Goal: Task Accomplishment & Management: Use online tool/utility

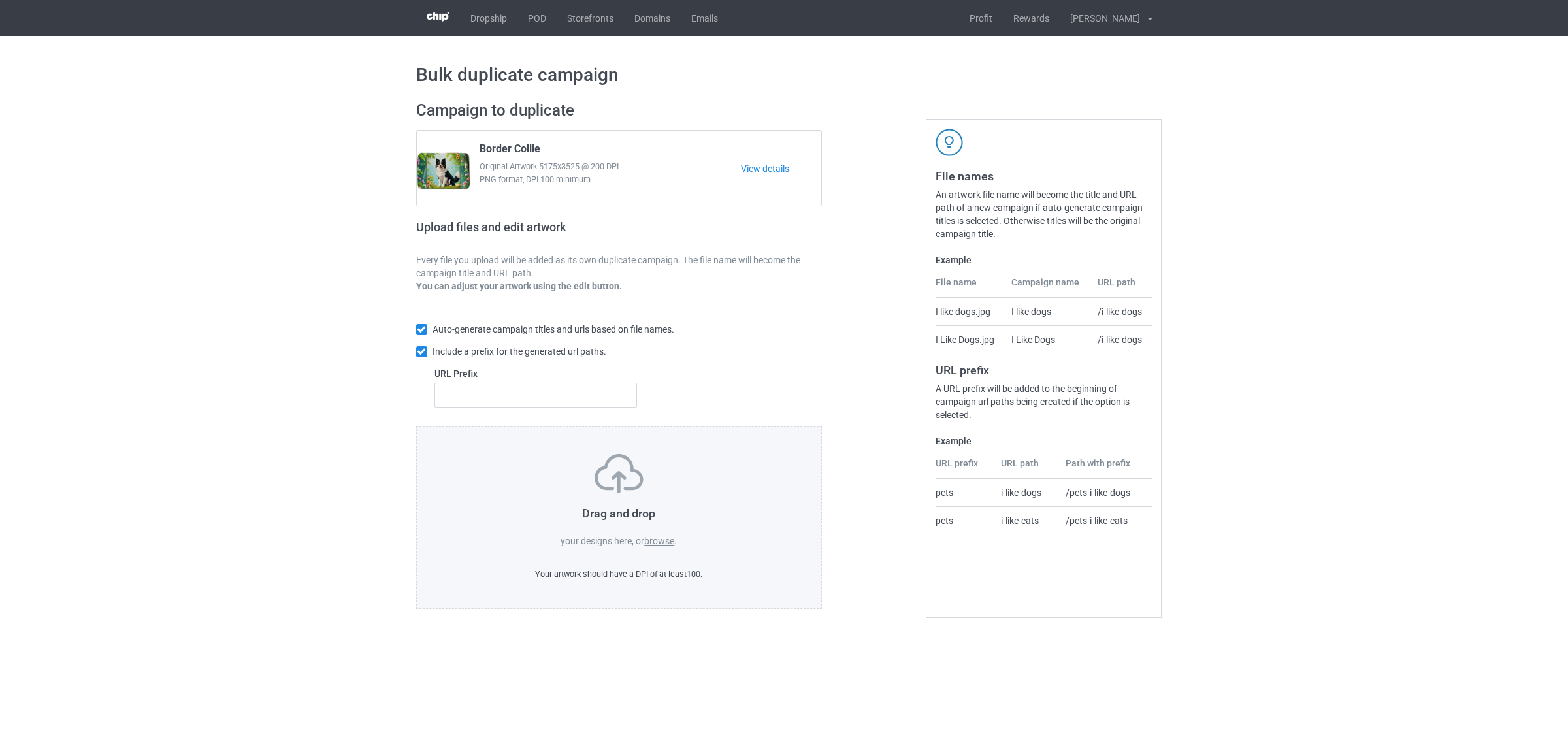
click at [655, 540] on label "browse" at bounding box center [659, 541] width 30 height 10
click at [0, 0] on input "browse" at bounding box center [0, 0] width 0 height 0
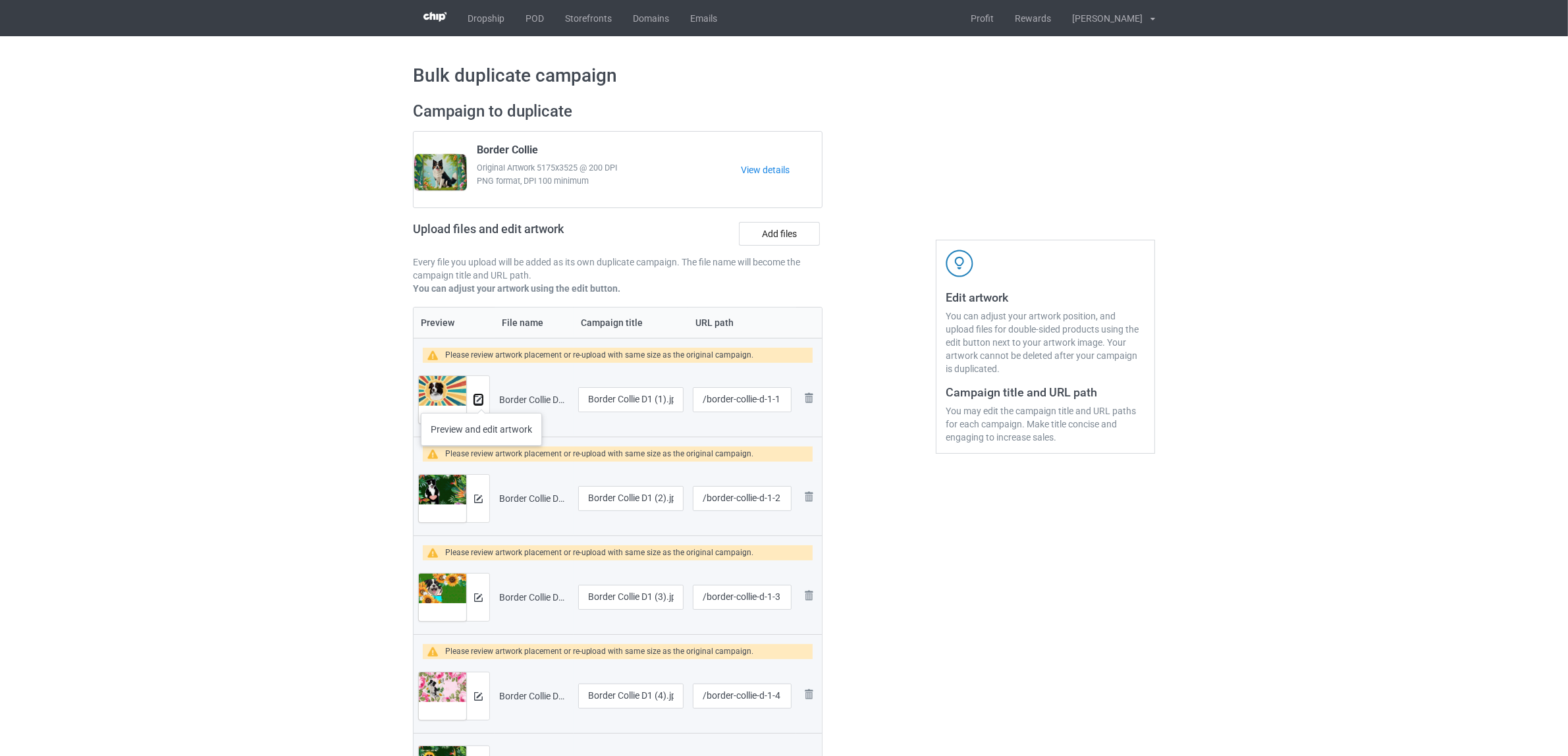
click at [480, 400] on img at bounding box center [478, 400] width 8 height 8
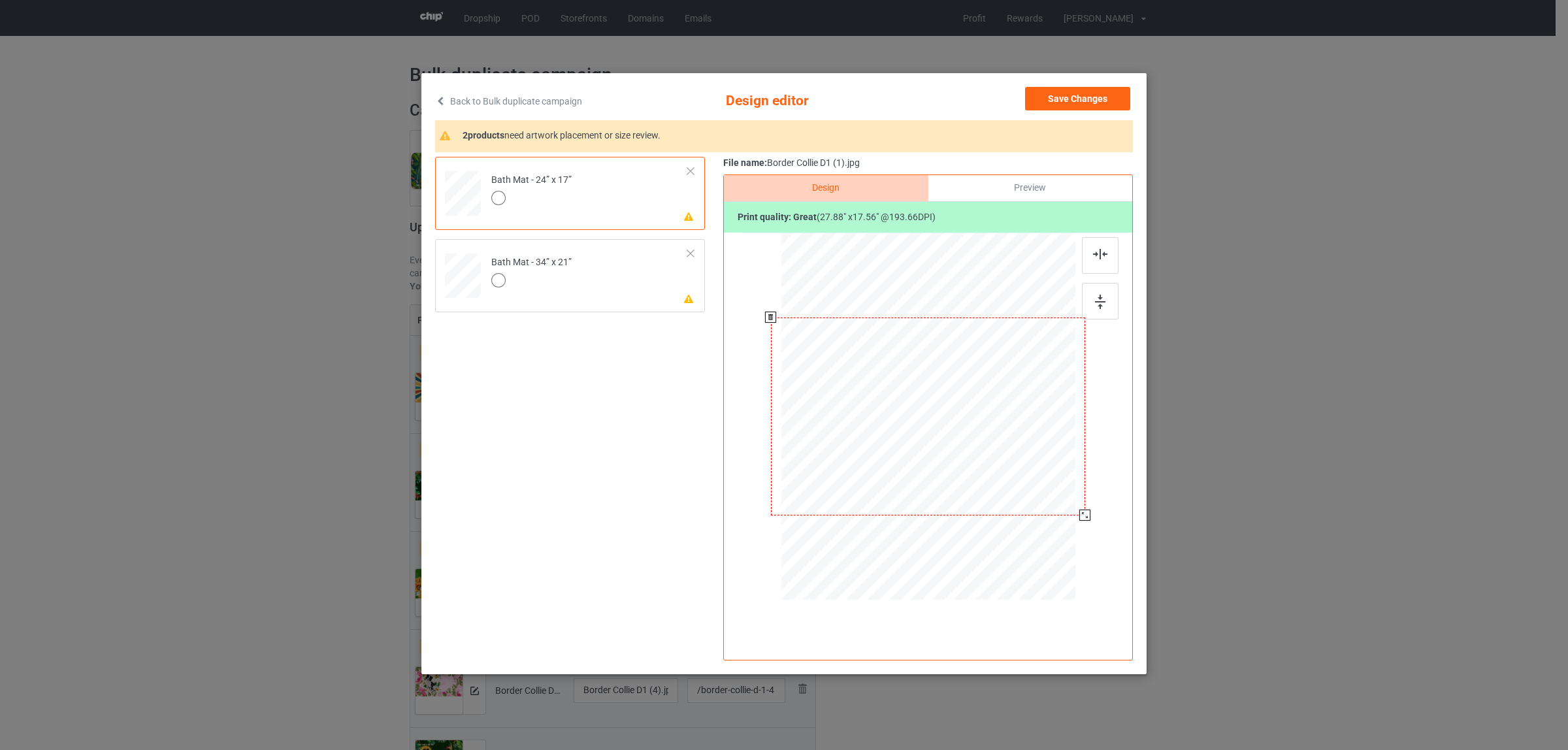
click at [968, 431] on div at bounding box center [928, 416] width 315 height 198
drag, startPoint x: 1085, startPoint y: 516, endPoint x: 1099, endPoint y: 527, distance: 17.8
click at [1099, 527] on div at bounding box center [1100, 525] width 11 height 11
click at [571, 279] on td "Please review artwork placement Bath Mat - 34” x 21”" at bounding box center [589, 274] width 211 height 58
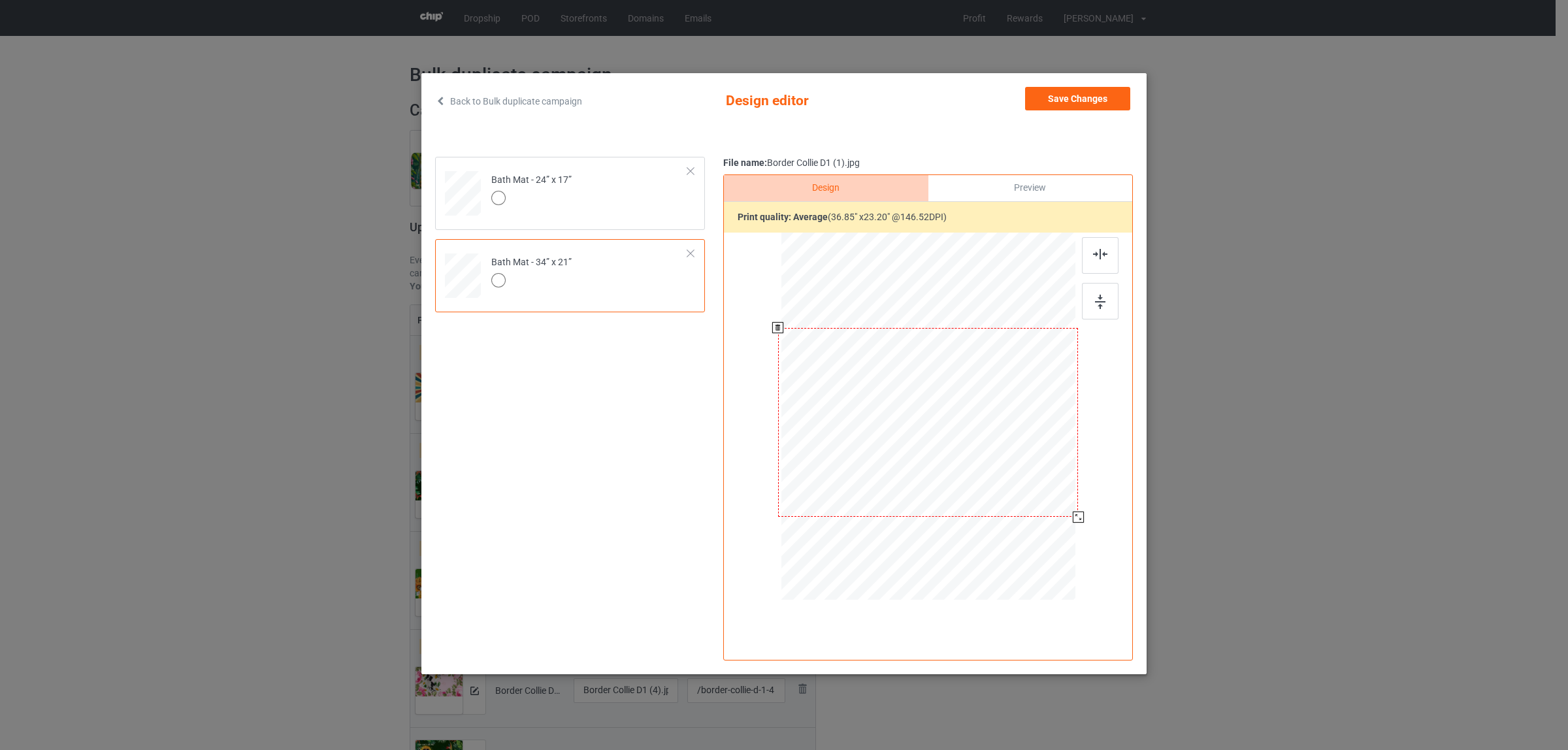
click at [1079, 516] on div at bounding box center [1079, 517] width 11 height 11
click at [550, 188] on div "Bath Mat - 24” x 17”" at bounding box center [531, 189] width 80 height 31
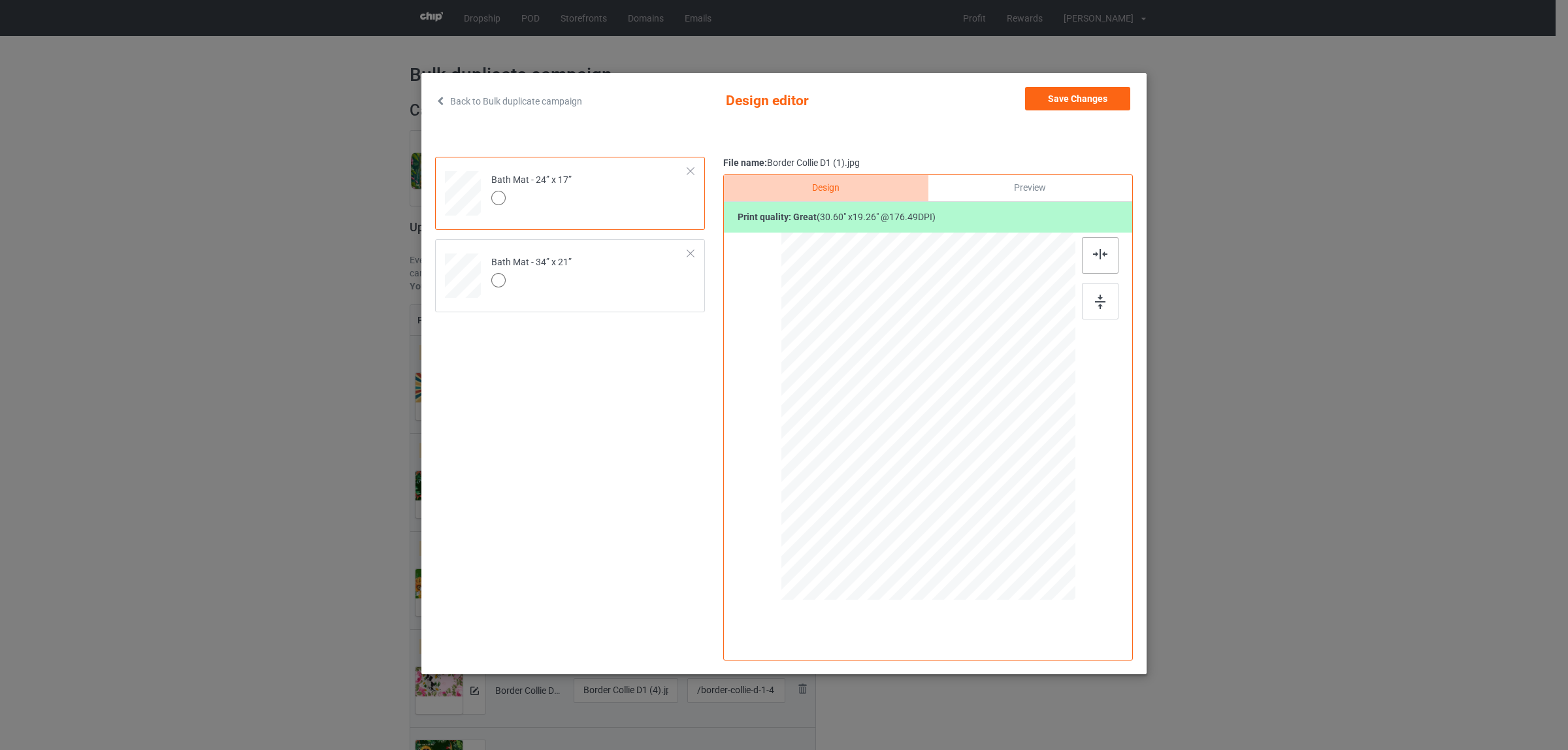
click at [1099, 255] on img at bounding box center [1099, 253] width 14 height 10
click at [1107, 301] on div at bounding box center [1099, 301] width 36 height 36
click at [541, 272] on div "Bath Mat - 34” x 21”" at bounding box center [531, 271] width 80 height 31
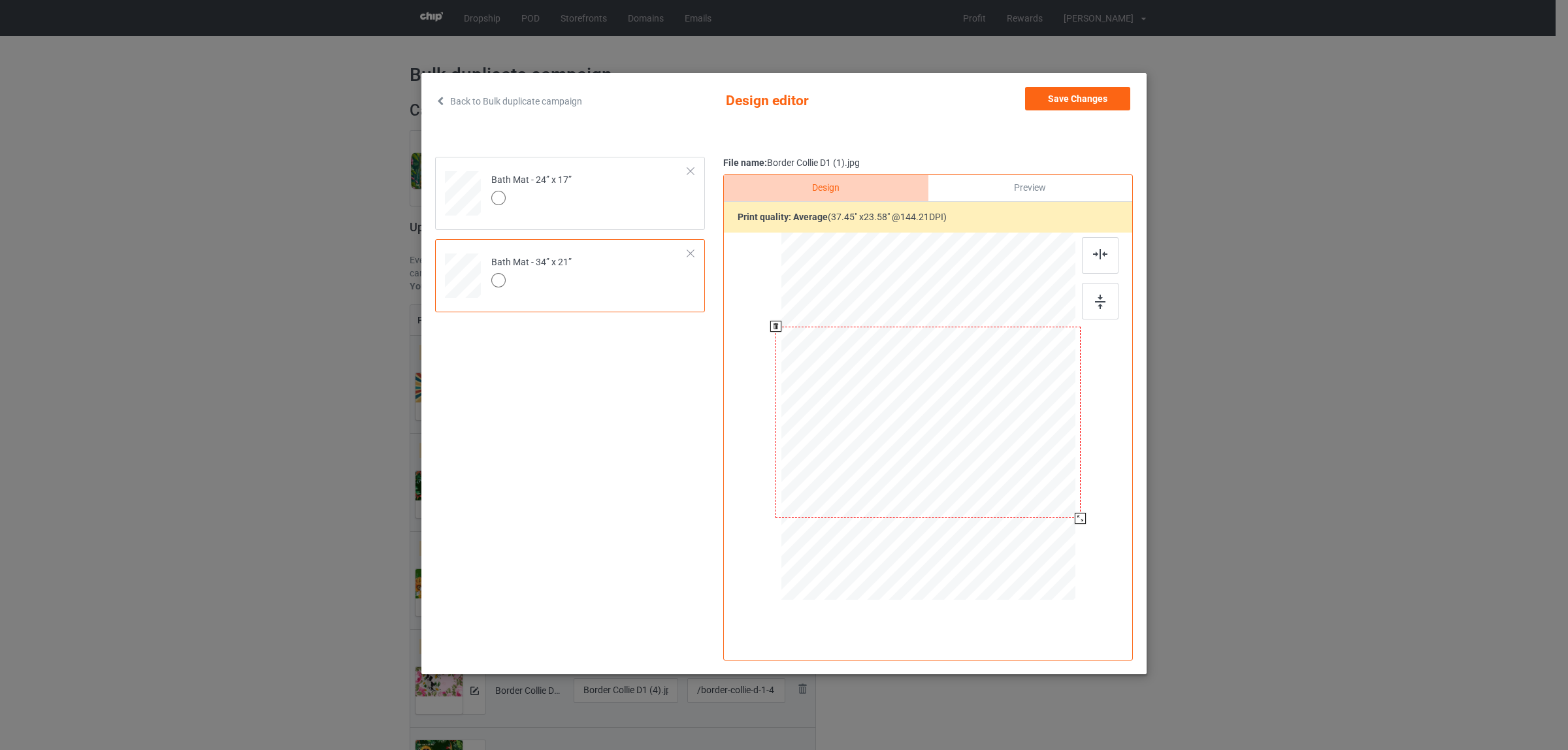
click at [1079, 519] on div at bounding box center [1080, 518] width 11 height 11
click at [1094, 251] on img at bounding box center [1099, 253] width 14 height 10
click at [1110, 301] on div at bounding box center [1099, 301] width 36 height 36
click at [1075, 93] on button "Save Changes" at bounding box center [1077, 98] width 105 height 23
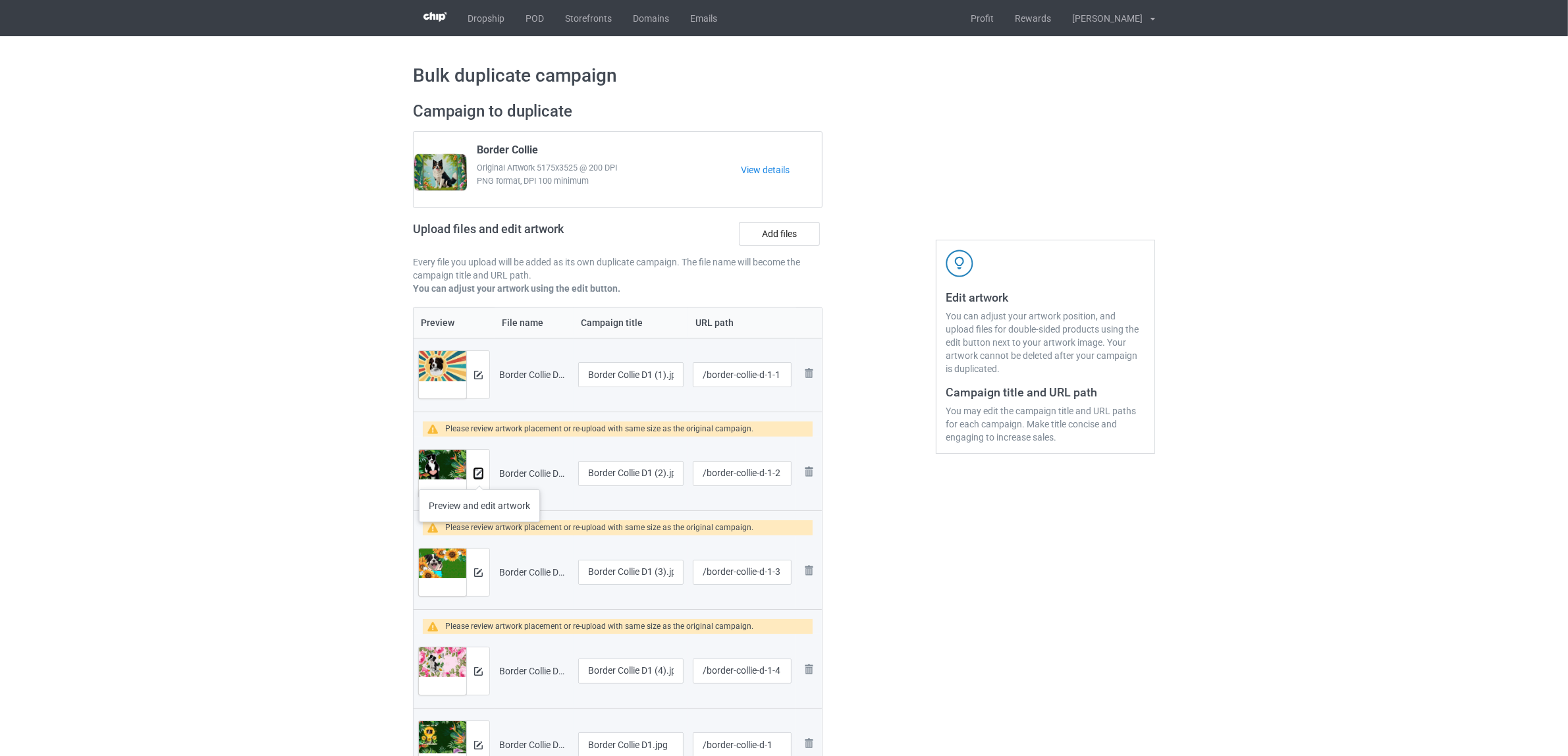
click at [480, 476] on img at bounding box center [478, 473] width 8 height 8
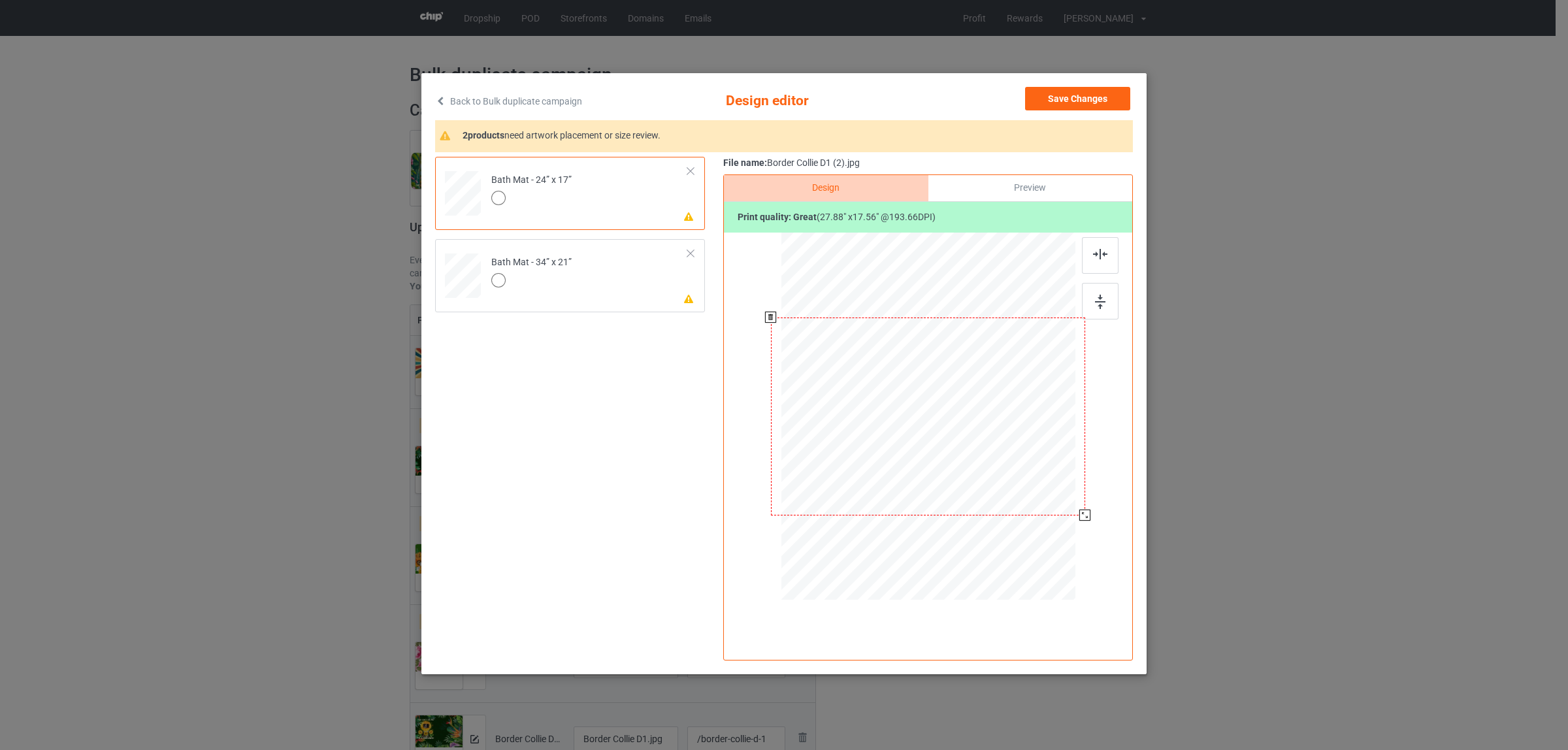
click at [1027, 470] on div at bounding box center [928, 416] width 315 height 198
drag, startPoint x: 1088, startPoint y: 518, endPoint x: 1095, endPoint y: 533, distance: 16.6
click at [1095, 533] on div at bounding box center [928, 418] width 340 height 371
click at [604, 279] on td "Please review artwork placement Bath Mat - 34” x 21”" at bounding box center [589, 274] width 211 height 58
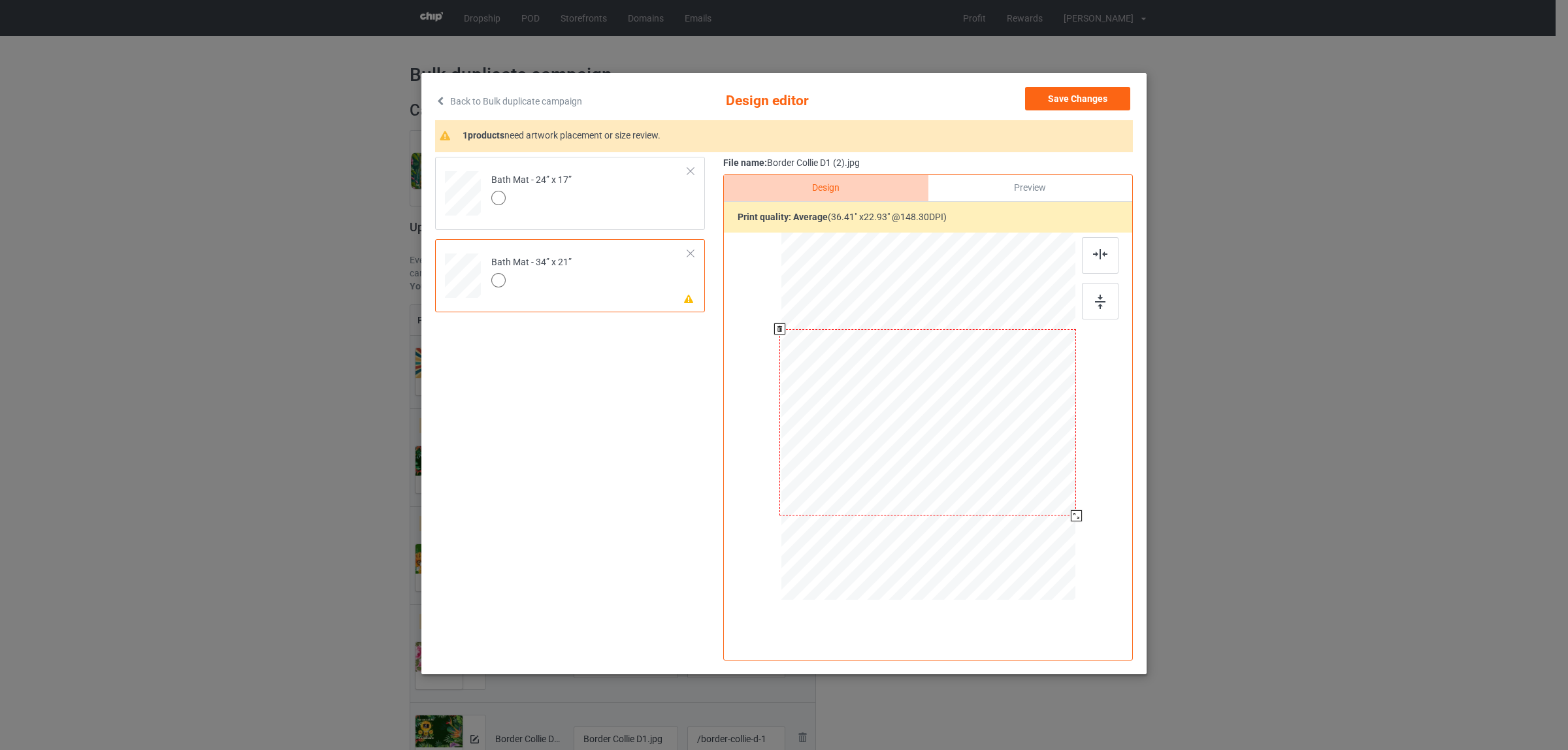
click at [1079, 516] on div at bounding box center [1077, 516] width 11 height 11
click at [1099, 247] on div at bounding box center [1099, 255] width 36 height 36
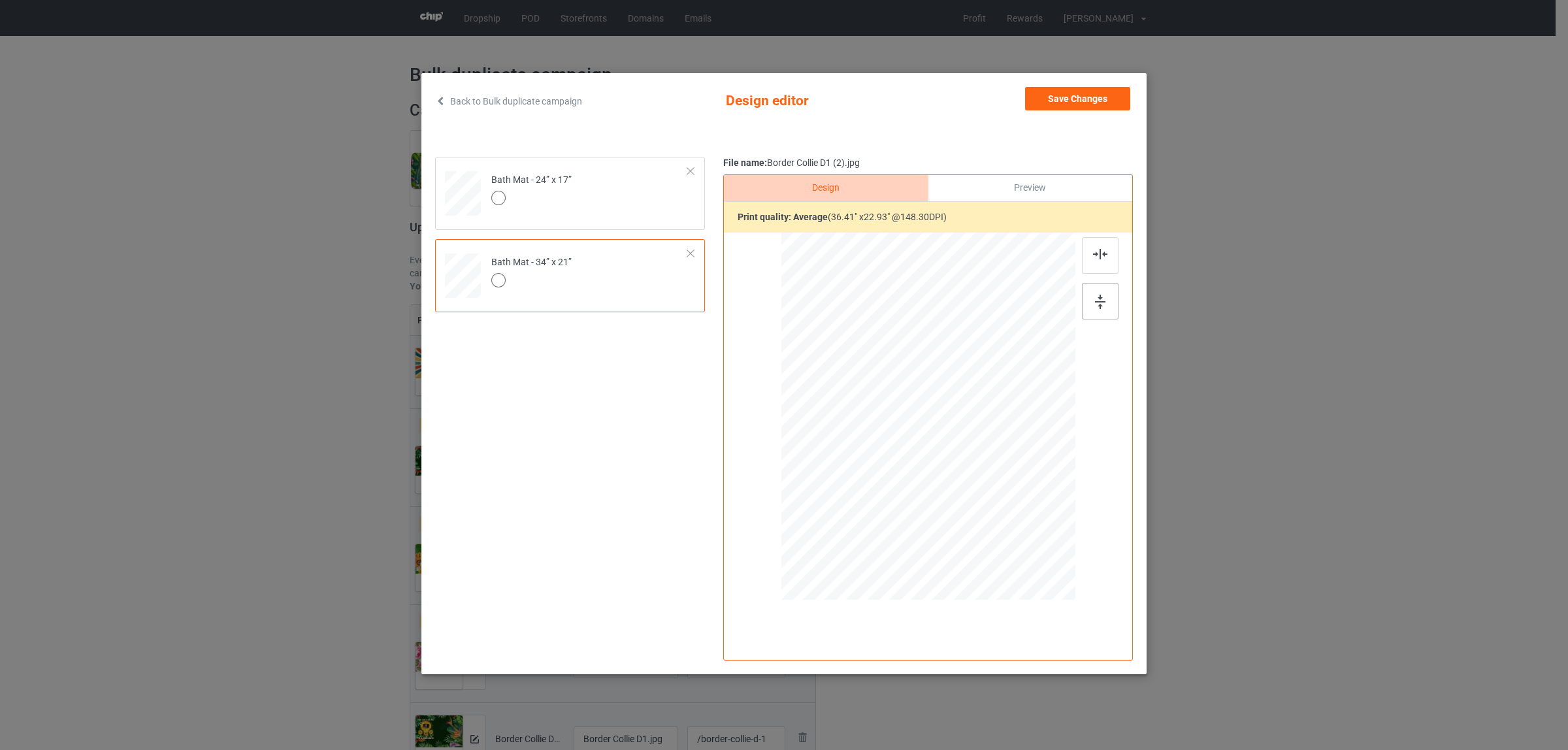
click at [1105, 295] on img at bounding box center [1099, 301] width 10 height 14
click at [1081, 102] on button "Save Changes" at bounding box center [1077, 98] width 105 height 23
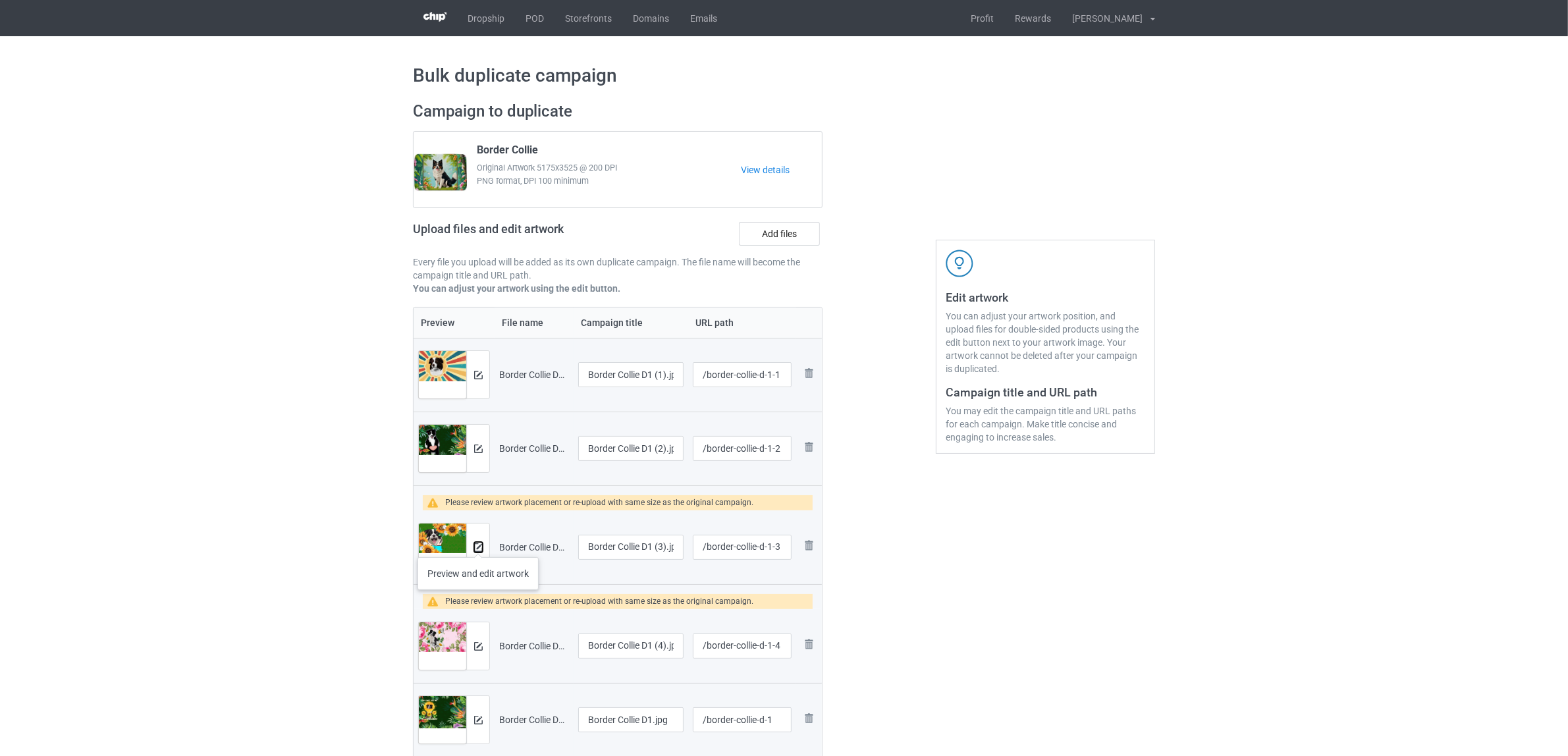
click at [479, 544] on img at bounding box center [478, 547] width 8 height 8
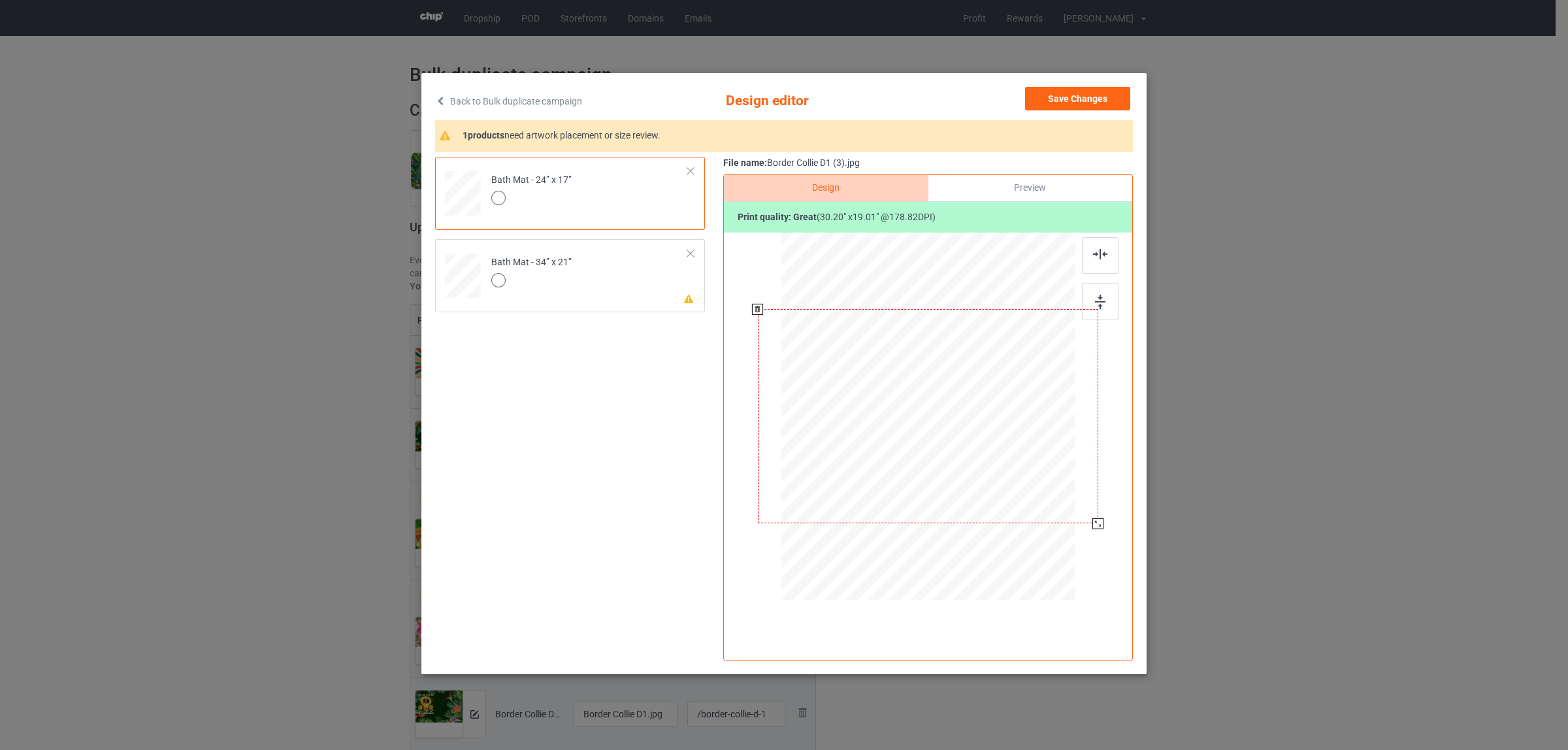
drag, startPoint x: 1082, startPoint y: 515, endPoint x: 1094, endPoint y: 525, distance: 15.6
click at [1094, 525] on div at bounding box center [1098, 524] width 11 height 11
click at [1102, 236] on div "Design Preview Print quality: great ( 30.20 " x 19.01 " @ 178.82 DPI)" at bounding box center [928, 417] width 409 height 486
click at [1101, 257] on img at bounding box center [1099, 253] width 14 height 10
click at [1102, 301] on img at bounding box center [1099, 301] width 10 height 14
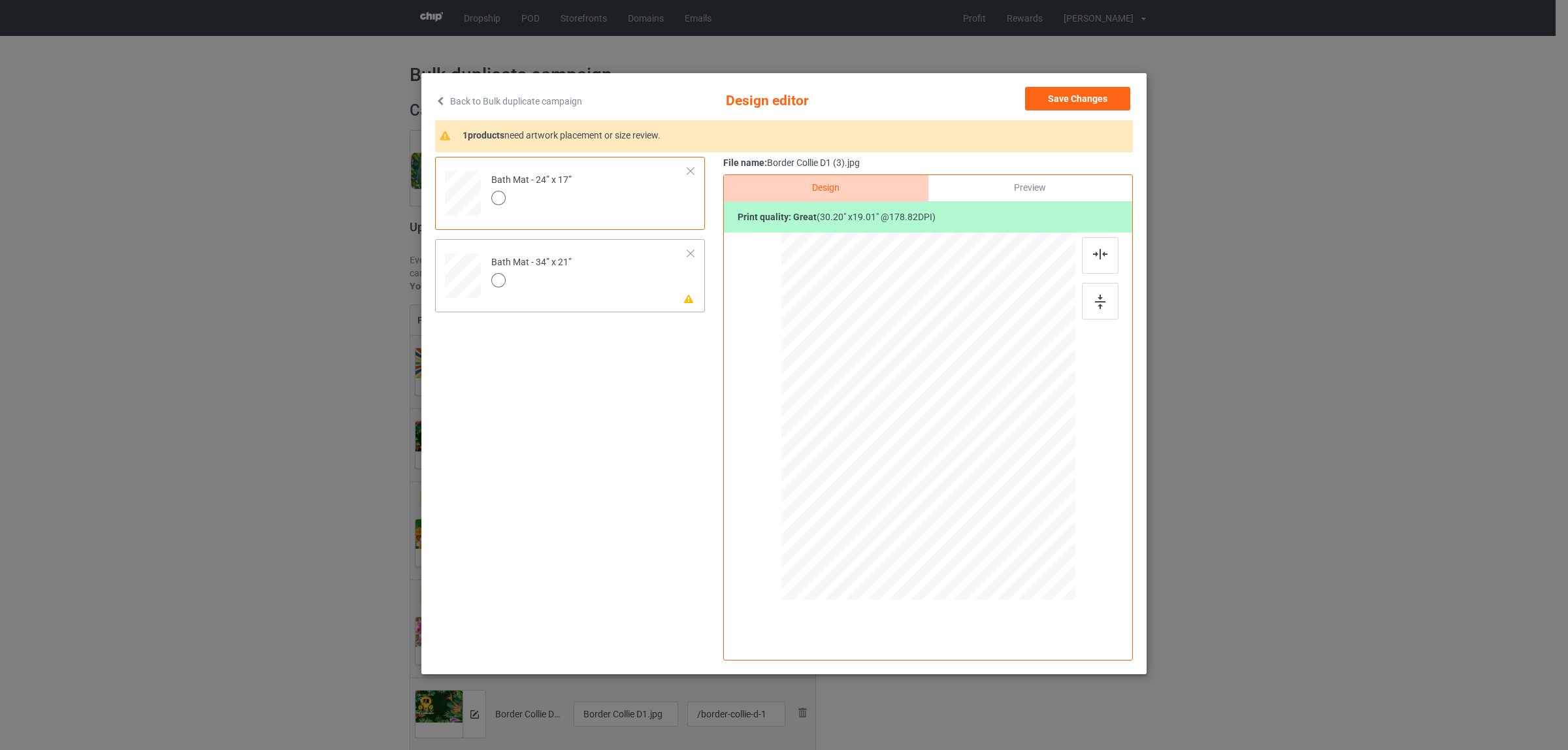
click at [569, 290] on div at bounding box center [531, 282] width 80 height 19
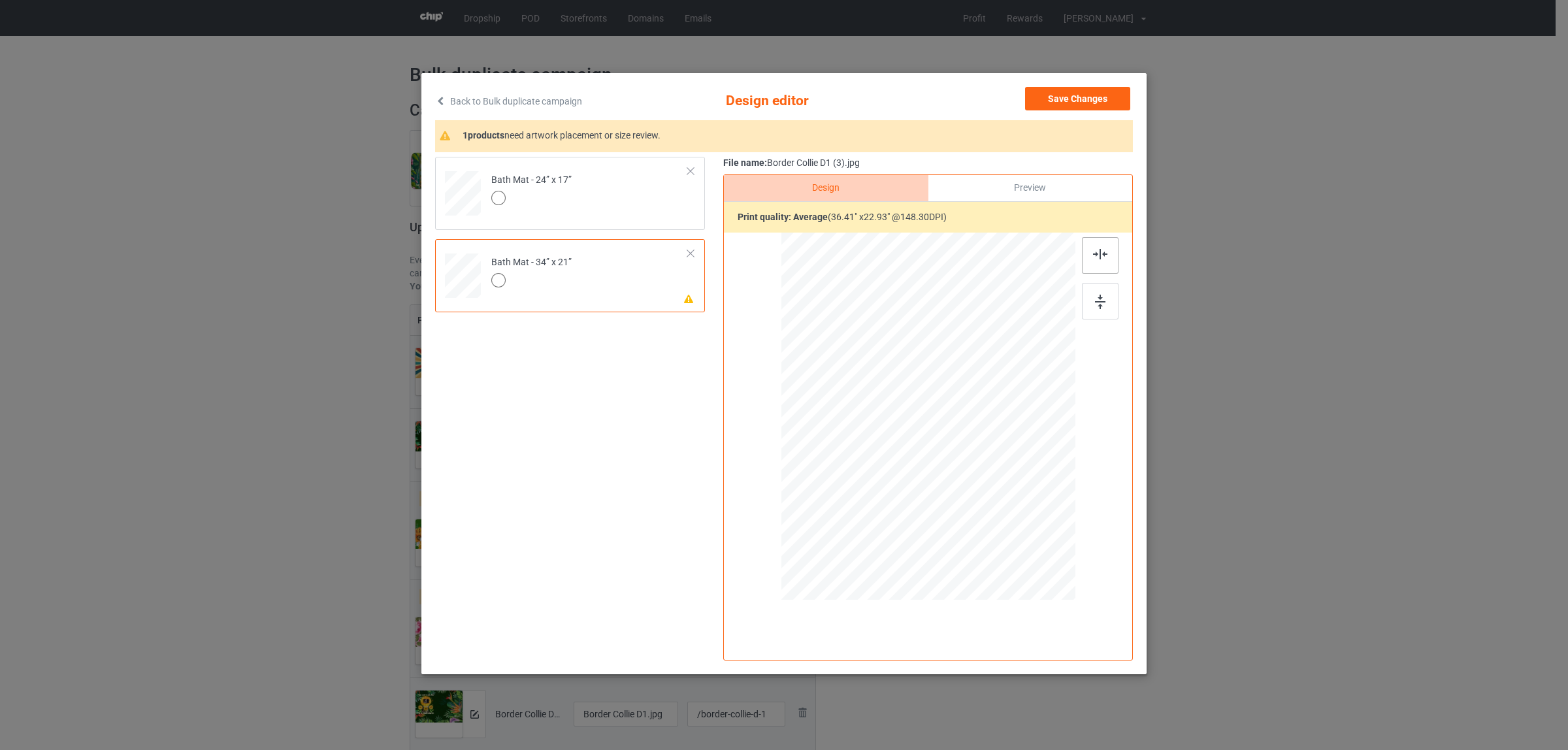
click at [1099, 260] on div at bounding box center [1099, 255] width 36 height 36
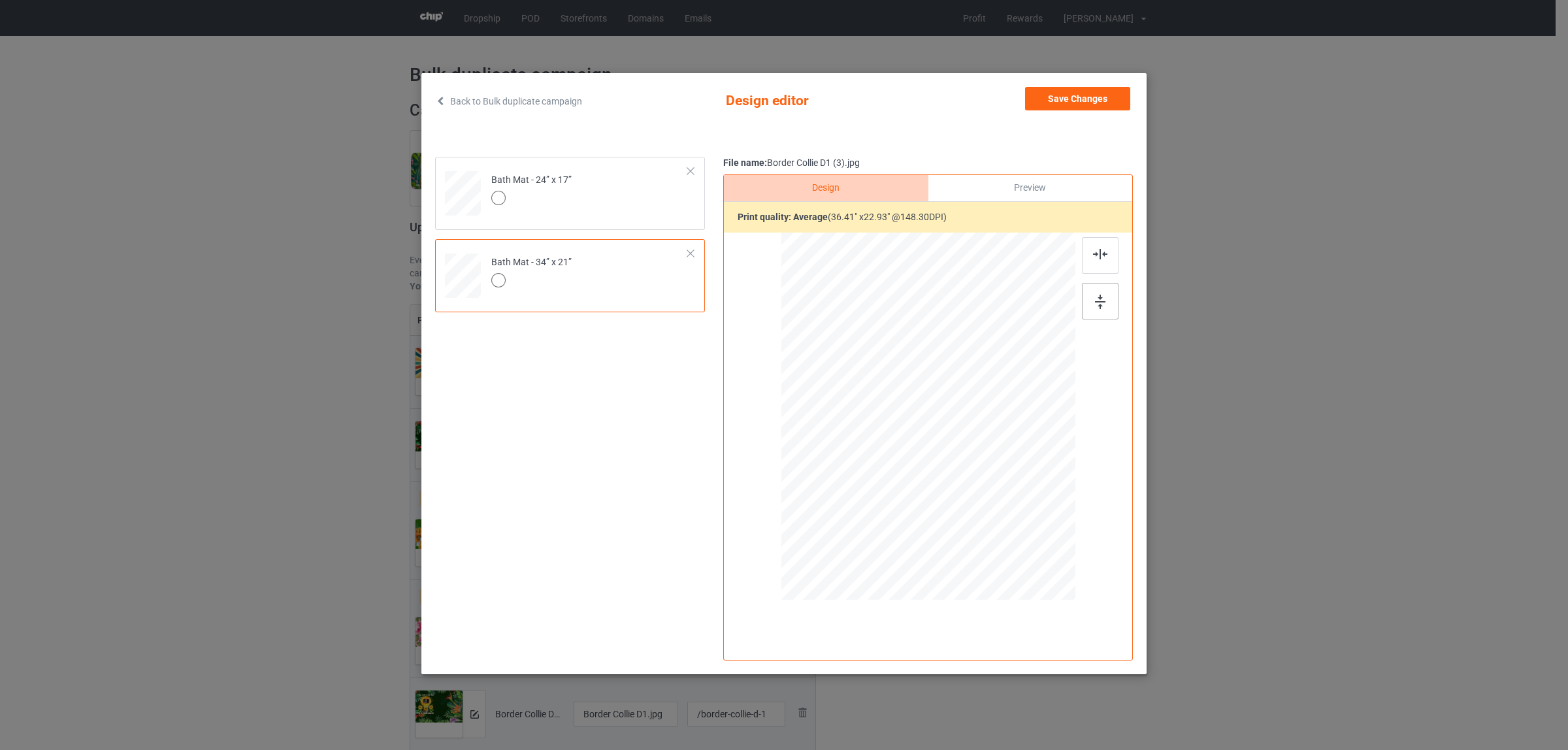
click at [1102, 297] on img at bounding box center [1099, 301] width 10 height 14
click at [1066, 92] on button "Save Changes" at bounding box center [1077, 98] width 105 height 23
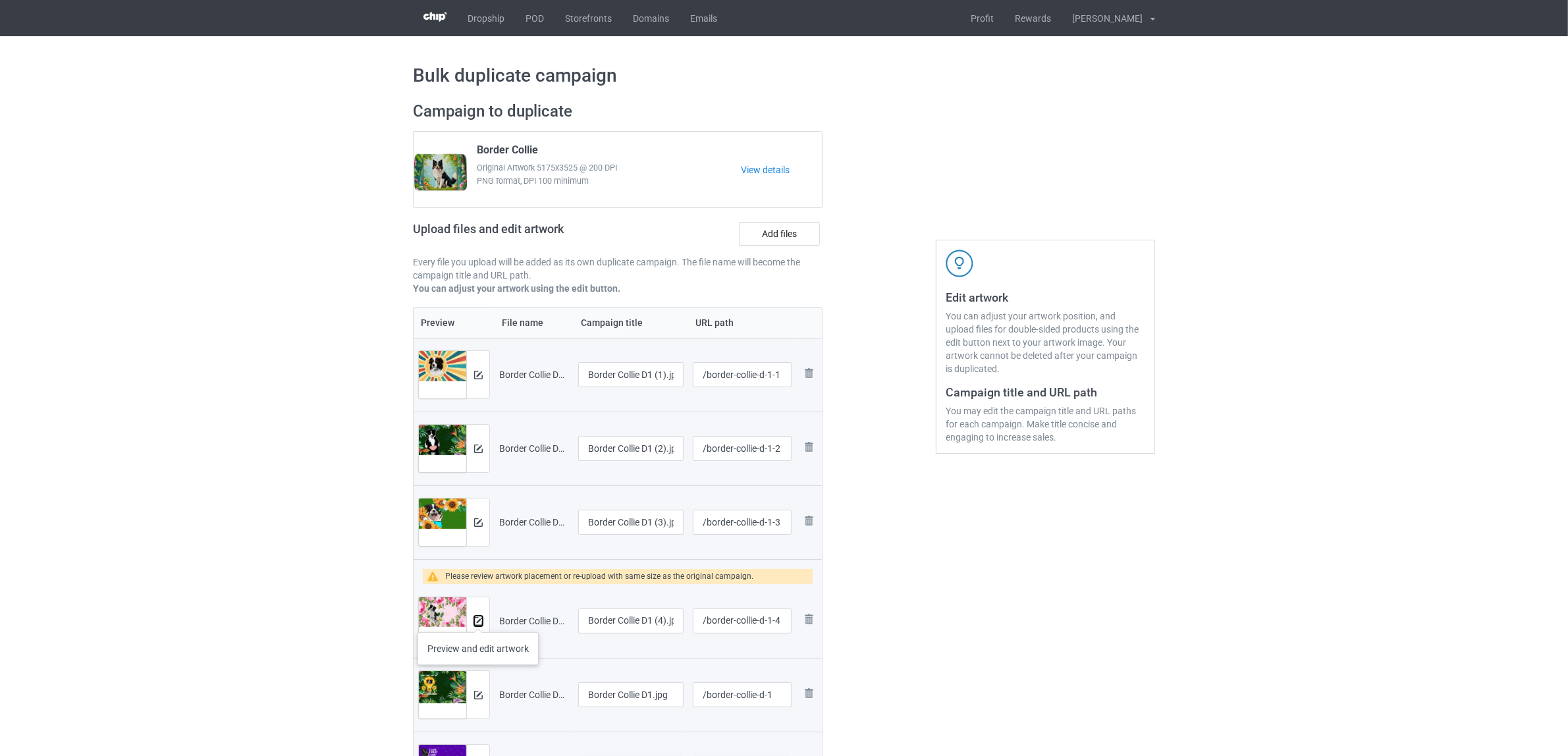
click at [479, 619] on img at bounding box center [478, 621] width 8 height 8
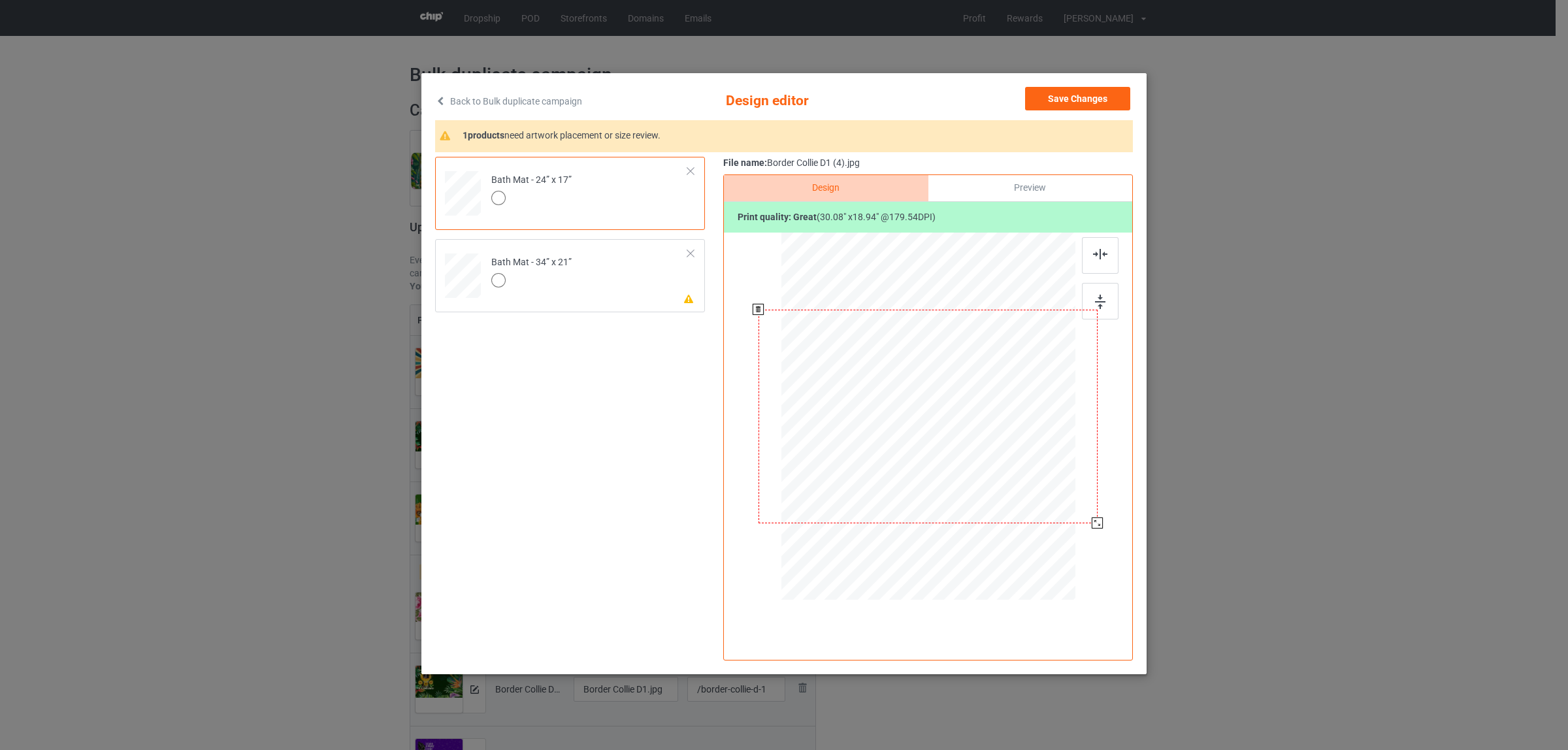
drag, startPoint x: 1088, startPoint y: 516, endPoint x: 1099, endPoint y: 526, distance: 14.9
click at [1099, 526] on div at bounding box center [1097, 523] width 11 height 11
click at [615, 288] on td "Please review artwork placement Bath Mat - 34” x 21”" at bounding box center [589, 274] width 211 height 58
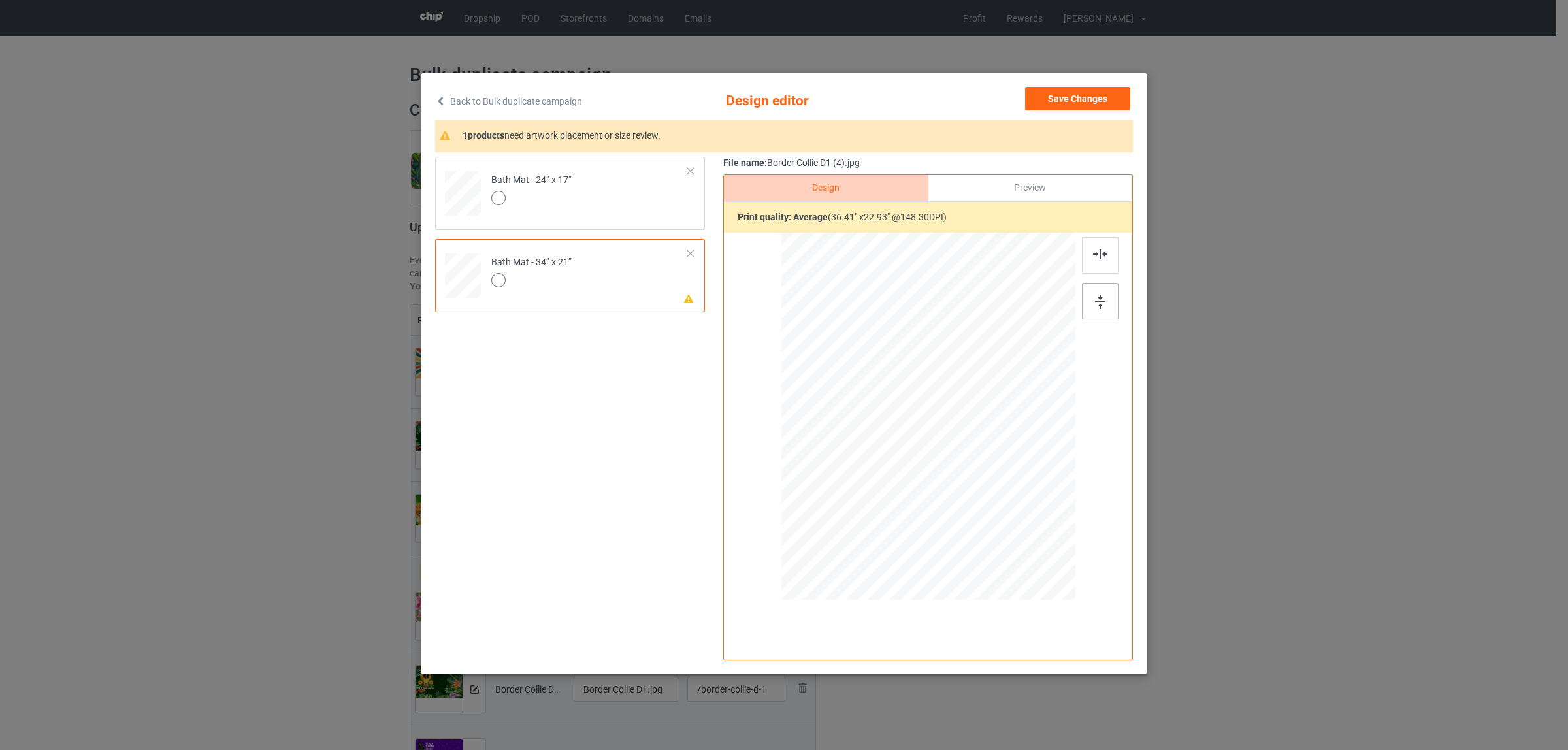
click at [1106, 303] on div at bounding box center [1099, 301] width 36 height 36
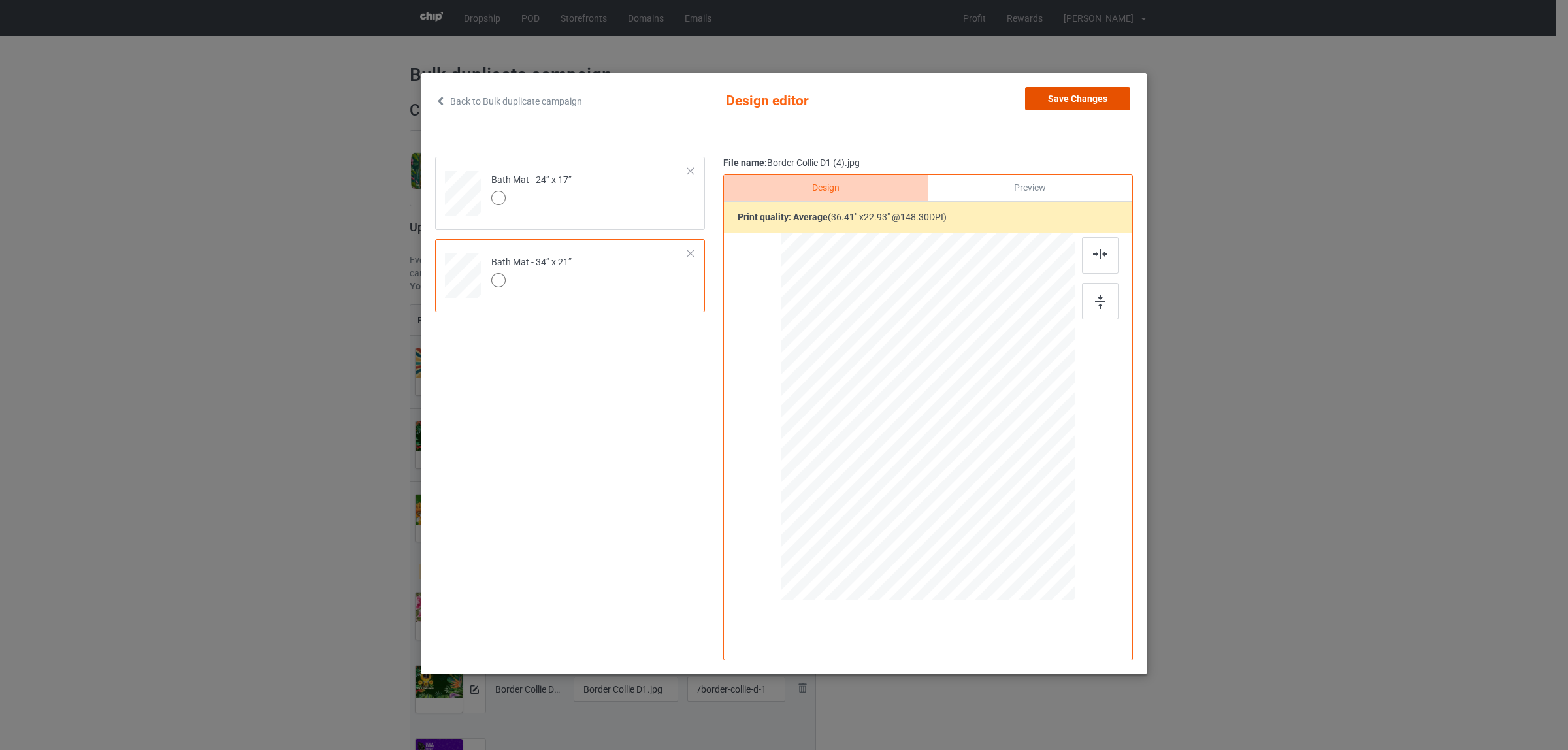
click at [1079, 101] on button "Save Changes" at bounding box center [1077, 98] width 105 height 23
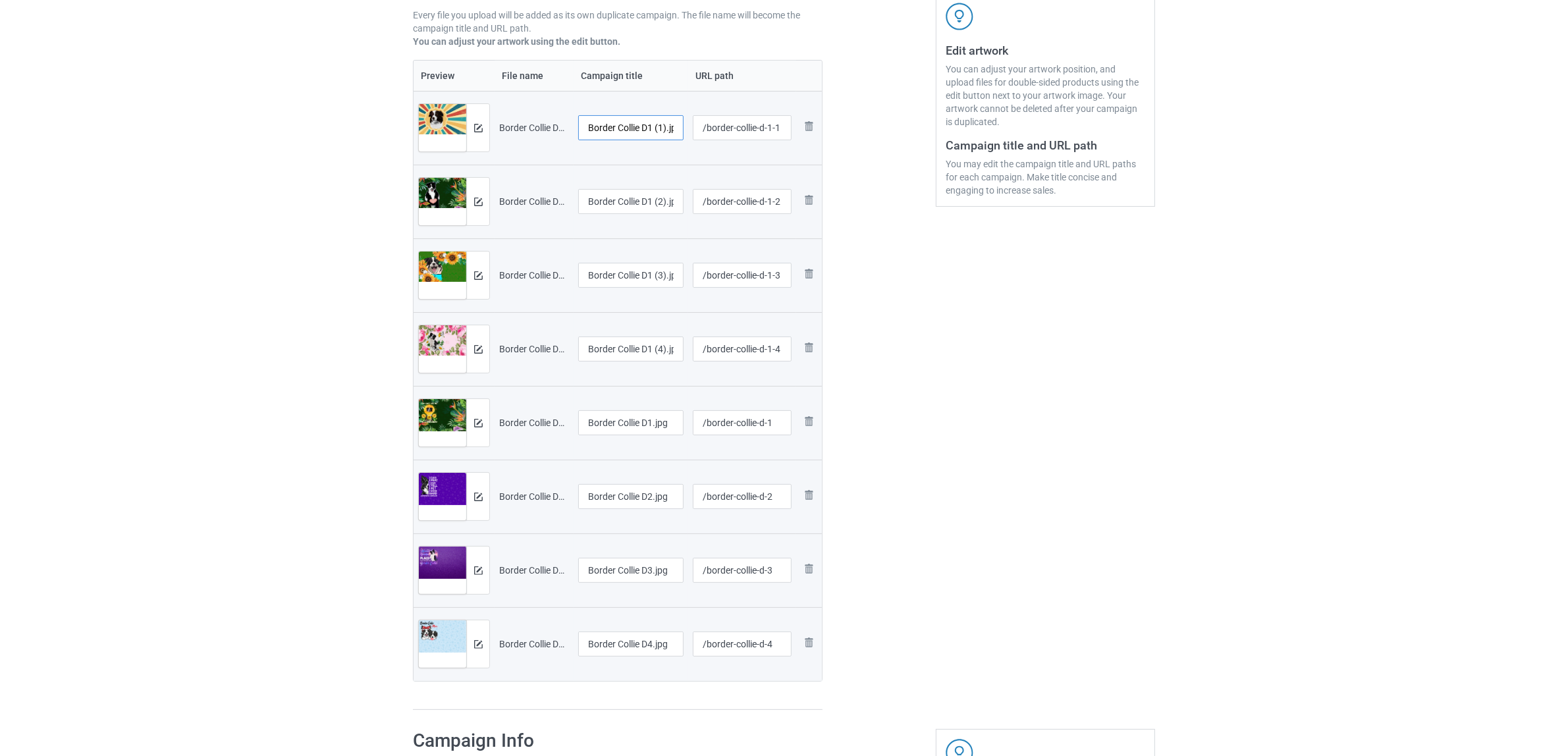
scroll to position [0, 10]
drag, startPoint x: 645, startPoint y: 129, endPoint x: 690, endPoint y: 129, distance: 45.0
click at [690, 129] on tr "Preview and edit artwork Border Collie D1 (1).jpg Border Collie D1 (1).jpg /bor…" at bounding box center [617, 128] width 408 height 74
drag, startPoint x: 663, startPoint y: 127, endPoint x: 518, endPoint y: 113, distance: 145.7
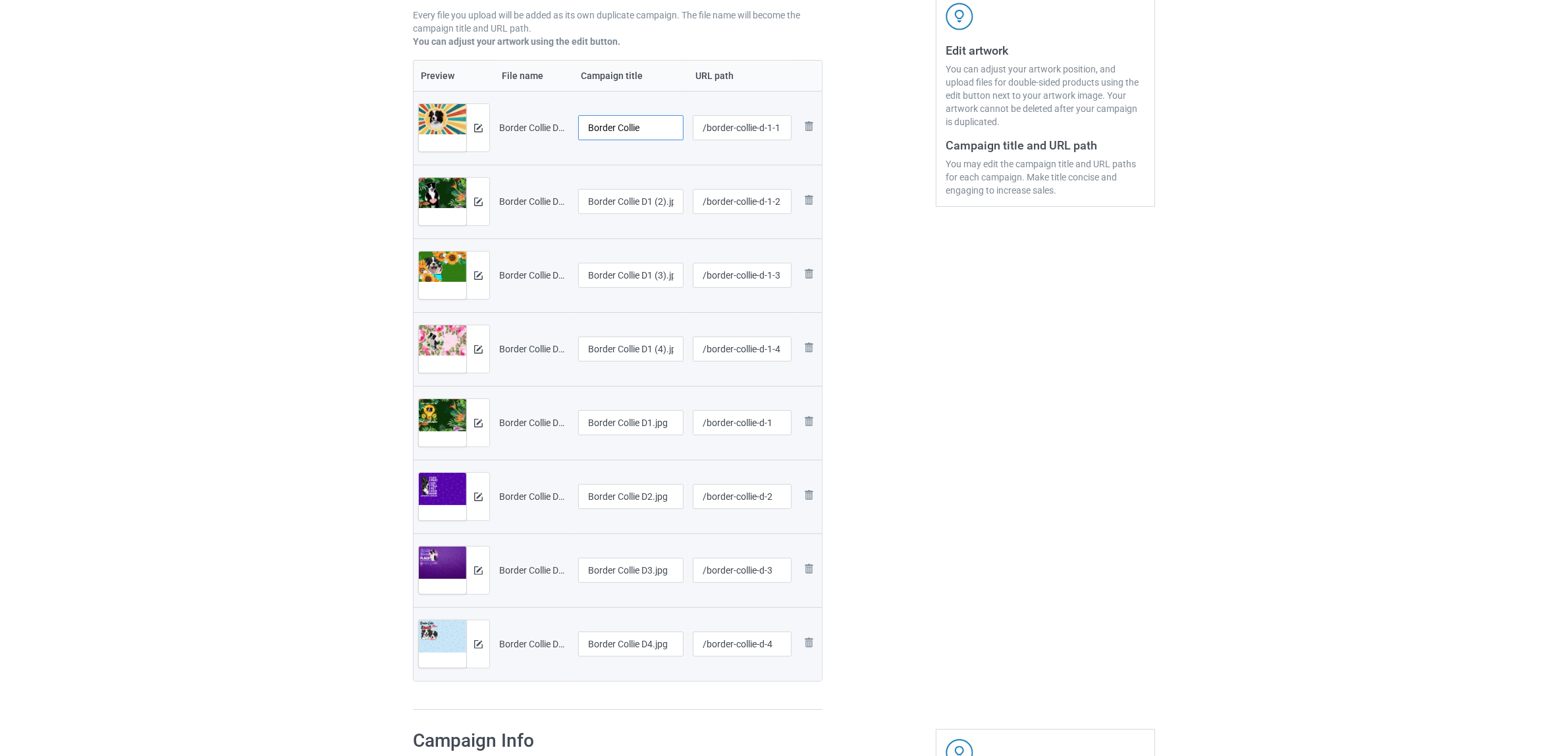
click at [518, 113] on tr "Preview and edit artwork Border Collie D1 (1).jpg Border Collie /border-collie-…" at bounding box center [617, 128] width 408 height 74
type input "Border Collie"
click at [615, 206] on input "Border Collie D1 (2).jpg" at bounding box center [631, 201] width 105 height 25
paste input "text"
type input "Border Collie"
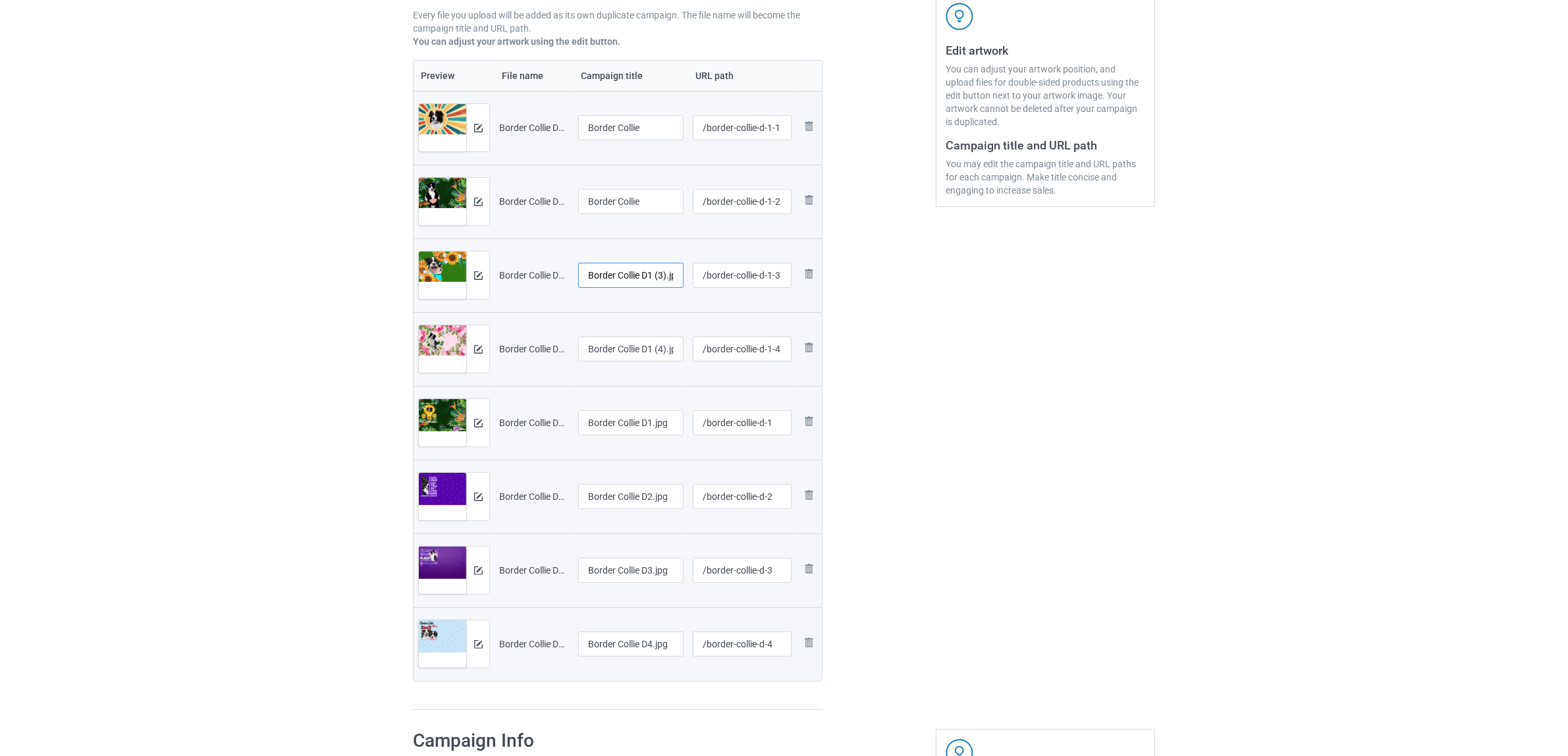
click at [640, 275] on input "Border Collie D1 (3).jpg" at bounding box center [631, 275] width 105 height 25
paste input "text"
type input "Border Collie"
click at [636, 357] on input "Border Collie D1 (4).jpg" at bounding box center [631, 349] width 105 height 25
paste input "text"
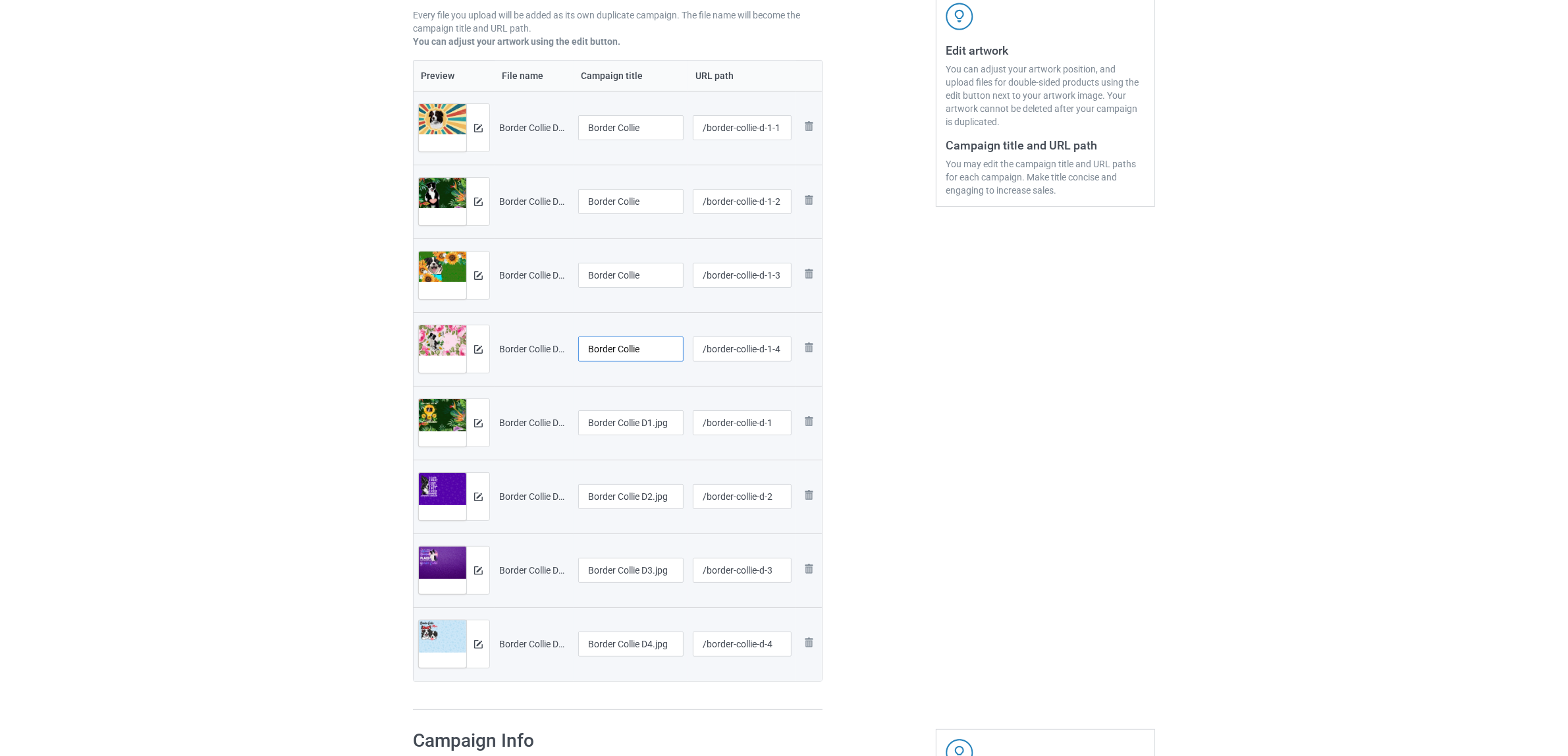
type input "Border Collie"
click at [629, 430] on input "Border Collie D1.jpg" at bounding box center [631, 422] width 105 height 25
paste input "text"
type input "Border Collie"
click at [632, 498] on input "Border Collie D2.jpg" at bounding box center [631, 496] width 105 height 25
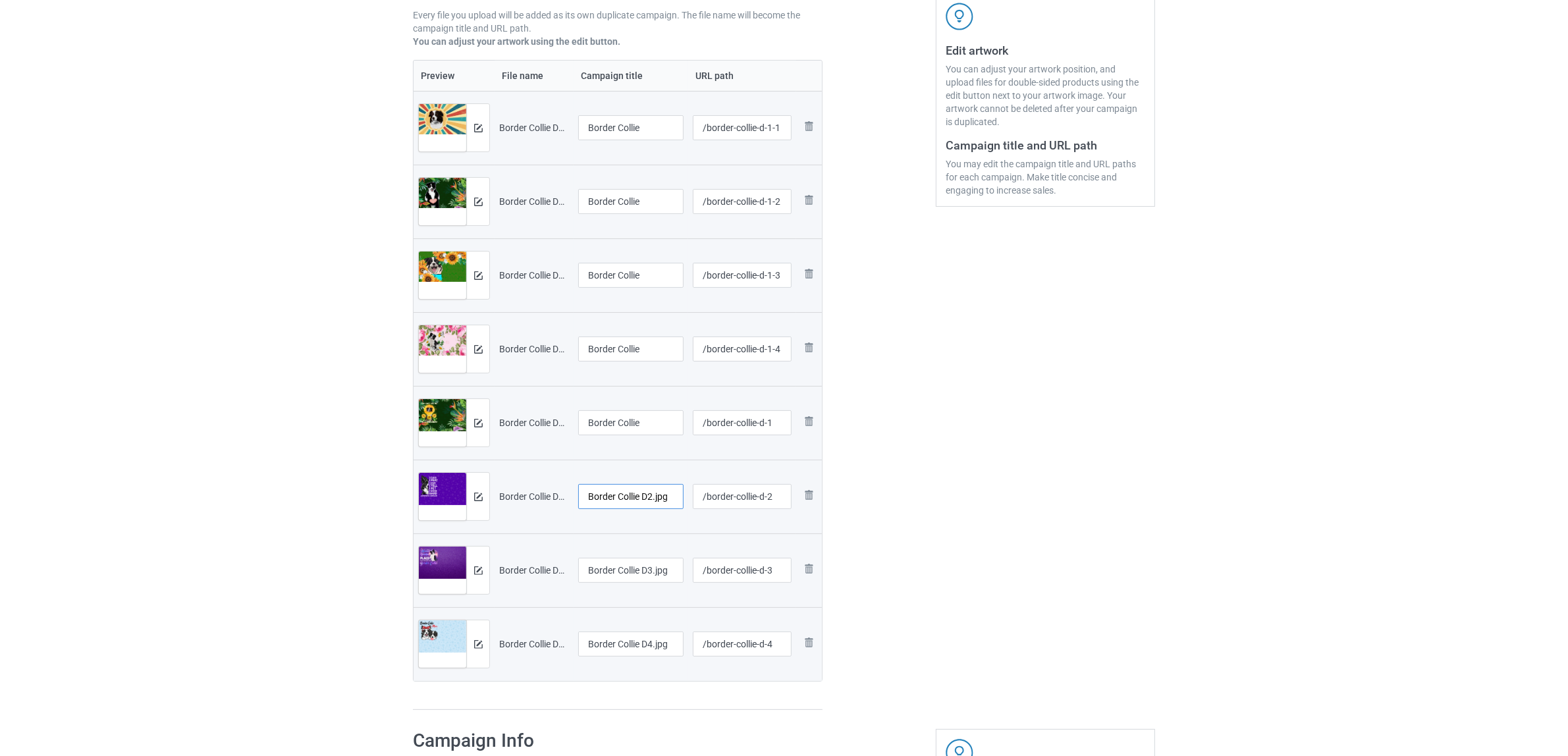
paste input "text"
type input "Border Collie"
click at [644, 582] on input "Border Collie D3.jpg" at bounding box center [631, 570] width 105 height 25
paste input "text"
type input "Border Collie"
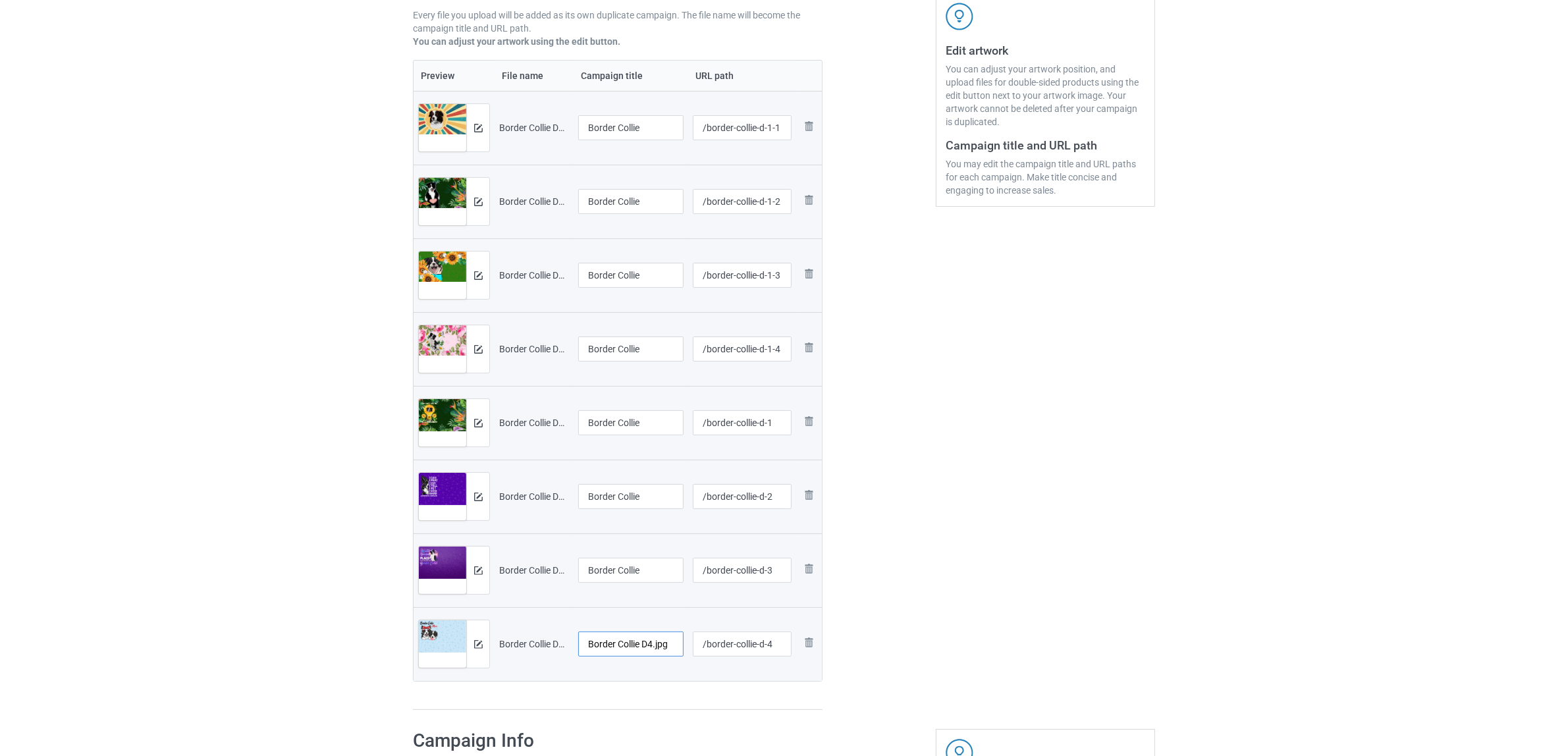
click at [617, 644] on input "Border Collie D4.jpg" at bounding box center [631, 643] width 105 height 25
paste input "text"
type input "Border Collie"
click at [626, 680] on td "Border Collie" at bounding box center [631, 643] width 114 height 74
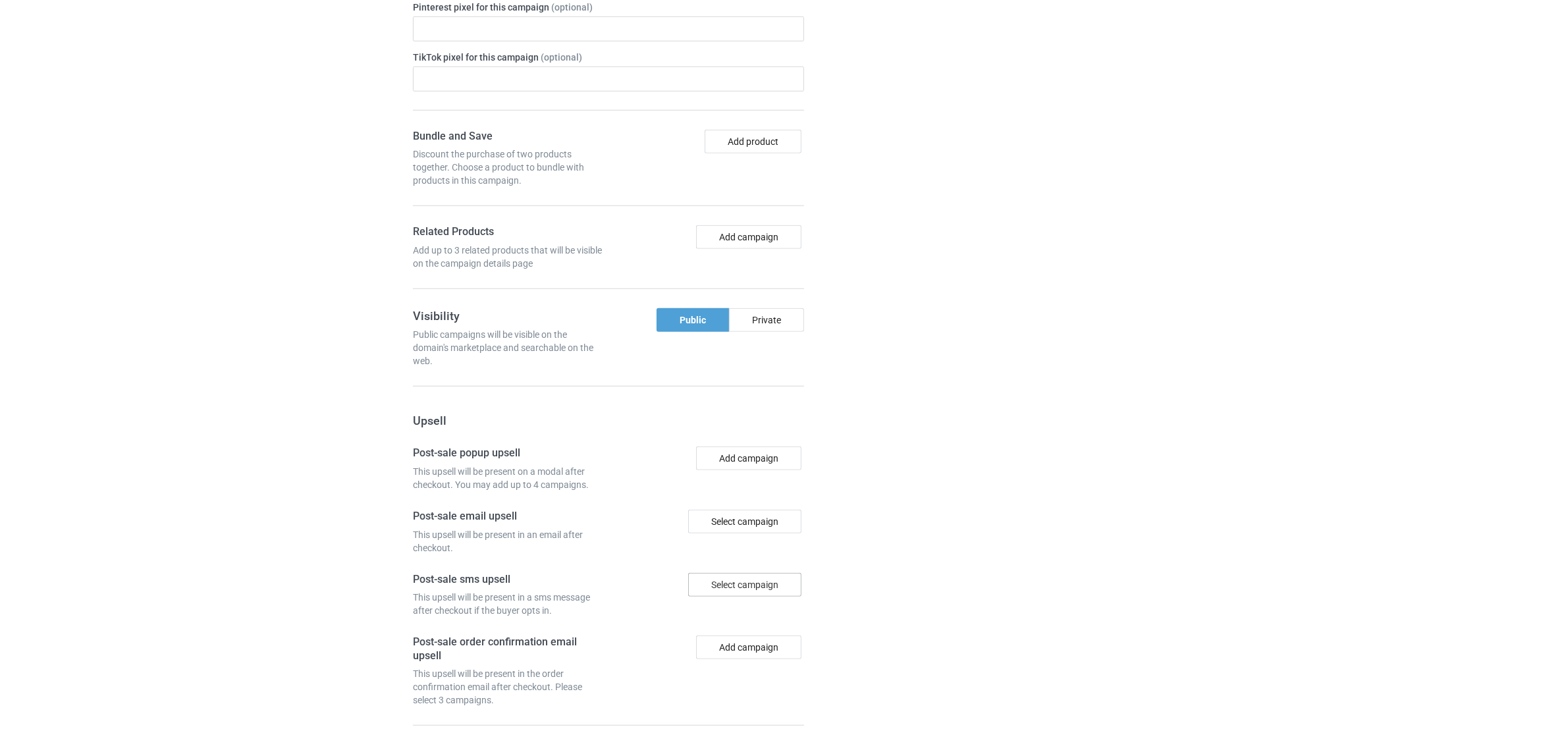
scroll to position [1441, 0]
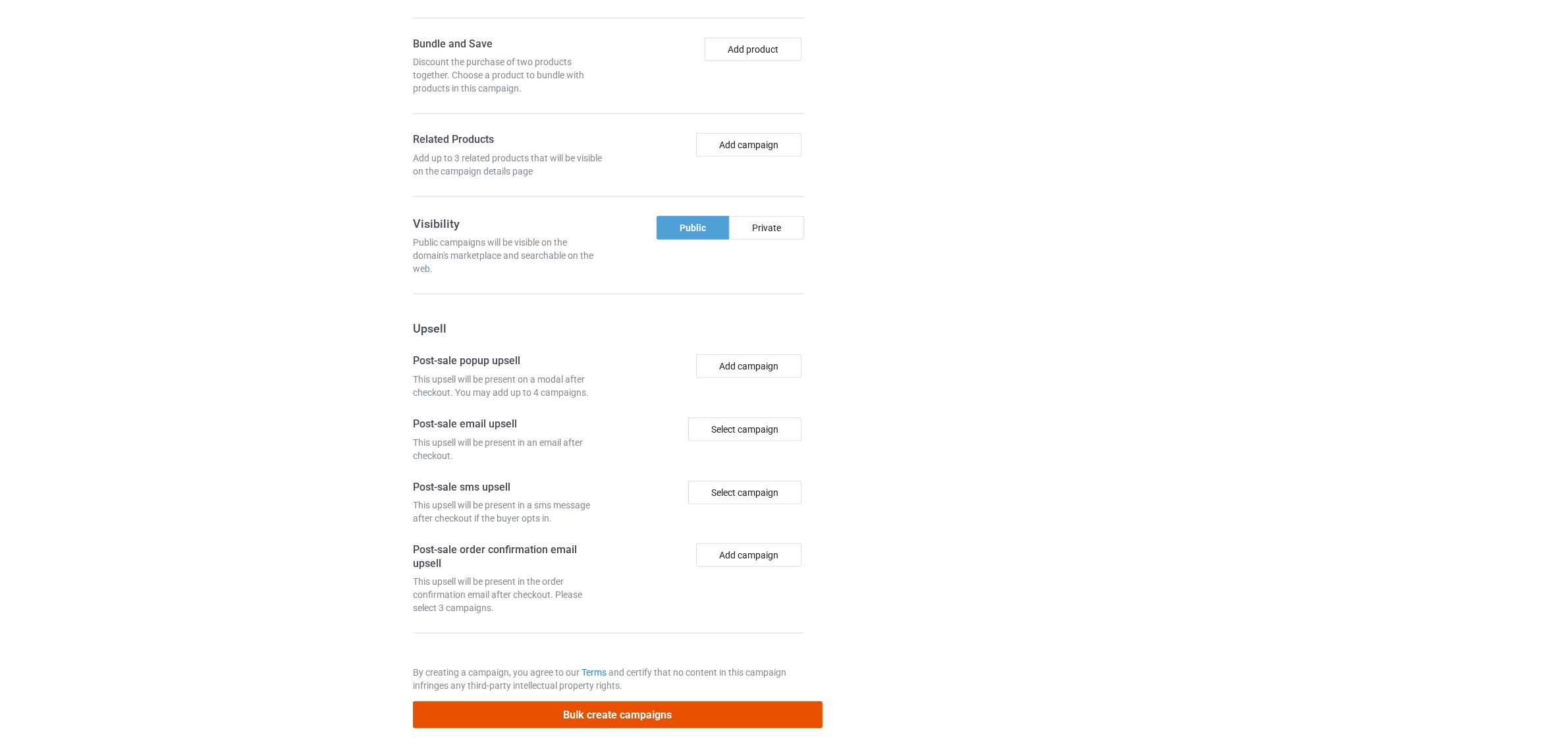
click at [648, 717] on button "Bulk create campaigns" at bounding box center [617, 715] width 410 height 27
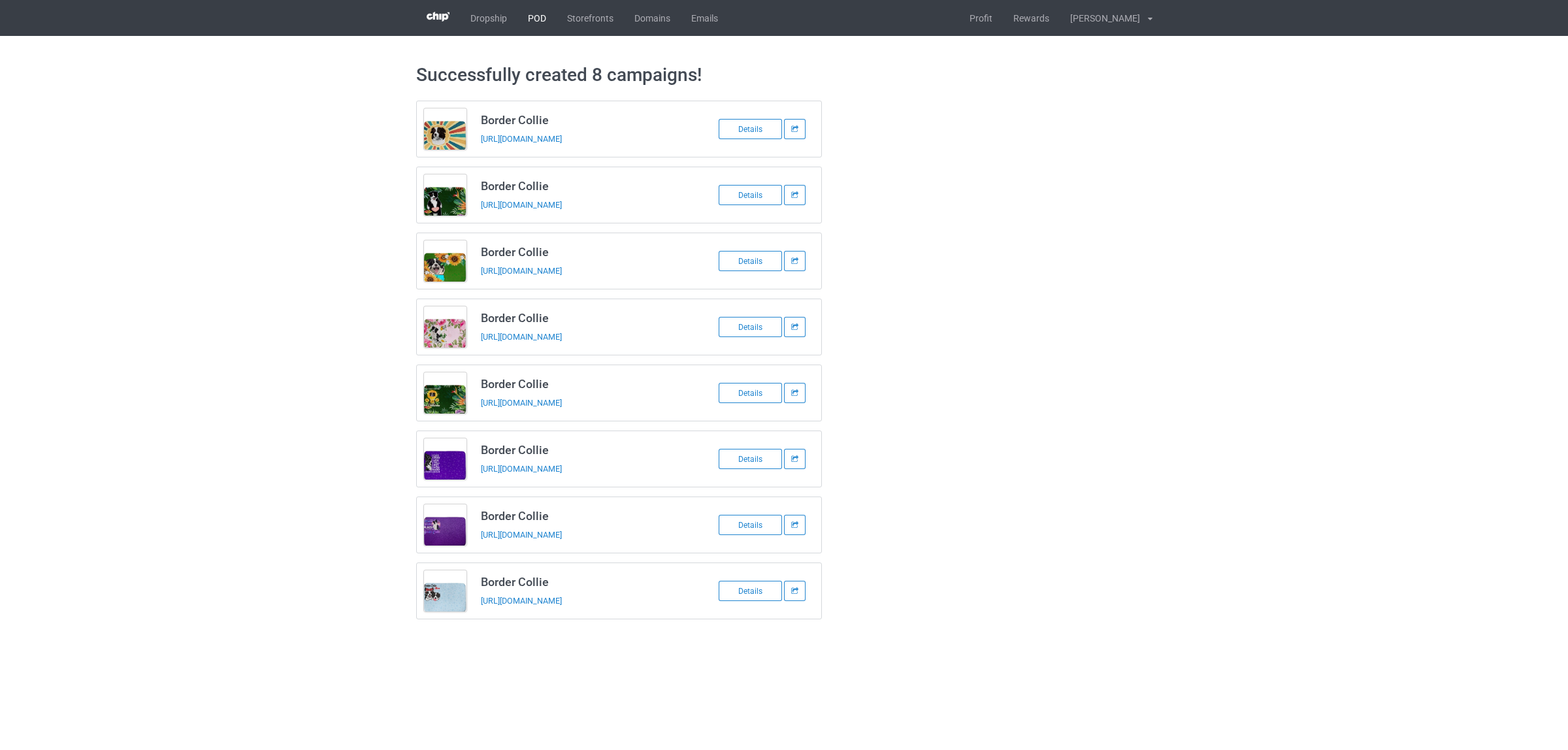
click at [536, 14] on link "POD" at bounding box center [537, 18] width 39 height 36
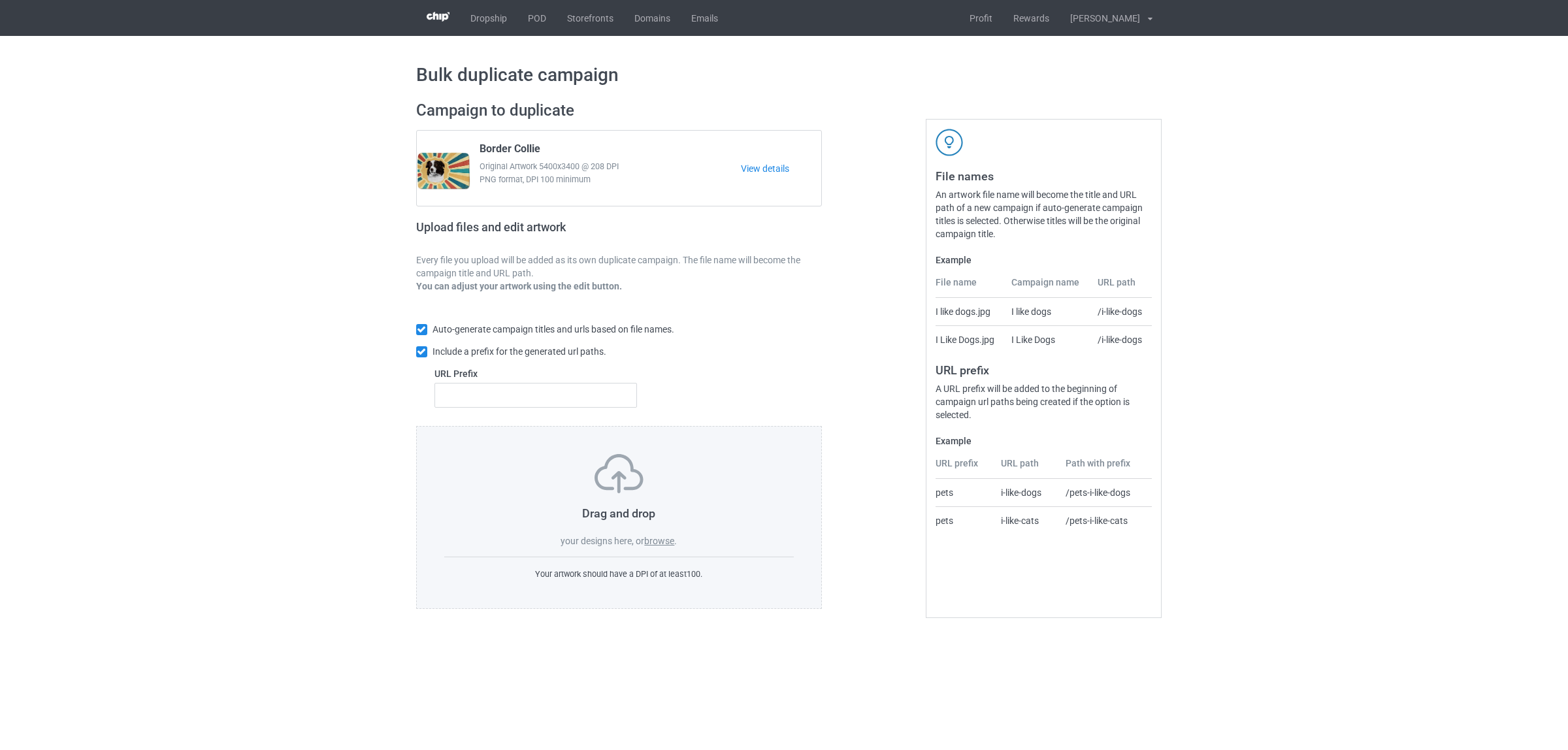
click at [658, 539] on label "browse" at bounding box center [659, 541] width 30 height 10
click at [0, 0] on input "browse" at bounding box center [0, 0] width 0 height 0
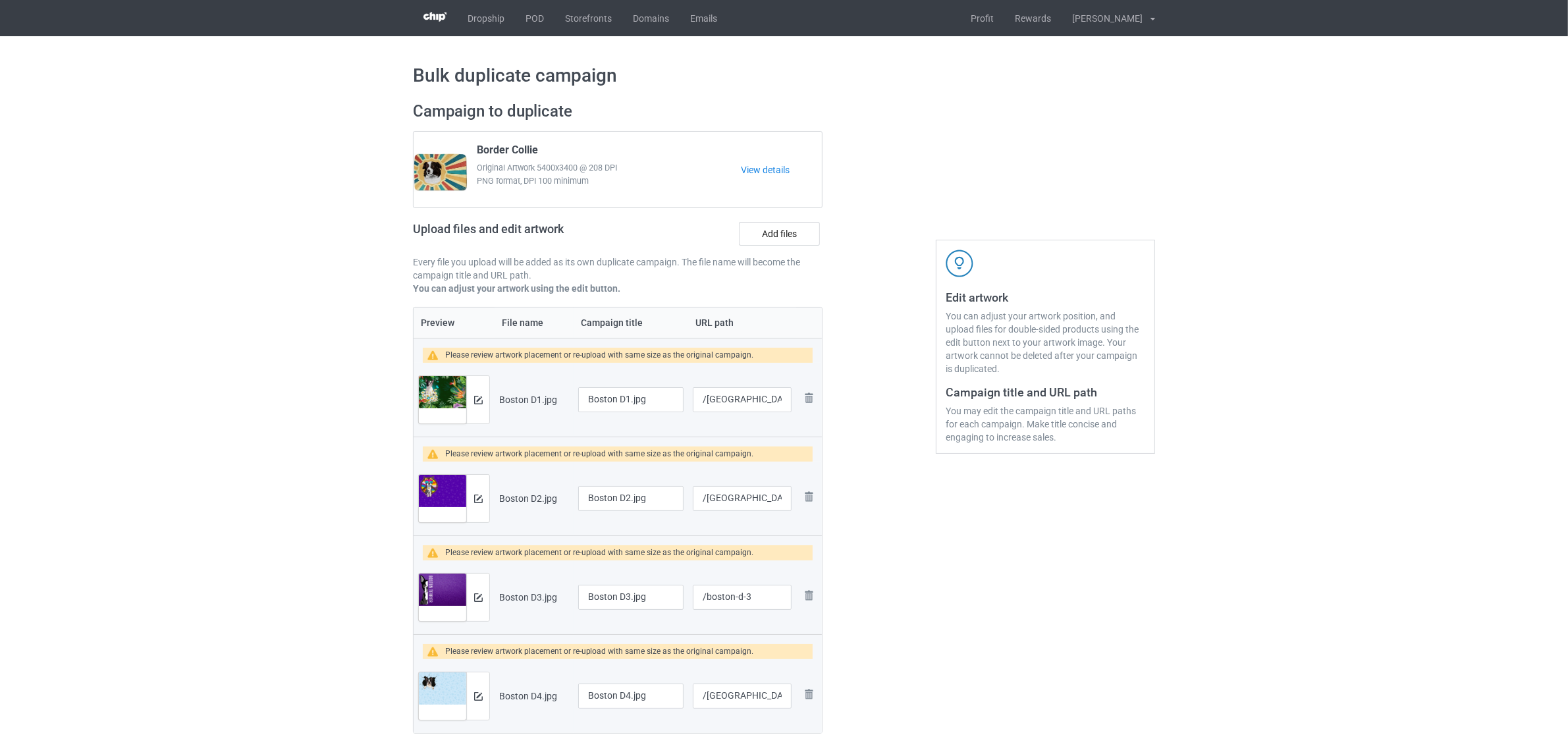
scroll to position [247, 0]
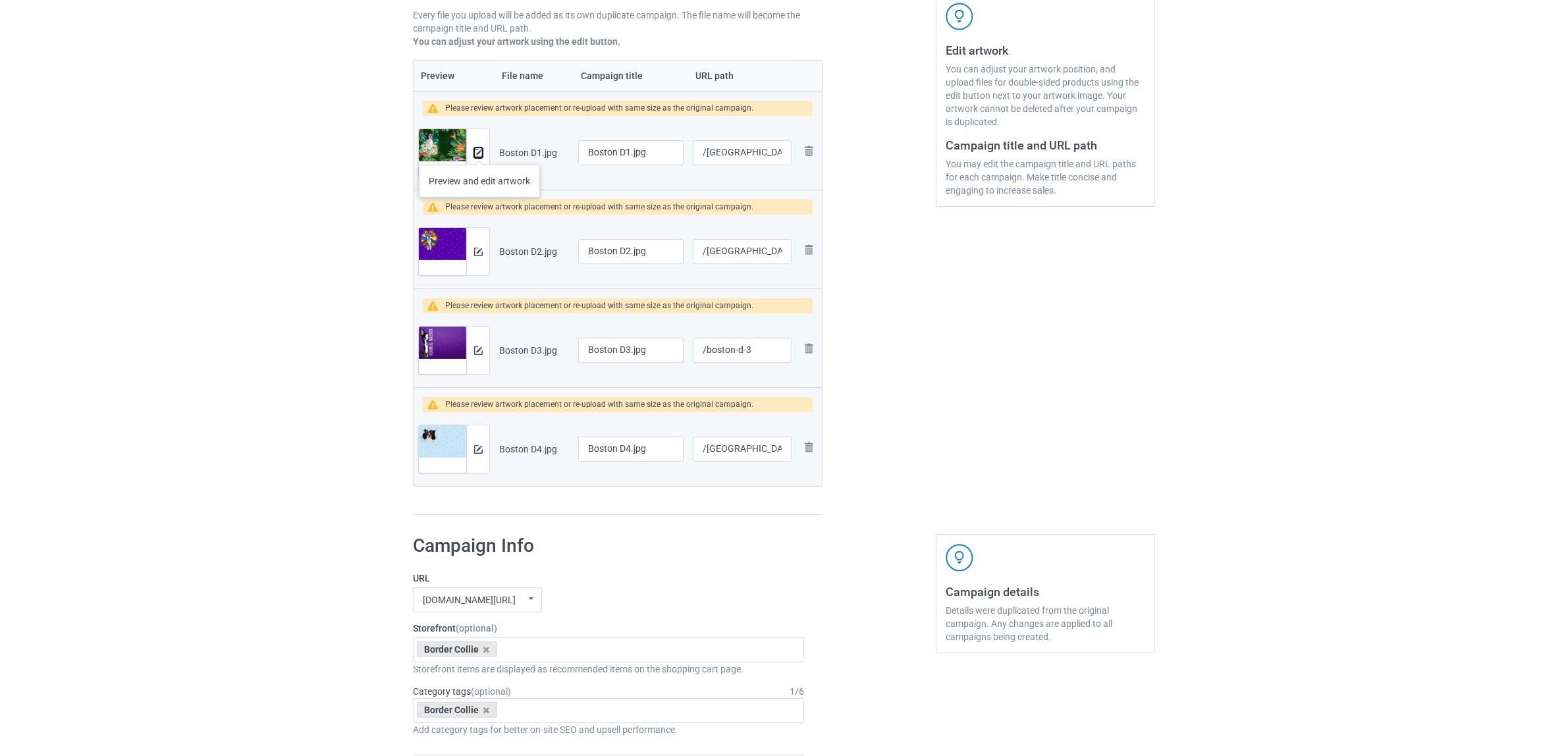
click at [480, 156] on img at bounding box center [478, 153] width 8 height 8
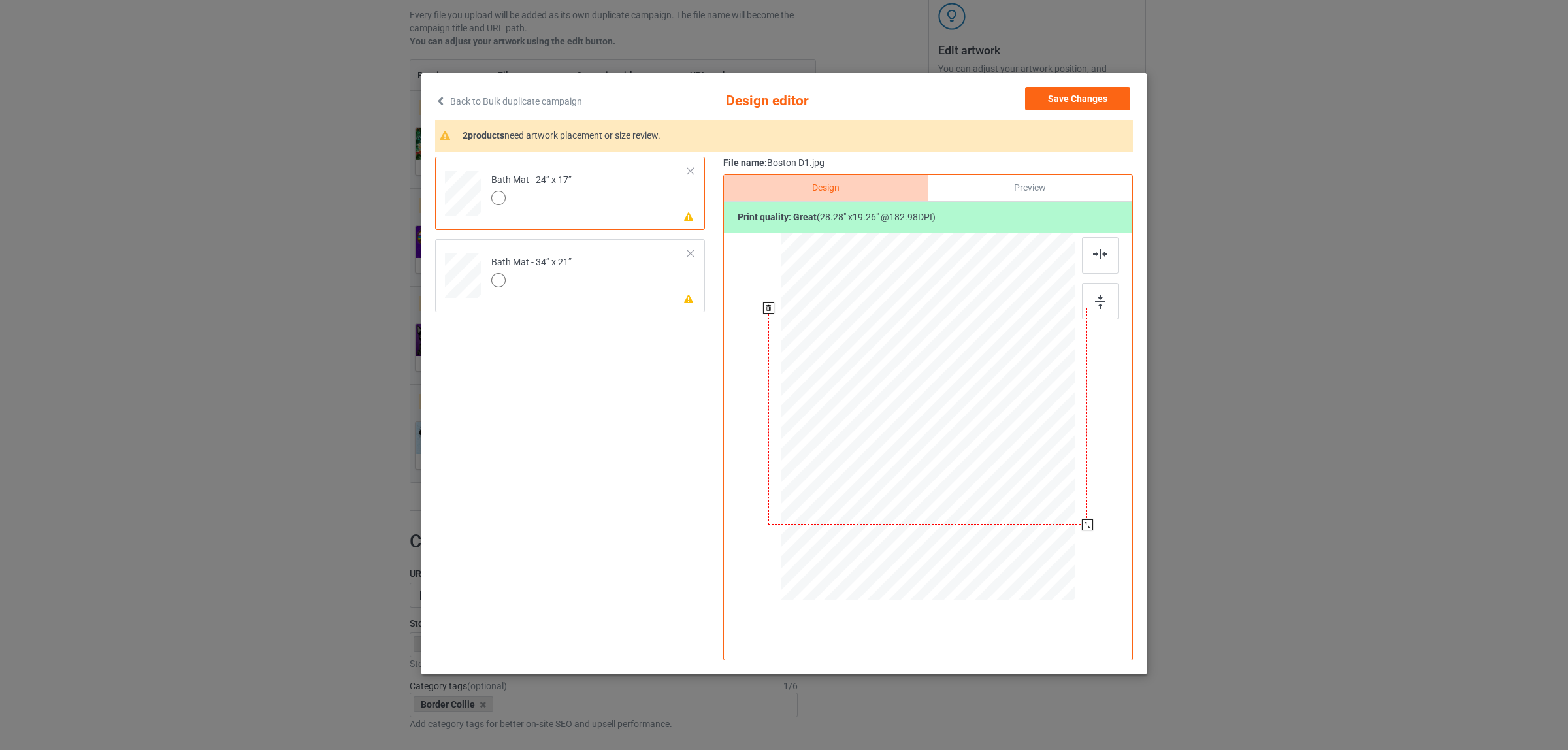
click at [1086, 524] on div at bounding box center [1087, 525] width 11 height 11
click at [1099, 248] on div at bounding box center [1099, 255] width 36 height 36
click at [604, 266] on td "Please review artwork placement Bath Mat - 34” x 21”" at bounding box center [589, 274] width 211 height 58
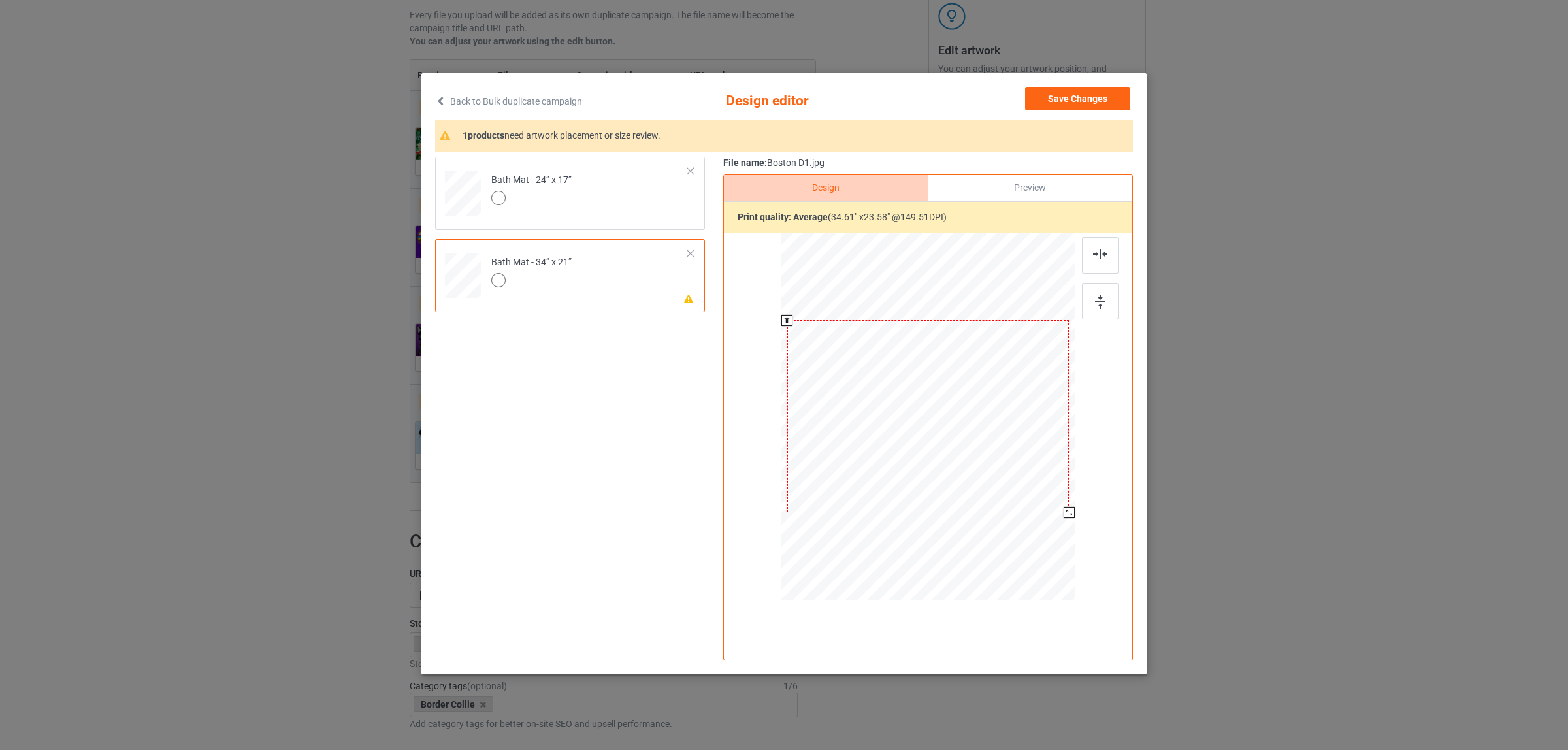
click at [1001, 468] on div at bounding box center [928, 416] width 282 height 192
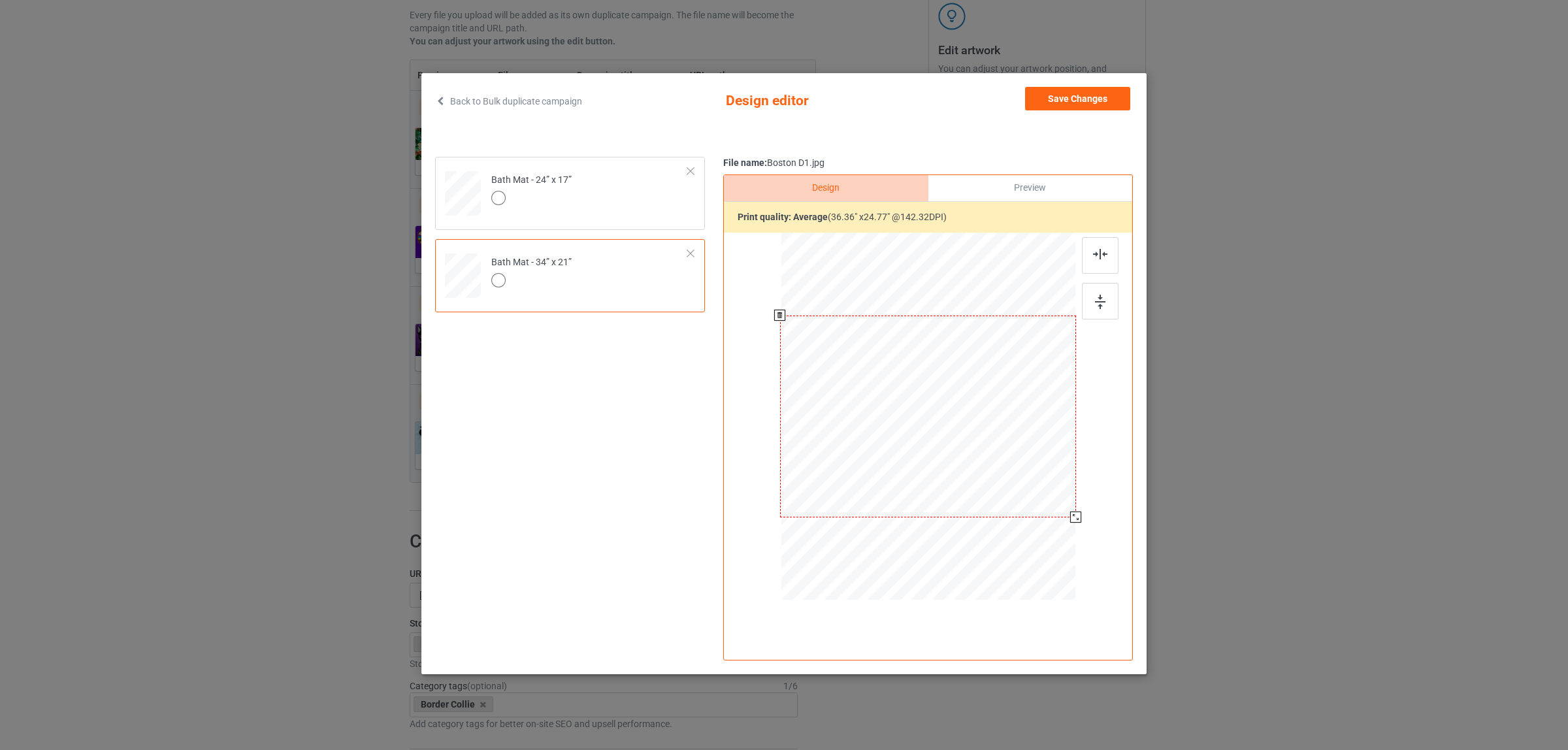
drag, startPoint x: 1066, startPoint y: 514, endPoint x: 1069, endPoint y: 521, distance: 7.6
click at [1070, 523] on div at bounding box center [1076, 517] width 11 height 11
click at [1088, 100] on button "Save Changes" at bounding box center [1077, 98] width 105 height 23
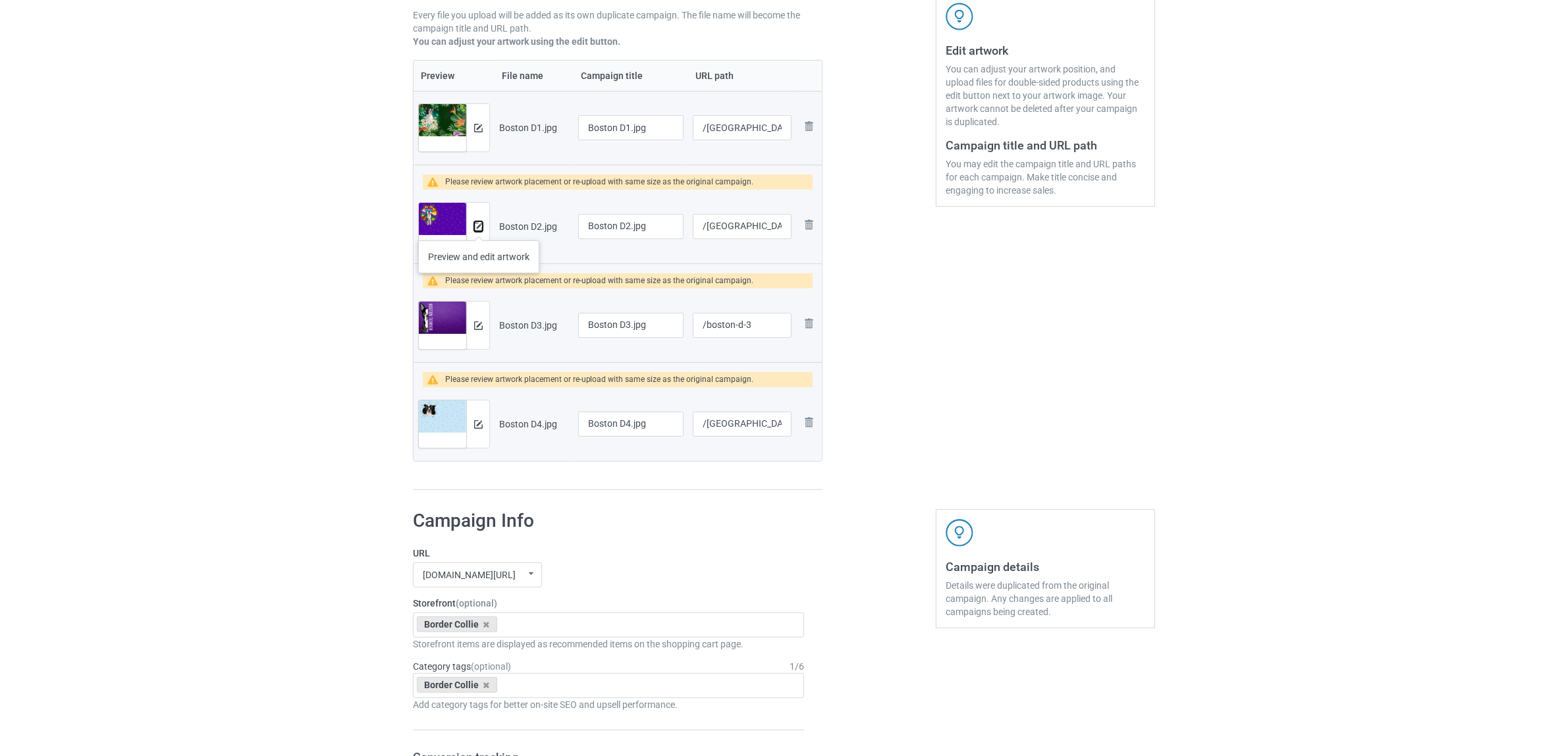
click at [479, 227] on img at bounding box center [478, 226] width 8 height 8
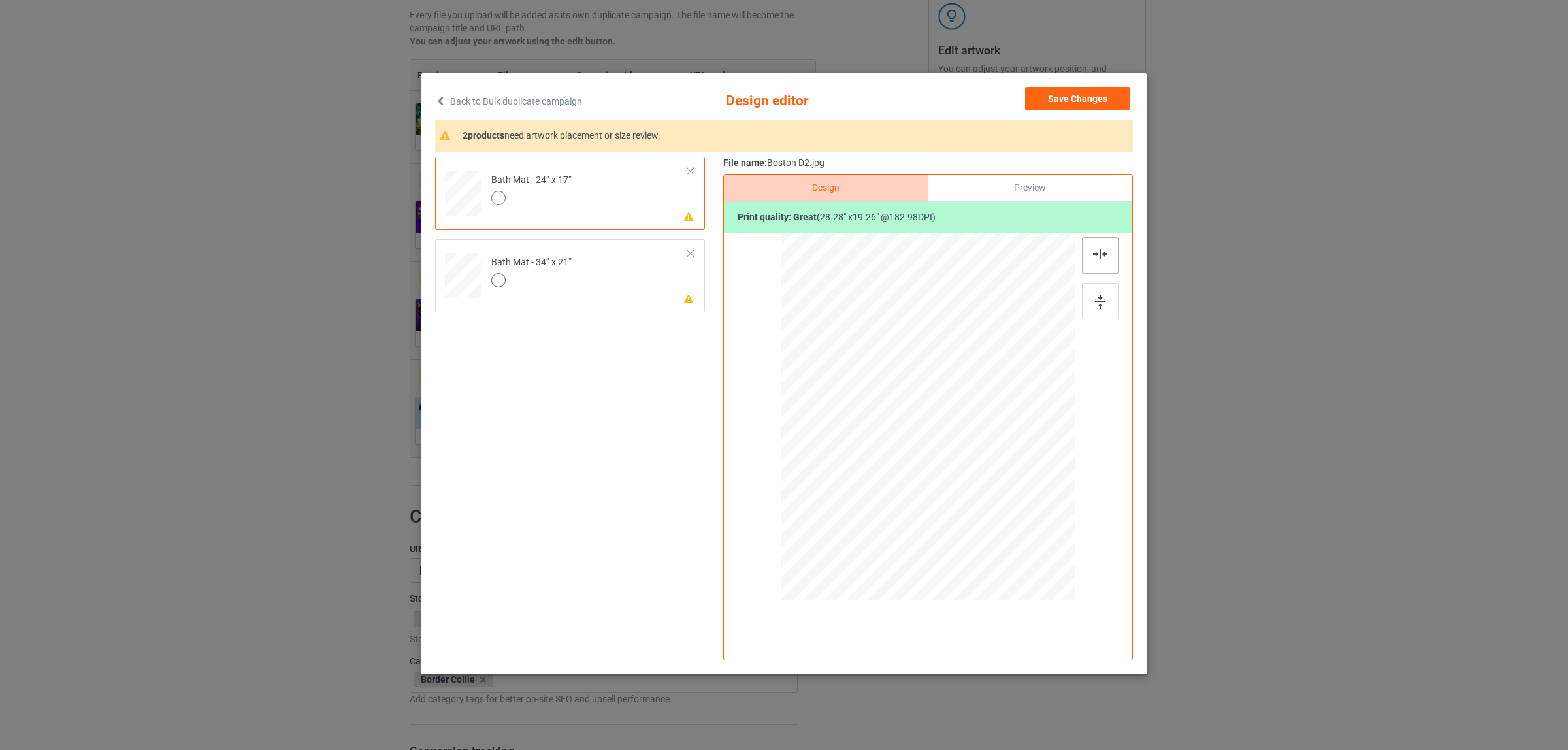
click at [1105, 257] on img at bounding box center [1099, 253] width 14 height 10
click at [554, 247] on td "Please review artwork placement Bath Mat - 34” x 21”" at bounding box center [589, 274] width 211 height 58
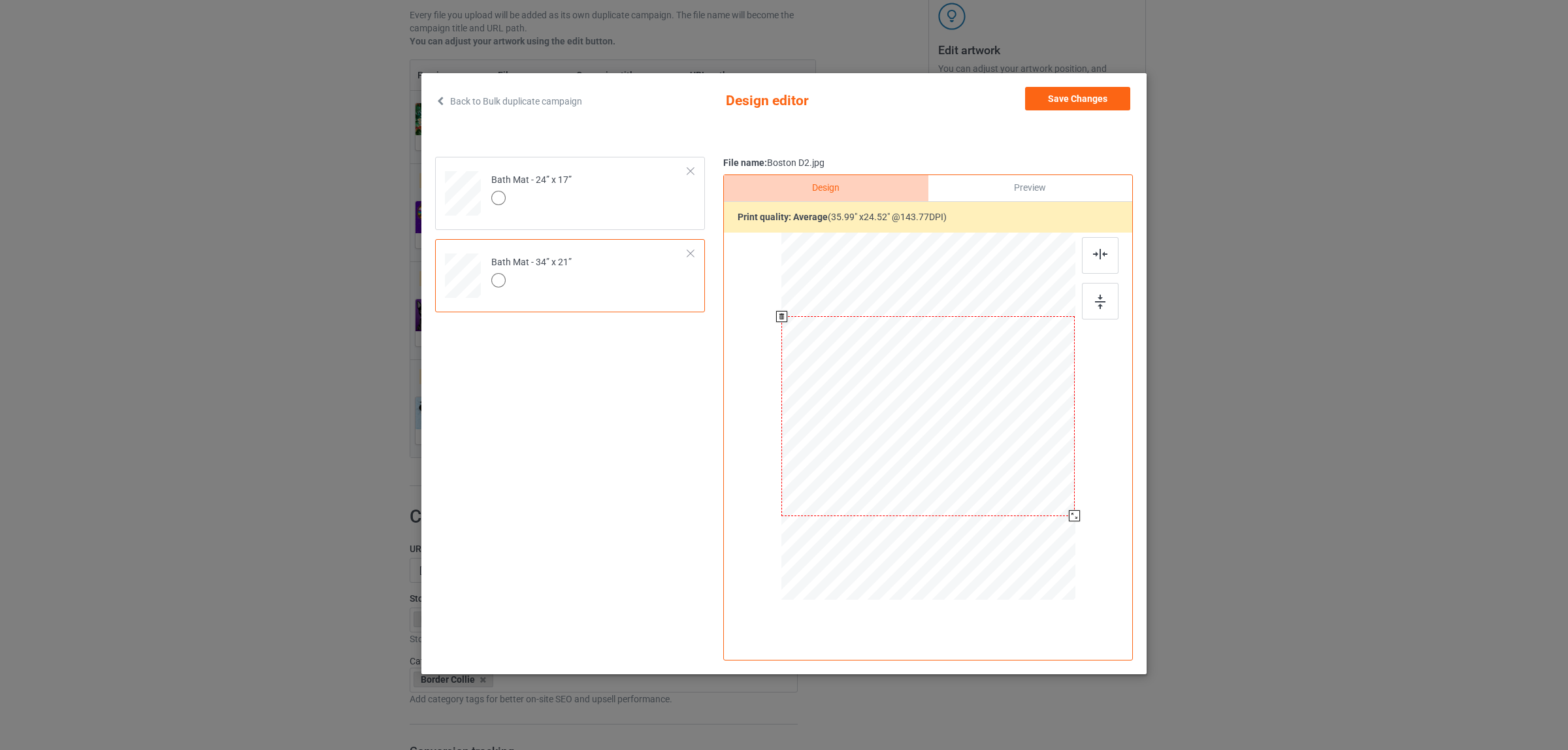
drag, startPoint x: 1070, startPoint y: 512, endPoint x: 1072, endPoint y: 520, distance: 8.2
click at [1072, 520] on div at bounding box center [1074, 516] width 11 height 11
click at [1104, 249] on img at bounding box center [1099, 253] width 14 height 10
click at [1075, 110] on button "Save Changes" at bounding box center [1077, 98] width 105 height 23
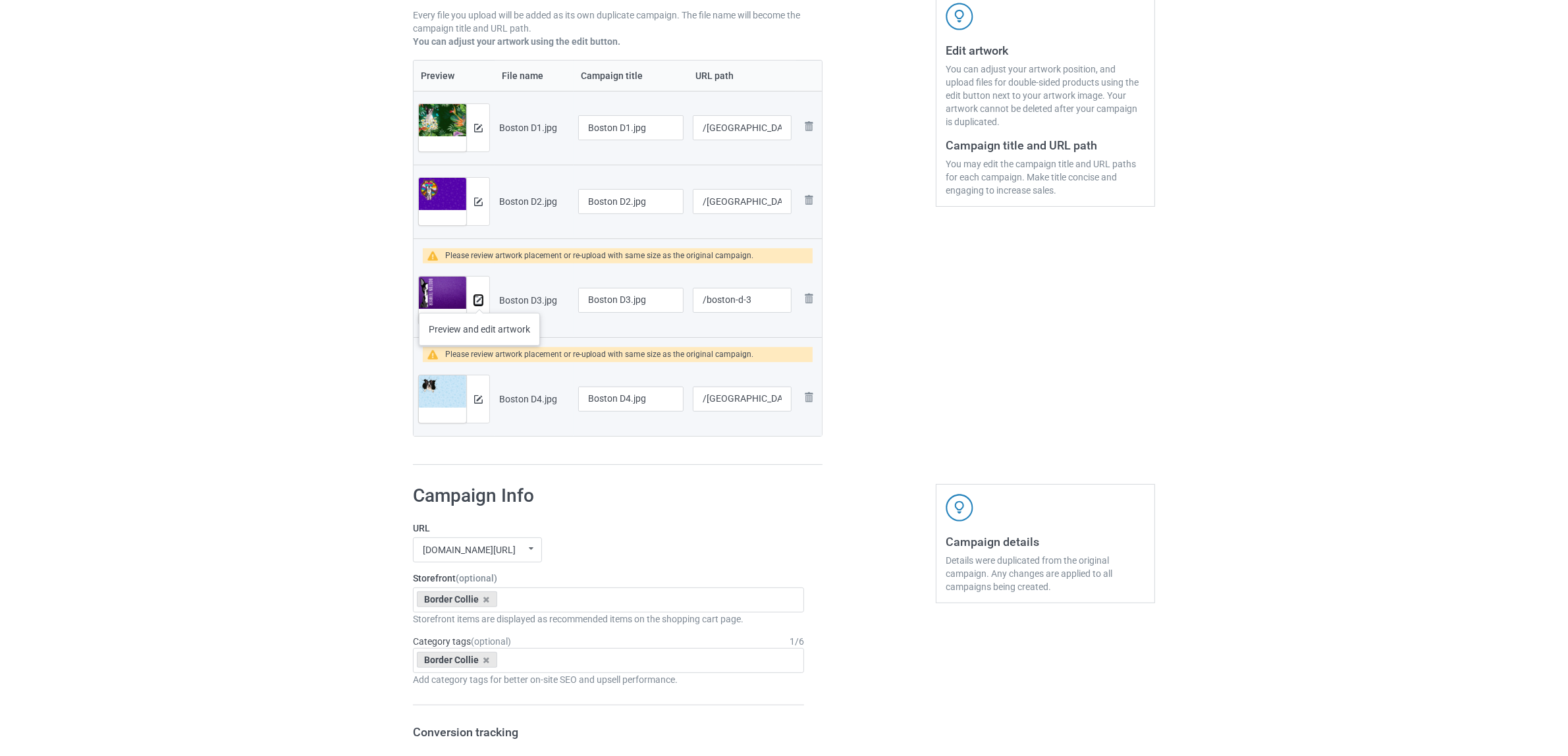
click at [480, 299] on img at bounding box center [478, 300] width 8 height 8
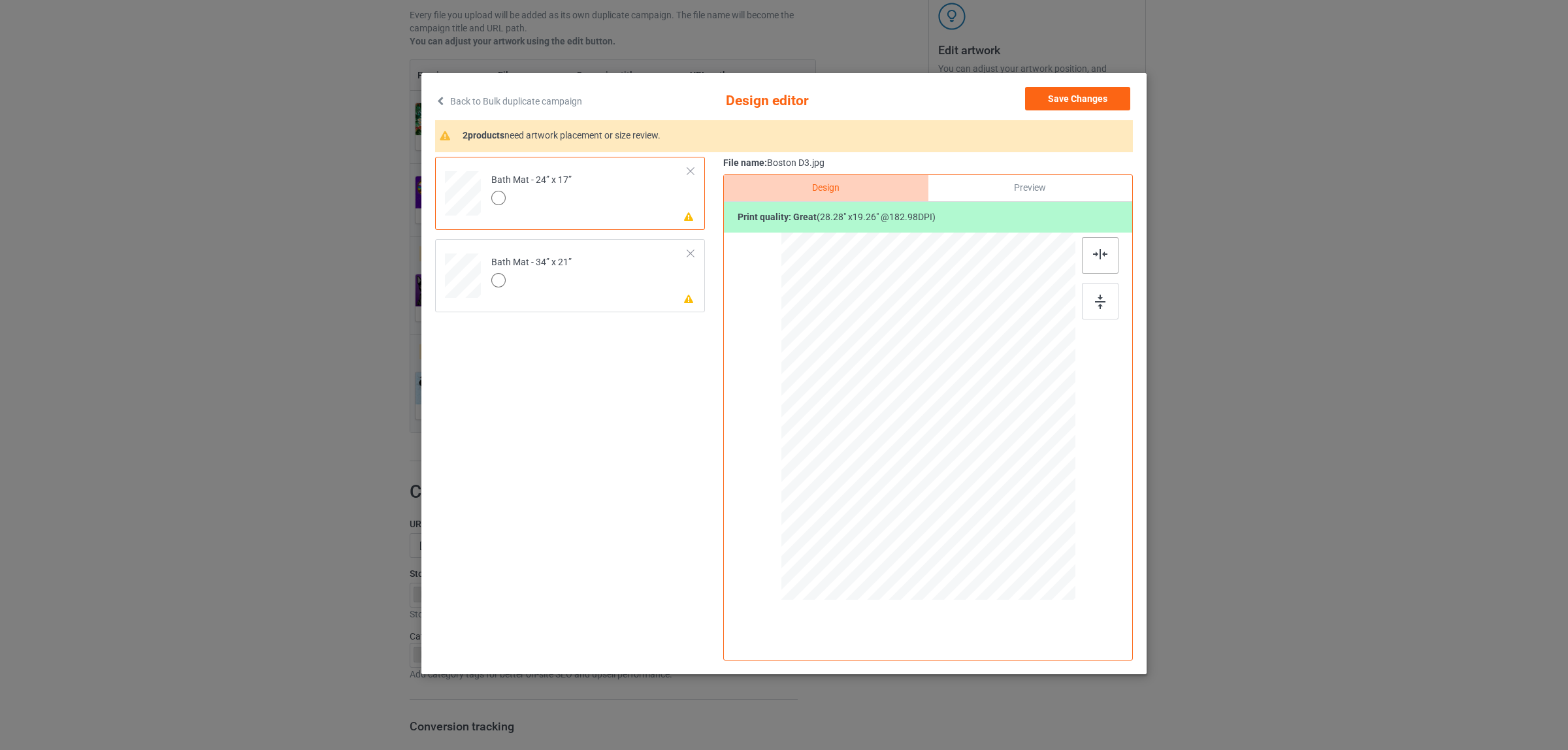
click at [1096, 240] on div at bounding box center [1099, 255] width 36 height 36
click at [612, 295] on td "Please review artwork placement Bath Mat - 34” x 21”" at bounding box center [589, 274] width 211 height 58
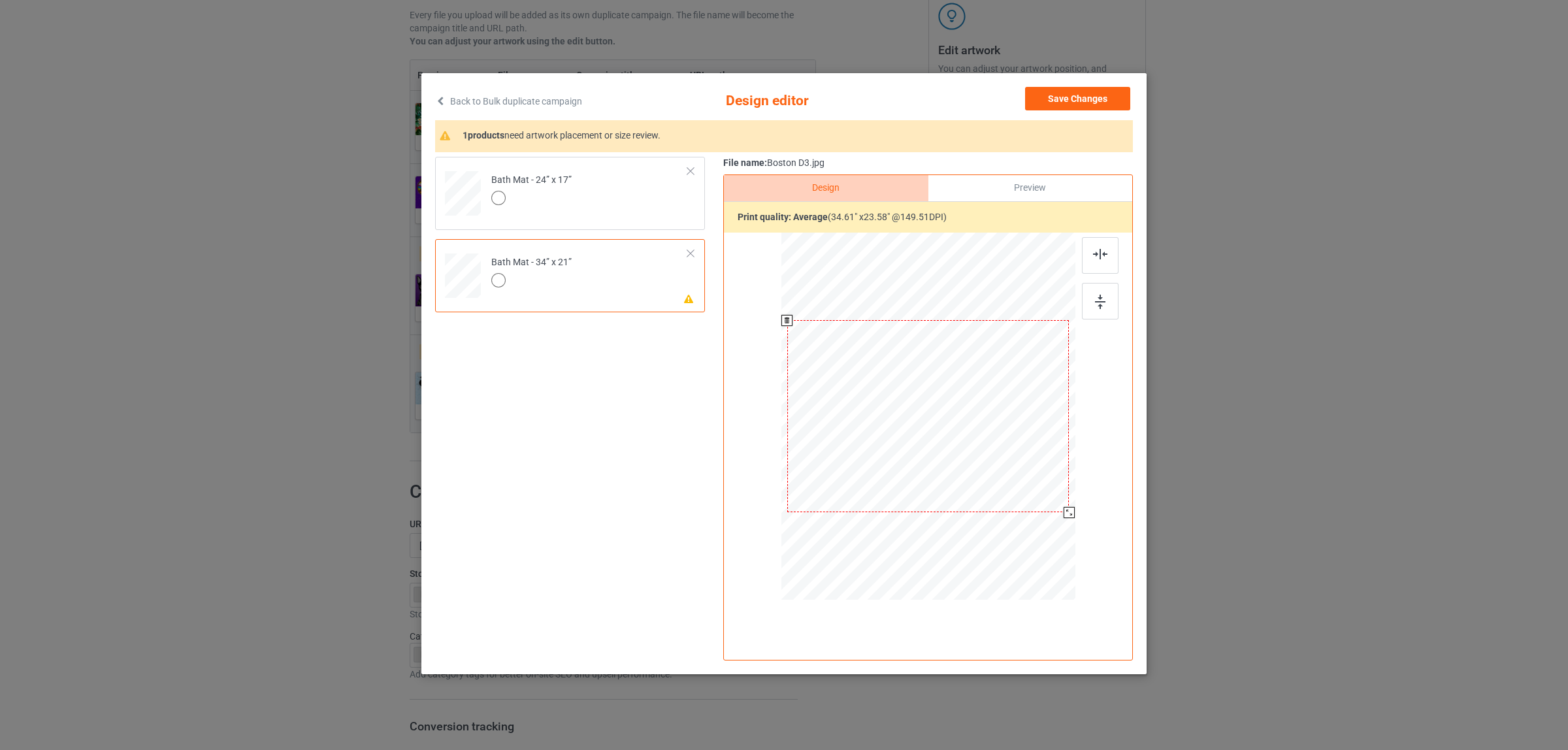
click at [1016, 445] on div at bounding box center [928, 416] width 282 height 192
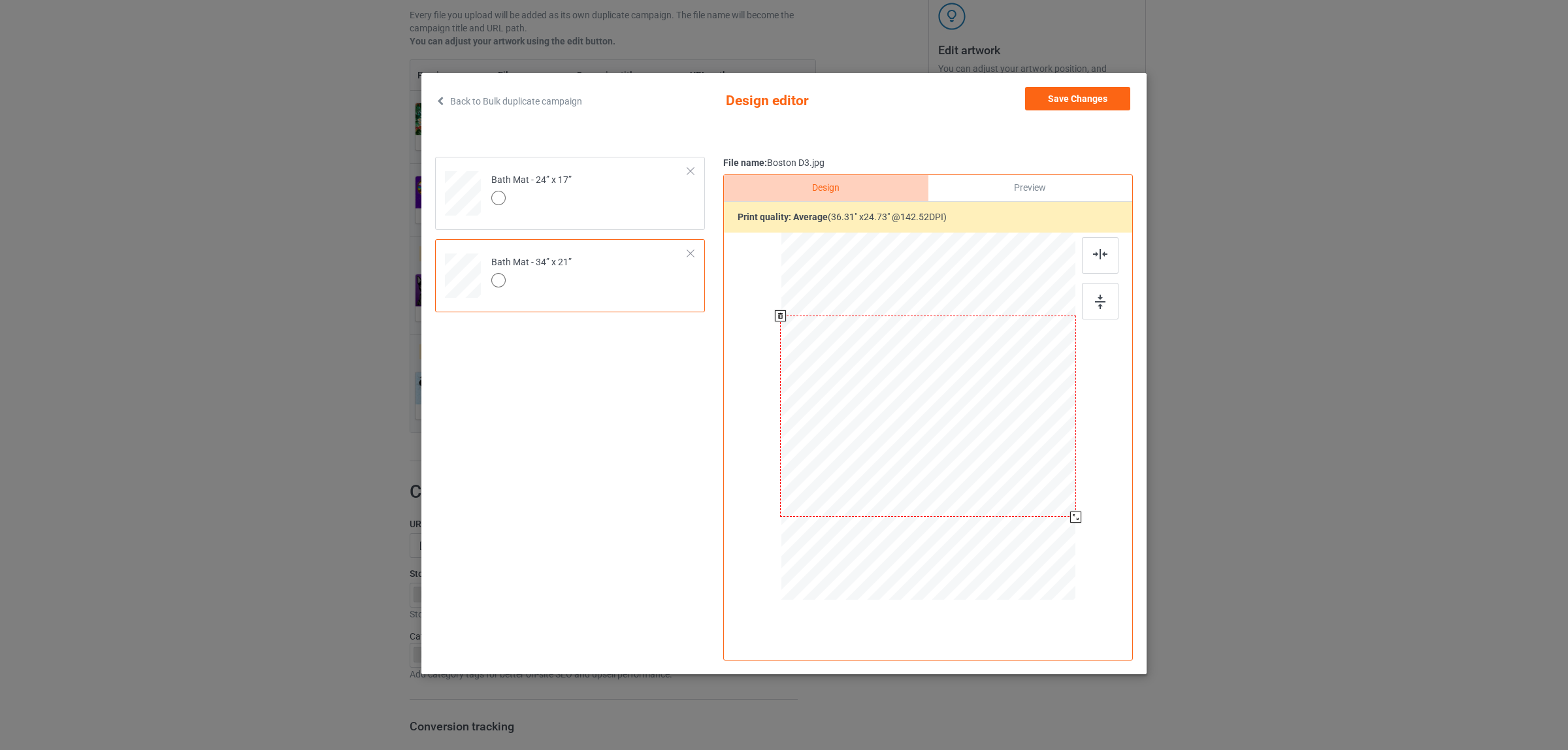
click at [1071, 523] on div at bounding box center [929, 418] width 294 height 371
click at [1071, 97] on button "Save Changes" at bounding box center [1077, 98] width 105 height 23
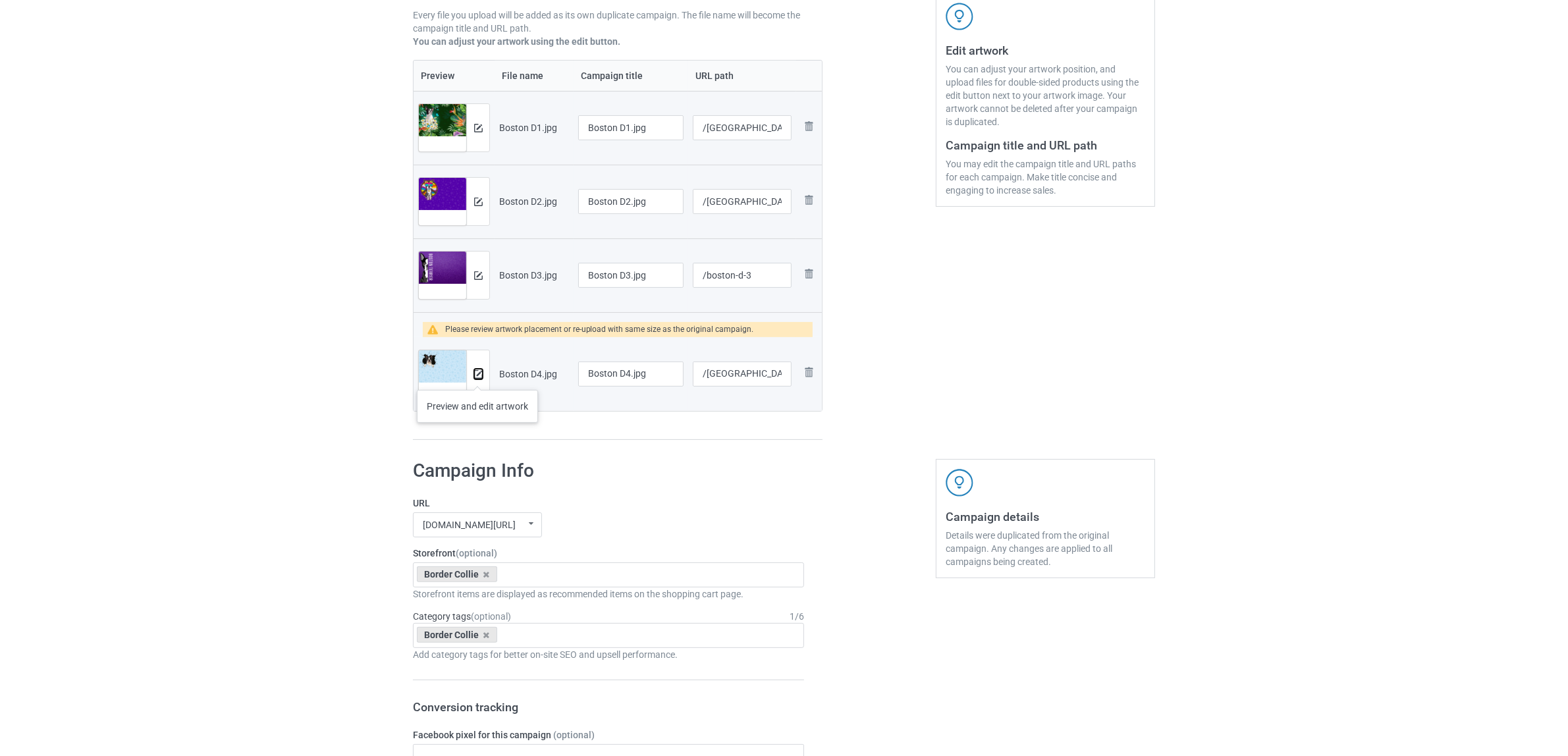
click at [478, 377] on img at bounding box center [478, 374] width 8 height 8
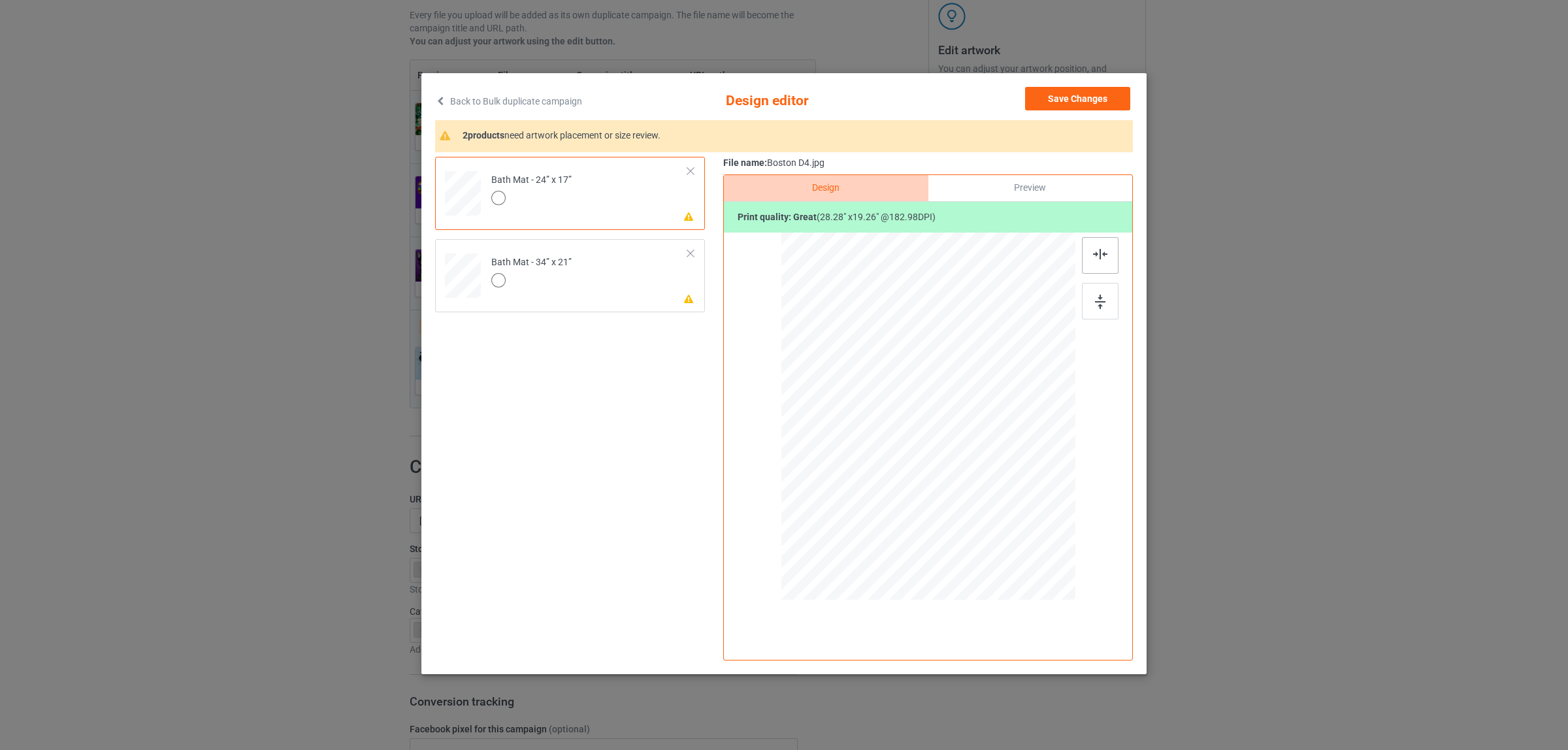
click at [1094, 255] on img at bounding box center [1099, 253] width 14 height 10
click at [554, 284] on div at bounding box center [531, 282] width 80 height 19
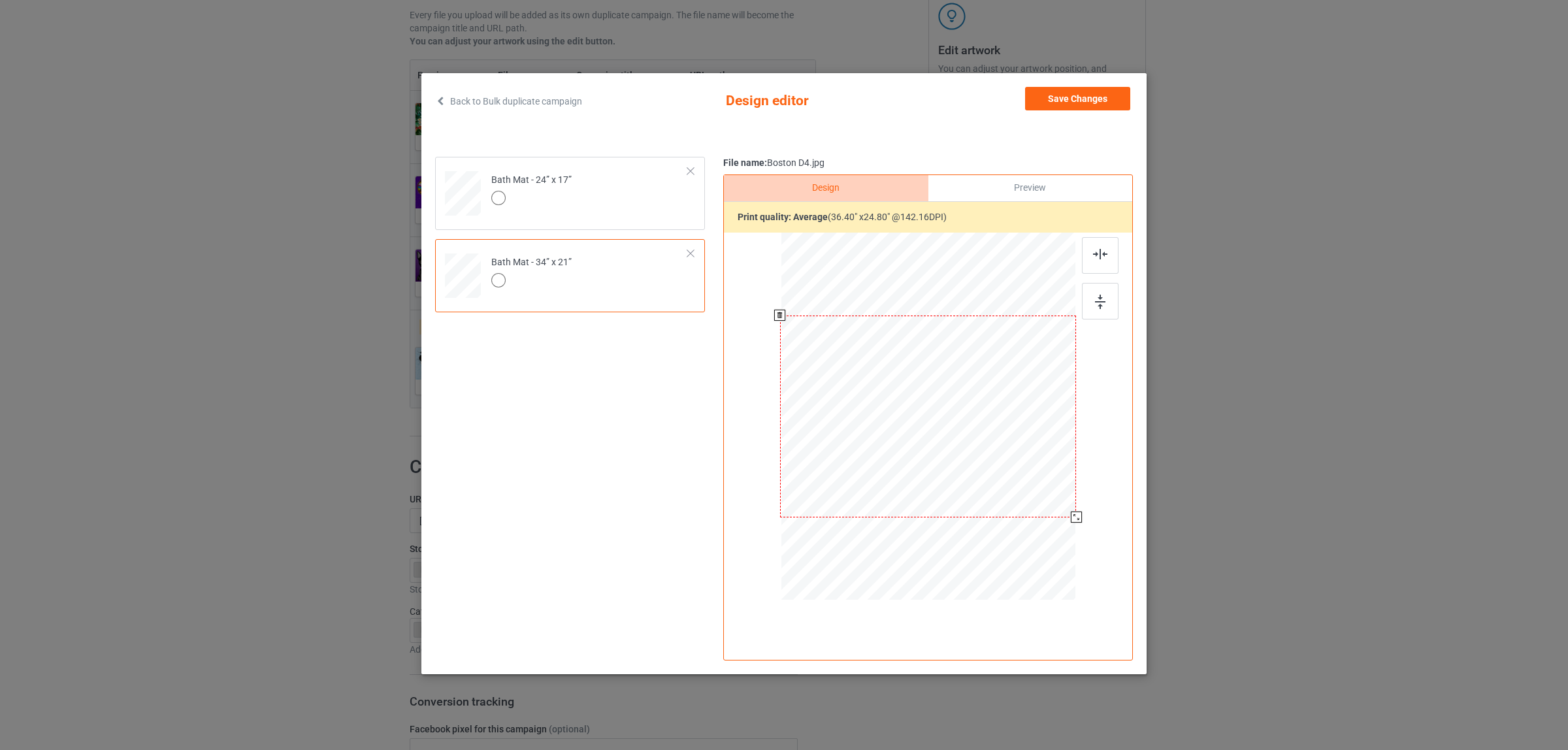
drag, startPoint x: 1068, startPoint y: 516, endPoint x: 1075, endPoint y: 521, distance: 8.6
click at [1075, 521] on div at bounding box center [1077, 517] width 11 height 11
click at [1056, 98] on button "Save Changes" at bounding box center [1077, 98] width 105 height 23
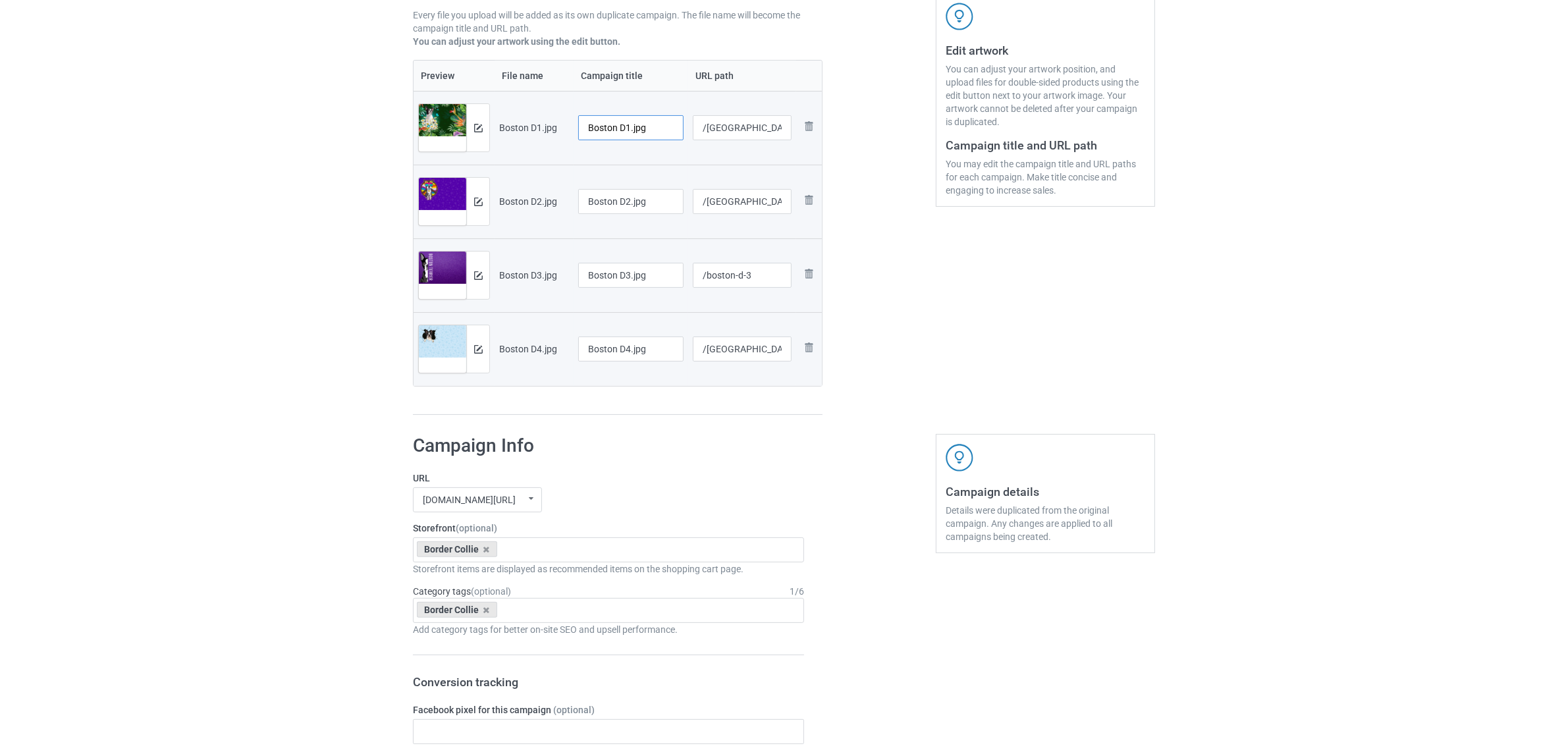
drag, startPoint x: 620, startPoint y: 124, endPoint x: 667, endPoint y: 130, distance: 47.4
click at [667, 130] on input "Boston D1.jpg" at bounding box center [631, 128] width 105 height 25
drag, startPoint x: 640, startPoint y: 123, endPoint x: 462, endPoint y: 98, distance: 179.7
click at [462, 98] on tr "Preview and edit artwork Boston D1.jpg Boston /boston-d-1 Remove file" at bounding box center [617, 128] width 408 height 74
type input "[GEOGRAPHIC_DATA]"
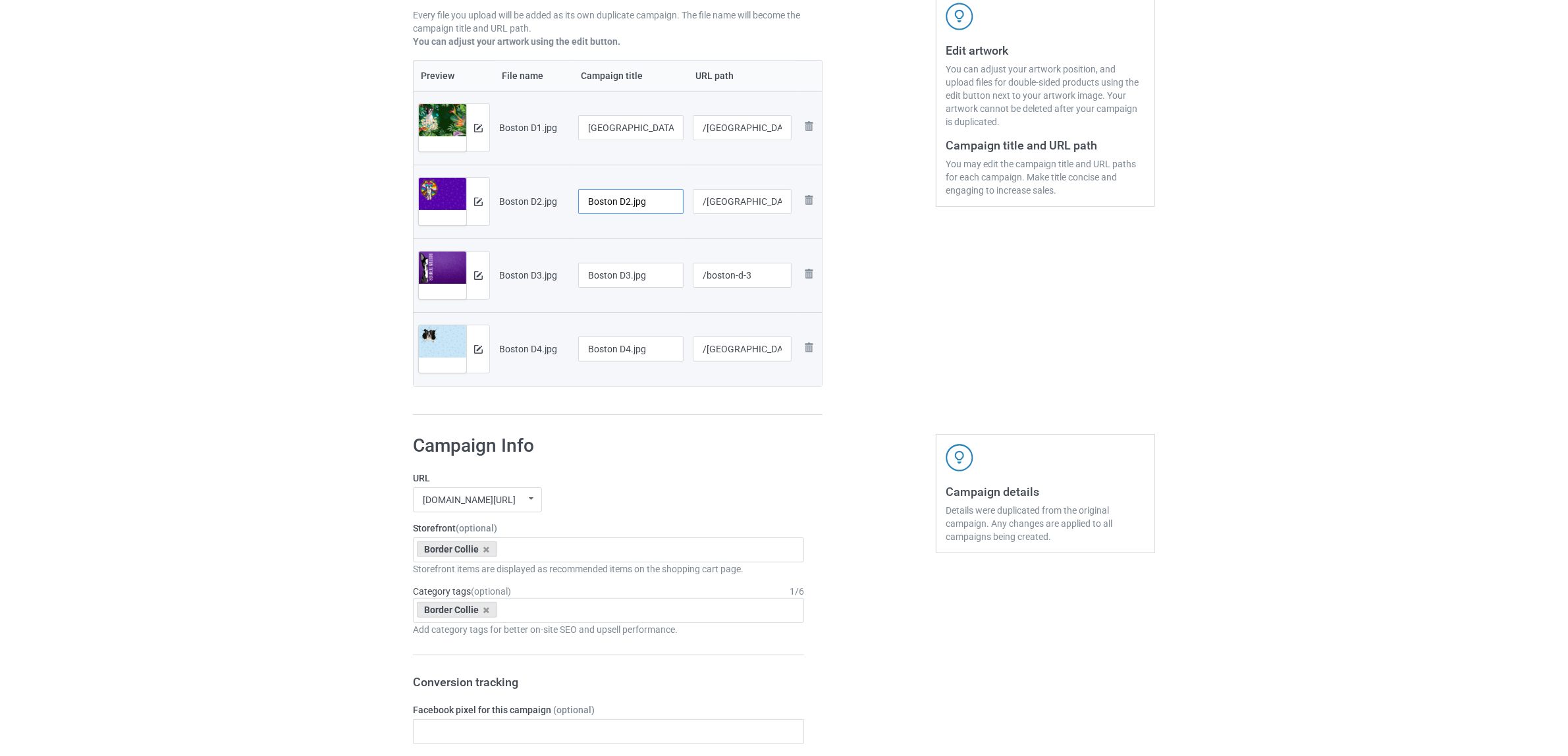
click at [617, 198] on input "Boston D2.jpg" at bounding box center [631, 201] width 105 height 25
paste input "text"
type input "[GEOGRAPHIC_DATA]"
click at [626, 281] on input "Boston D3.jpg" at bounding box center [631, 275] width 105 height 25
paste input "text"
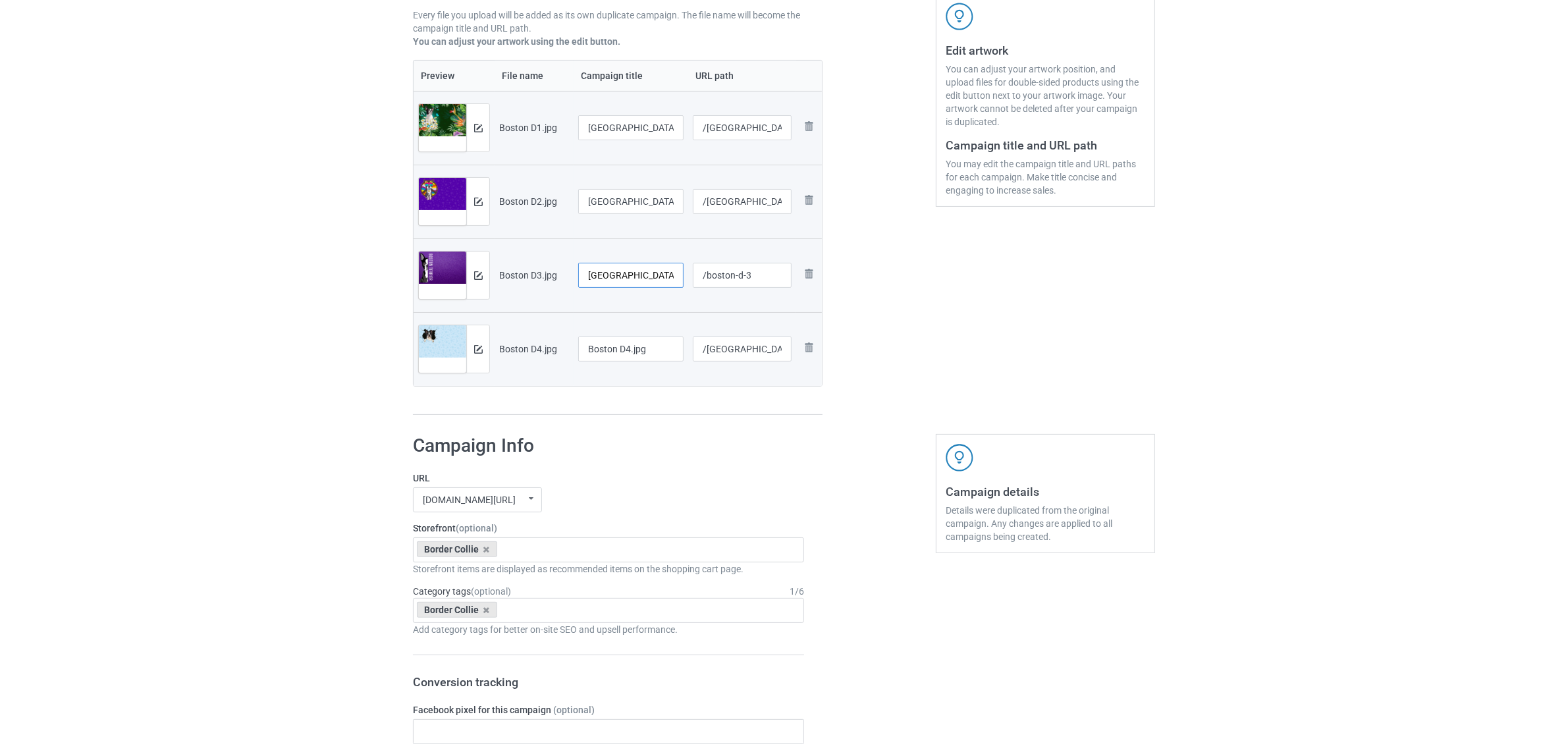
type input "[GEOGRAPHIC_DATA]"
click at [614, 351] on input "Boston D4.jpg" at bounding box center [631, 349] width 105 height 25
paste input "text"
type input "[GEOGRAPHIC_DATA]"
click at [669, 492] on div "tomvuitom.com/ cavalidesign.com/ tomvuitom.com/ valantana.com/ teechip.com/ 624…" at bounding box center [608, 499] width 391 height 25
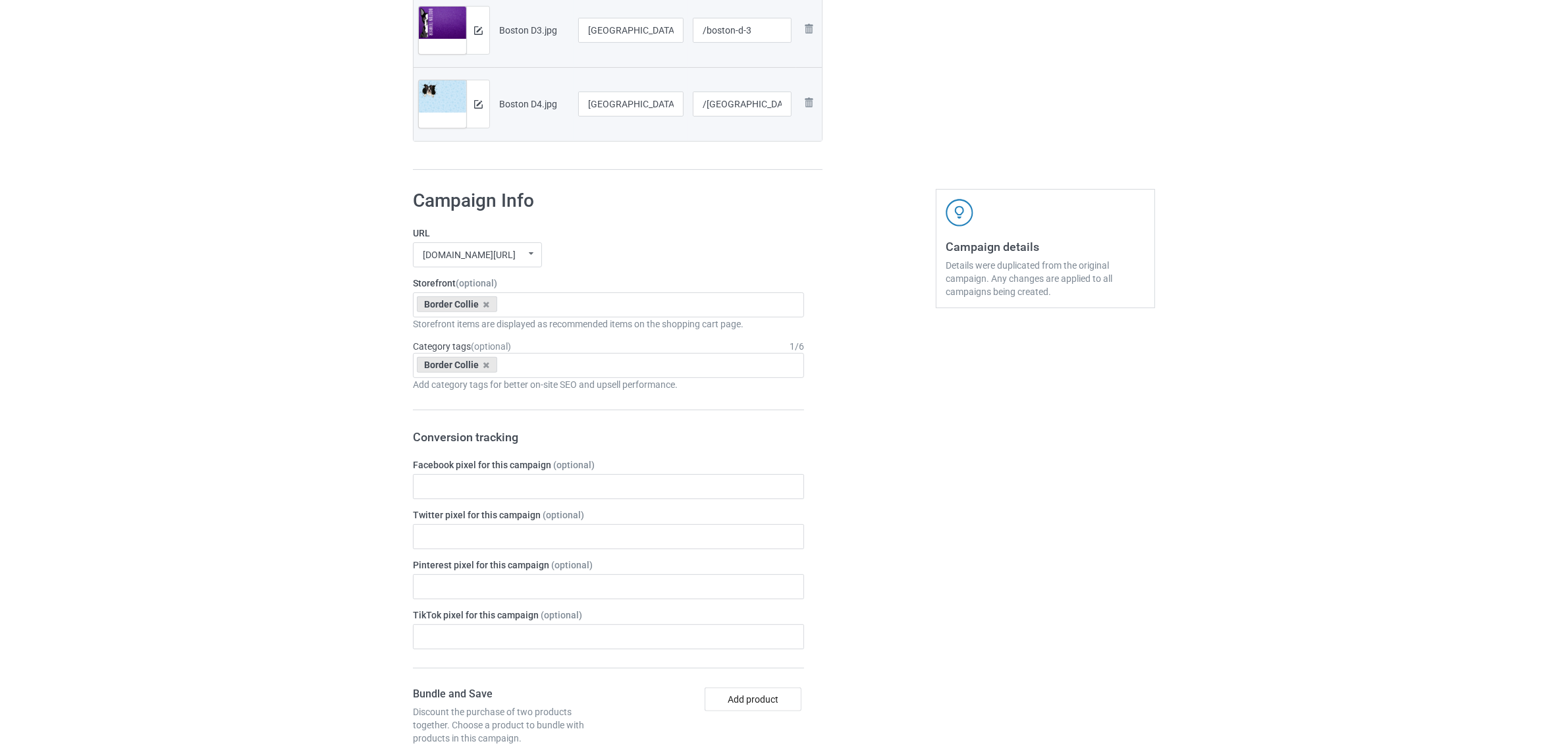
scroll to position [493, 0]
click at [483, 300] on icon at bounding box center [486, 302] width 7 height 8
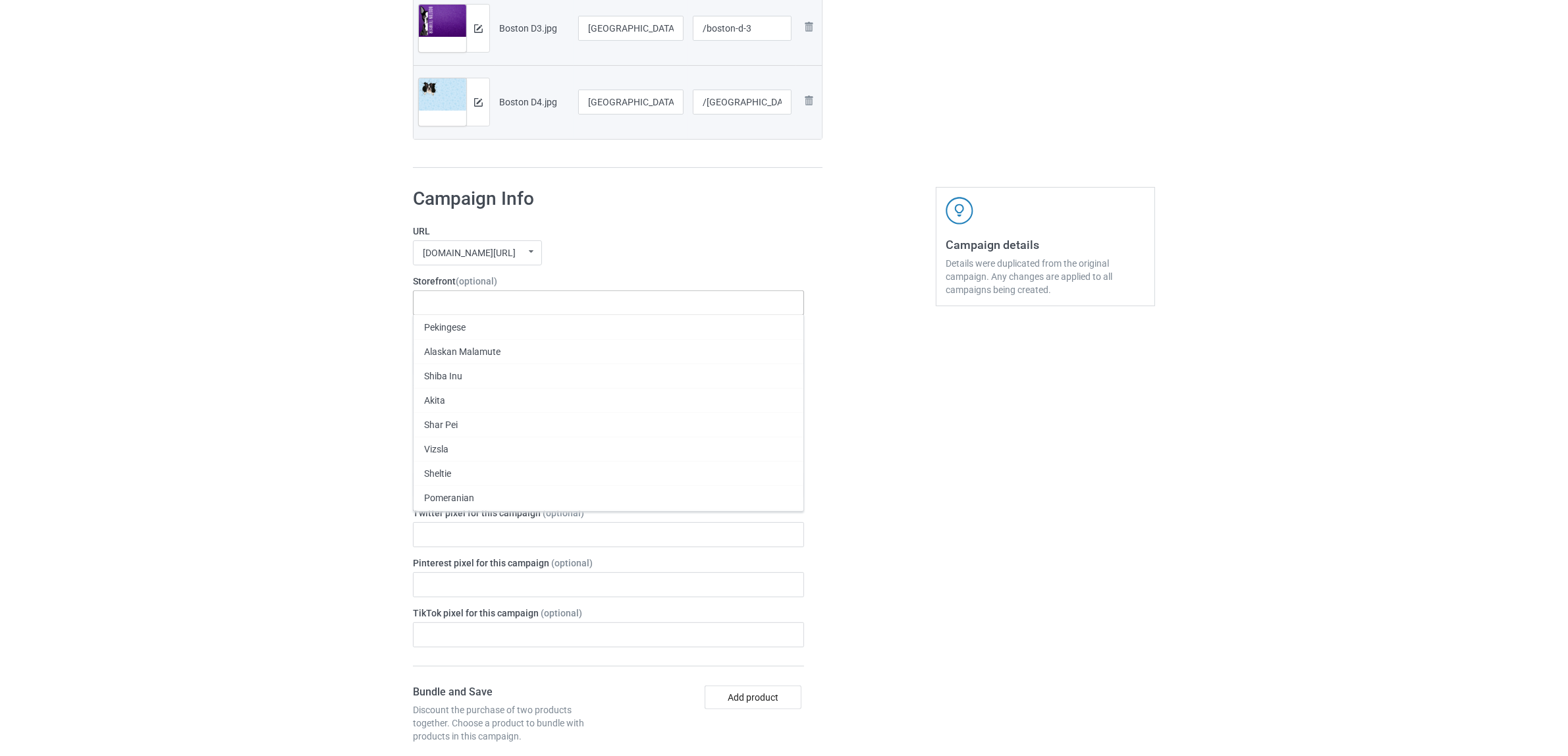
paste input "[GEOGRAPHIC_DATA]"
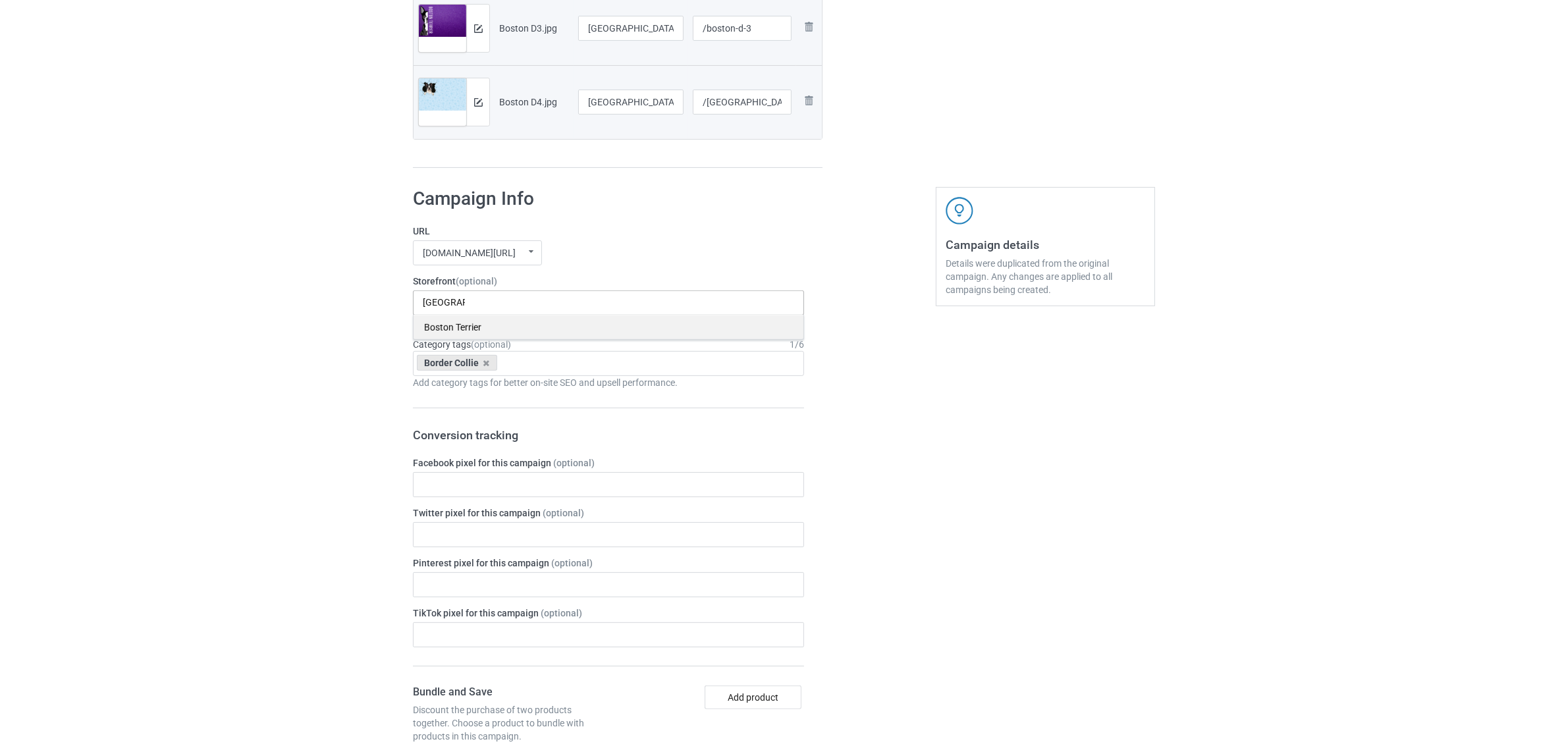
type input "[GEOGRAPHIC_DATA]"
click at [460, 325] on div "Boston Terrier" at bounding box center [609, 327] width 390 height 24
click at [485, 360] on icon at bounding box center [486, 363] width 7 height 8
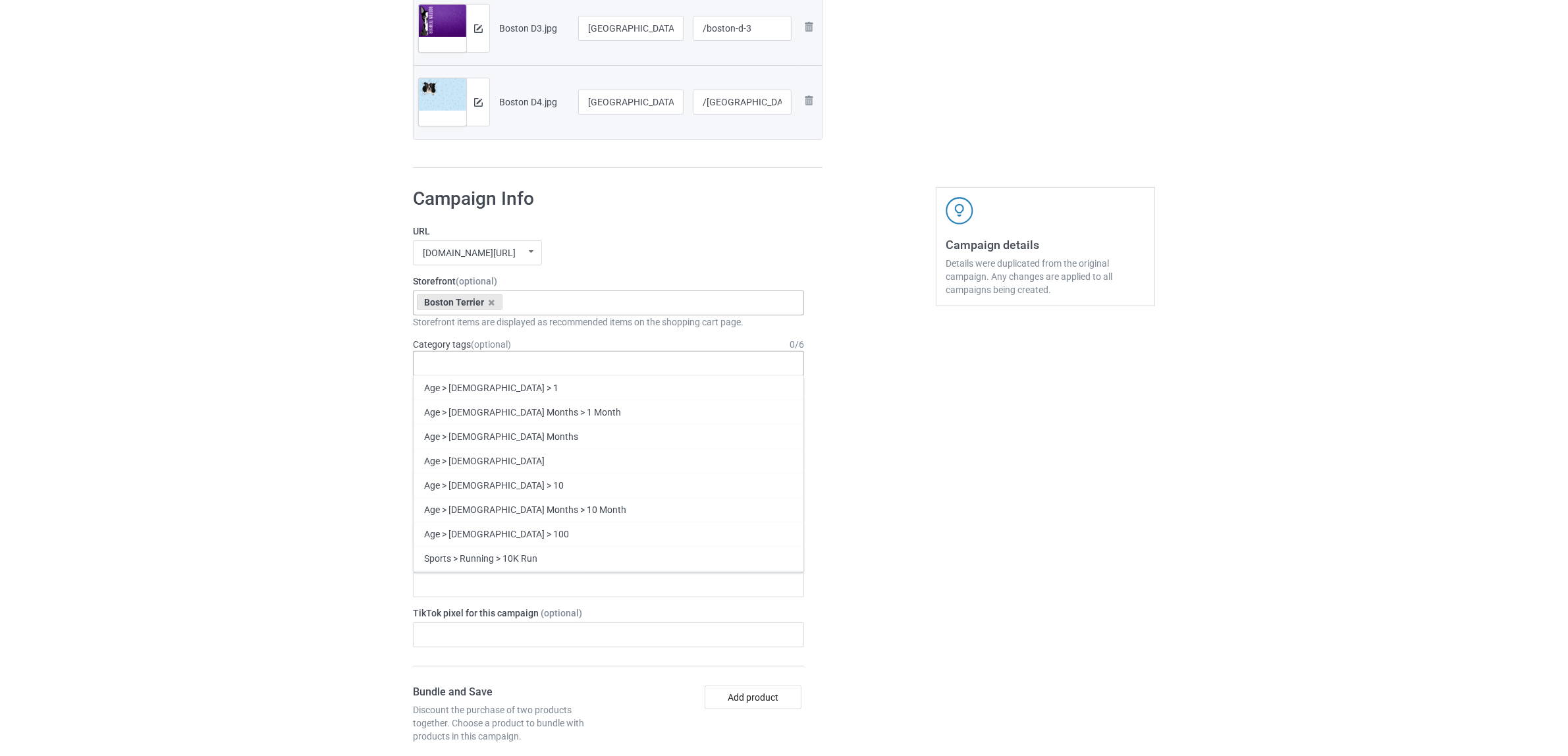
paste input "[GEOGRAPHIC_DATA]"
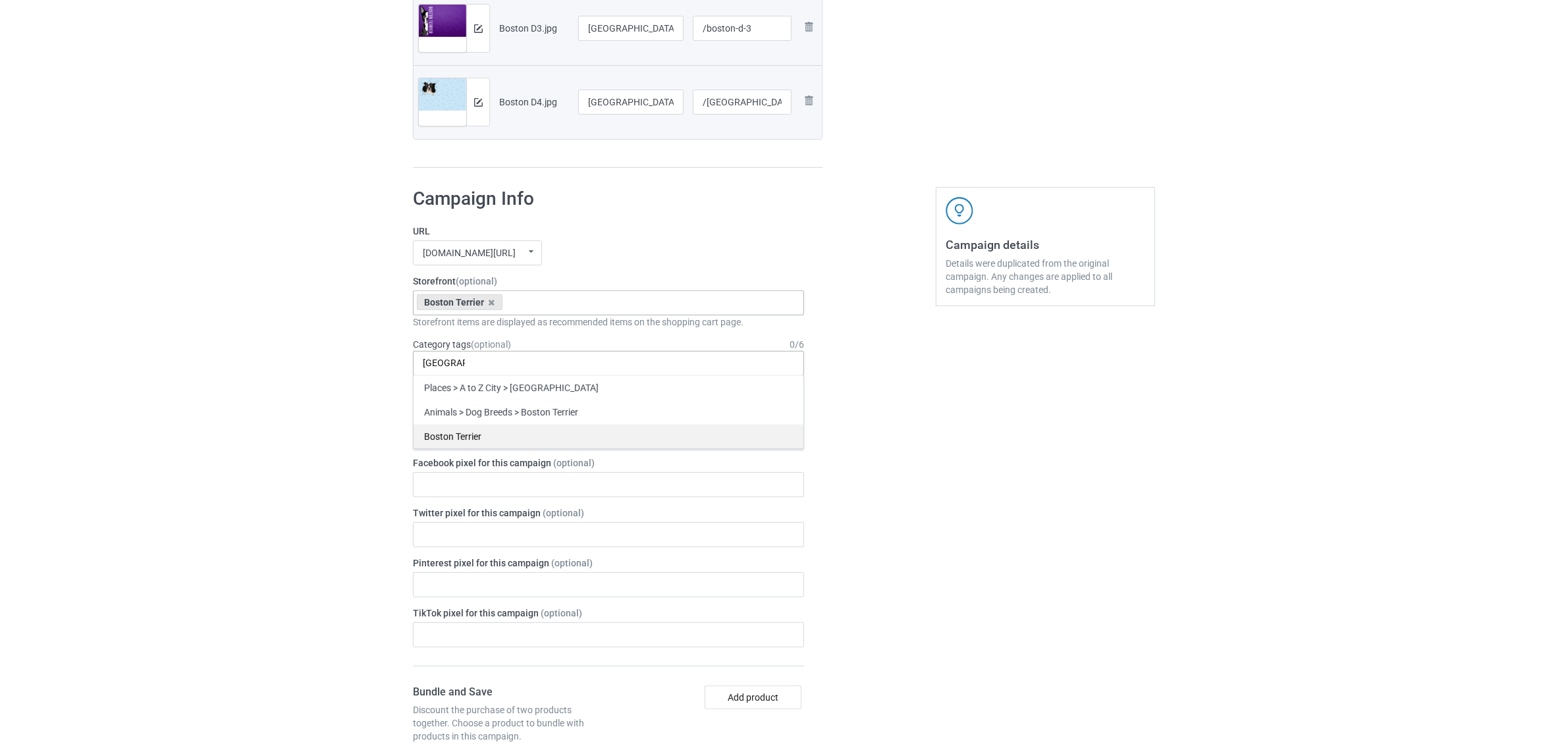
type input "[GEOGRAPHIC_DATA]"
click at [466, 439] on div "Boston Terrier" at bounding box center [609, 436] width 390 height 24
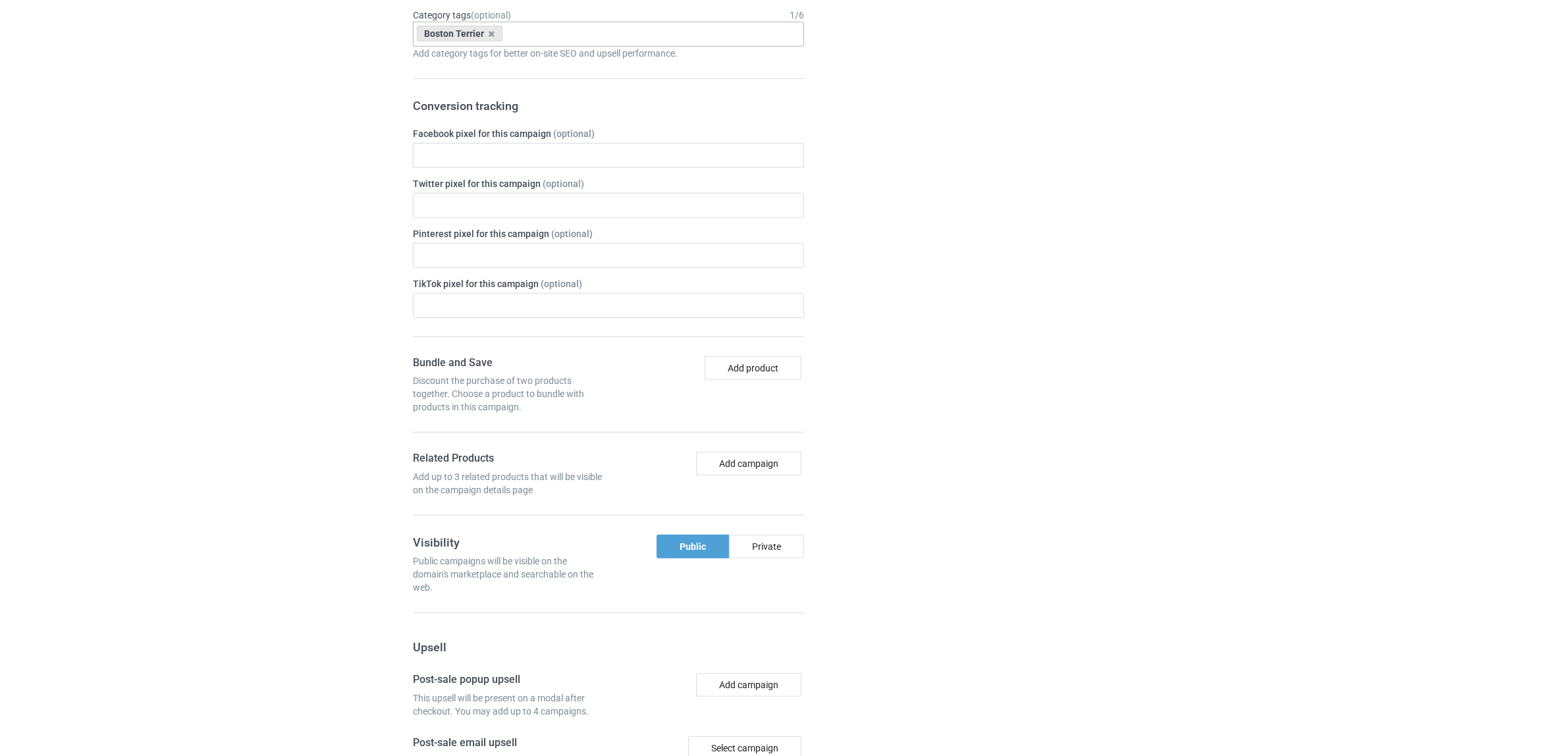
click at [1042, 472] on div "Campaign details Details were duplicated from the original campaign. Any change…" at bounding box center [1045, 453] width 237 height 1208
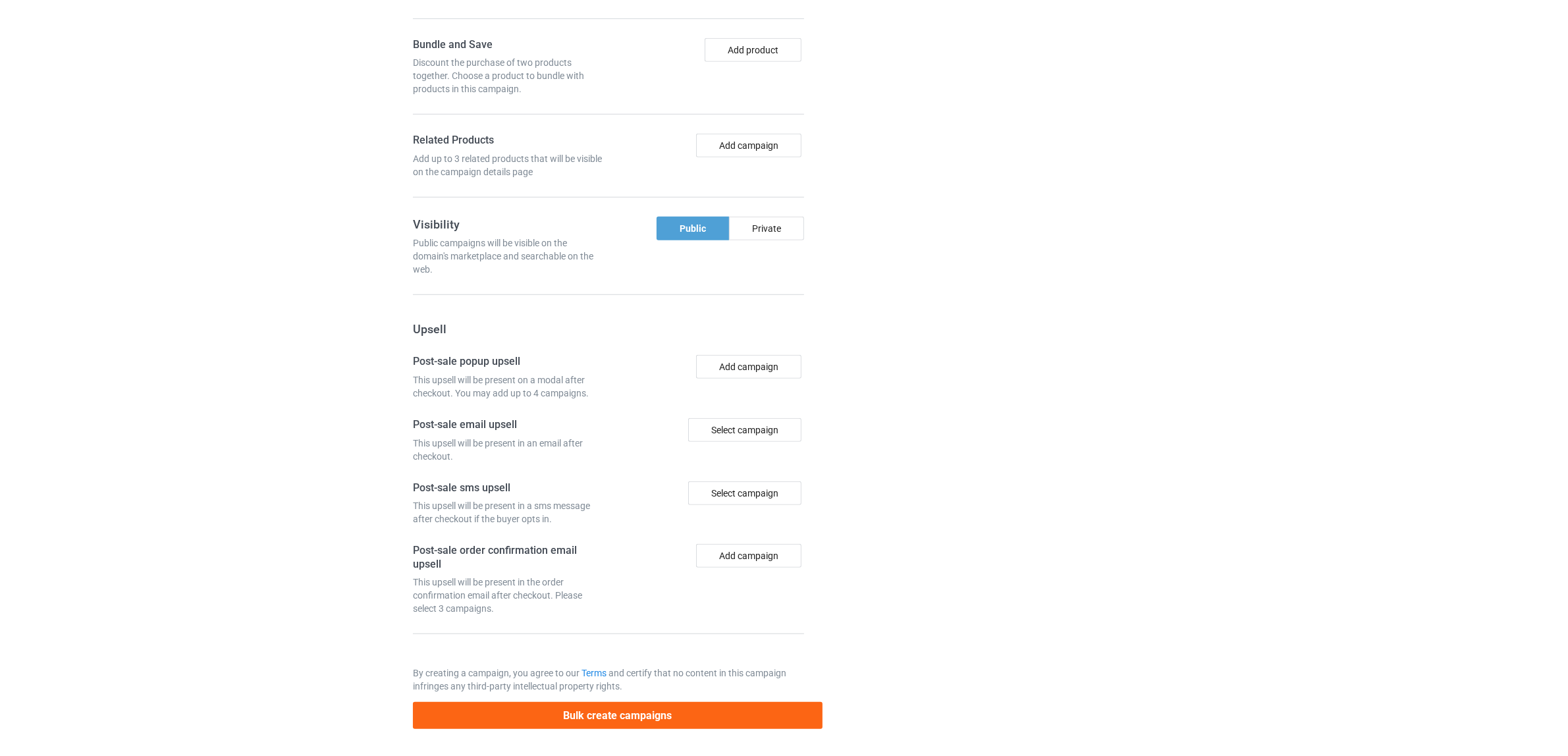
scroll to position [1146, 0]
click at [659, 706] on button "Bulk create campaigns" at bounding box center [617, 715] width 410 height 27
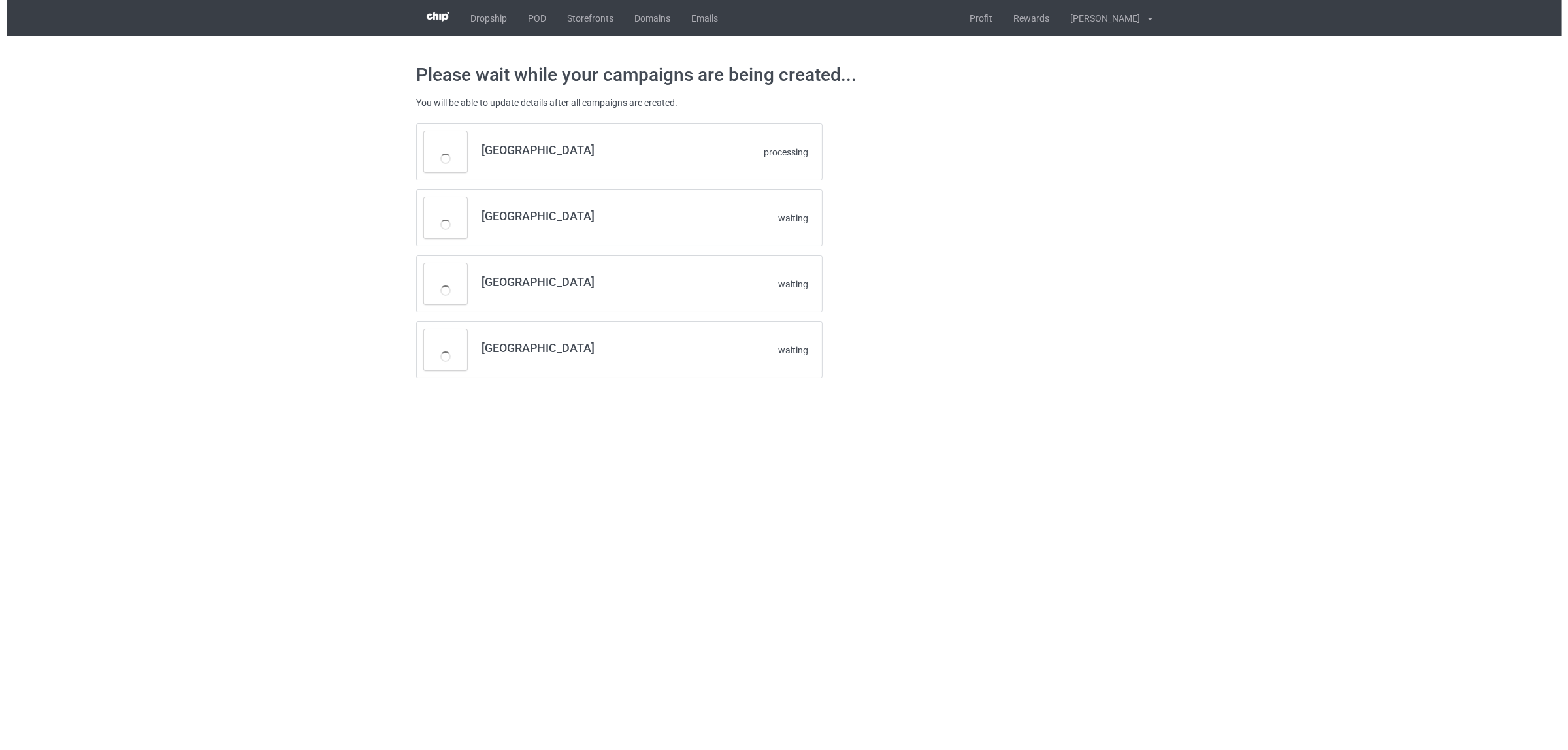
scroll to position [0, 0]
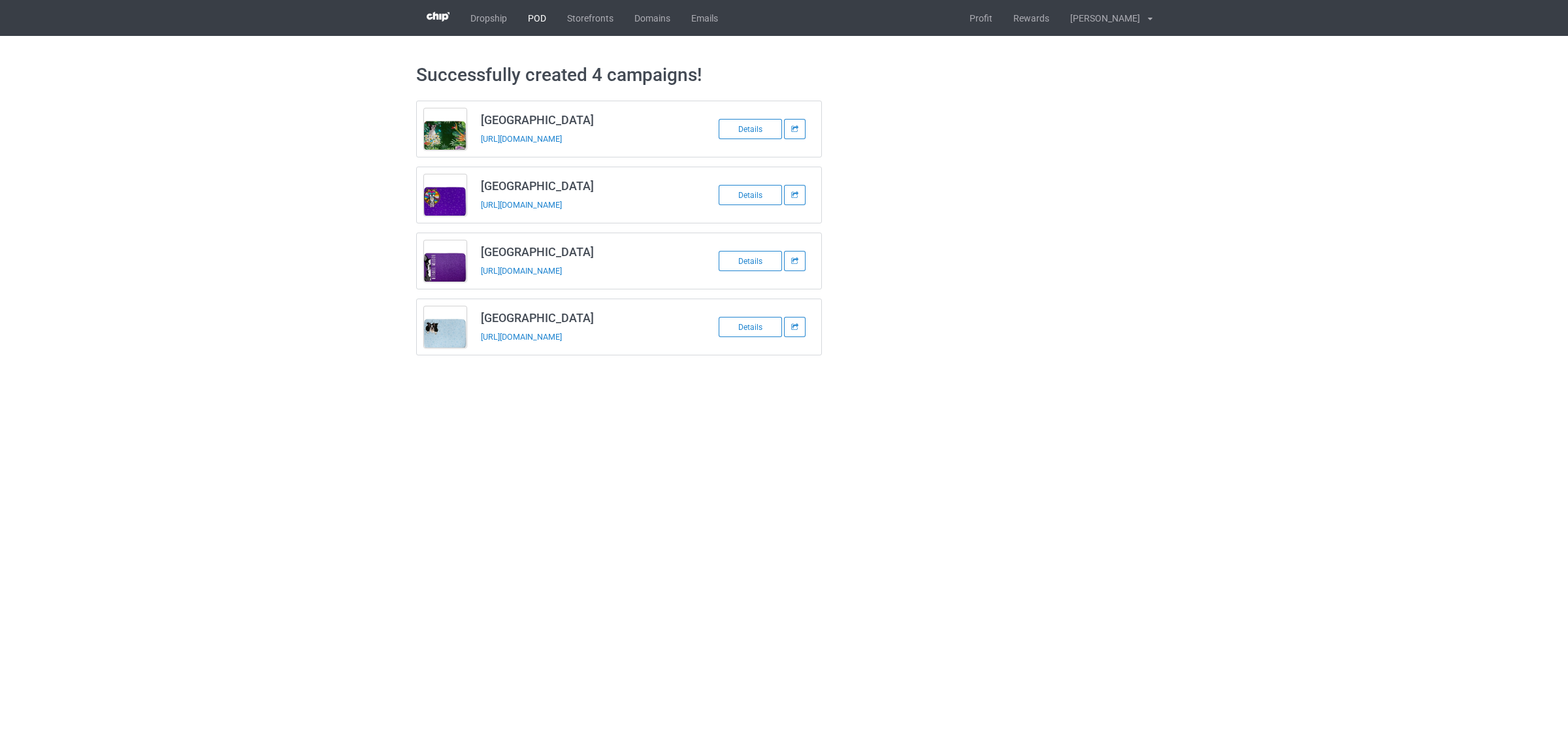
click at [534, 19] on link "POD" at bounding box center [537, 18] width 39 height 36
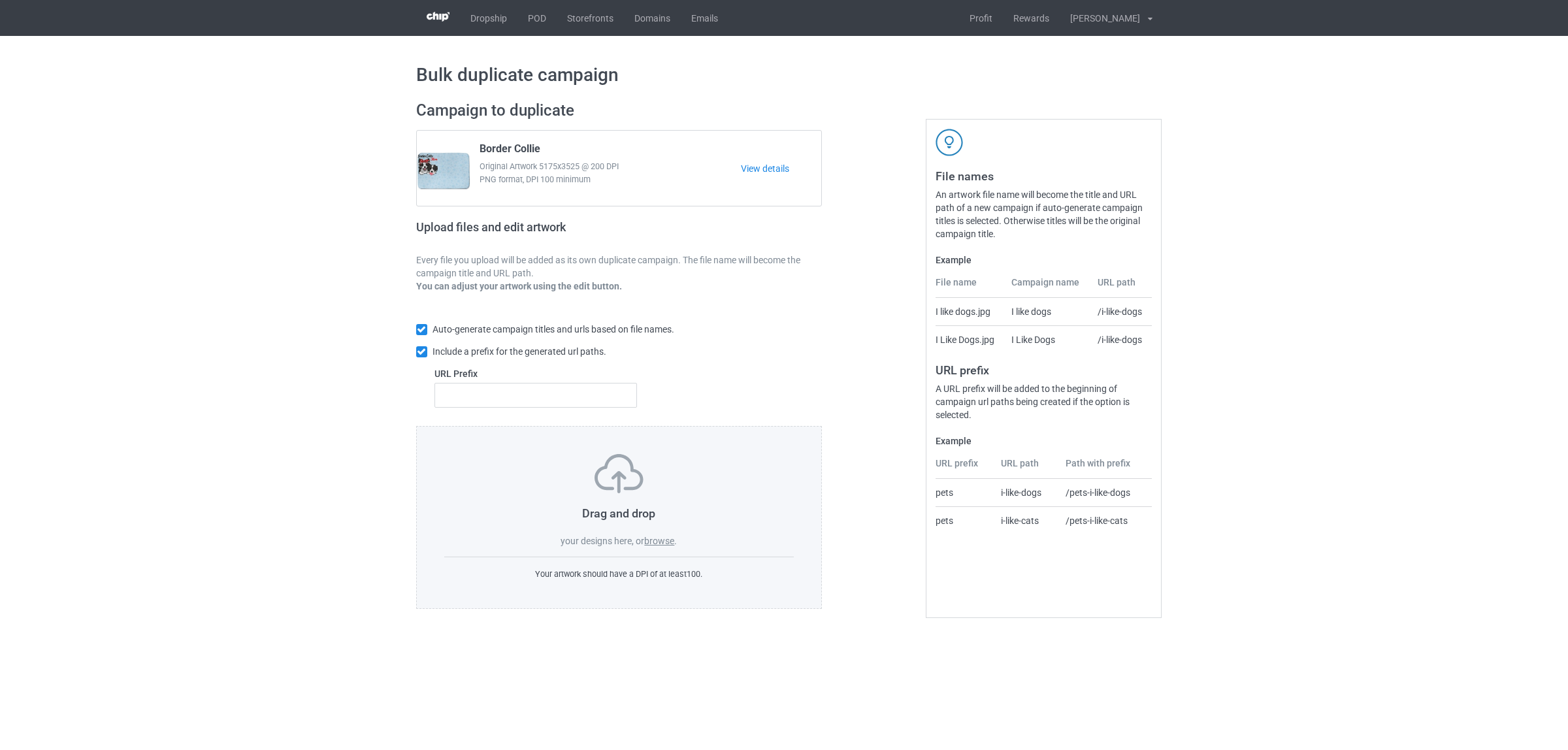
click at [657, 536] on label "browse" at bounding box center [659, 541] width 30 height 10
click at [0, 0] on input "browse" at bounding box center [0, 0] width 0 height 0
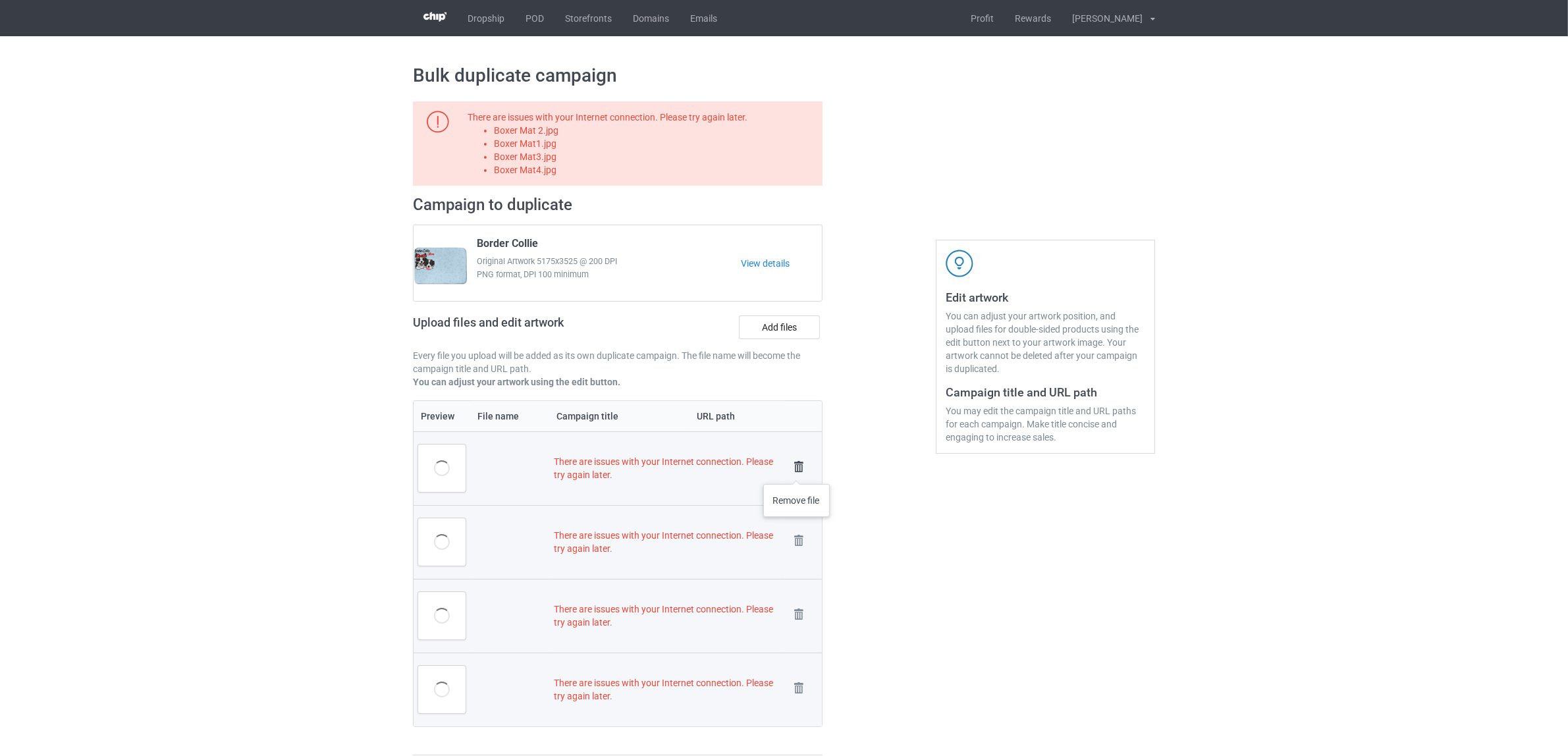
click at [797, 471] on img at bounding box center [799, 467] width 19 height 19
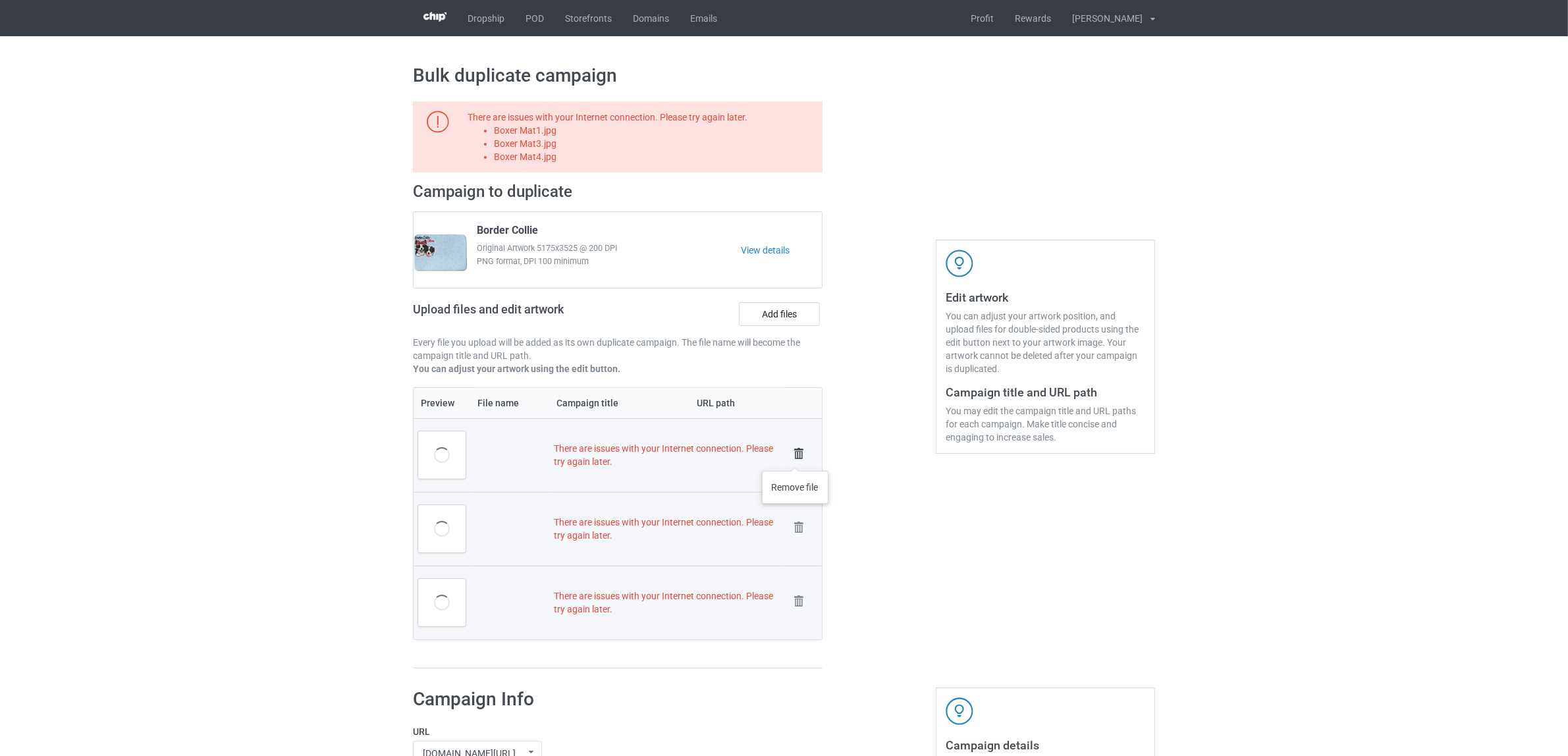
click at [796, 456] on img at bounding box center [799, 454] width 19 height 19
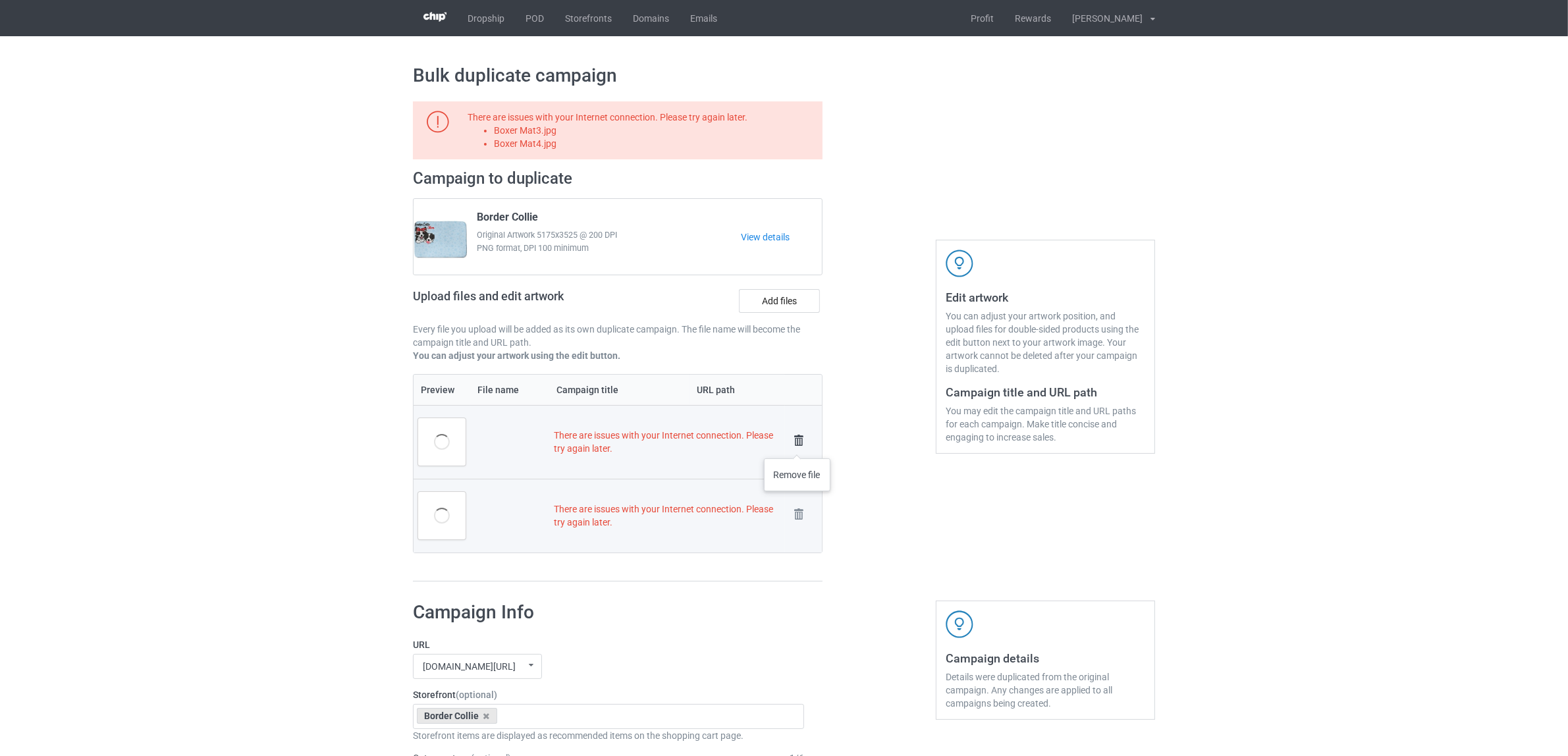
click at [798, 446] on img at bounding box center [799, 441] width 19 height 19
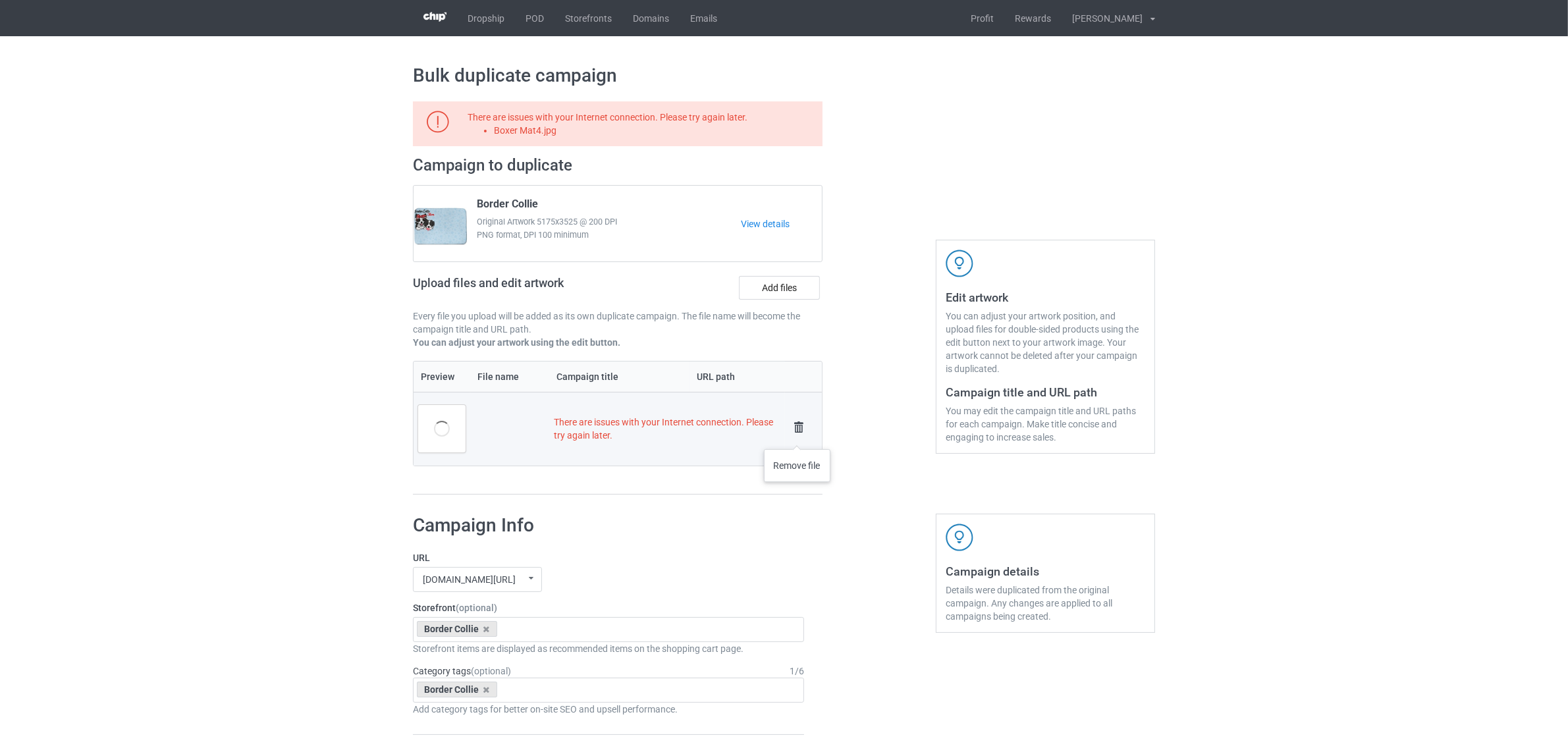
click at [798, 436] on img at bounding box center [799, 428] width 19 height 19
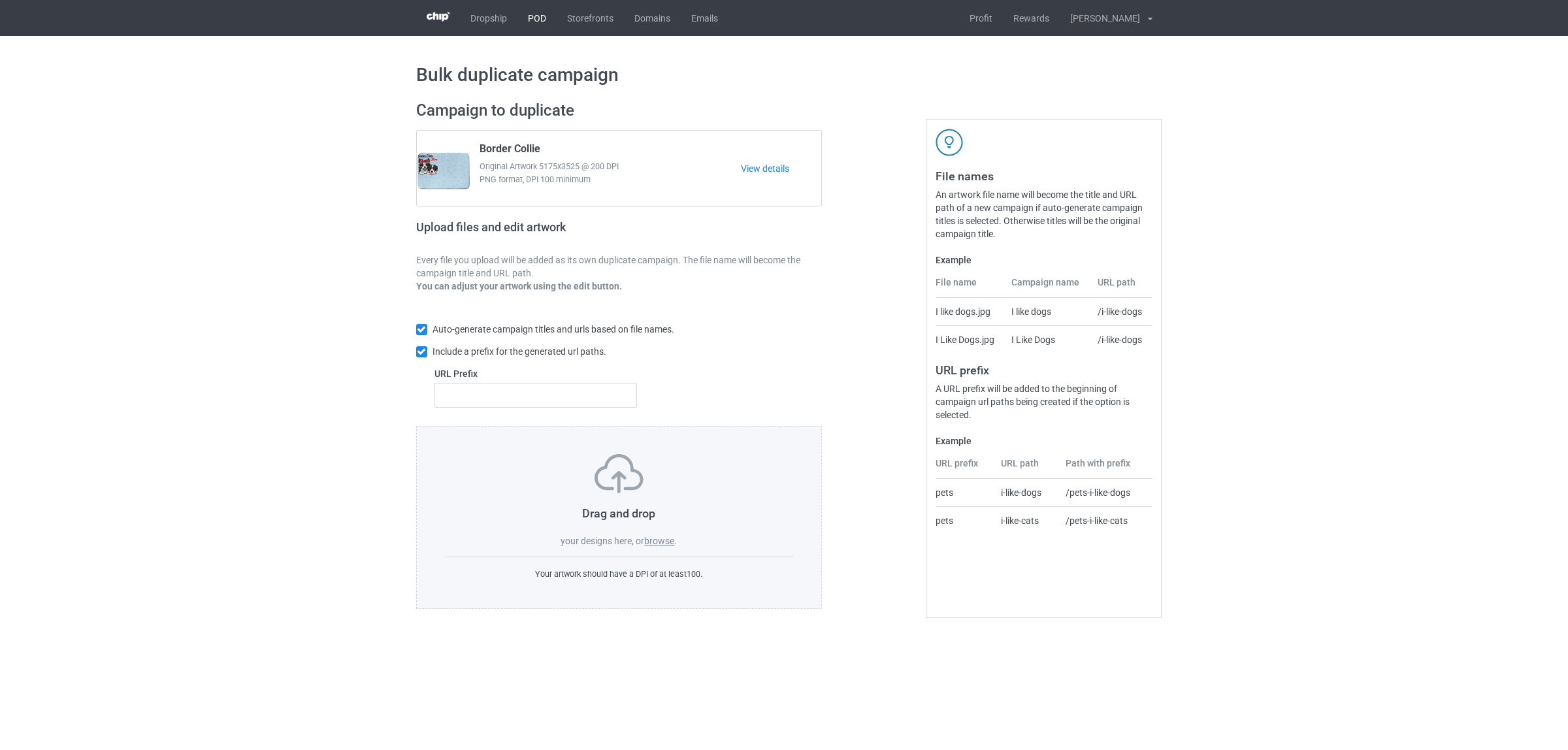
click at [534, 20] on link "POD" at bounding box center [537, 18] width 39 height 36
click at [657, 546] on label "browse" at bounding box center [659, 541] width 30 height 10
click at [654, 536] on label "browse" at bounding box center [659, 541] width 30 height 10
click at [0, 0] on input "browse" at bounding box center [0, 0] width 0 height 0
click at [668, 541] on label "browse" at bounding box center [659, 541] width 30 height 10
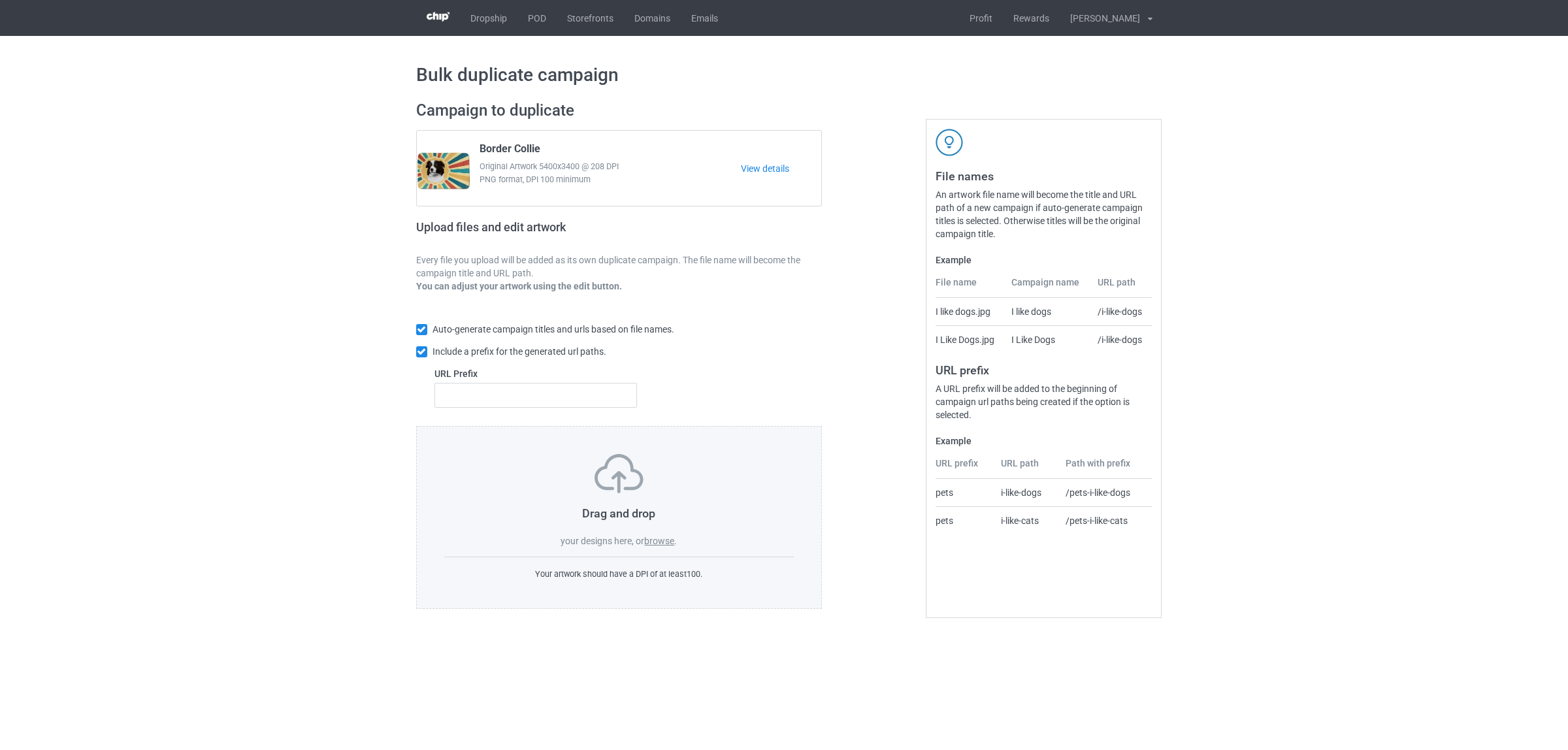
click at [0, 0] on input "browse" at bounding box center [0, 0] width 0 height 0
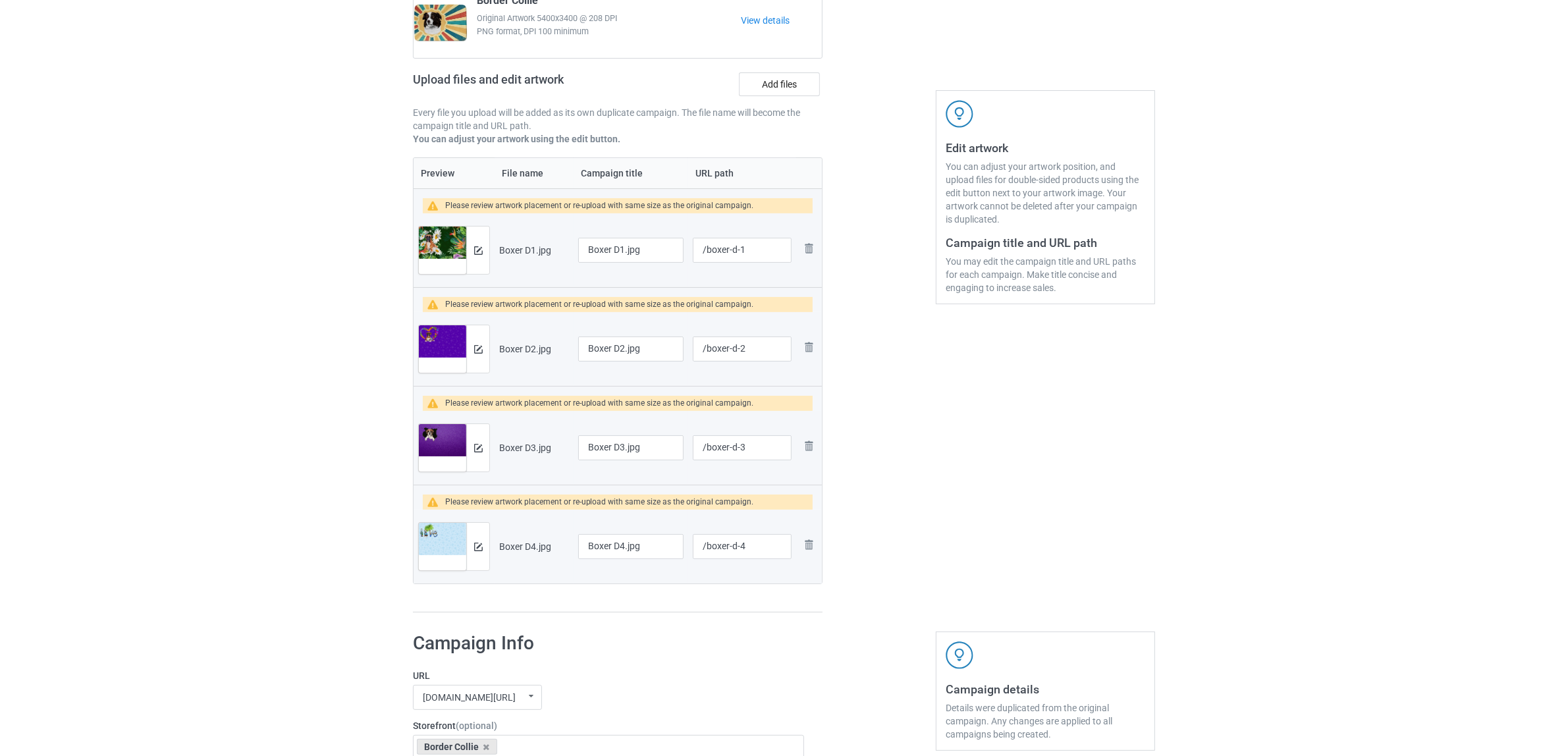
scroll to position [329, 0]
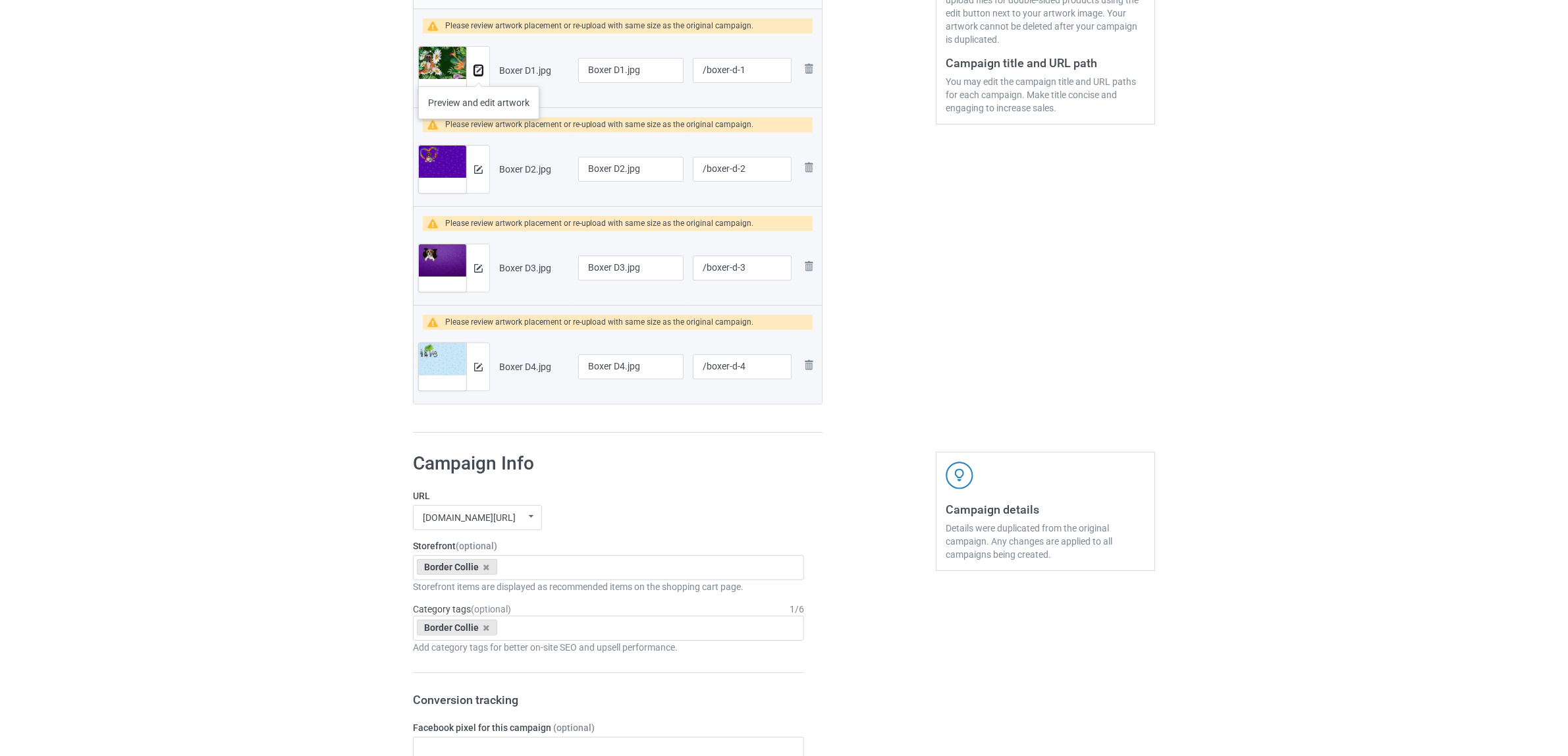
click at [479, 70] on img at bounding box center [478, 70] width 8 height 8
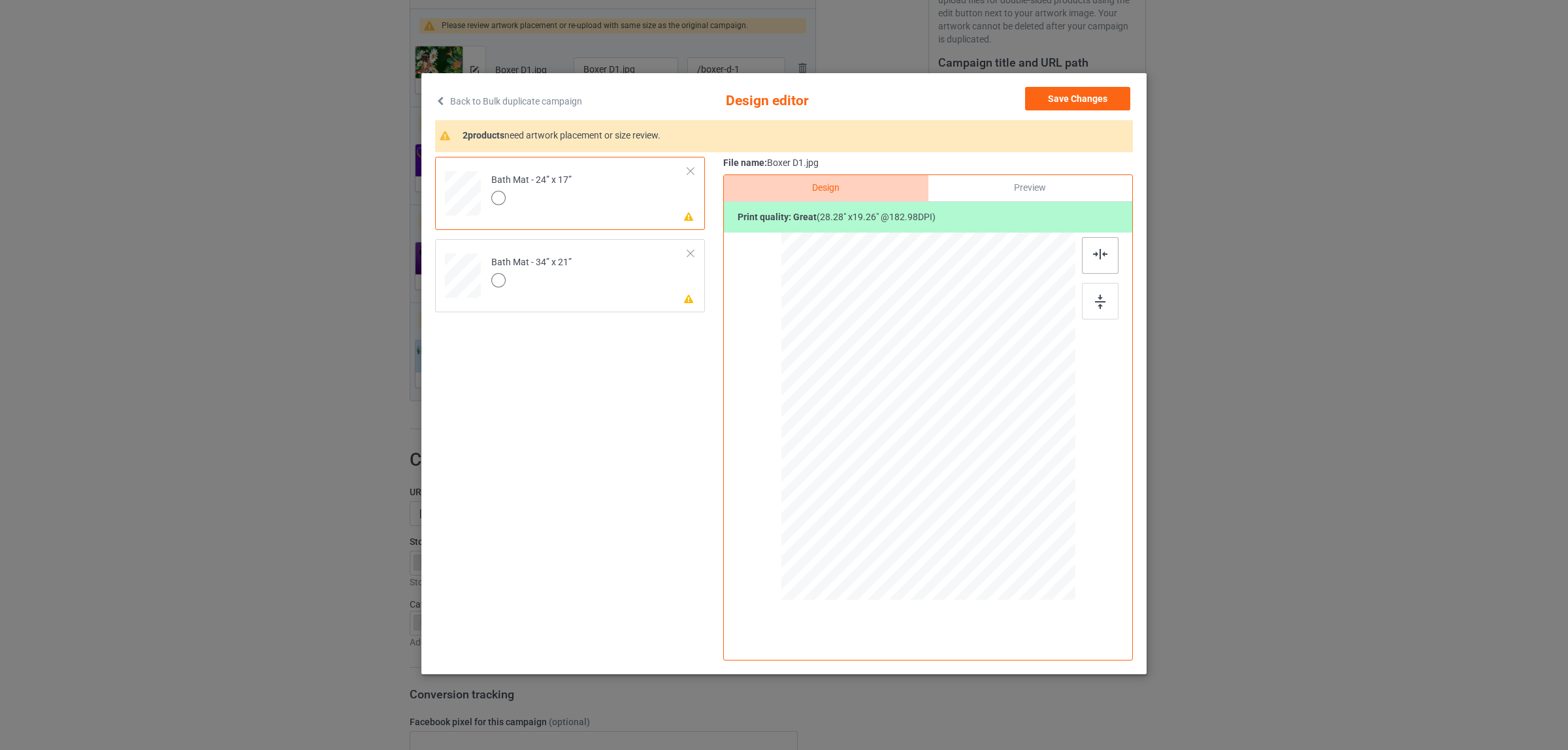
click at [1103, 260] on img at bounding box center [1099, 253] width 14 height 10
click at [583, 275] on td "Please review artwork placement Bath Mat - 34” x 21”" at bounding box center [589, 274] width 211 height 58
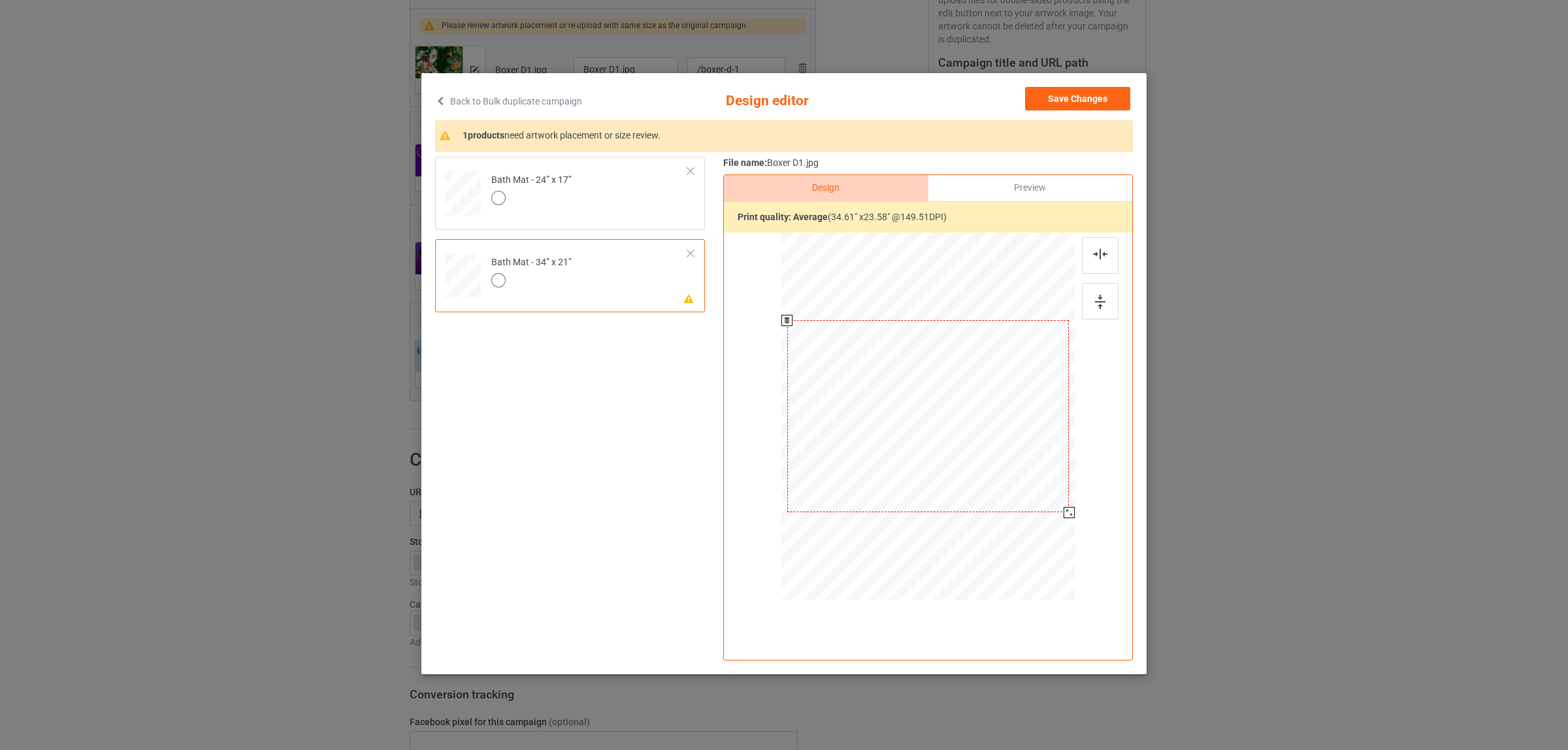
click at [968, 457] on div at bounding box center [928, 416] width 282 height 192
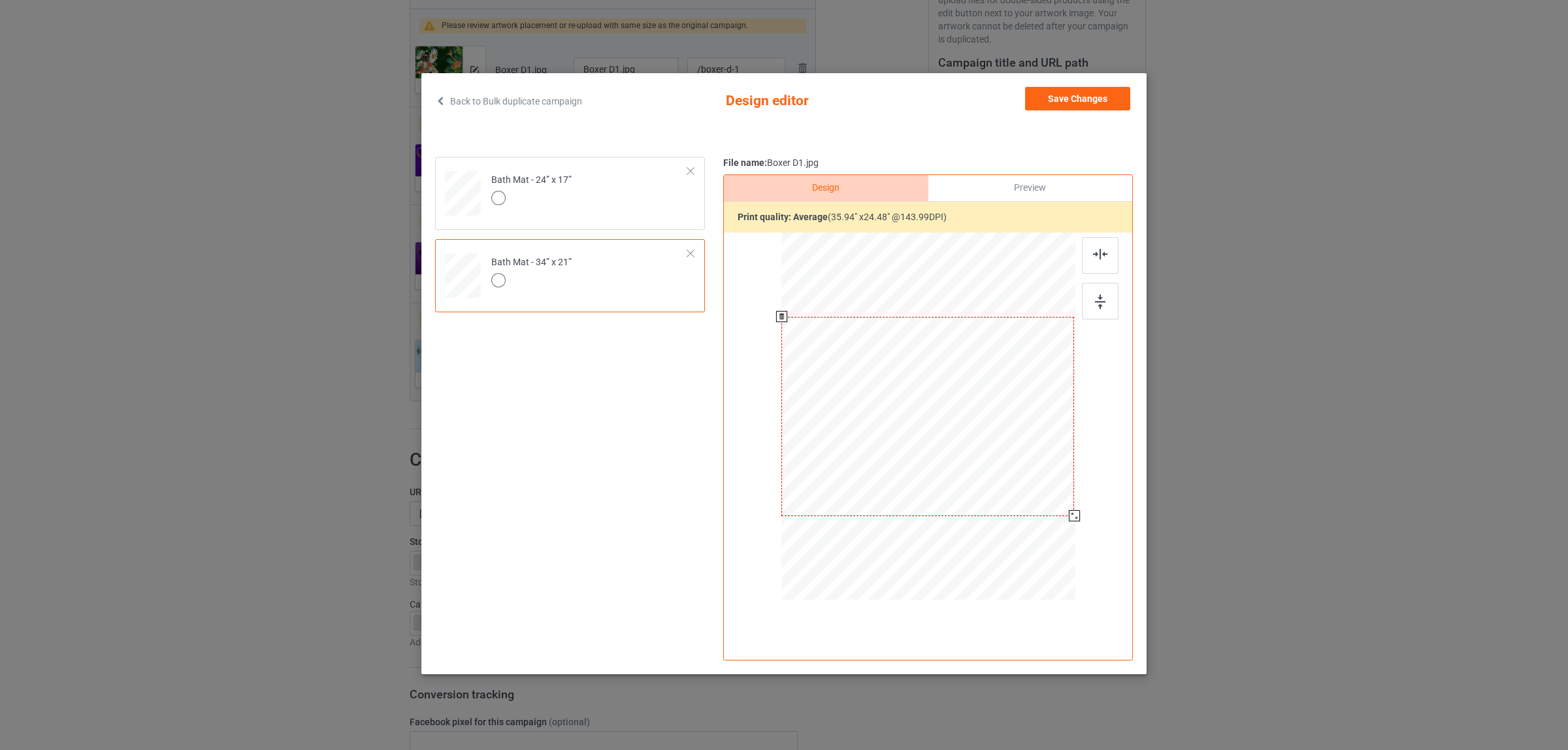
drag, startPoint x: 1066, startPoint y: 510, endPoint x: 1069, endPoint y: 516, distance: 6.7
click at [1069, 516] on div at bounding box center [1074, 516] width 11 height 11
click at [1063, 102] on button "Save Changes" at bounding box center [1077, 98] width 105 height 23
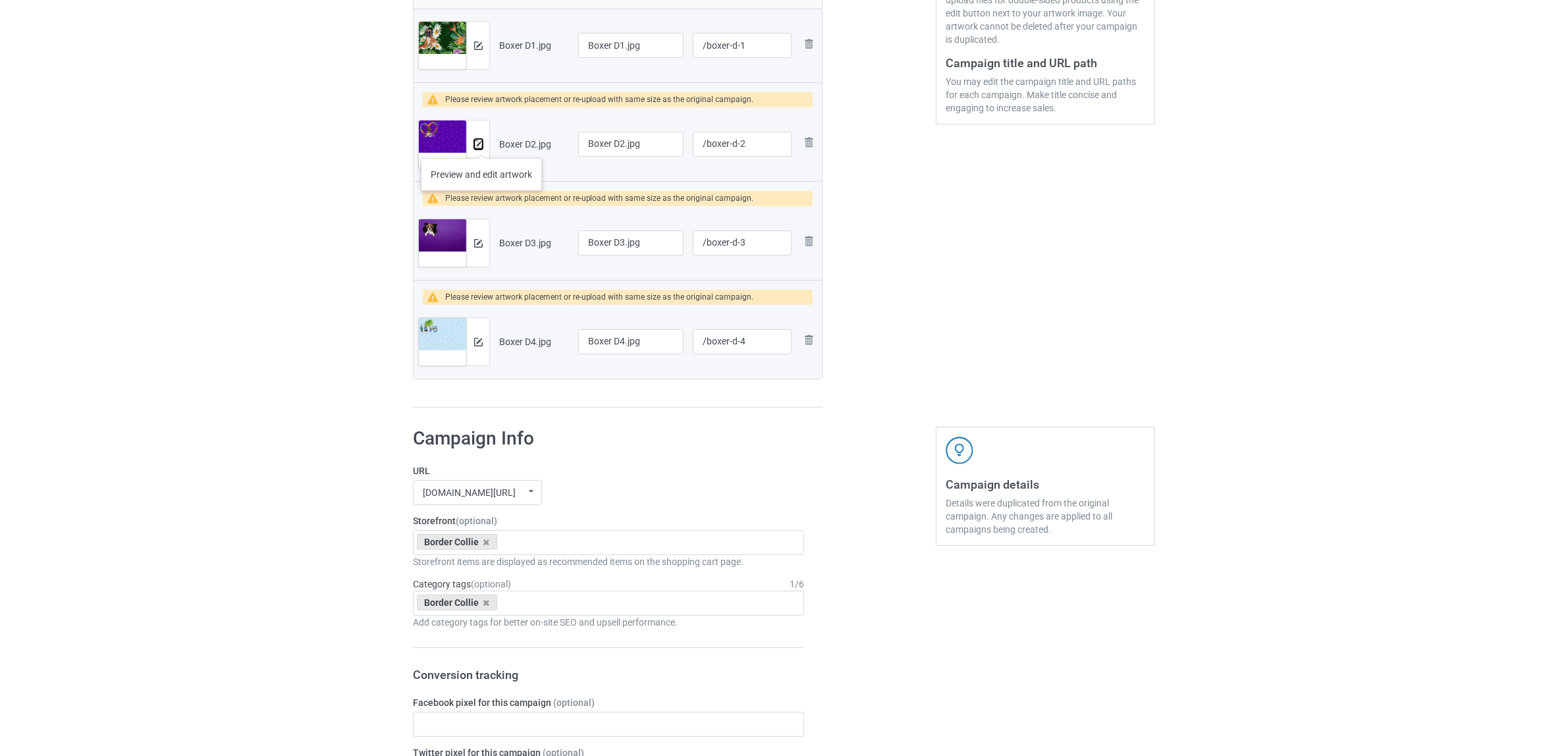
click at [480, 144] on img at bounding box center [478, 144] width 8 height 8
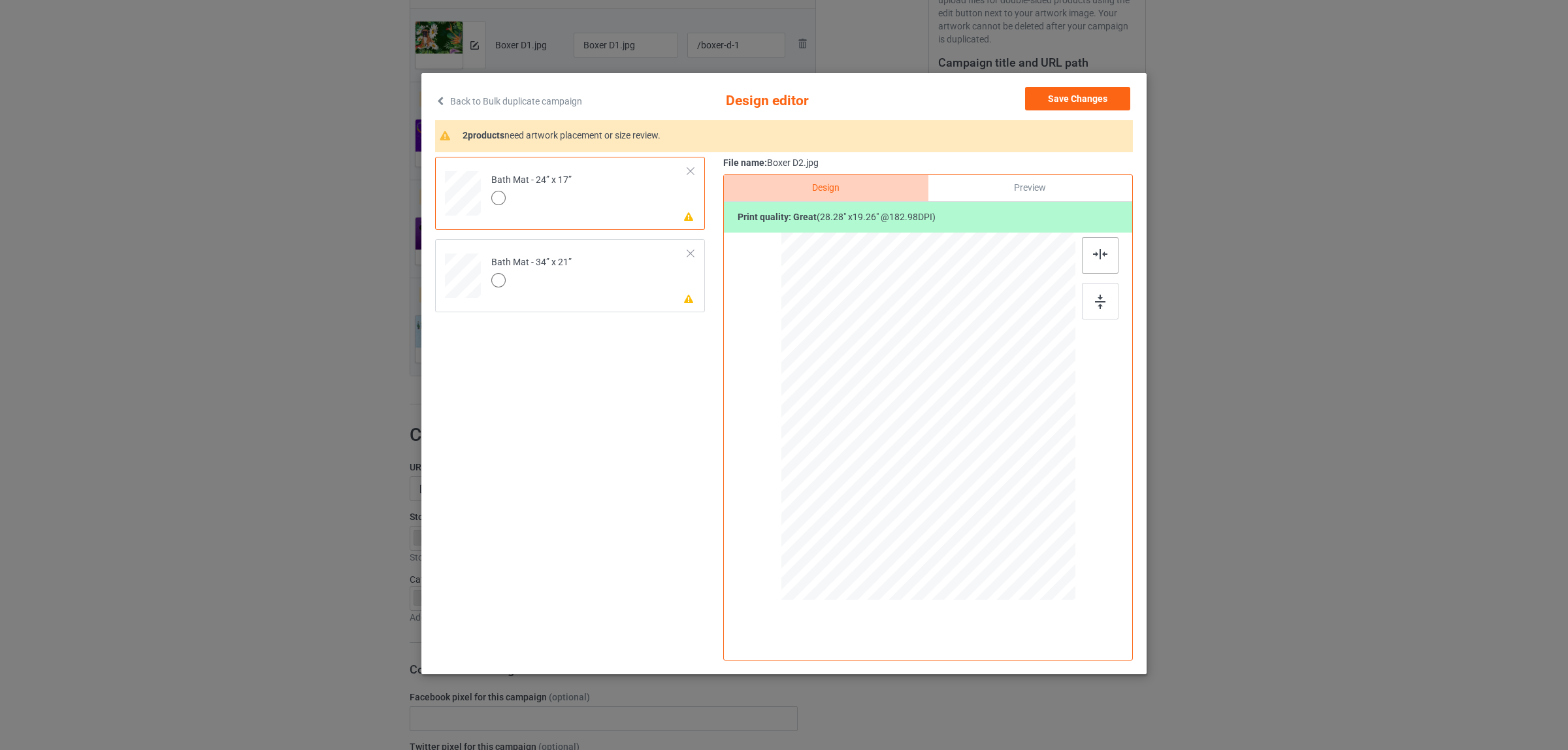
click at [1095, 253] on img at bounding box center [1099, 253] width 14 height 10
click at [622, 253] on td "Please review artwork placement Bath Mat - 34” x 21”" at bounding box center [589, 274] width 211 height 58
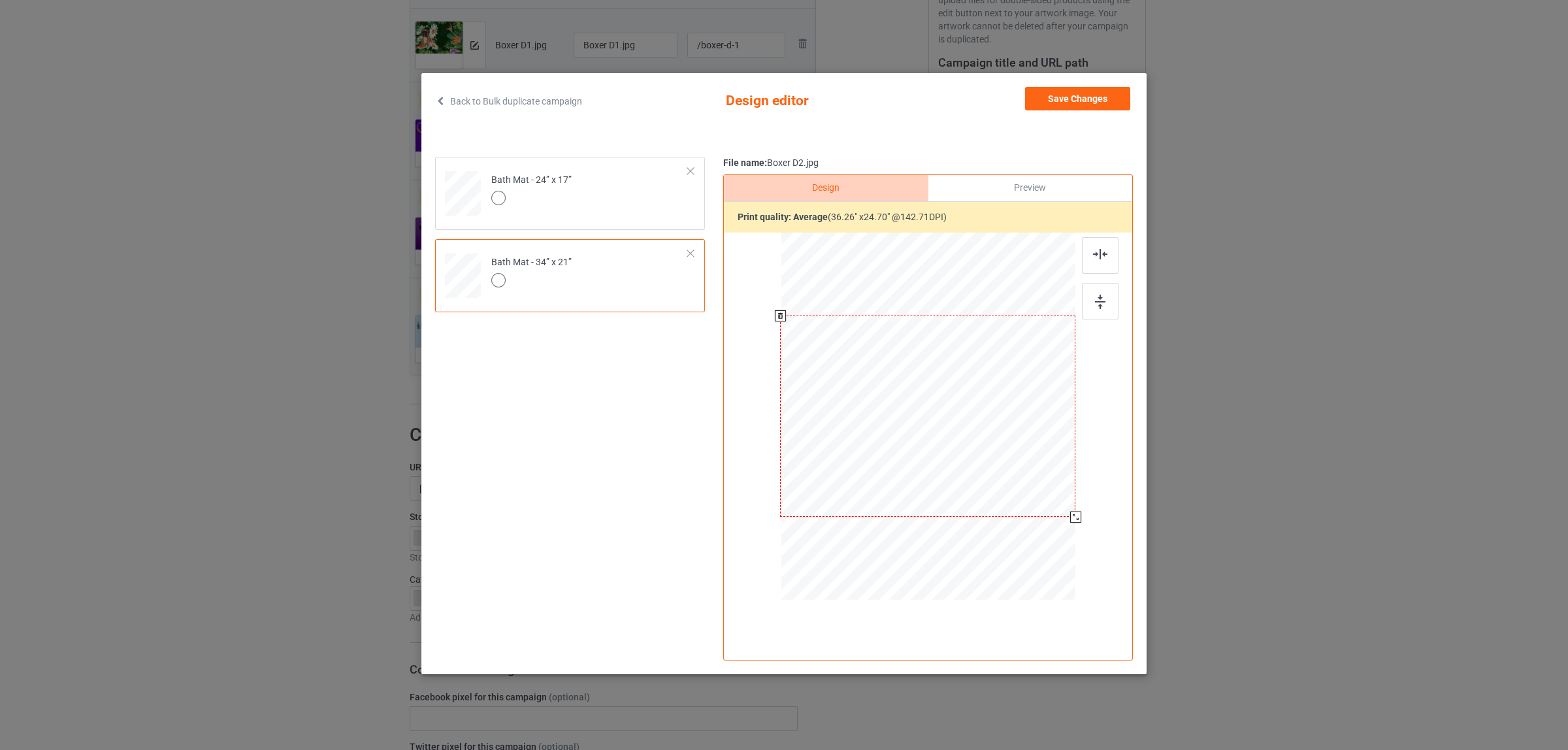
drag, startPoint x: 1068, startPoint y: 512, endPoint x: 1072, endPoint y: 520, distance: 8.9
click at [1072, 520] on div at bounding box center [1076, 517] width 11 height 11
click at [1051, 102] on button "Save Changes" at bounding box center [1077, 98] width 105 height 23
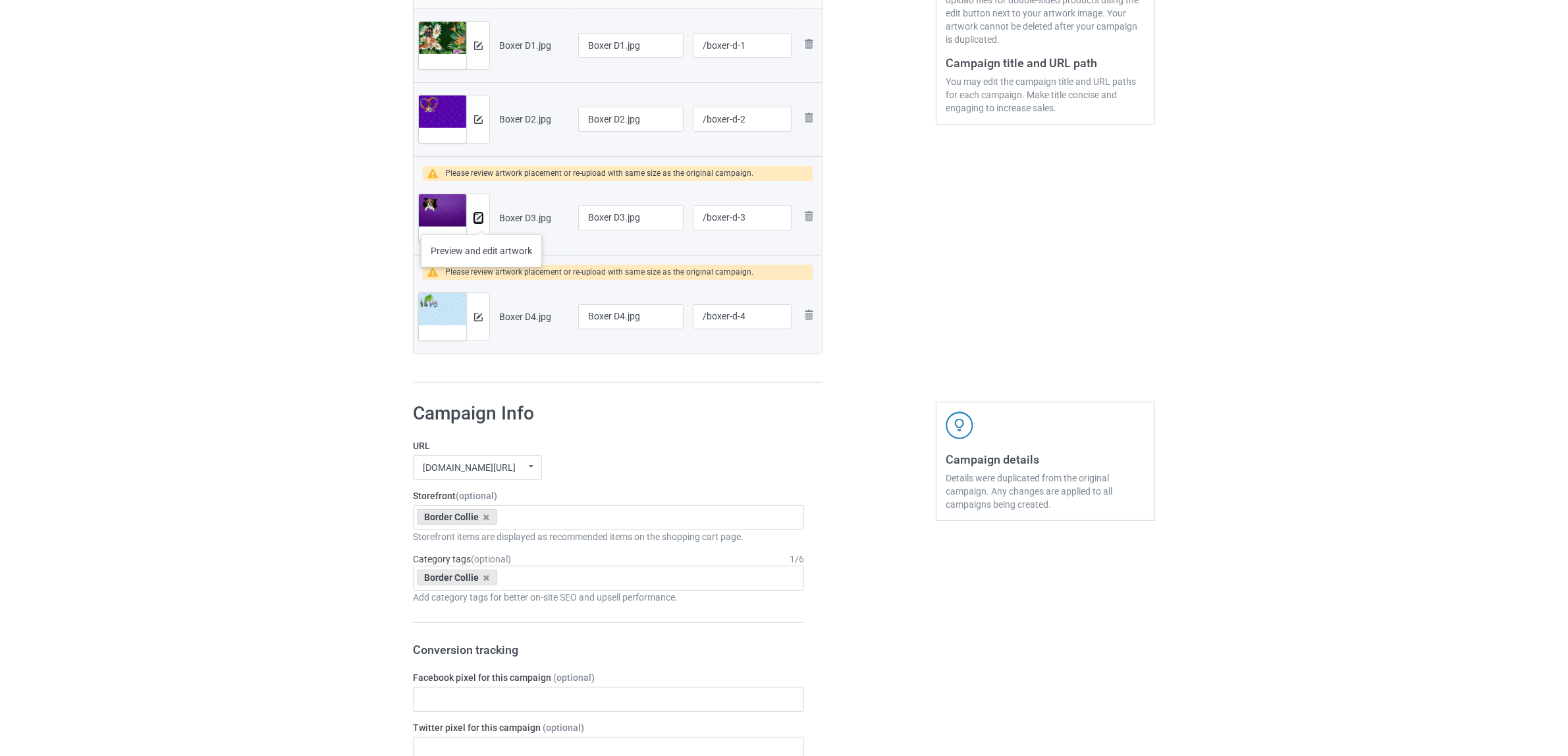
click at [481, 221] on img at bounding box center [478, 218] width 8 height 8
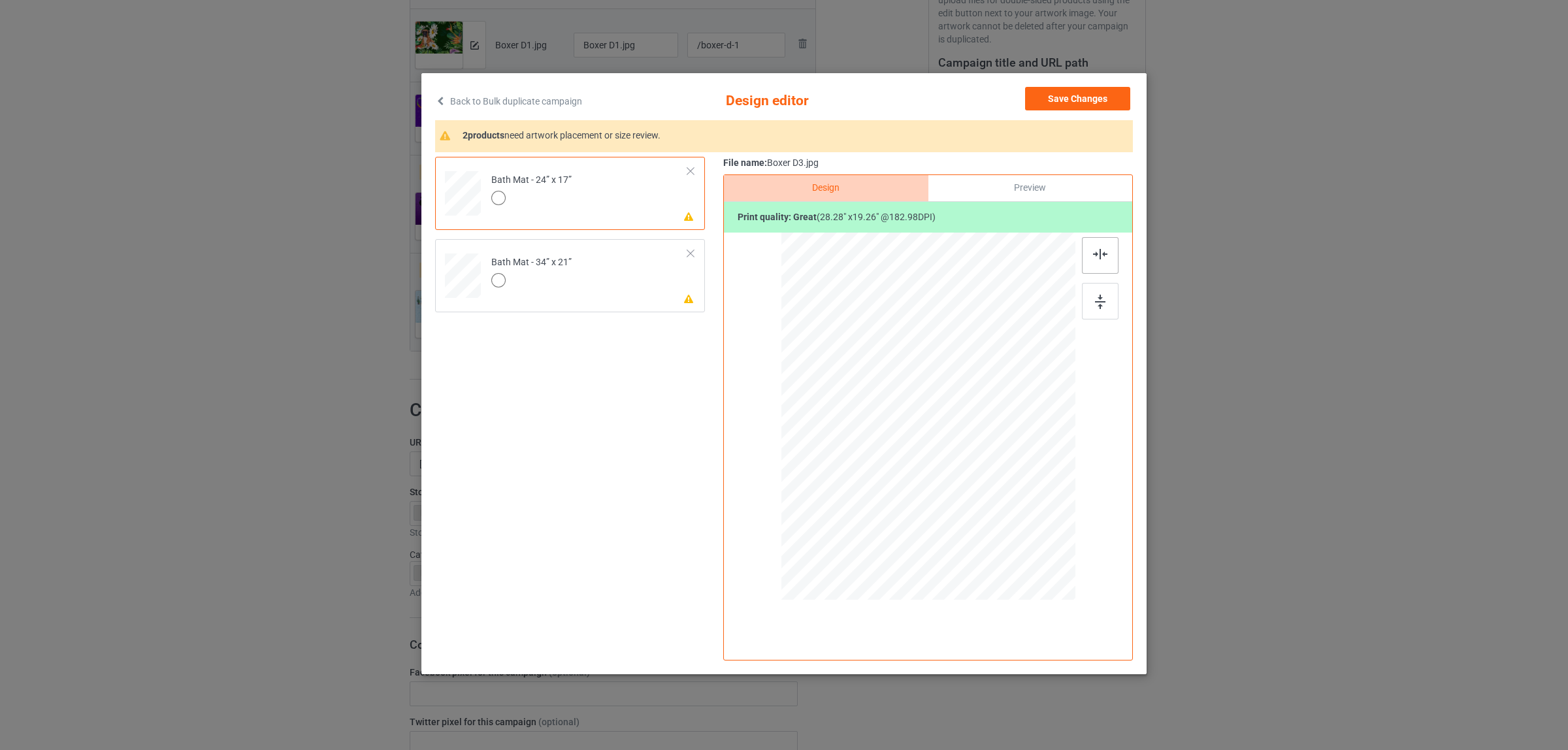
click at [1094, 256] on img at bounding box center [1099, 253] width 14 height 10
click at [610, 259] on td "Please review artwork placement Bath Mat - 34” x 21”" at bounding box center [589, 274] width 211 height 58
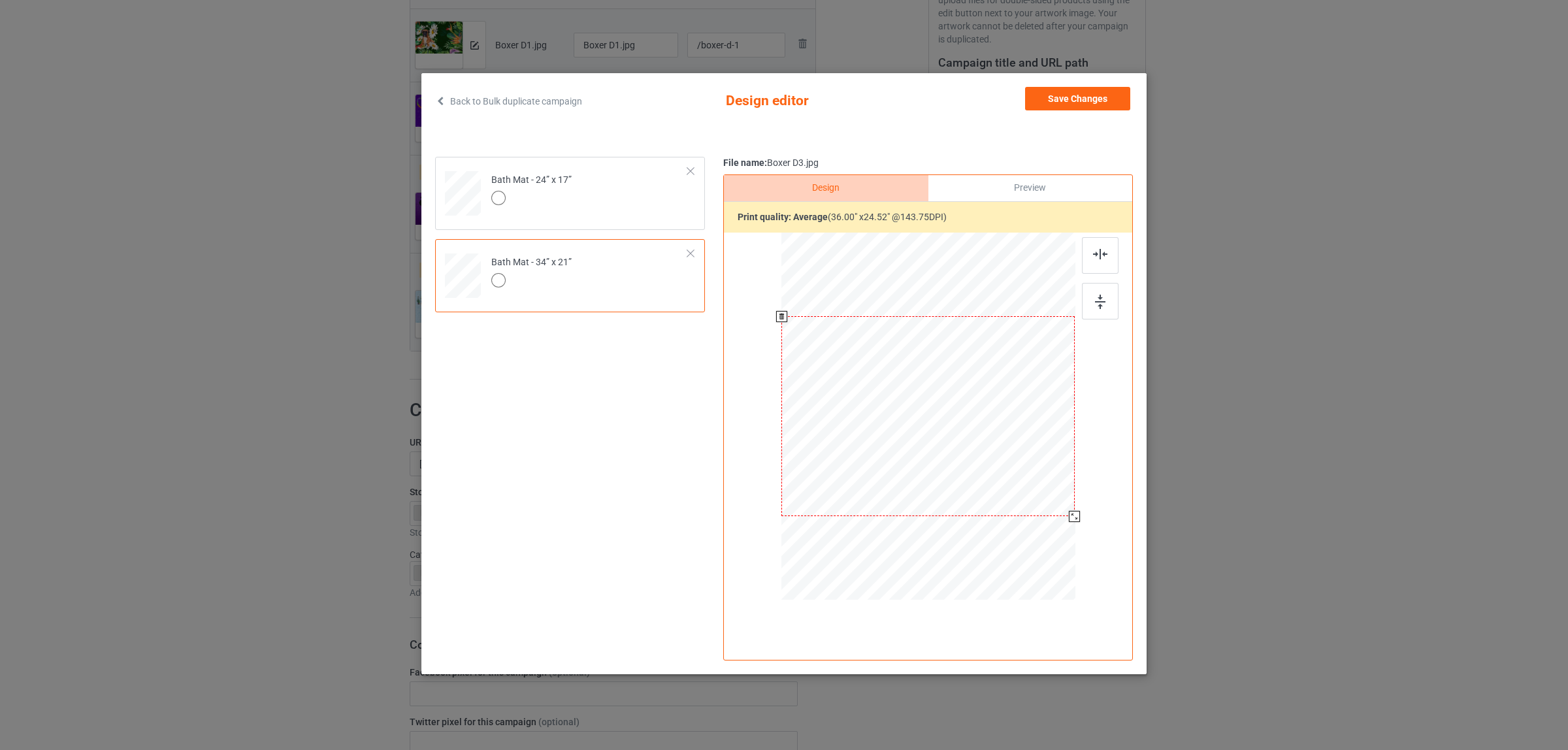
drag, startPoint x: 1068, startPoint y: 511, endPoint x: 1071, endPoint y: 518, distance: 7.6
click at [1071, 518] on div at bounding box center [1074, 516] width 11 height 11
click at [1055, 105] on button "Save Changes" at bounding box center [1077, 98] width 105 height 23
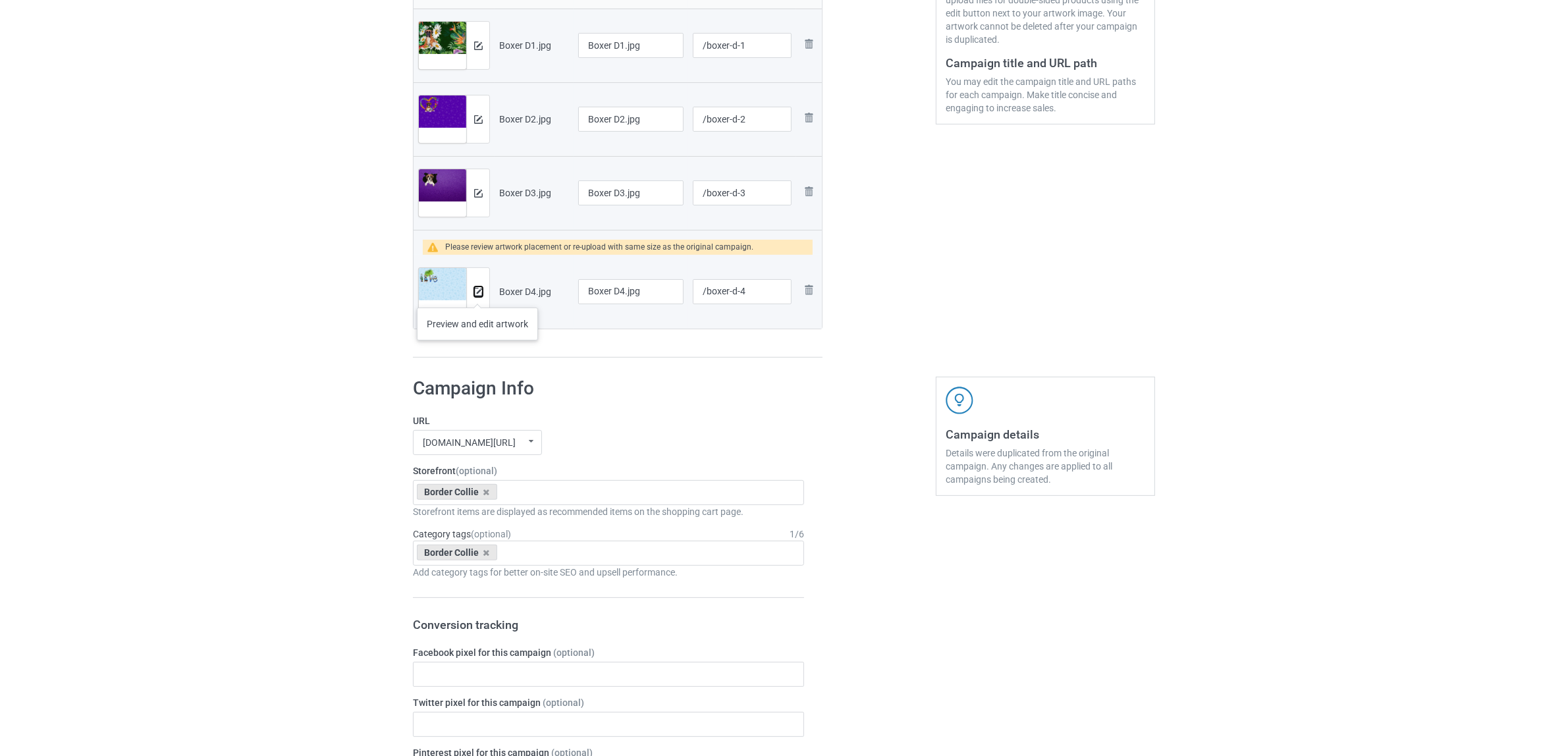
click at [478, 295] on img at bounding box center [478, 292] width 8 height 8
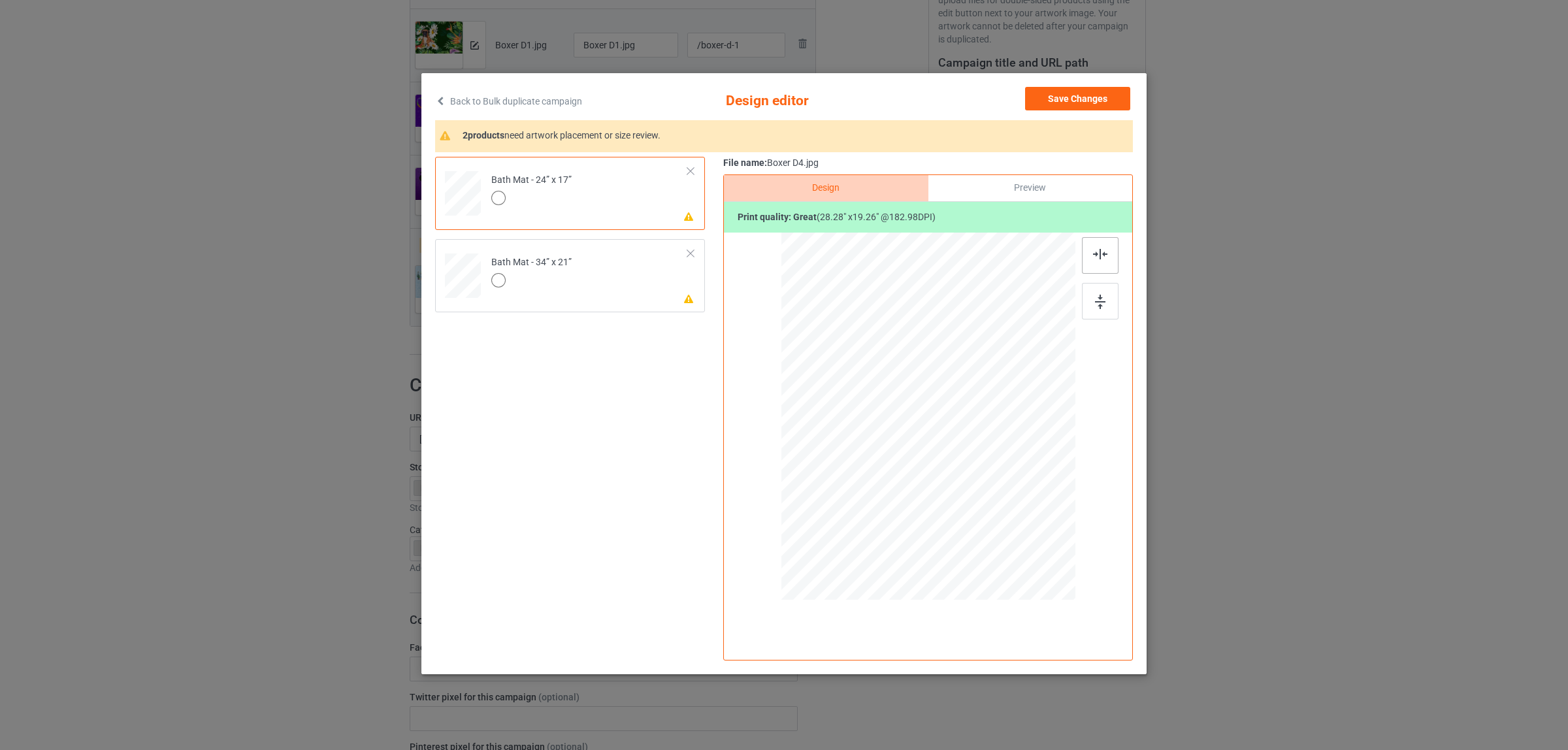
click at [1096, 260] on img at bounding box center [1099, 253] width 14 height 10
click at [524, 282] on div at bounding box center [531, 282] width 80 height 19
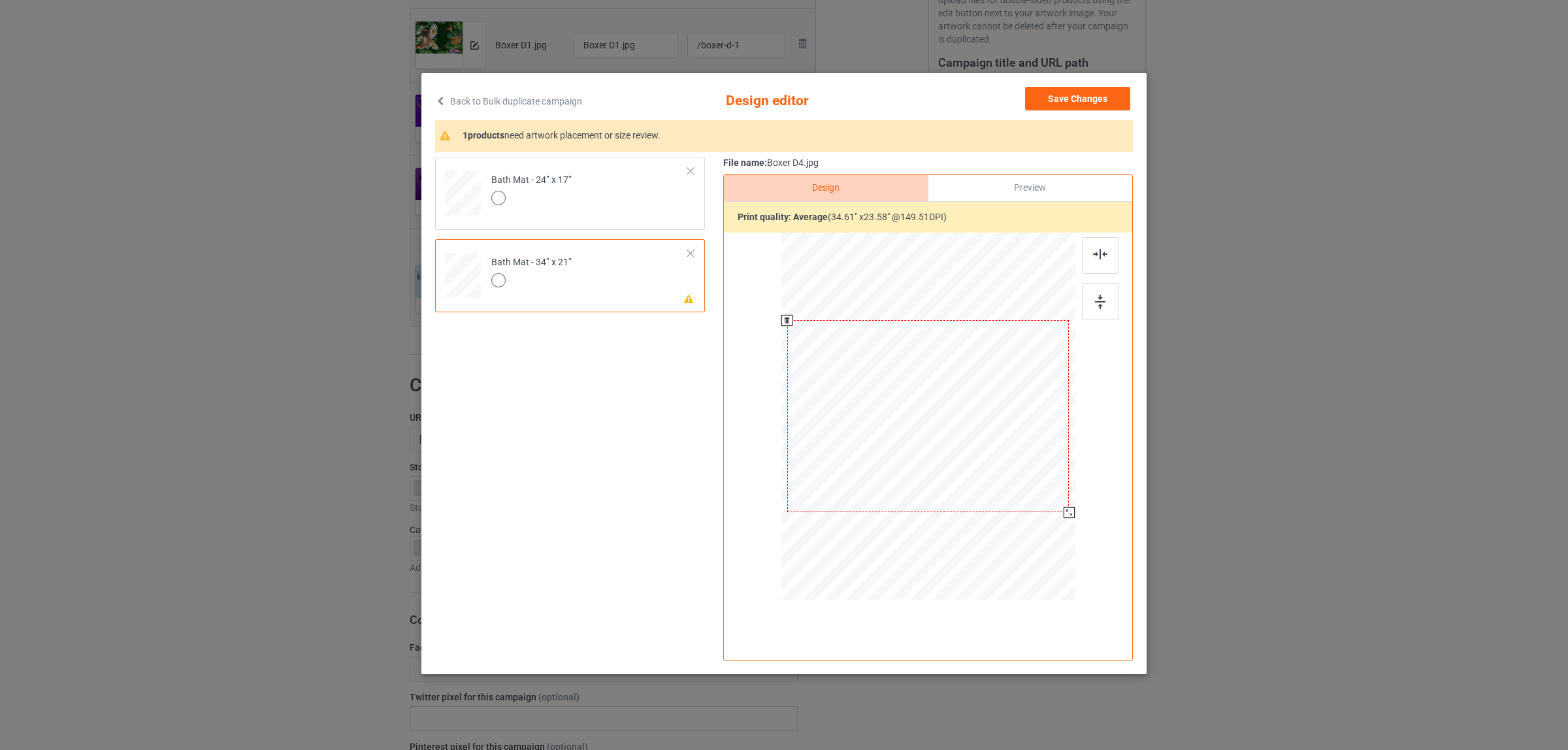
click at [965, 422] on div at bounding box center [928, 416] width 282 height 192
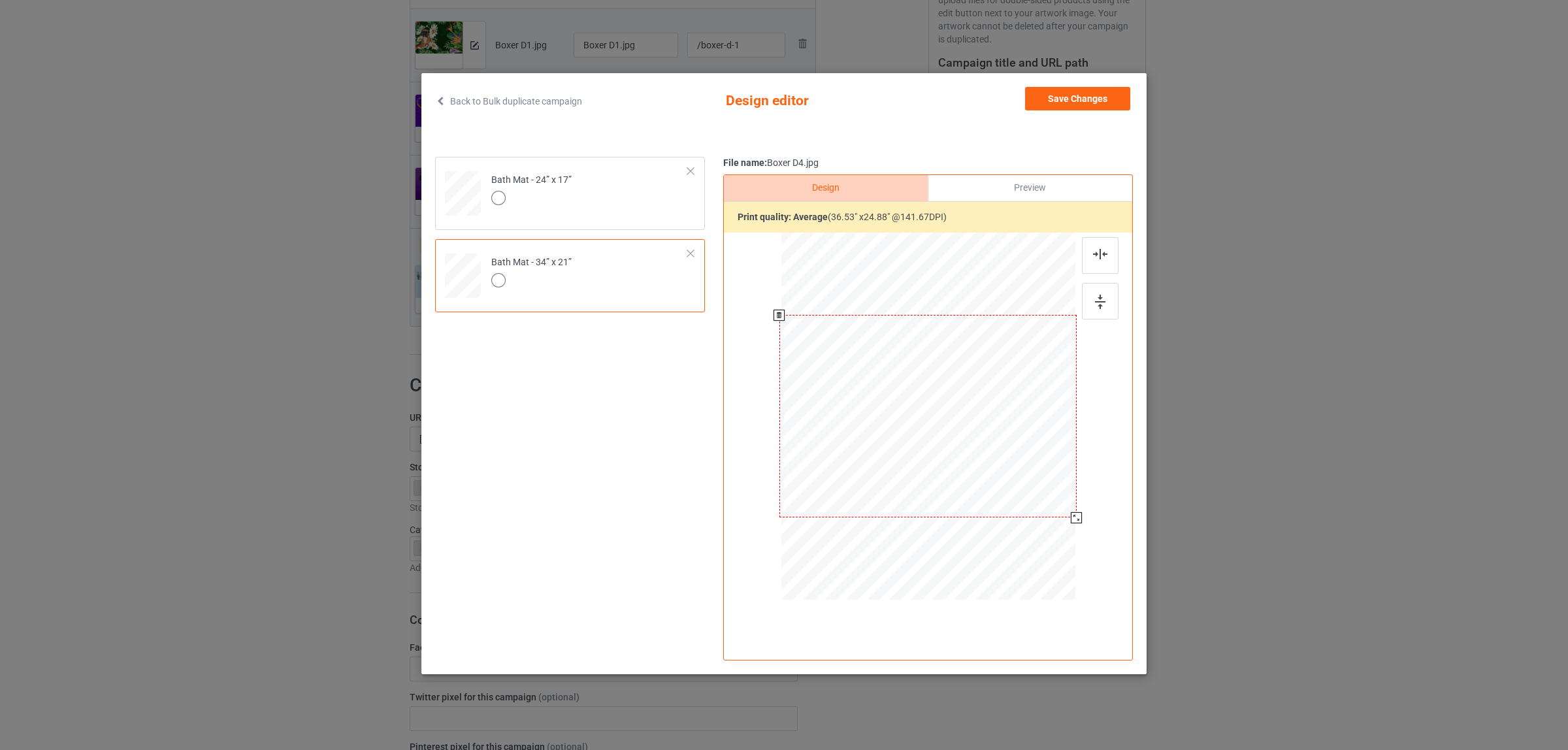
drag, startPoint x: 1066, startPoint y: 511, endPoint x: 1073, endPoint y: 516, distance: 8.6
click at [1073, 516] on div at bounding box center [1077, 517] width 11 height 11
click at [1063, 102] on button "Save Changes" at bounding box center [1077, 98] width 105 height 23
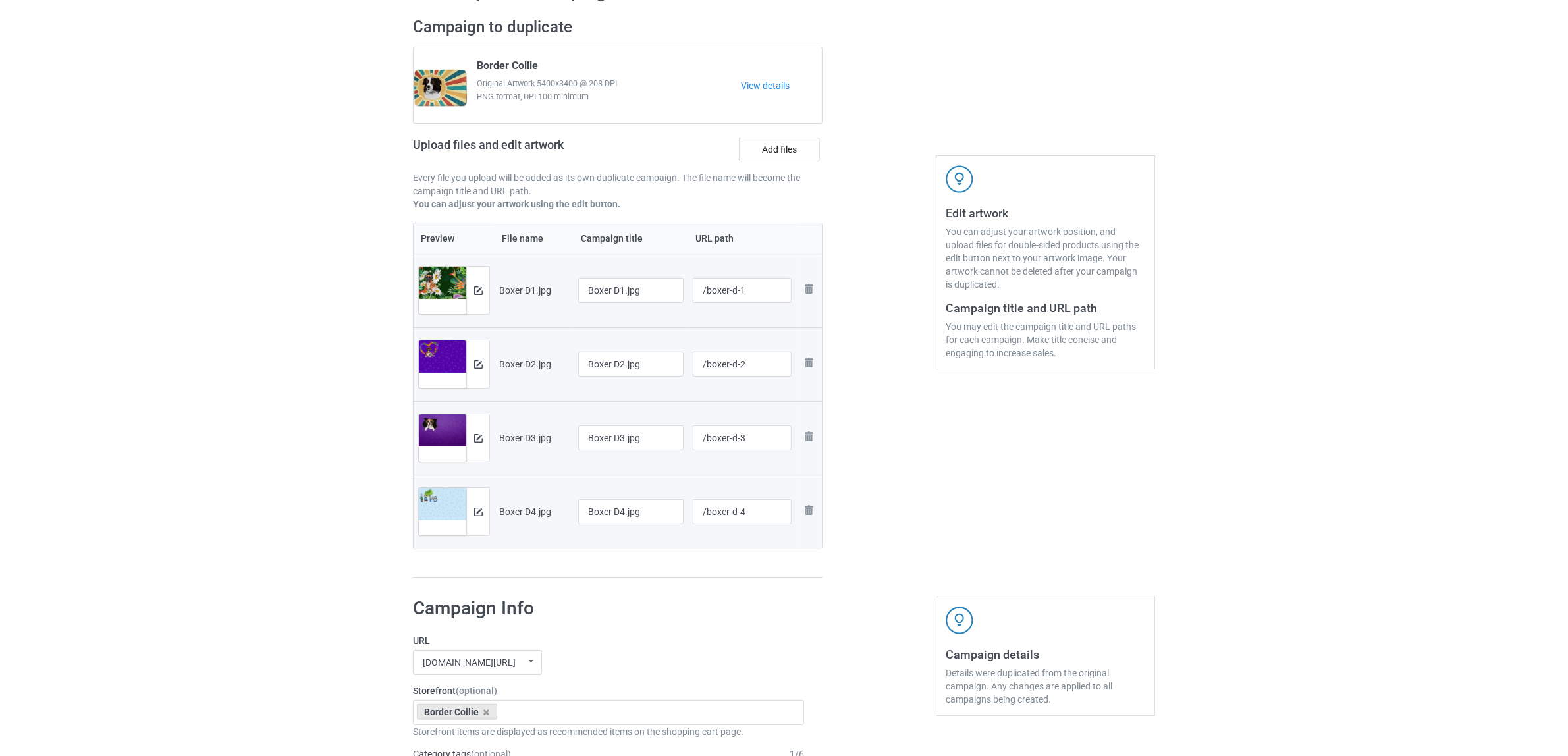
scroll to position [83, 0]
drag, startPoint x: 616, startPoint y: 290, endPoint x: 665, endPoint y: 291, distance: 49.0
click at [665, 291] on input "Boxer D1.jpg" at bounding box center [631, 292] width 105 height 25
click at [594, 286] on input "Boxer" at bounding box center [631, 292] width 105 height 25
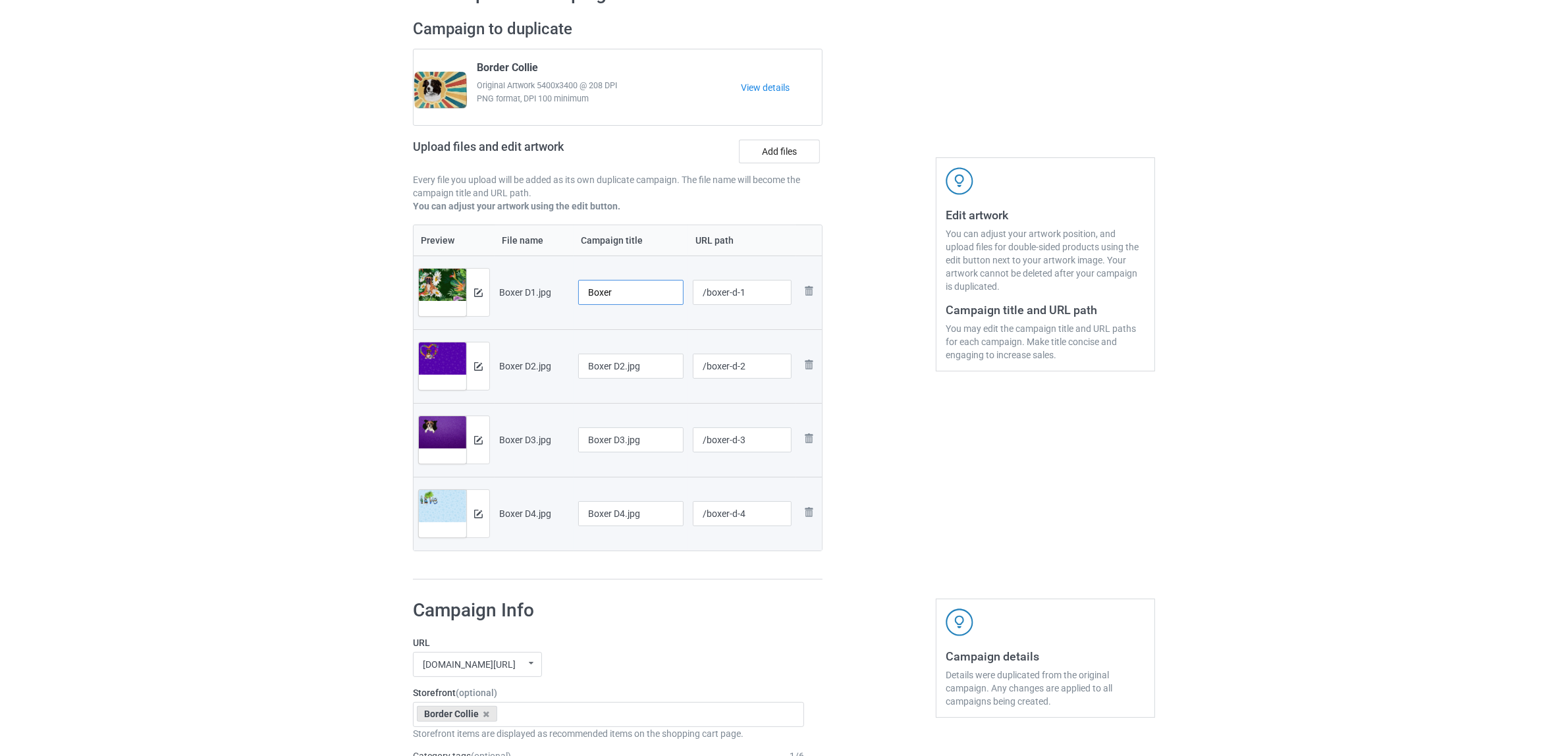
type input "Boxer"
click at [615, 366] on input "Boxer D2.jpg" at bounding box center [631, 366] width 105 height 25
paste input "text"
type input "Boxer"
click at [631, 431] on input "Boxer D3.jpg" at bounding box center [631, 440] width 105 height 25
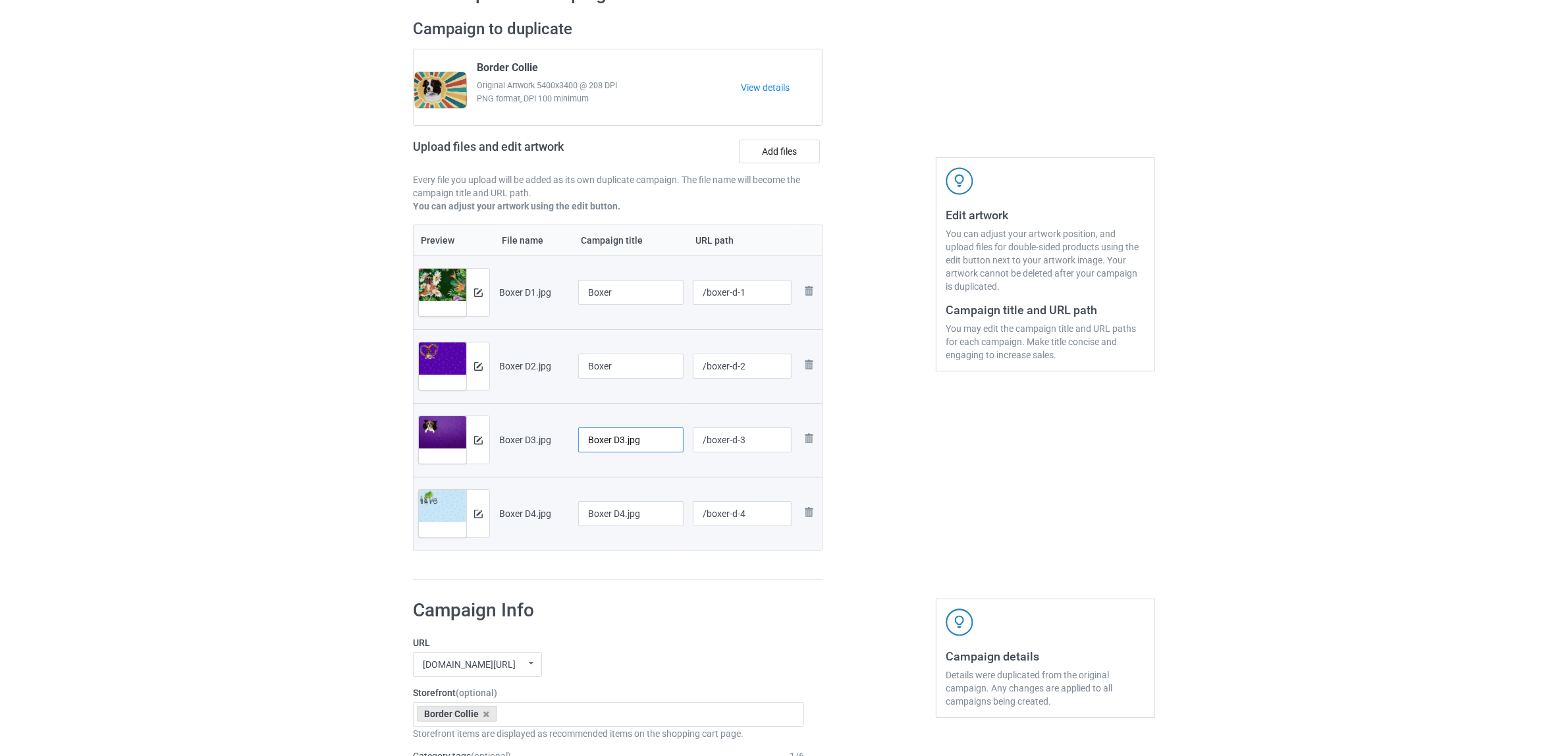
paste input "text"
type input "Boxer"
click at [615, 521] on input "Boxer D4.jpg" at bounding box center [631, 513] width 105 height 25
paste input "text"
type input "Boxer"
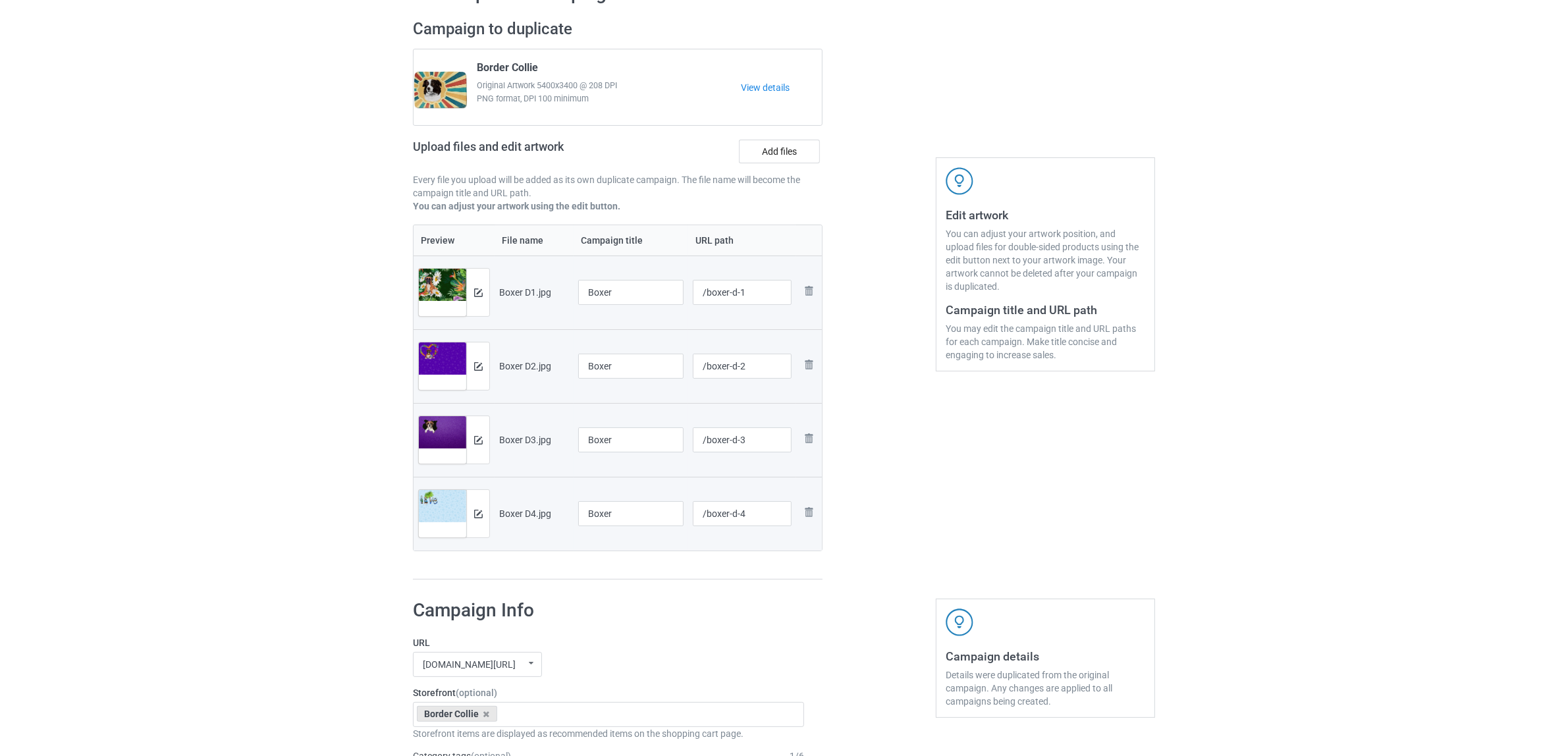
click at [633, 608] on h1 "Campaign Info" at bounding box center [608, 610] width 391 height 23
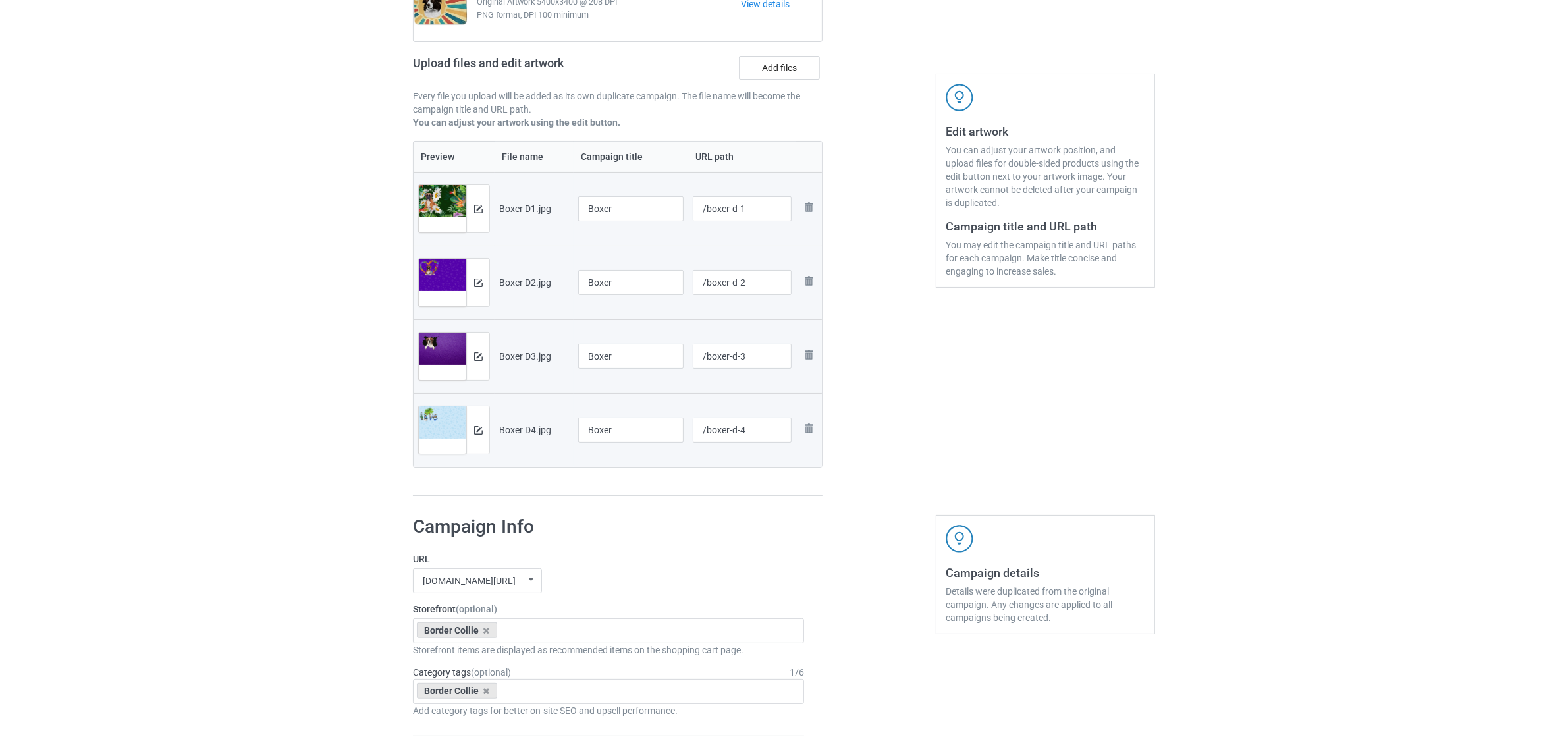
scroll to position [329, 0]
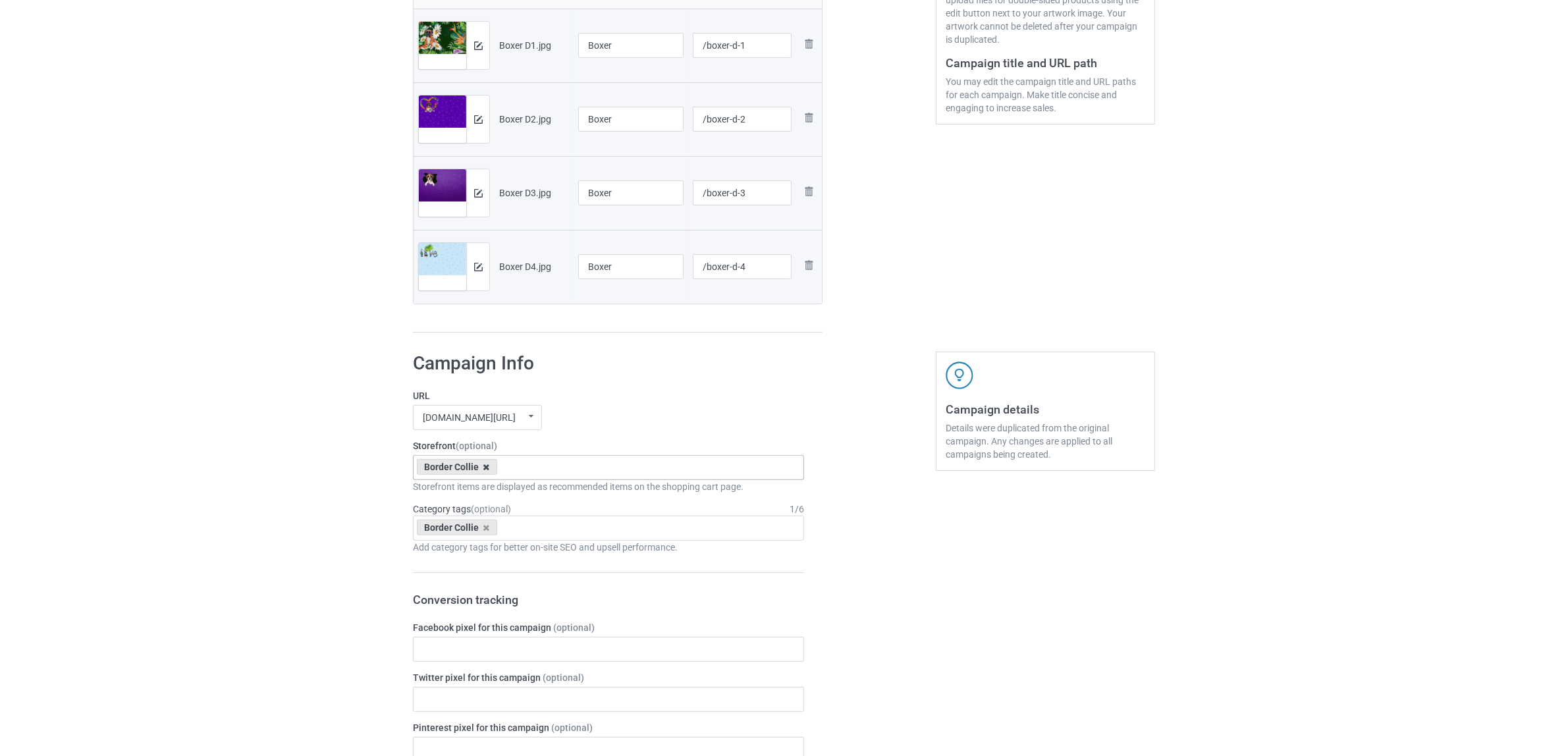
click at [485, 471] on icon at bounding box center [486, 466] width 7 height 8
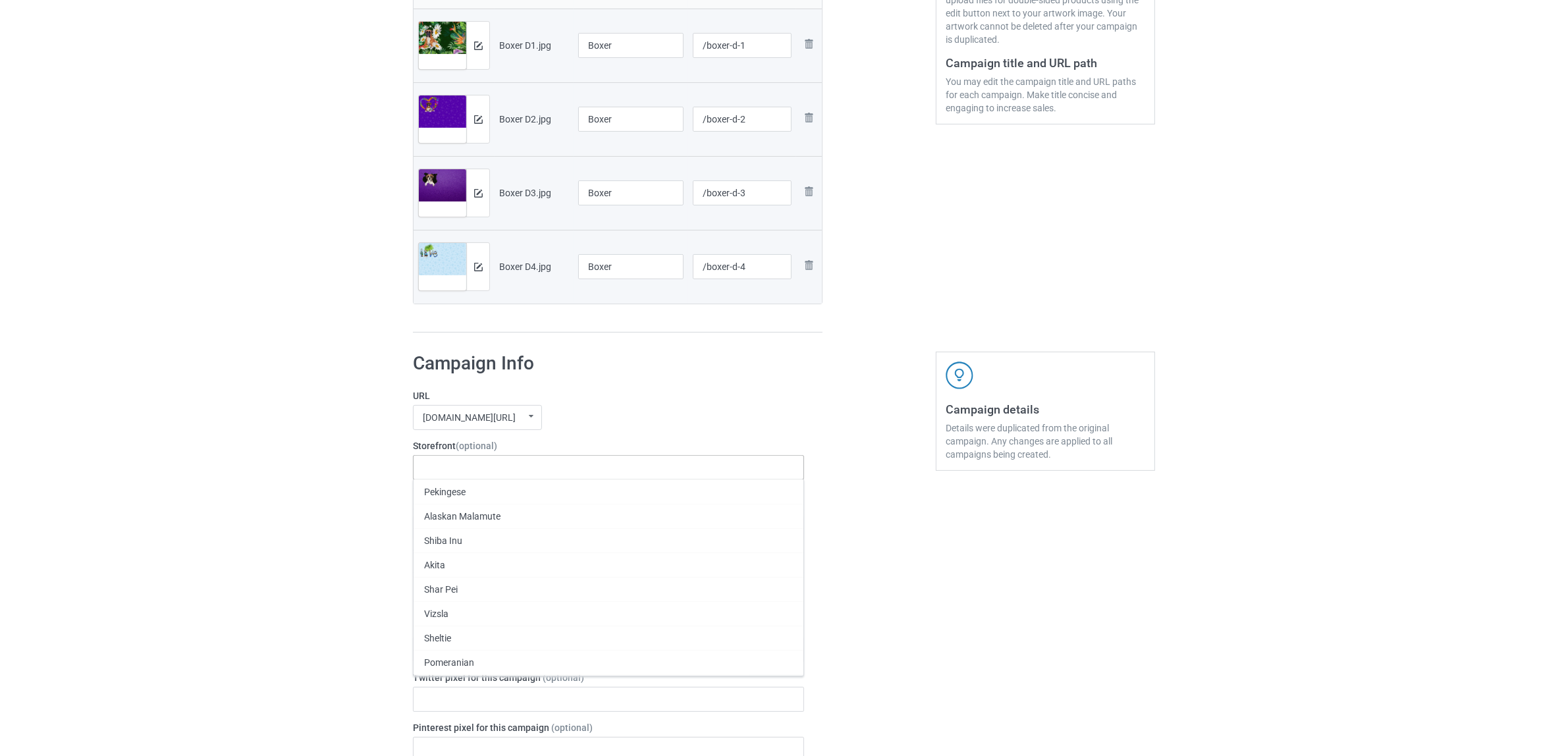
paste input "Boxer"
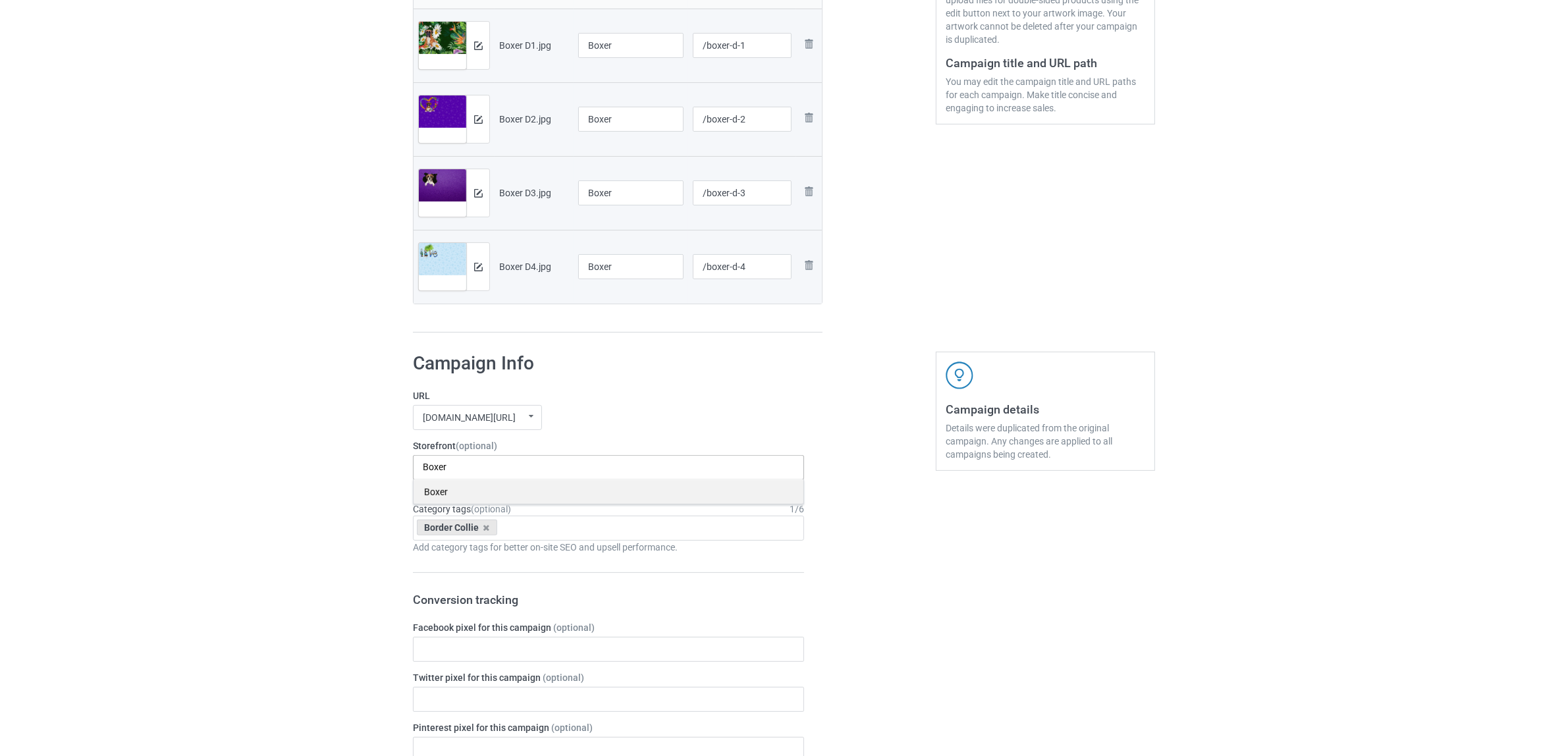
type input "Boxer"
click at [438, 497] on div "Boxer" at bounding box center [609, 491] width 390 height 24
click at [488, 527] on icon at bounding box center [486, 527] width 7 height 8
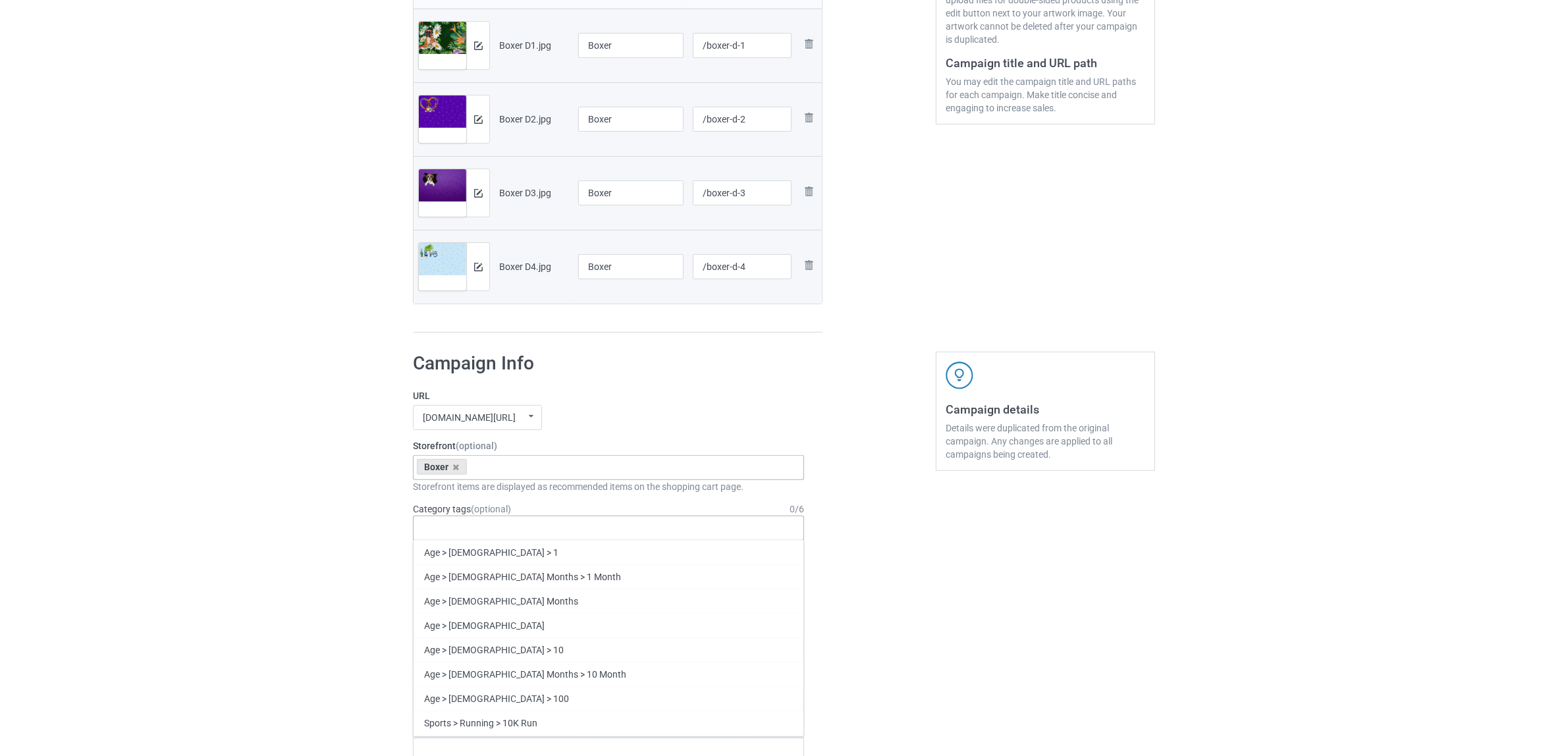
paste input "Boxer"
type input "Boxer"
click at [434, 574] on div "Boxer" at bounding box center [609, 577] width 390 height 24
click at [264, 518] on div "Bulk duplicate campaign Campaign to duplicate Border Collie Original Artwork 54…" at bounding box center [784, 638] width 1568 height 1861
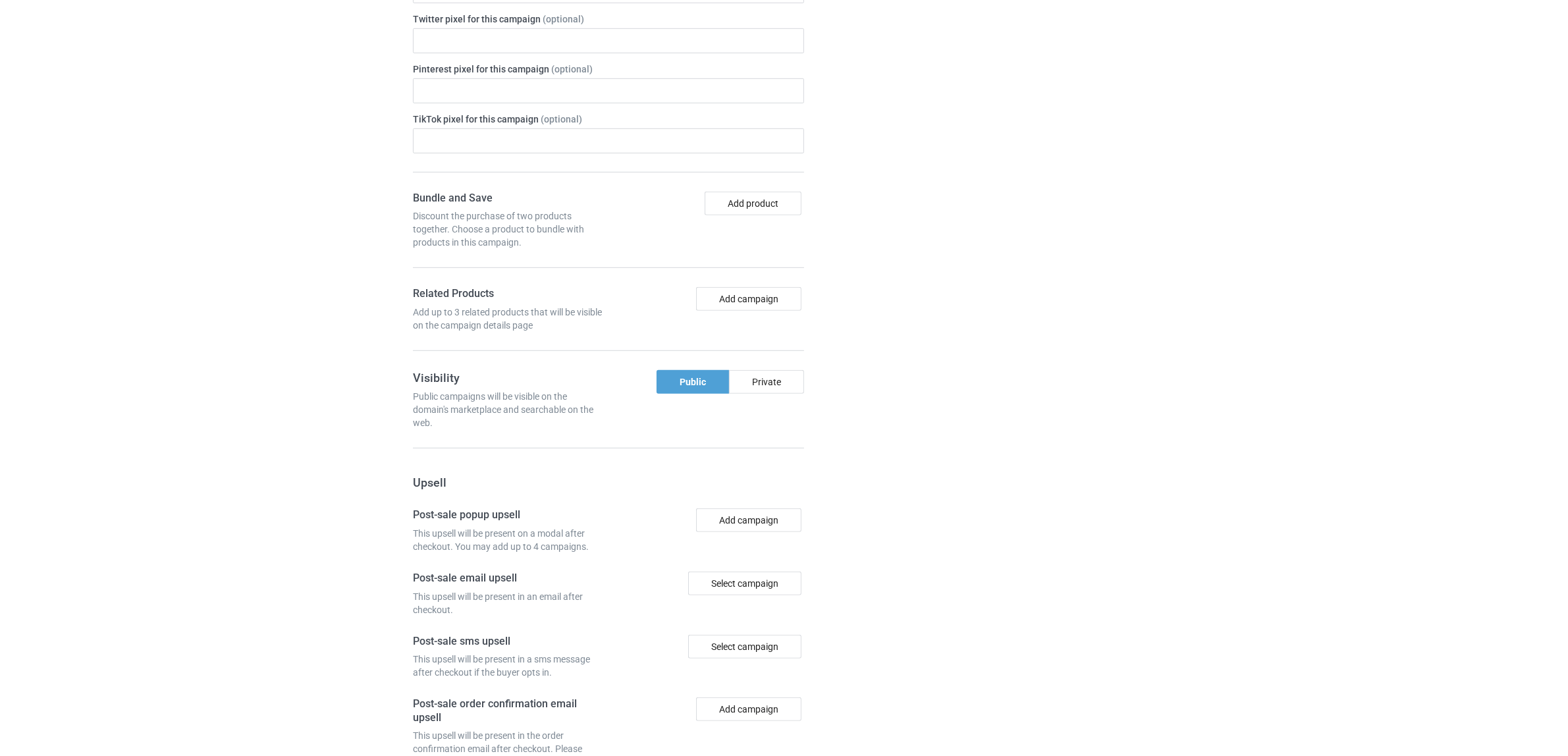
scroll to position [1146, 0]
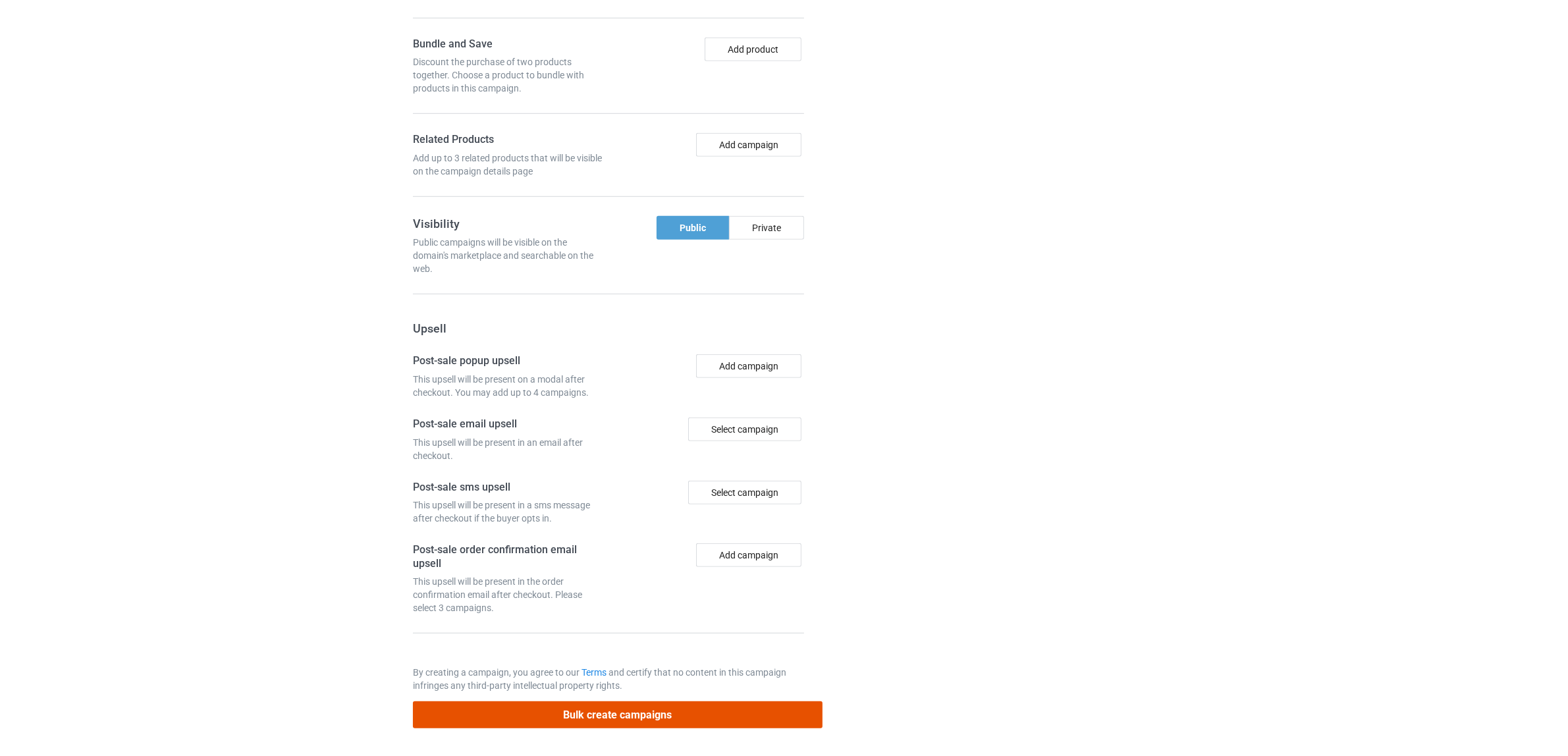
click at [686, 710] on button "Bulk create campaigns" at bounding box center [617, 715] width 410 height 27
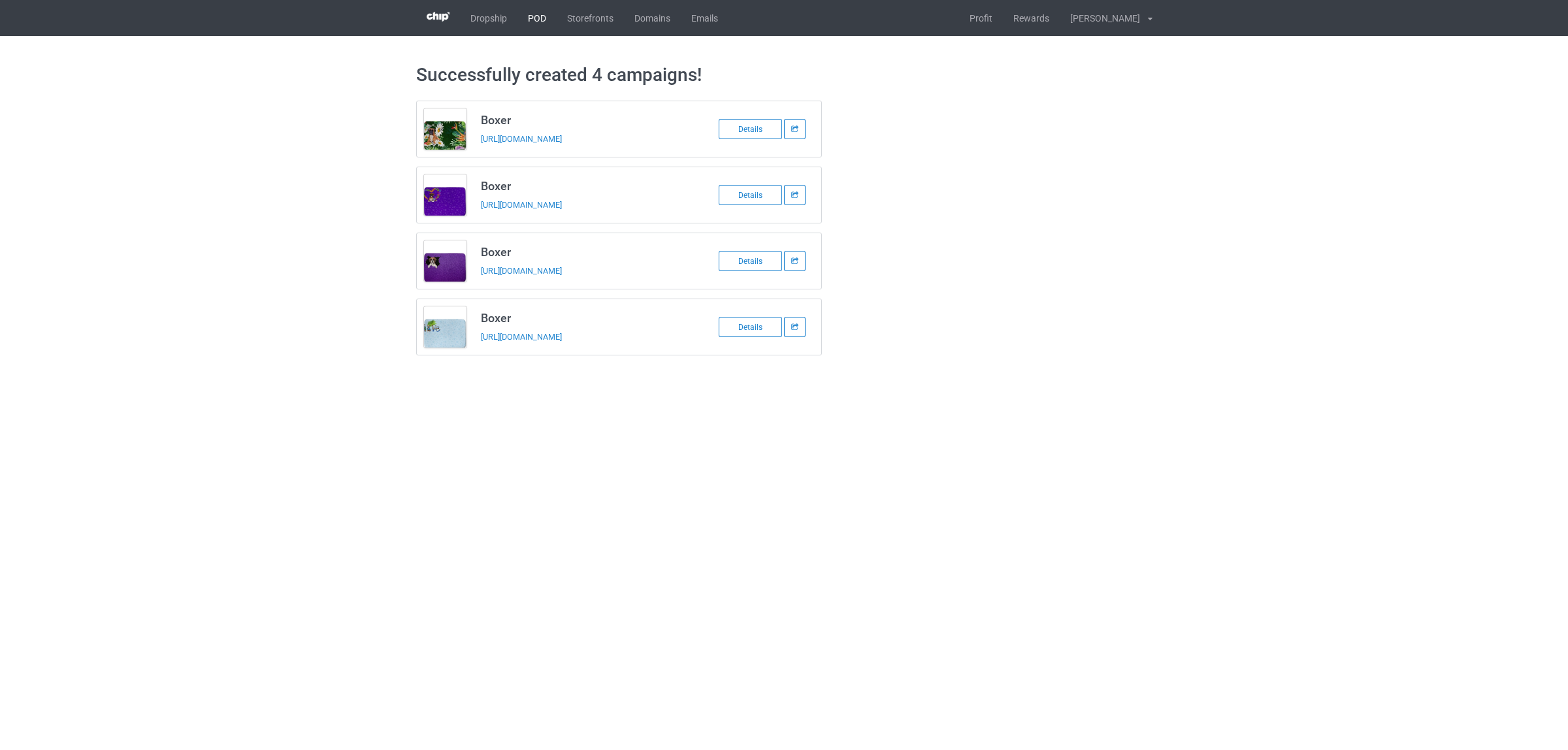
click at [543, 11] on link "POD" at bounding box center [537, 18] width 39 height 36
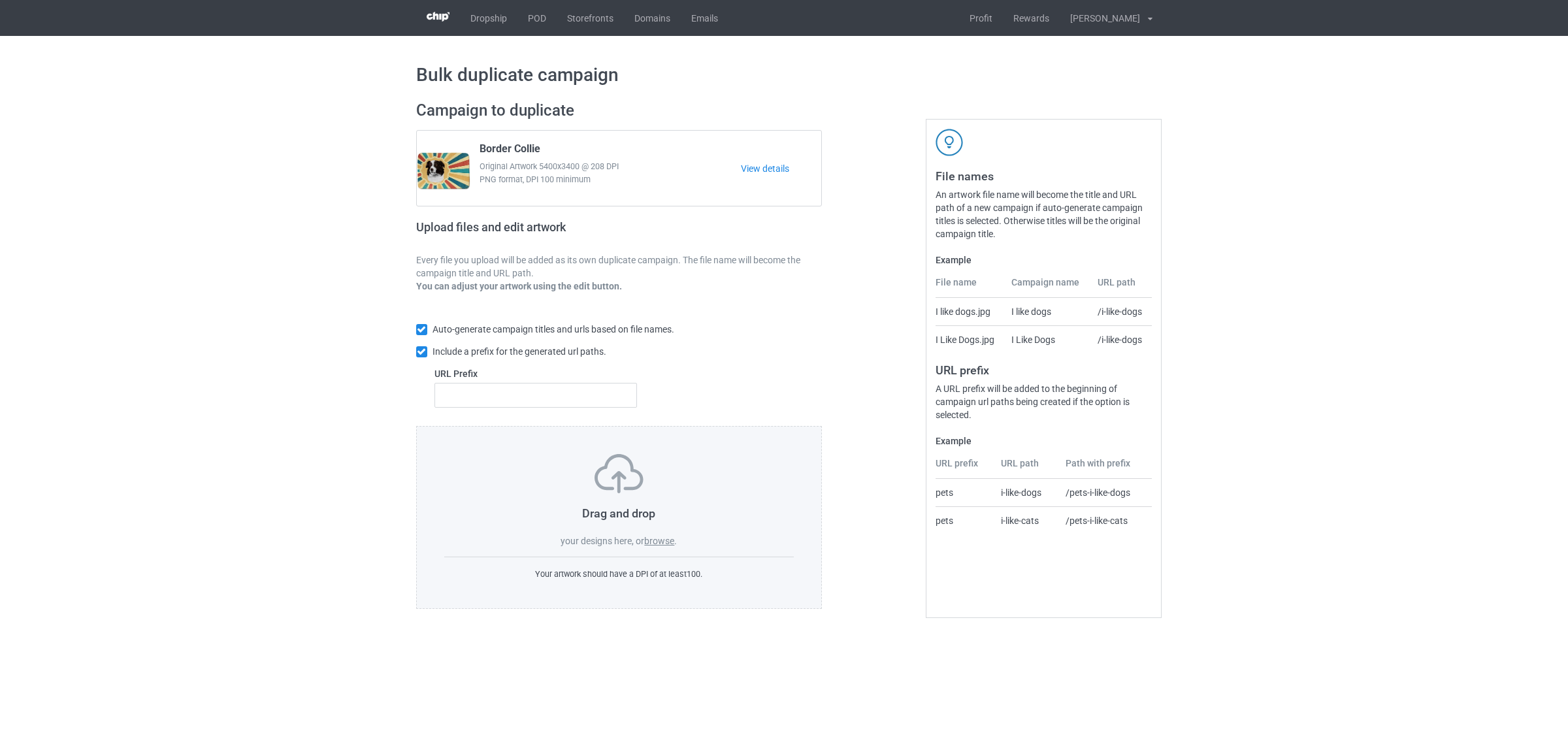
click at [662, 537] on label "browse" at bounding box center [659, 541] width 30 height 10
click at [0, 0] on input "browse" at bounding box center [0, 0] width 0 height 0
click at [660, 540] on label "browse" at bounding box center [659, 541] width 30 height 10
click at [0, 0] on input "browse" at bounding box center [0, 0] width 0 height 0
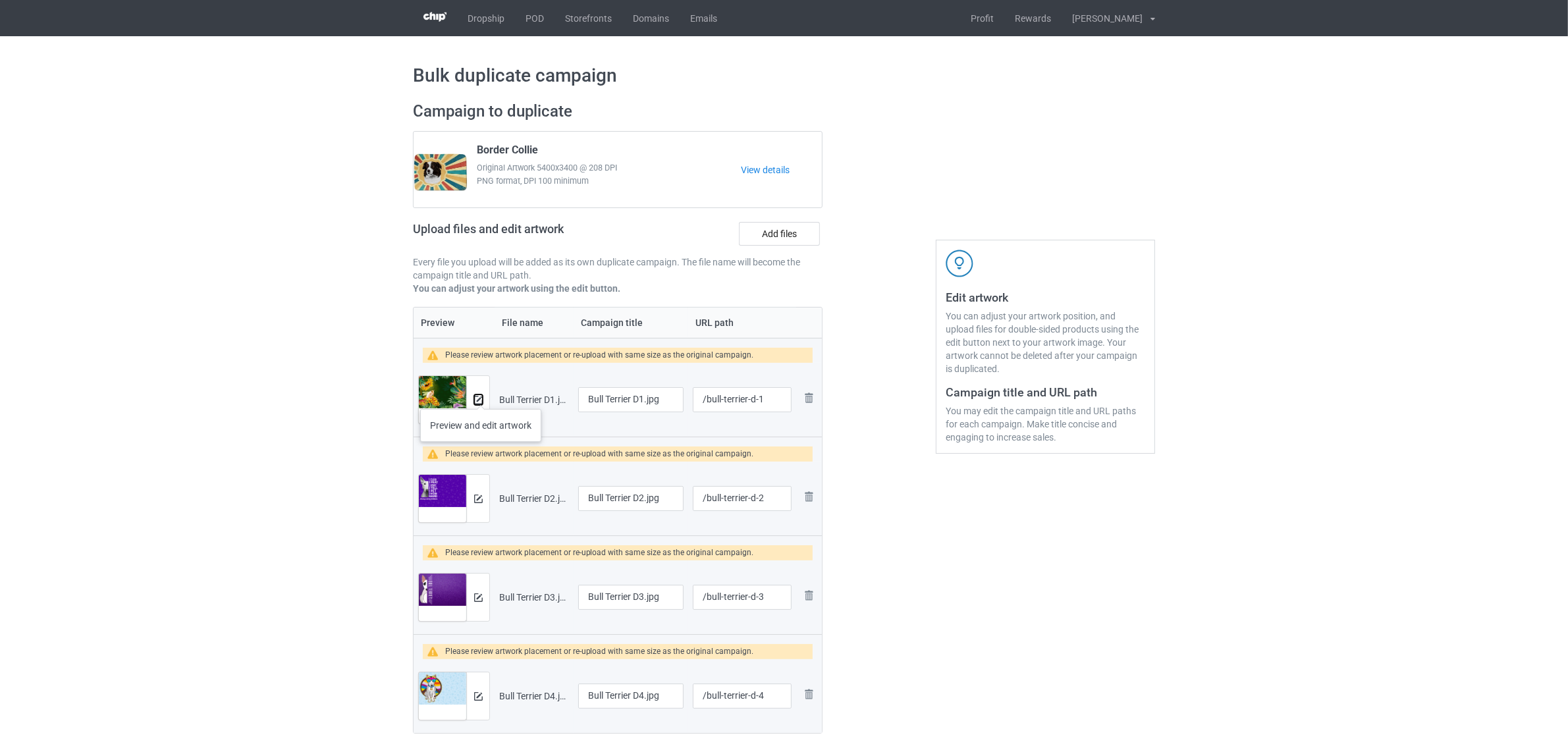
click at [480, 396] on img at bounding box center [478, 400] width 8 height 8
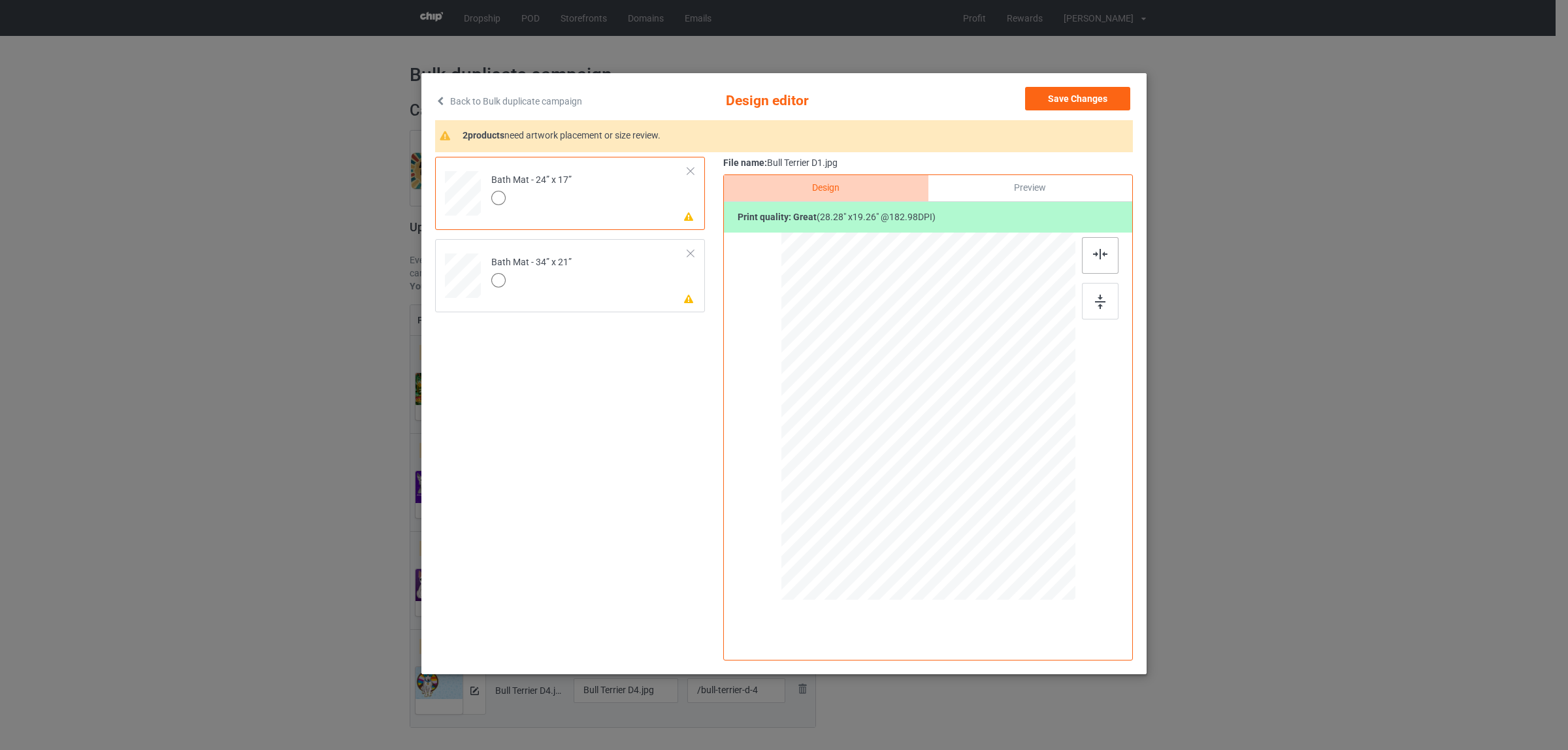
click at [1098, 252] on img at bounding box center [1099, 253] width 14 height 10
click at [592, 290] on td "Please review artwork placement Bath Mat - 34” x 21”" at bounding box center [589, 274] width 211 height 58
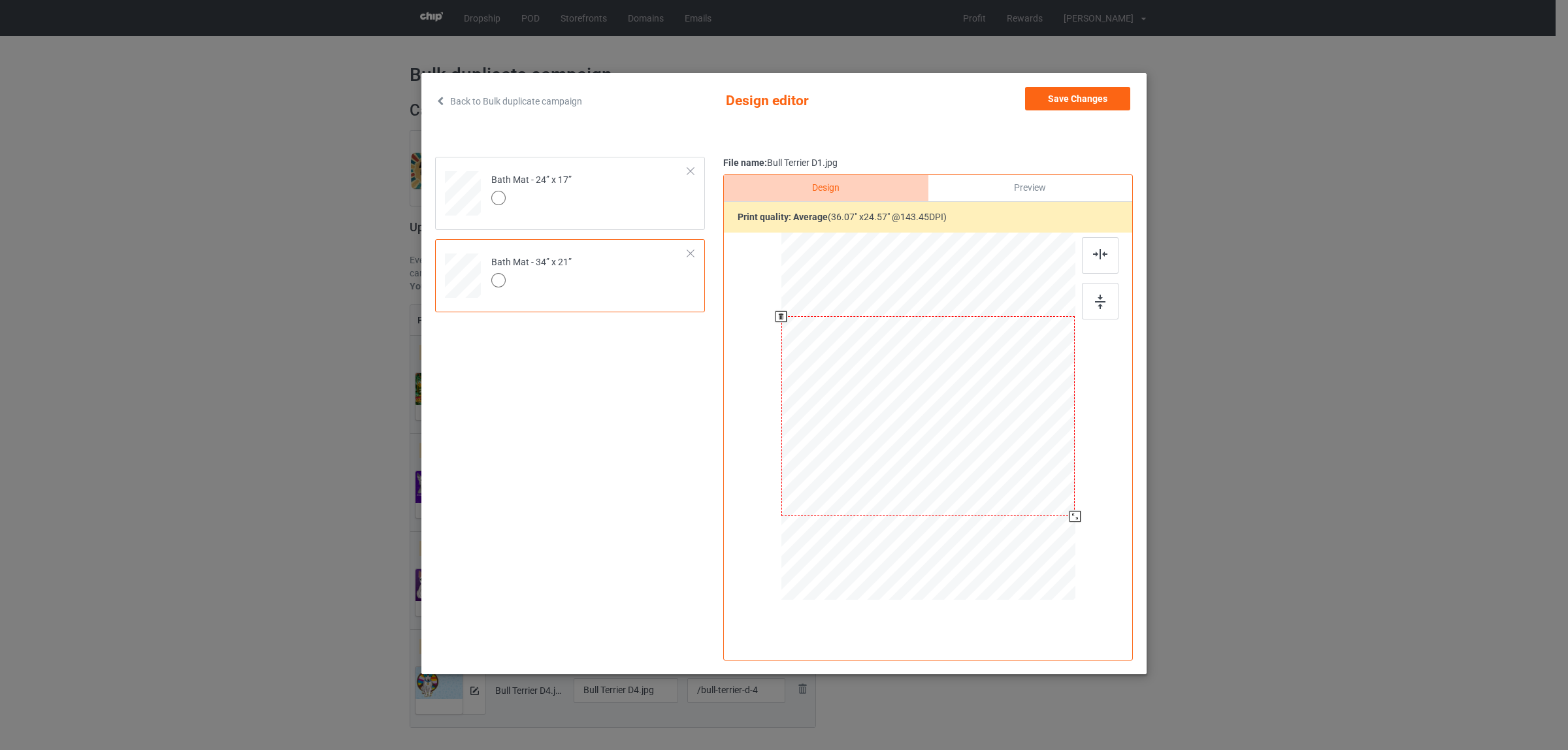
drag, startPoint x: 1071, startPoint y: 513, endPoint x: 1075, endPoint y: 520, distance: 8.1
click at [1075, 520] on div at bounding box center [1075, 516] width 11 height 11
click at [1083, 95] on button "Save Changes" at bounding box center [1077, 98] width 105 height 23
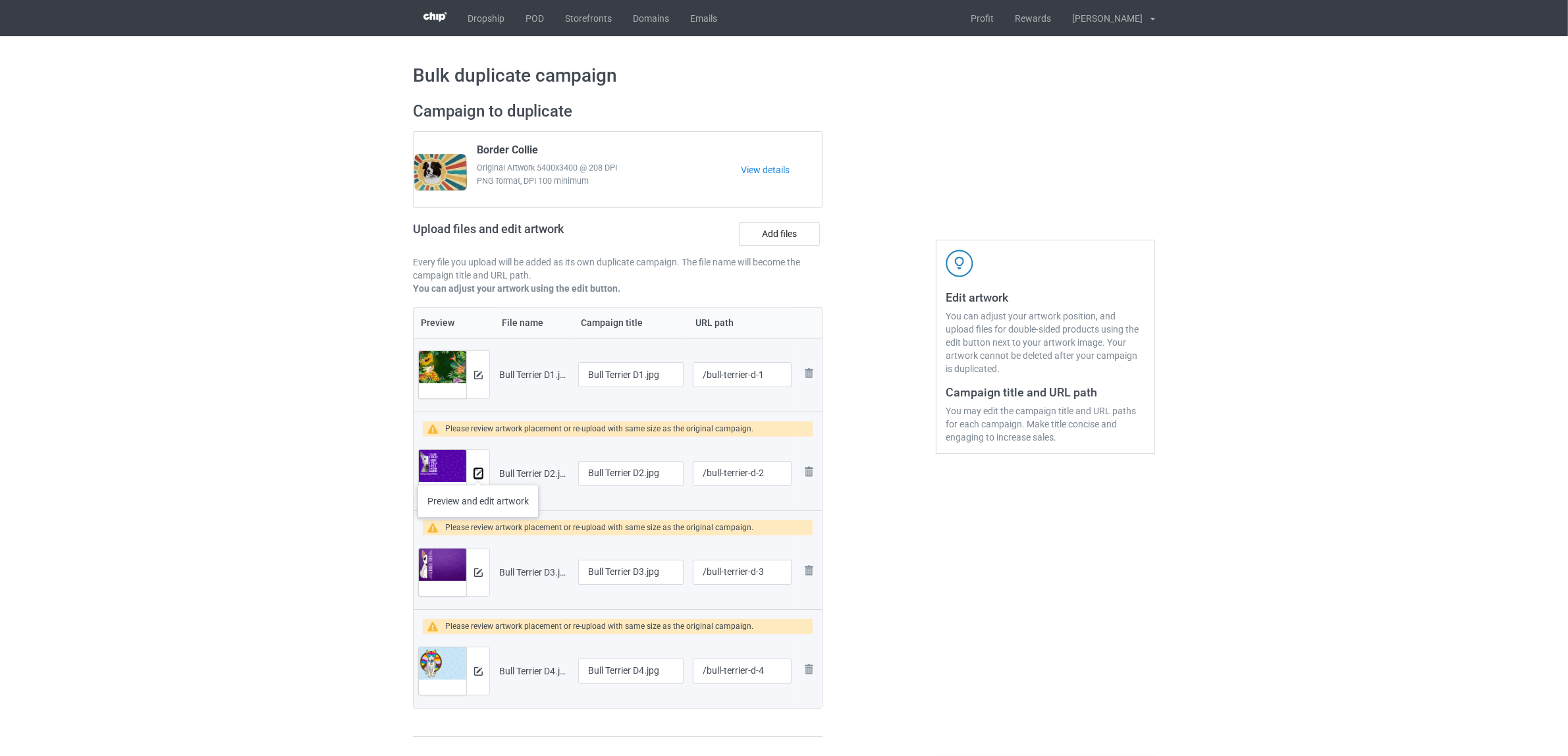
click at [479, 472] on img at bounding box center [478, 473] width 8 height 8
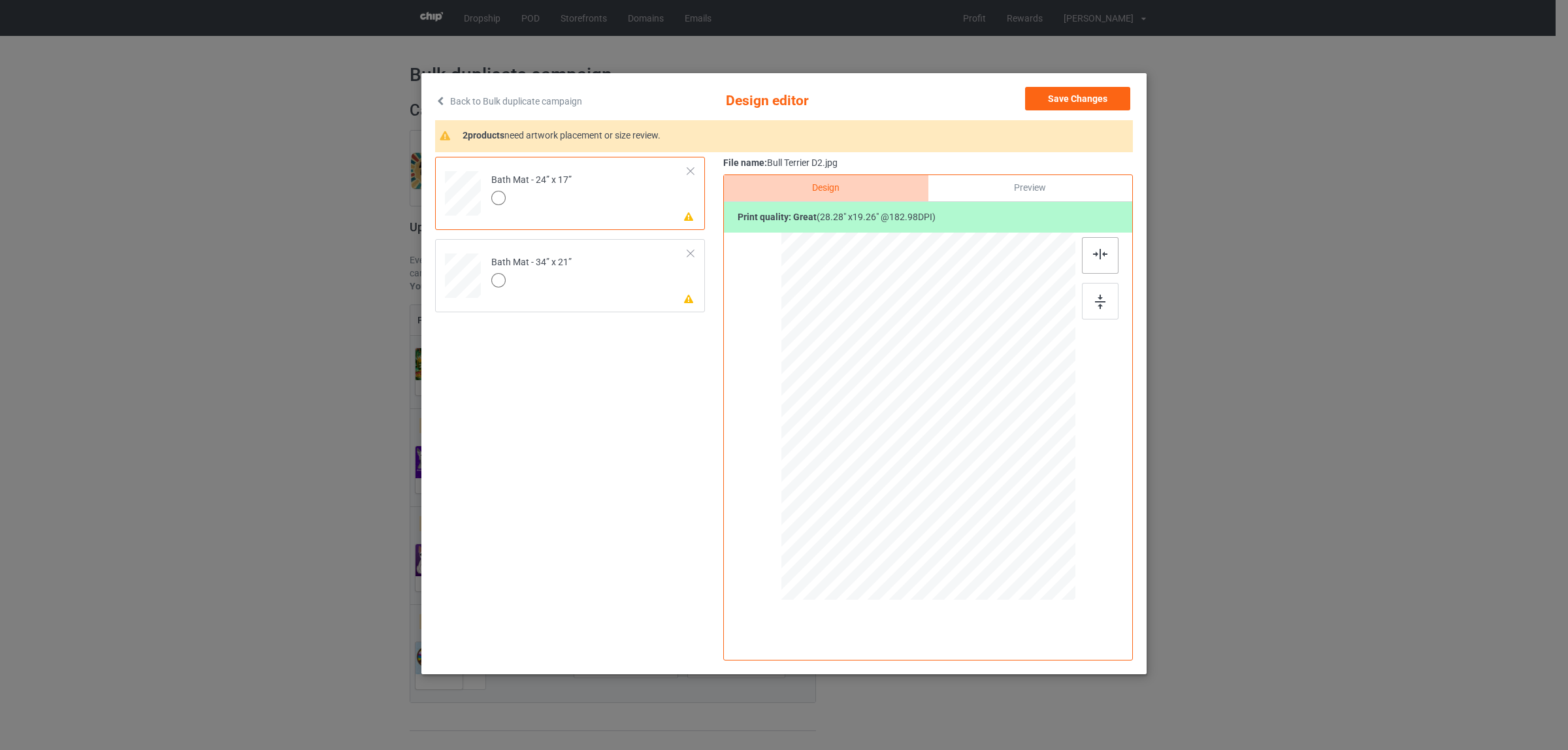
click at [1092, 259] on div at bounding box center [1099, 255] width 36 height 36
click at [567, 297] on td "Please review artwork placement Bath Mat - 34” x 21”" at bounding box center [589, 274] width 211 height 58
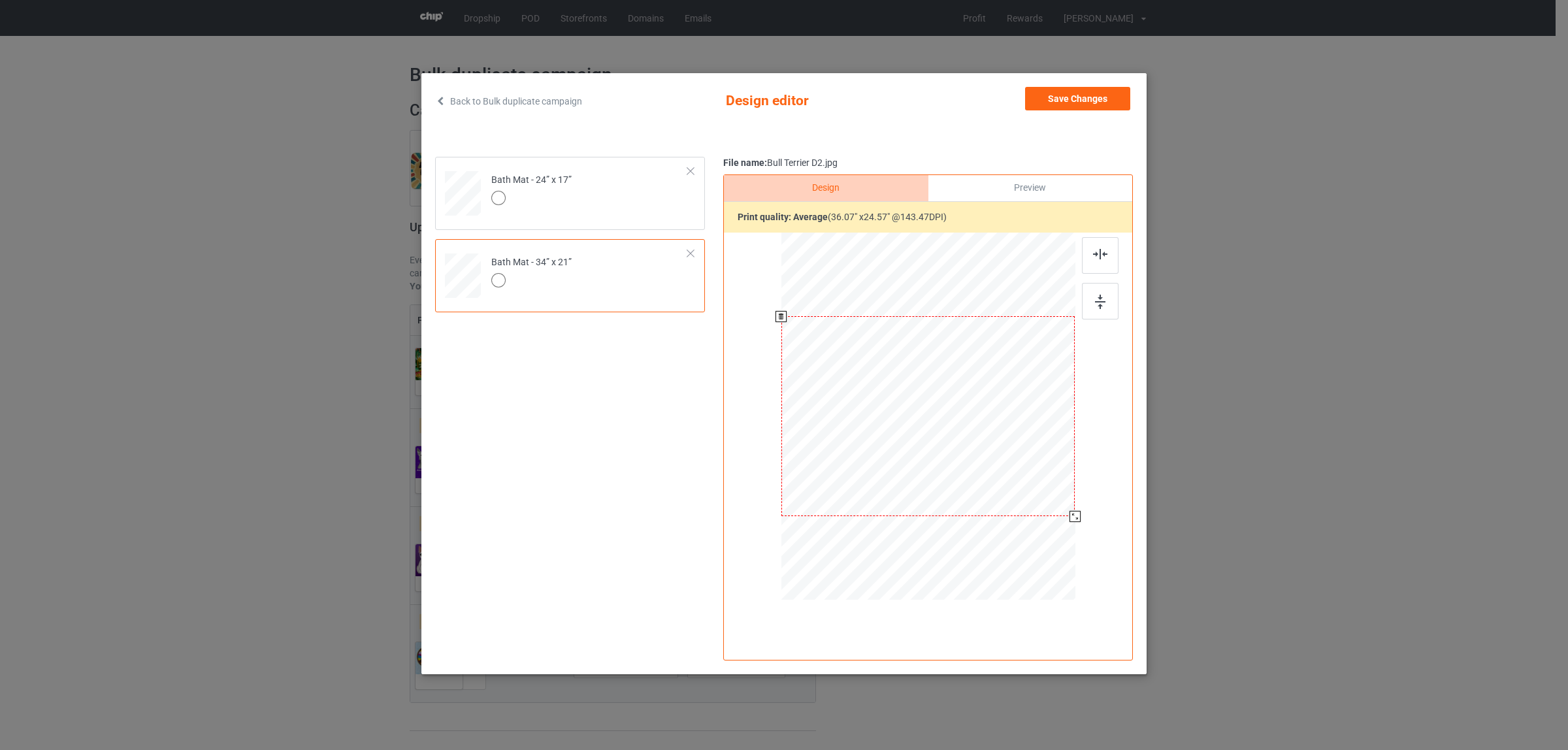
click at [1070, 527] on div at bounding box center [929, 418] width 294 height 371
click at [1069, 93] on button "Save Changes" at bounding box center [1077, 98] width 105 height 23
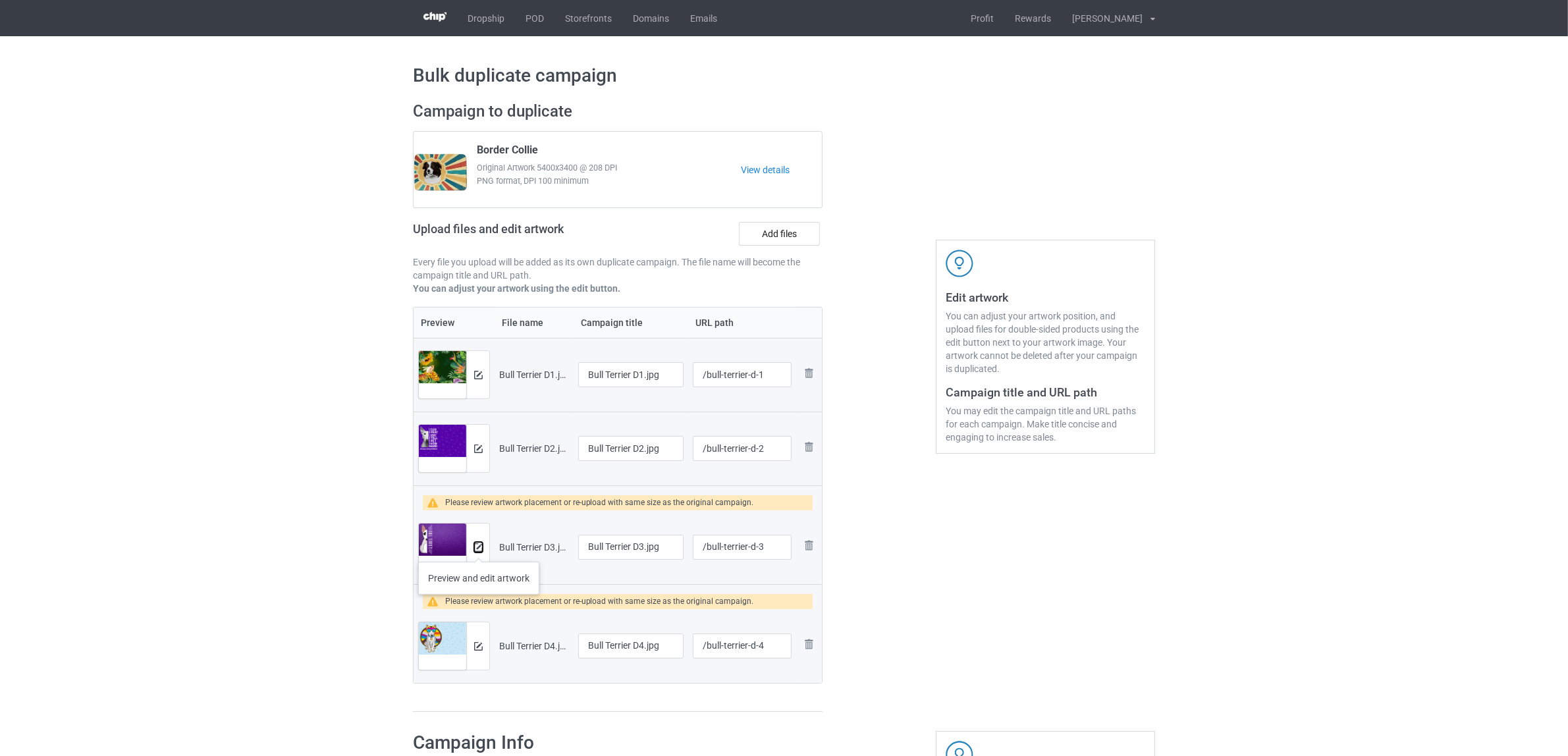
click at [479, 549] on img at bounding box center [478, 547] width 8 height 8
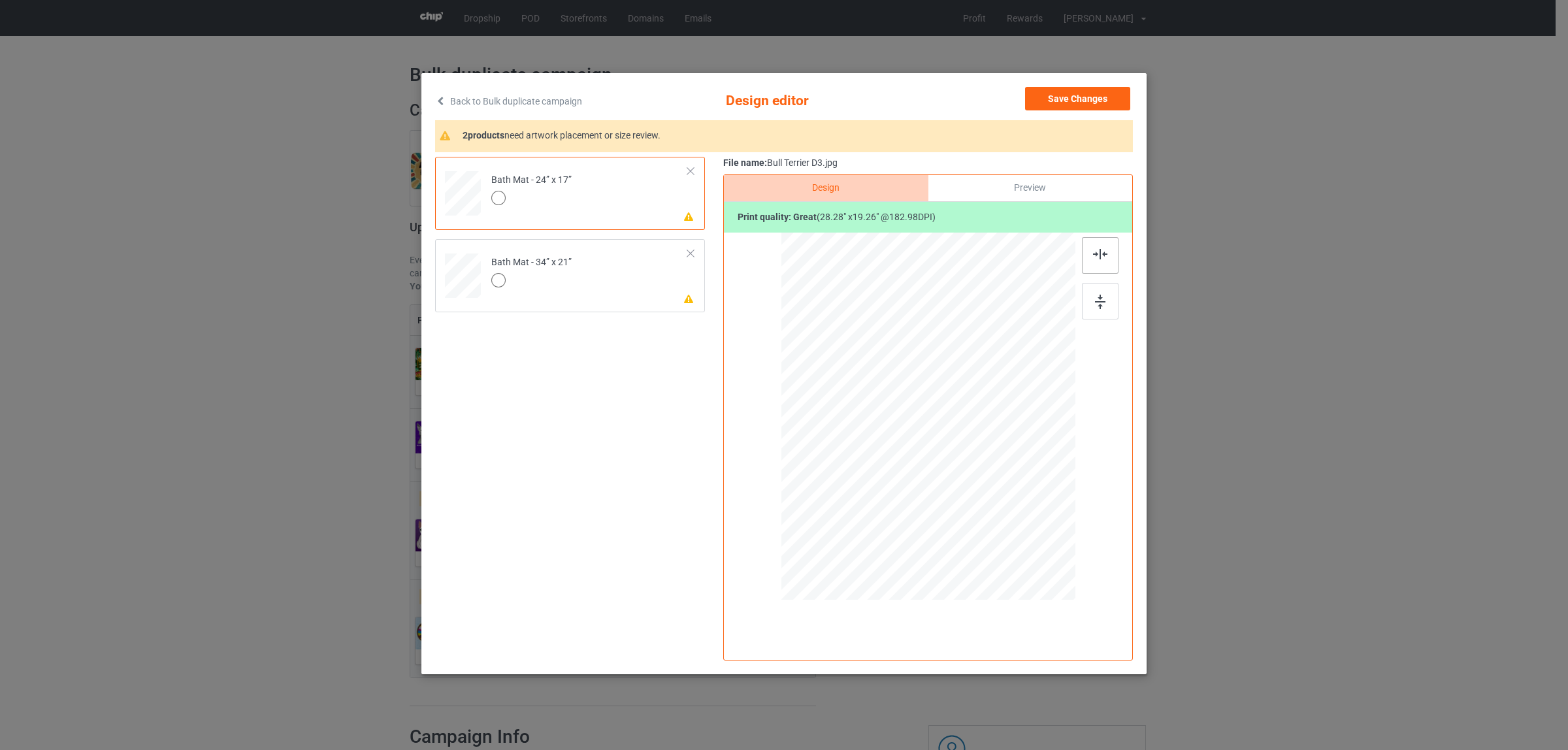
click at [1096, 253] on img at bounding box center [1099, 253] width 14 height 10
click at [604, 286] on td "Please review artwork placement Bath Mat - 34” x 21”" at bounding box center [589, 274] width 211 height 58
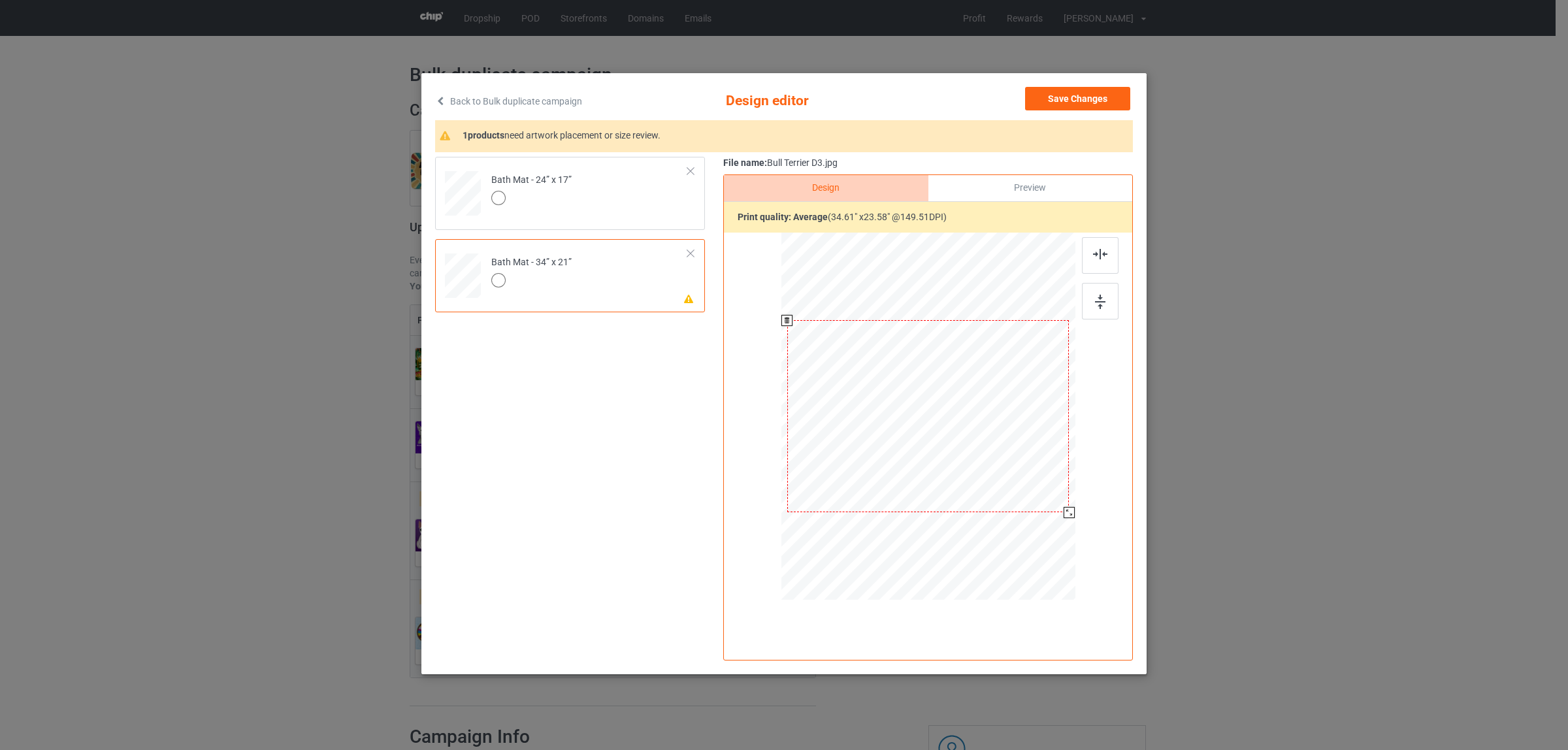
click at [1026, 463] on div at bounding box center [928, 416] width 282 height 192
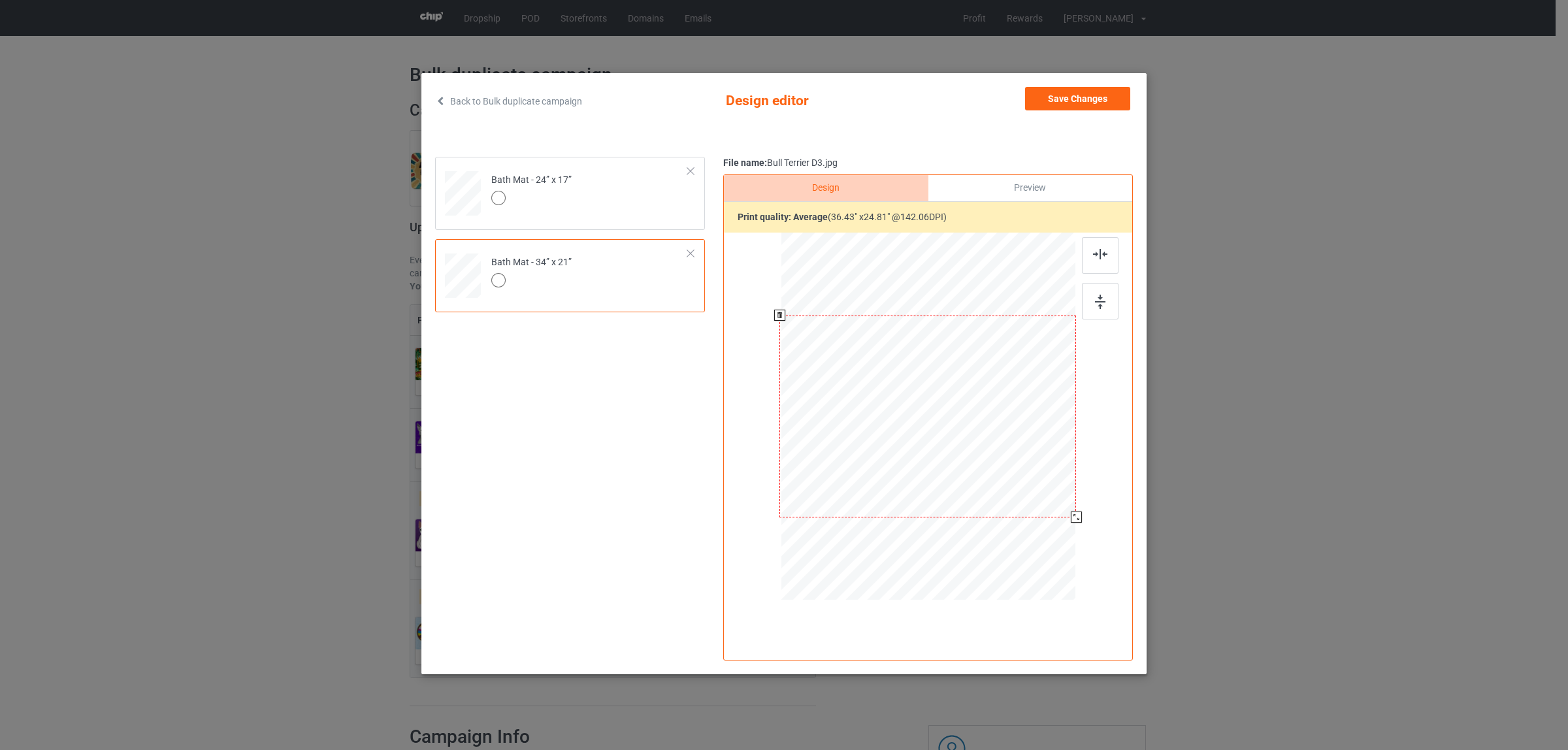
drag, startPoint x: 1066, startPoint y: 515, endPoint x: 1073, endPoint y: 520, distance: 8.6
click at [1073, 520] on div at bounding box center [1077, 517] width 11 height 11
click at [1089, 100] on button "Save Changes" at bounding box center [1077, 98] width 105 height 23
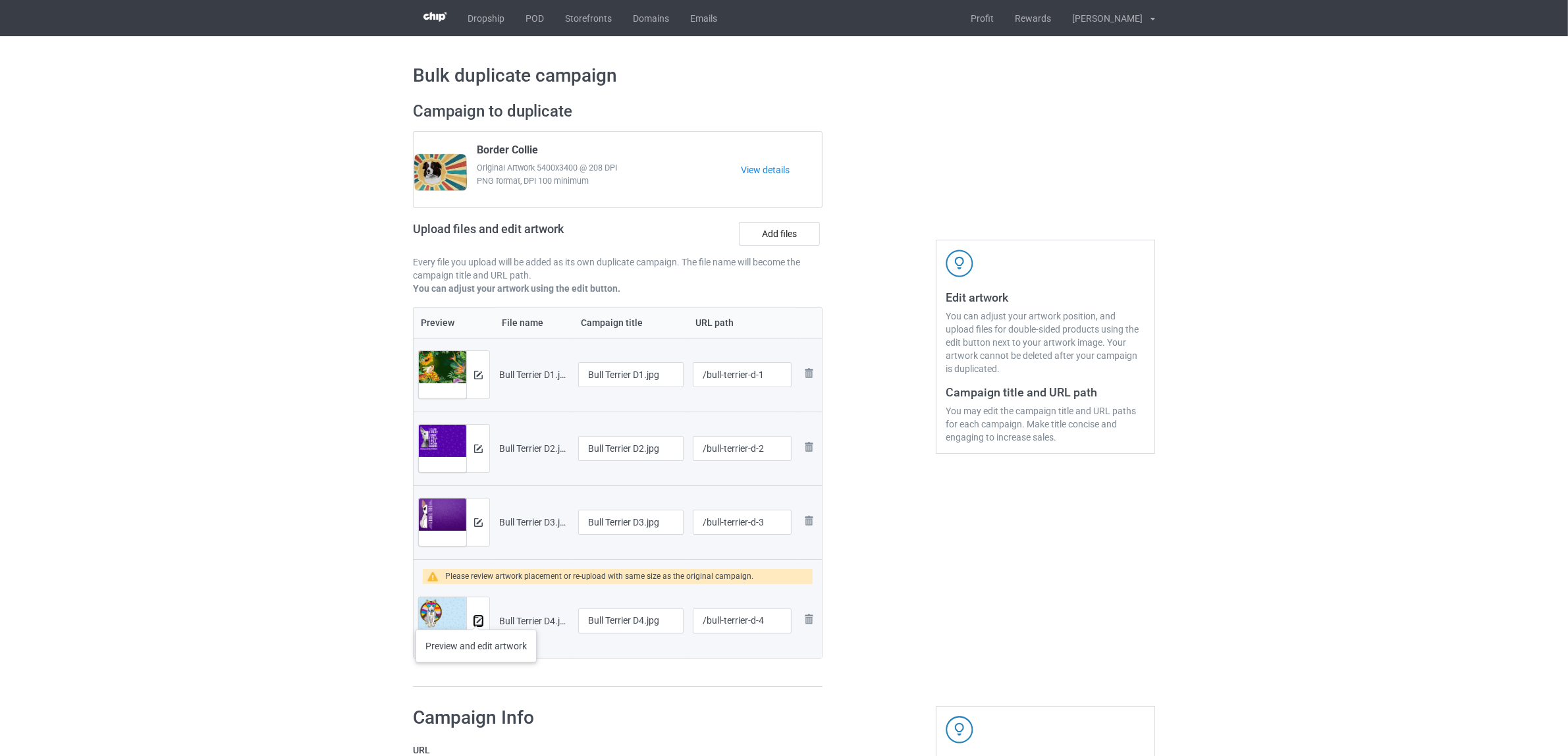
click at [477, 616] on button at bounding box center [478, 620] width 8 height 10
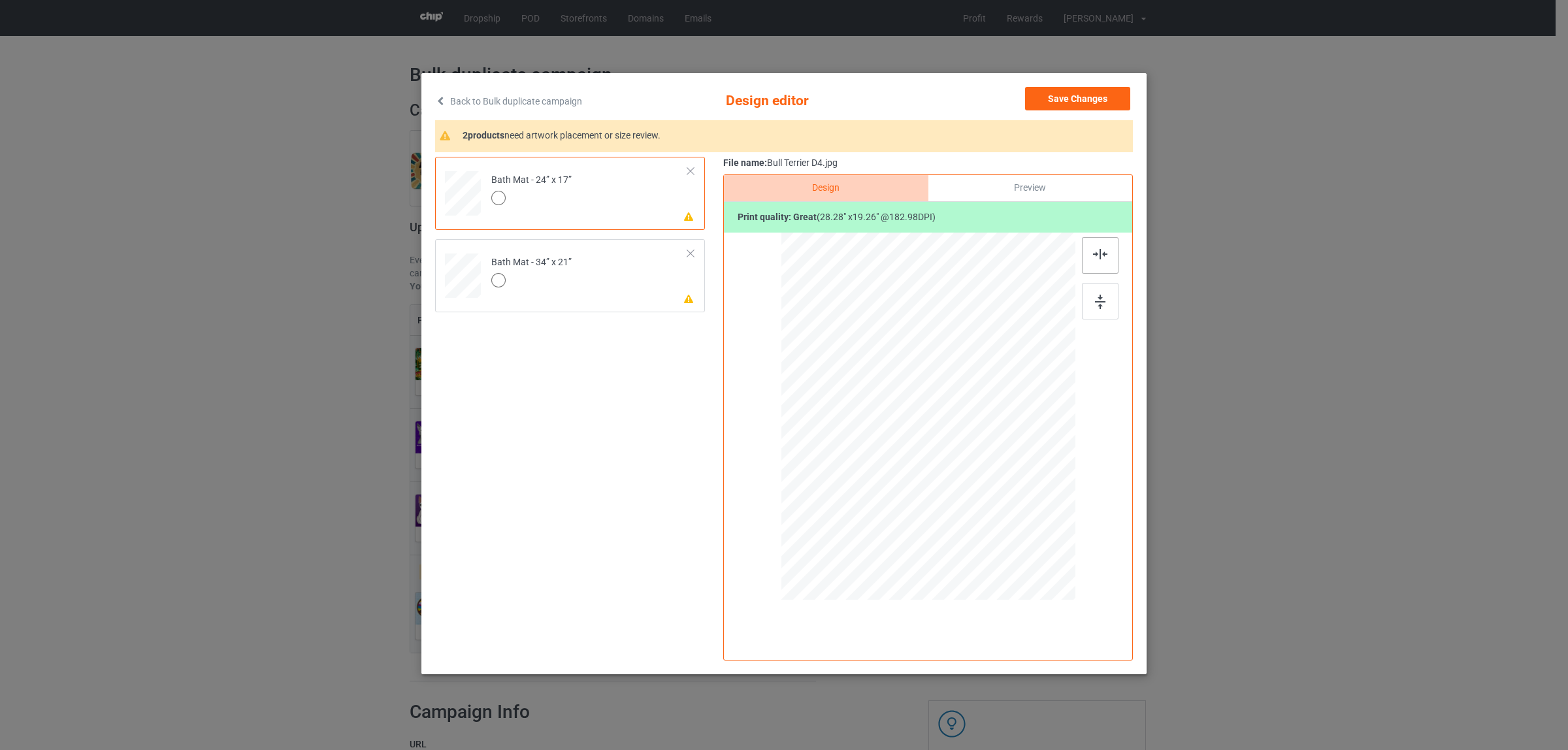
click at [1101, 253] on img at bounding box center [1099, 253] width 14 height 10
click at [636, 288] on td "Please review artwork placement Bath Mat - 34” x 21”" at bounding box center [589, 274] width 211 height 58
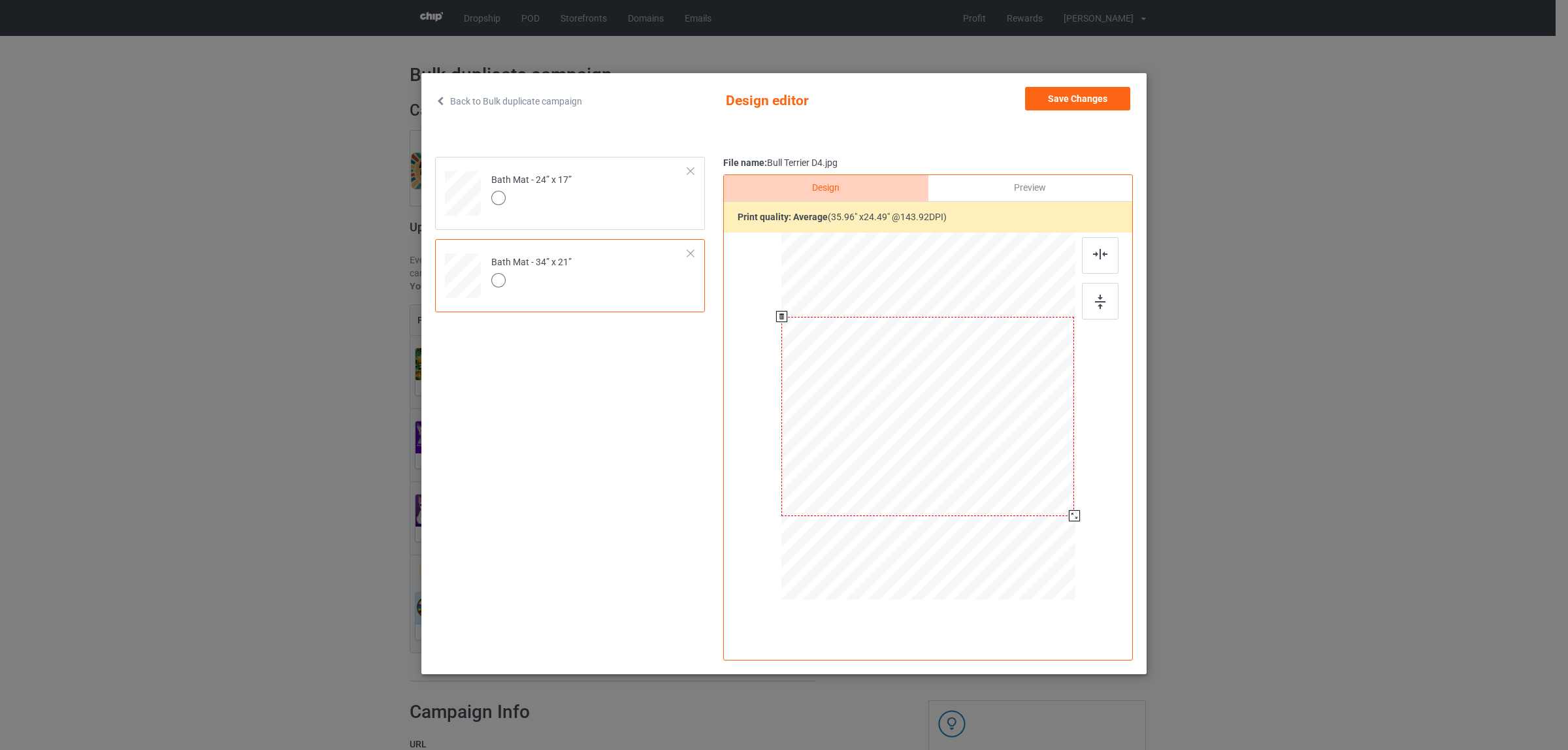
drag, startPoint x: 1066, startPoint y: 511, endPoint x: 1068, endPoint y: 519, distance: 8.2
click at [1068, 519] on div at bounding box center [1074, 516] width 11 height 11
click at [1075, 99] on button "Save Changes" at bounding box center [1077, 98] width 105 height 23
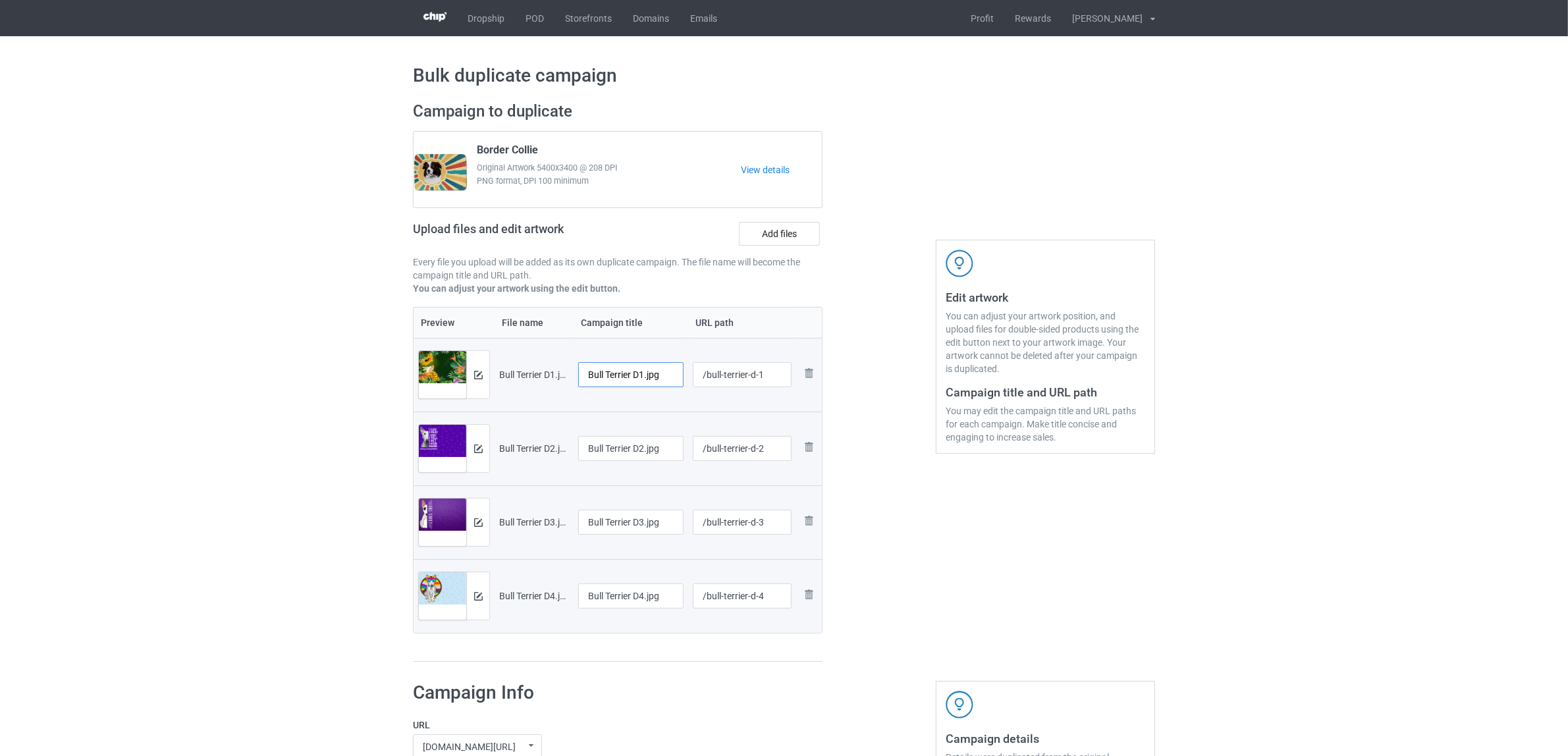
drag, startPoint x: 634, startPoint y: 372, endPoint x: 676, endPoint y: 370, distance: 42.0
click at [676, 370] on input "Bull Terrier D1.jpg" at bounding box center [631, 374] width 105 height 25
drag, startPoint x: 652, startPoint y: 376, endPoint x: 456, endPoint y: 356, distance: 197.0
click at [456, 356] on tr "Preview and edit artwork Bull Terrier D1.jpg Bull Terrier /bull-terrier-d-1 Rem…" at bounding box center [617, 374] width 408 height 74
type input "Bull Terrier"
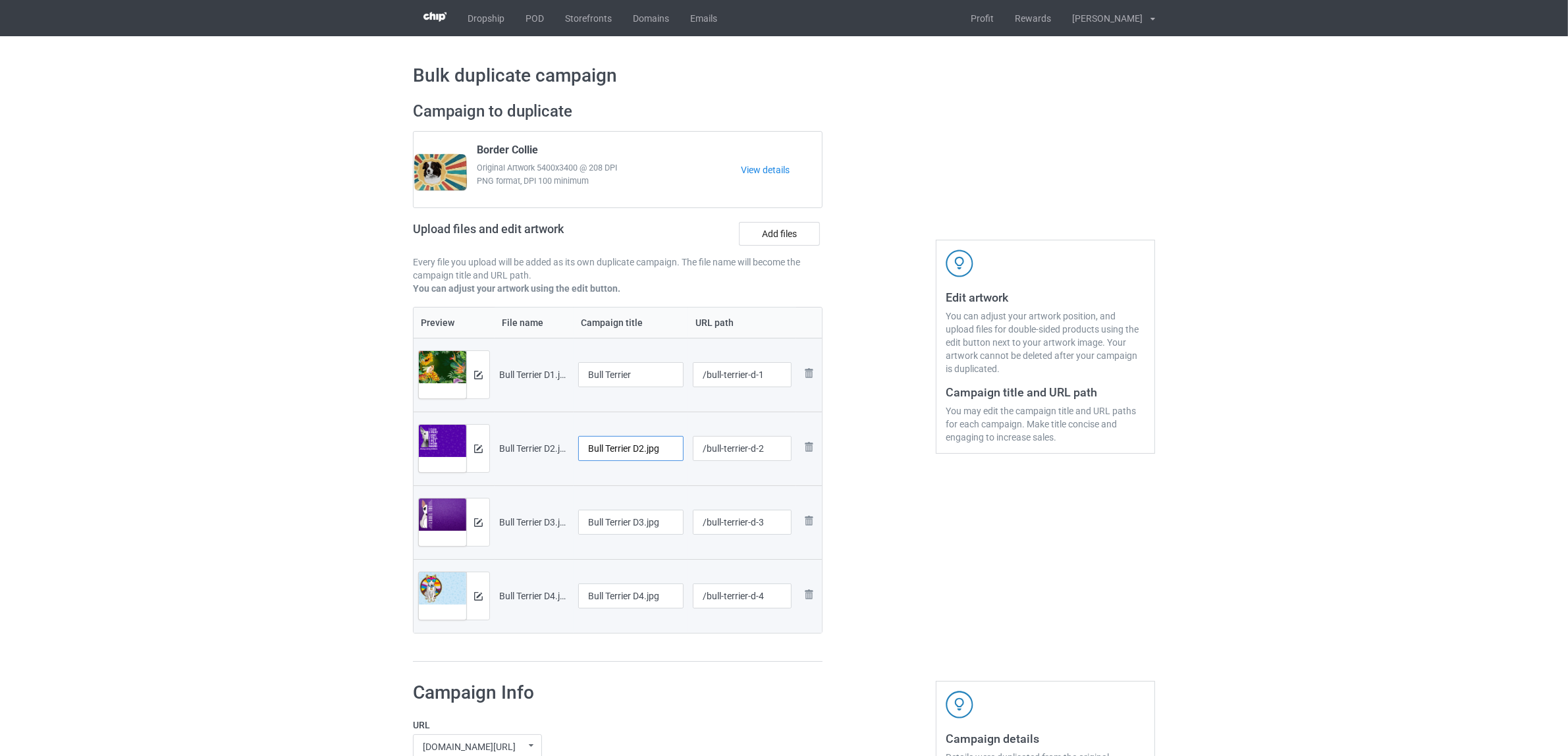
click at [640, 445] on input "Bull Terrier D2.jpg" at bounding box center [631, 448] width 105 height 25
paste input "text"
type input "Bull Terrier"
click at [620, 521] on input "Bull Terrier D3.jpg" at bounding box center [631, 522] width 105 height 25
paste input "text"
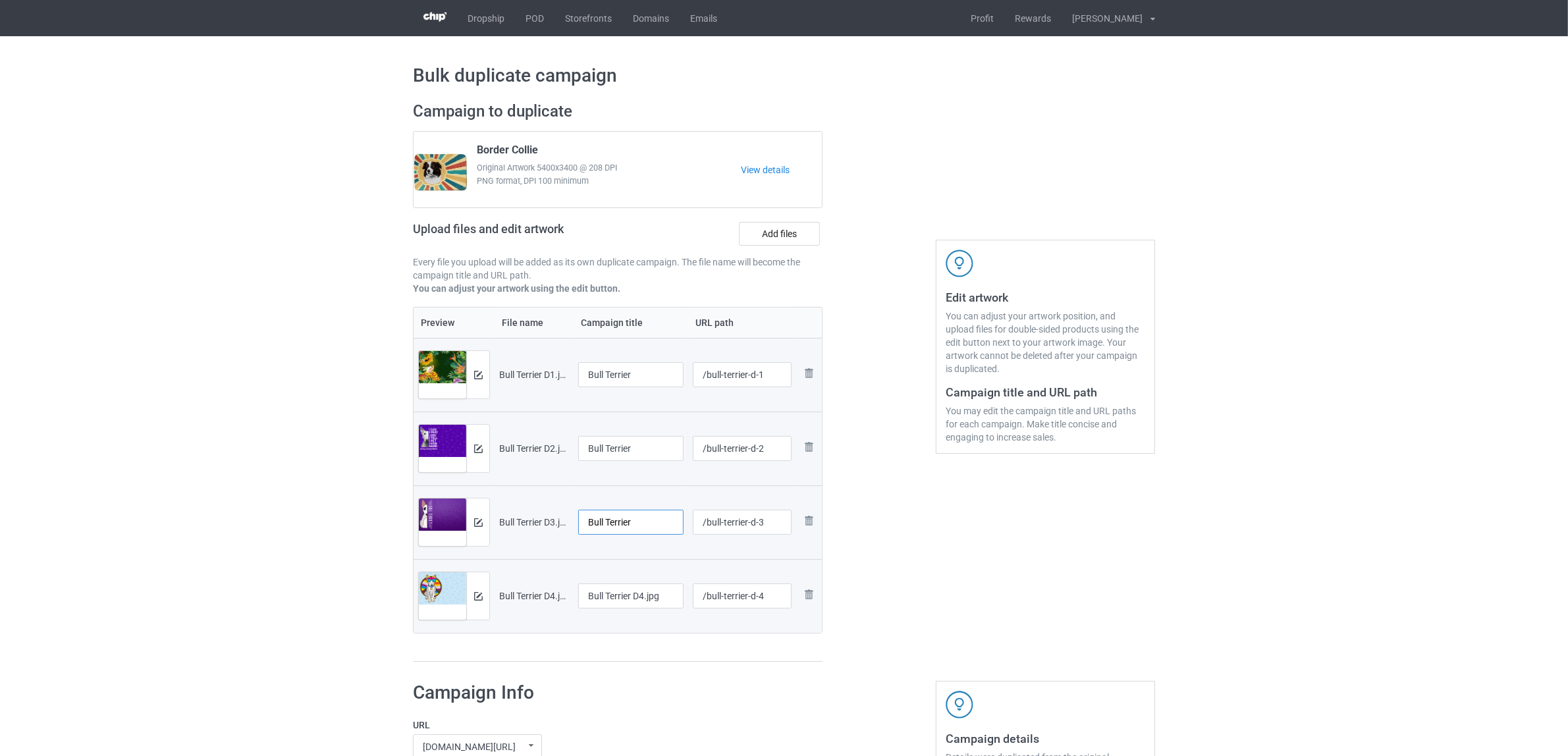
type input "Bull Terrier"
click at [619, 596] on input "Bull Terrier D4.jpg" at bounding box center [631, 596] width 105 height 25
paste input "text"
type input "Bull Terrier"
click at [632, 650] on div "Preview File name Campaign title URL path Preview and edit artwork Bull Terrier…" at bounding box center [617, 484] width 410 height 355
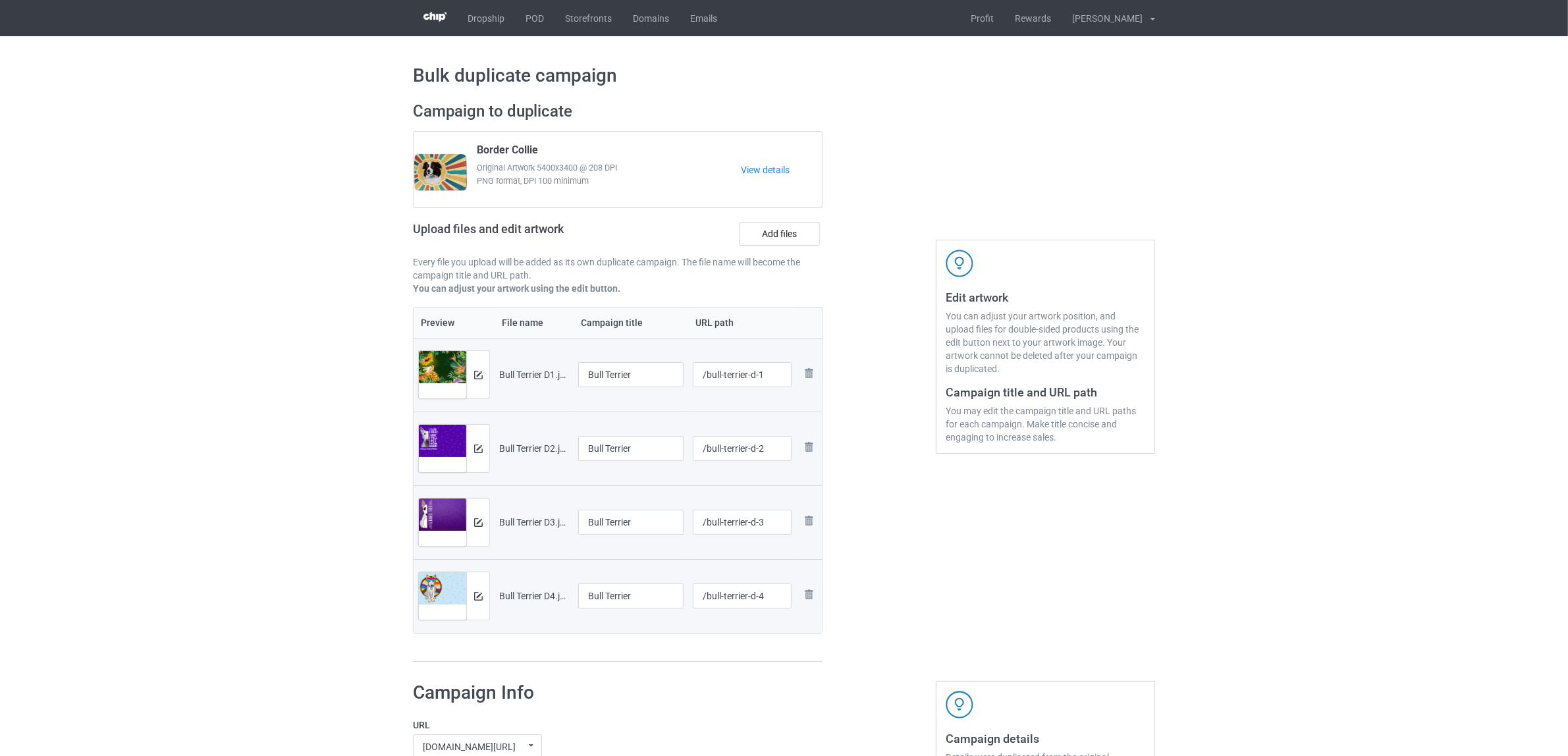
scroll to position [247, 0]
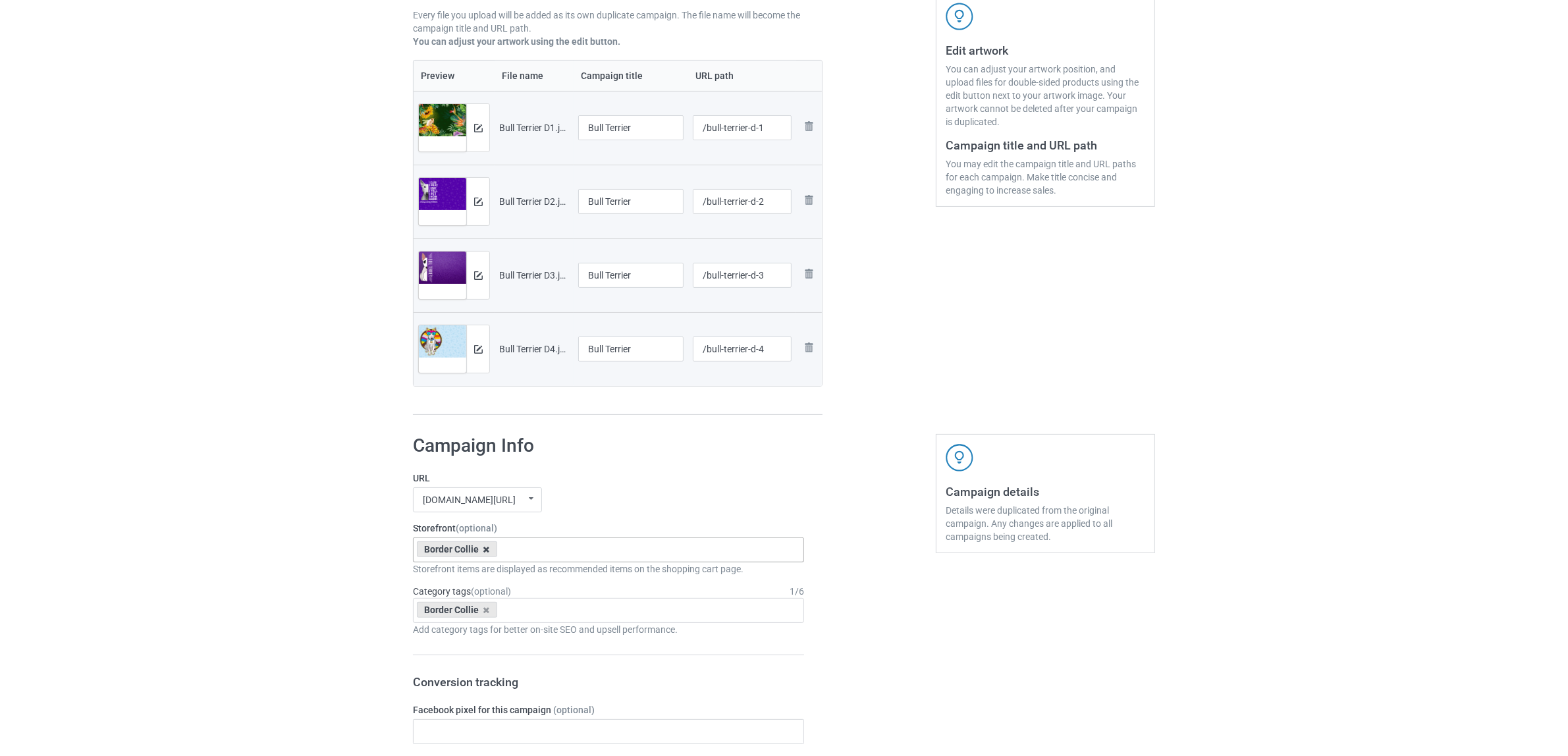
click at [483, 547] on icon at bounding box center [486, 549] width 7 height 8
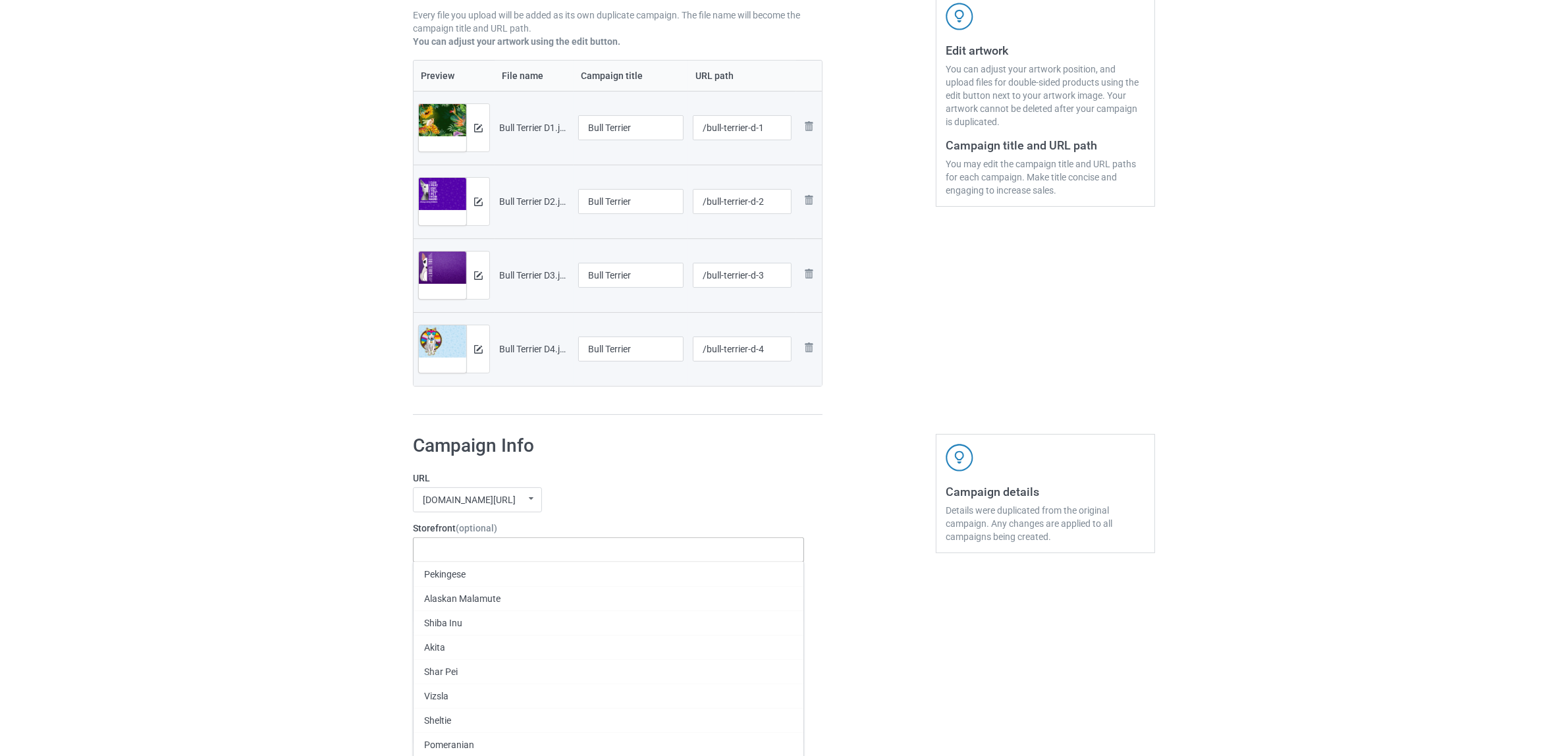
paste input "Bull Terrier"
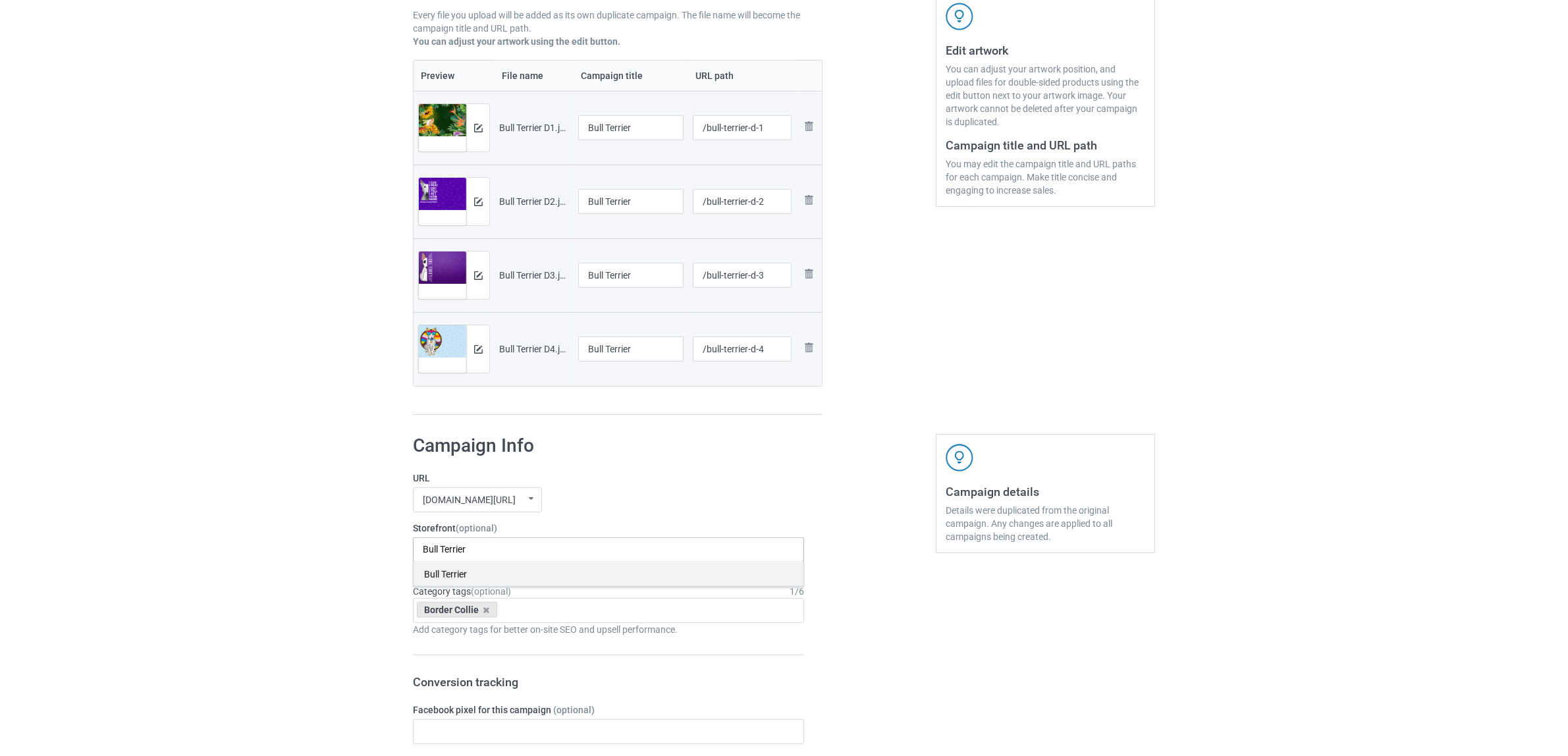
type input "Bull Terrier"
click at [448, 576] on div "Bull Terrier" at bounding box center [609, 574] width 390 height 24
click at [489, 613] on icon at bounding box center [486, 610] width 7 height 8
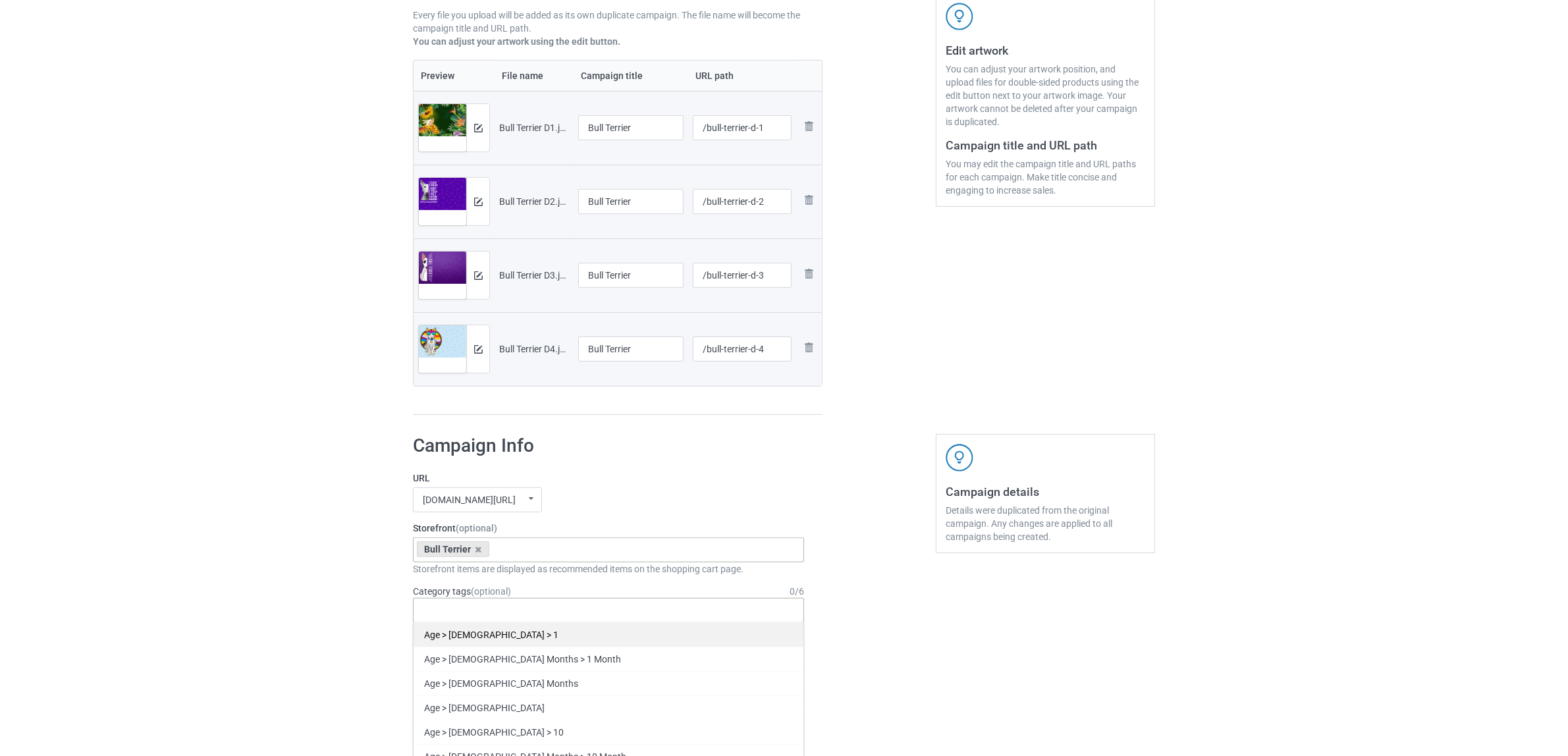
paste input "Bull Terrier"
type input "Bull Terrier"
click at [456, 640] on div "Bull Terrier" at bounding box center [609, 634] width 390 height 24
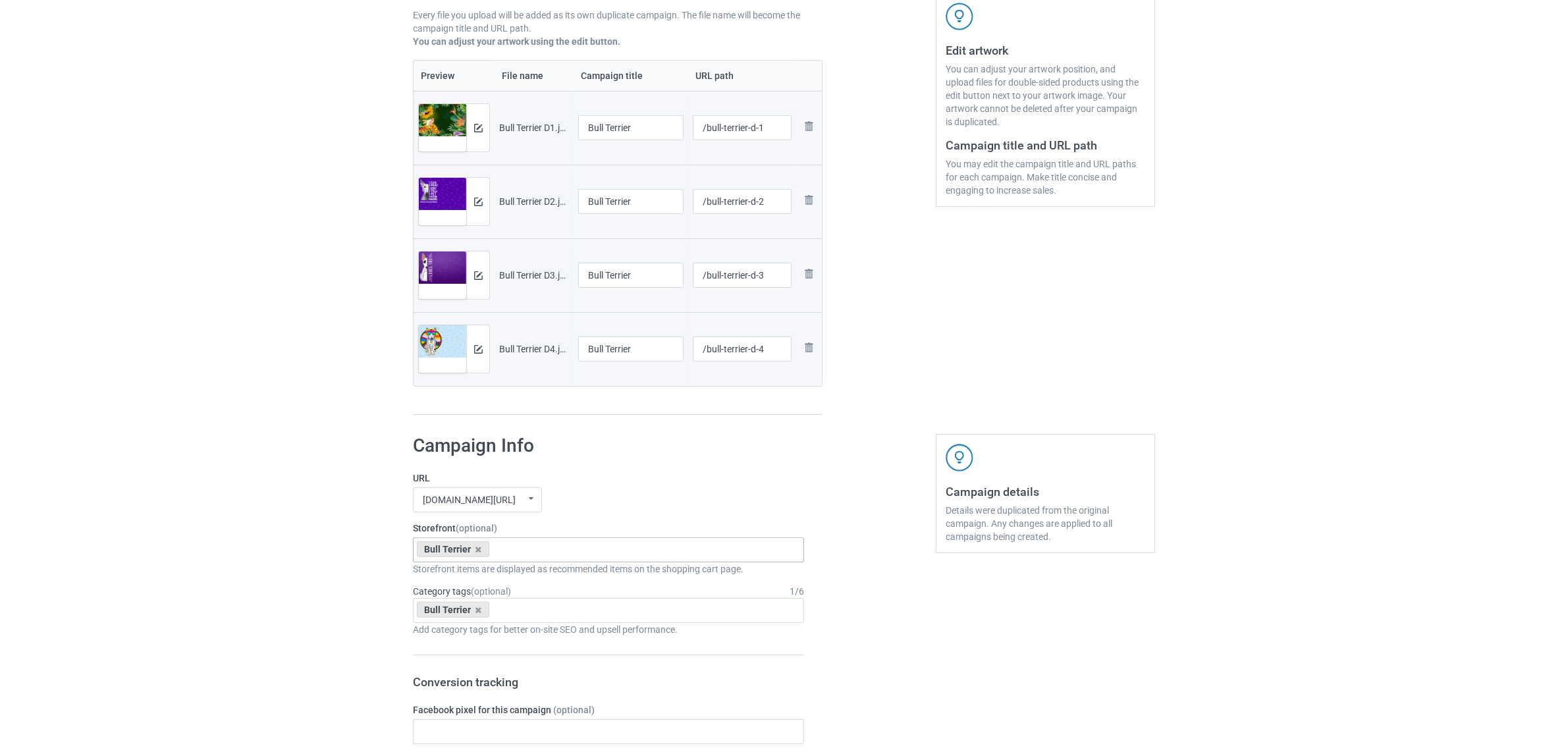
click at [305, 613] on div "Bulk duplicate campaign Campaign to duplicate Border Collie Original Artwork 54…" at bounding box center [784, 719] width 1568 height 1861
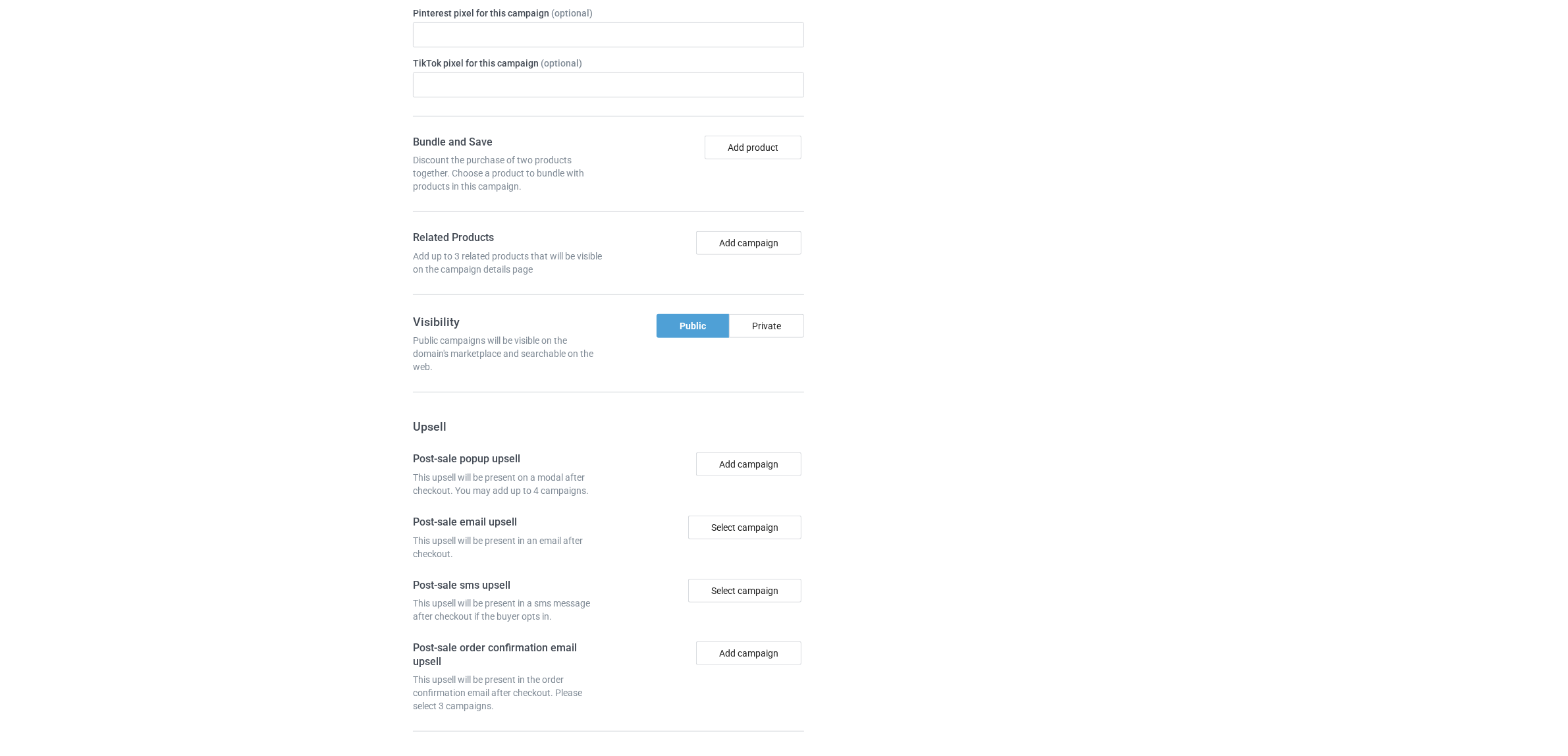
scroll to position [1146, 0]
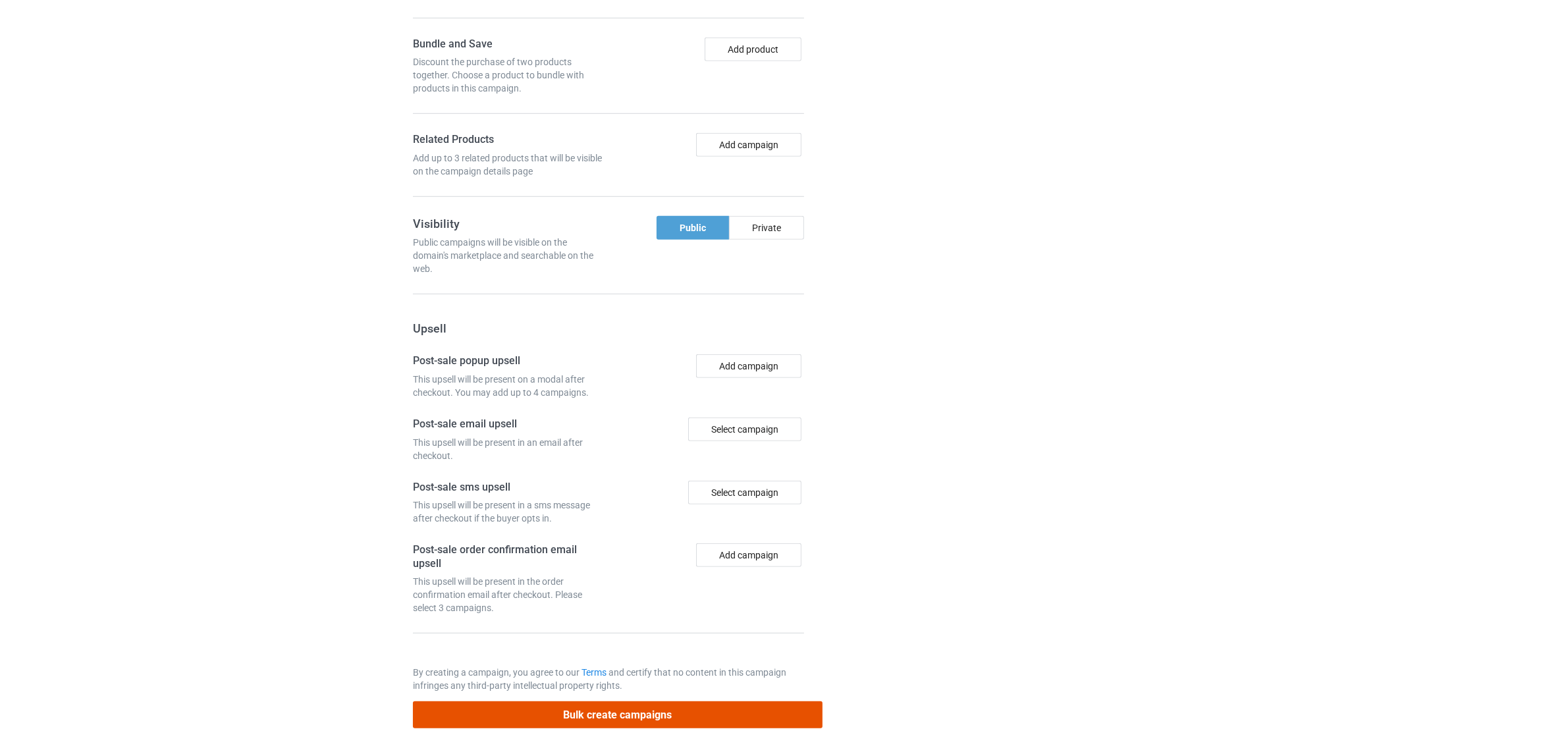
click at [596, 719] on button "Bulk create campaigns" at bounding box center [617, 715] width 410 height 27
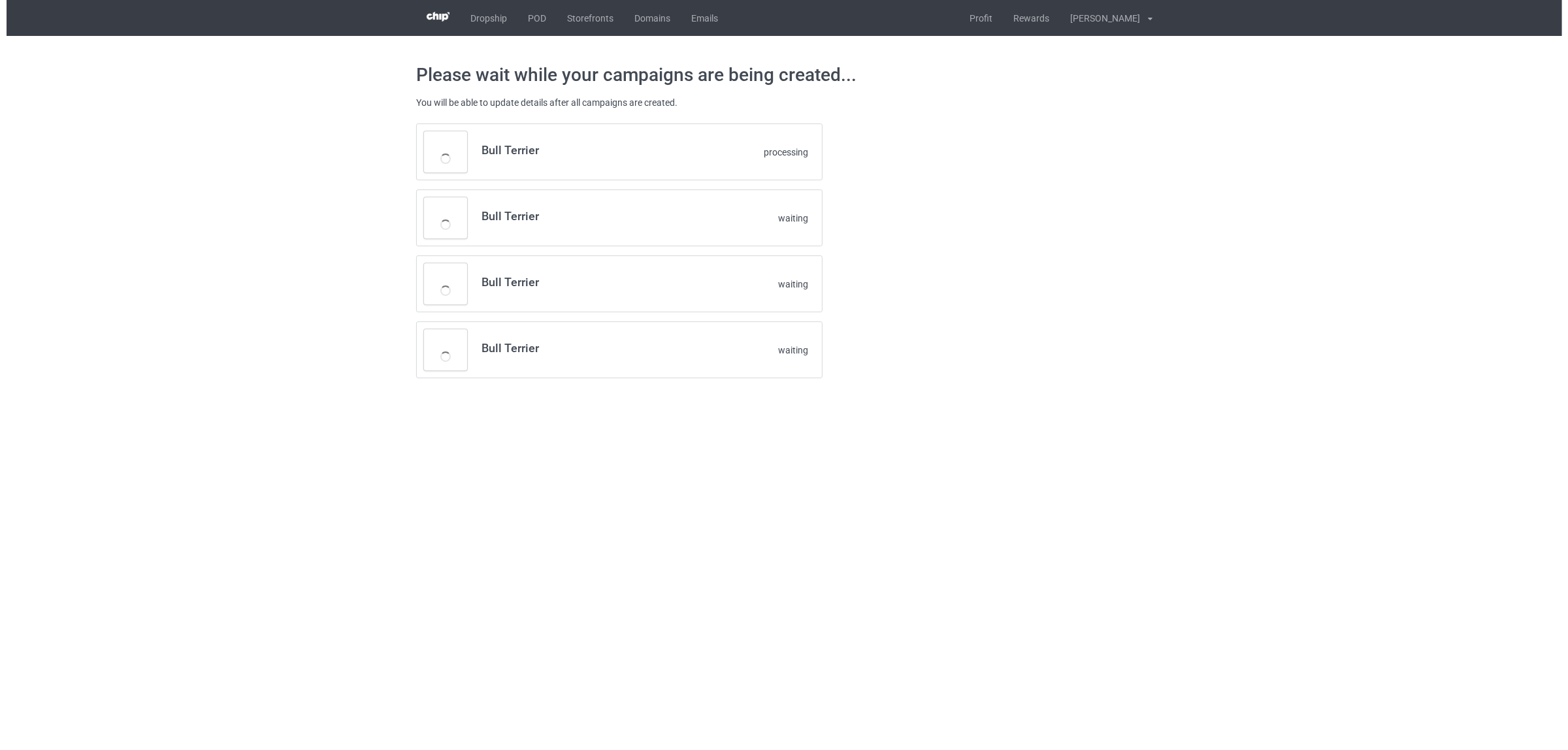
scroll to position [0, 0]
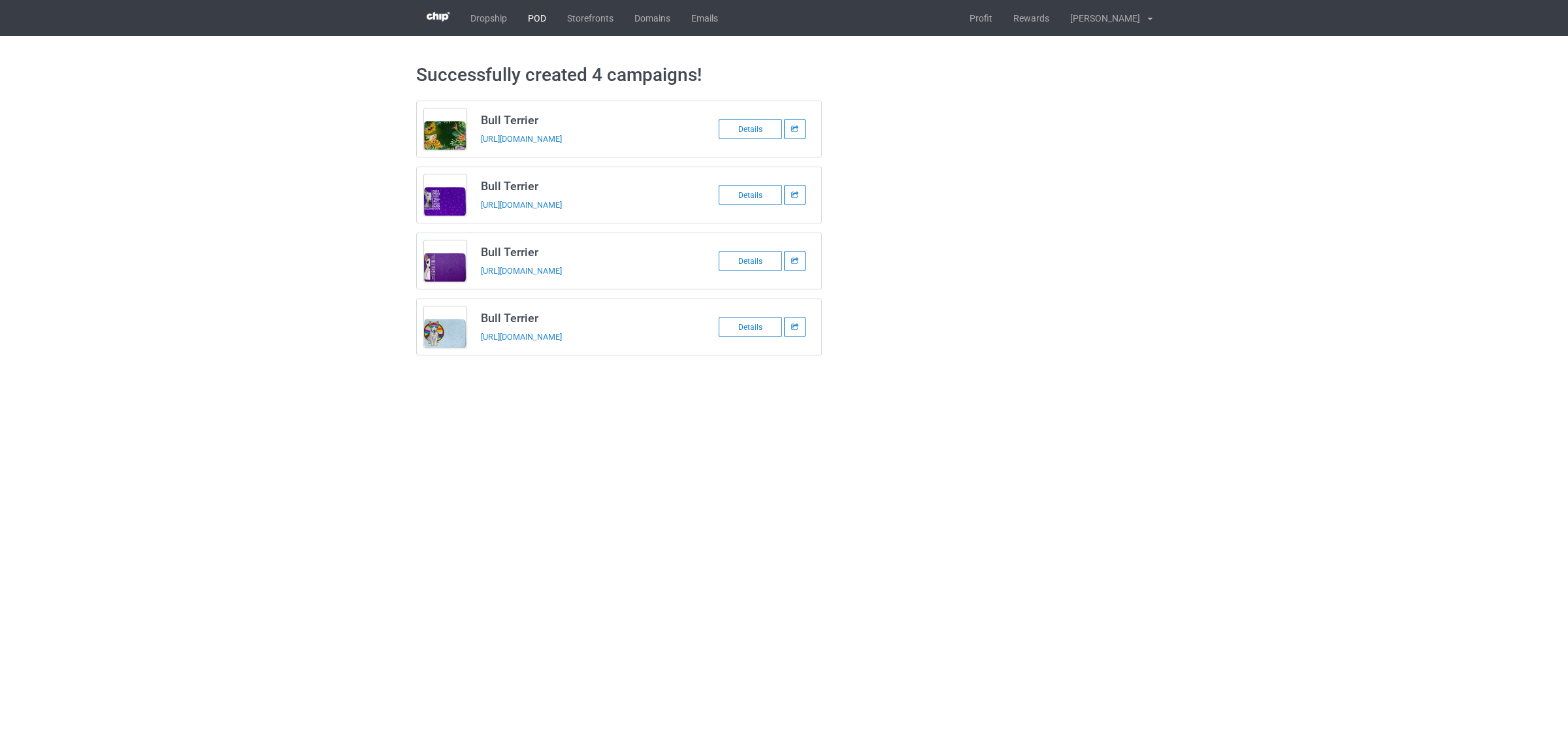
click at [531, 17] on link "POD" at bounding box center [537, 18] width 39 height 36
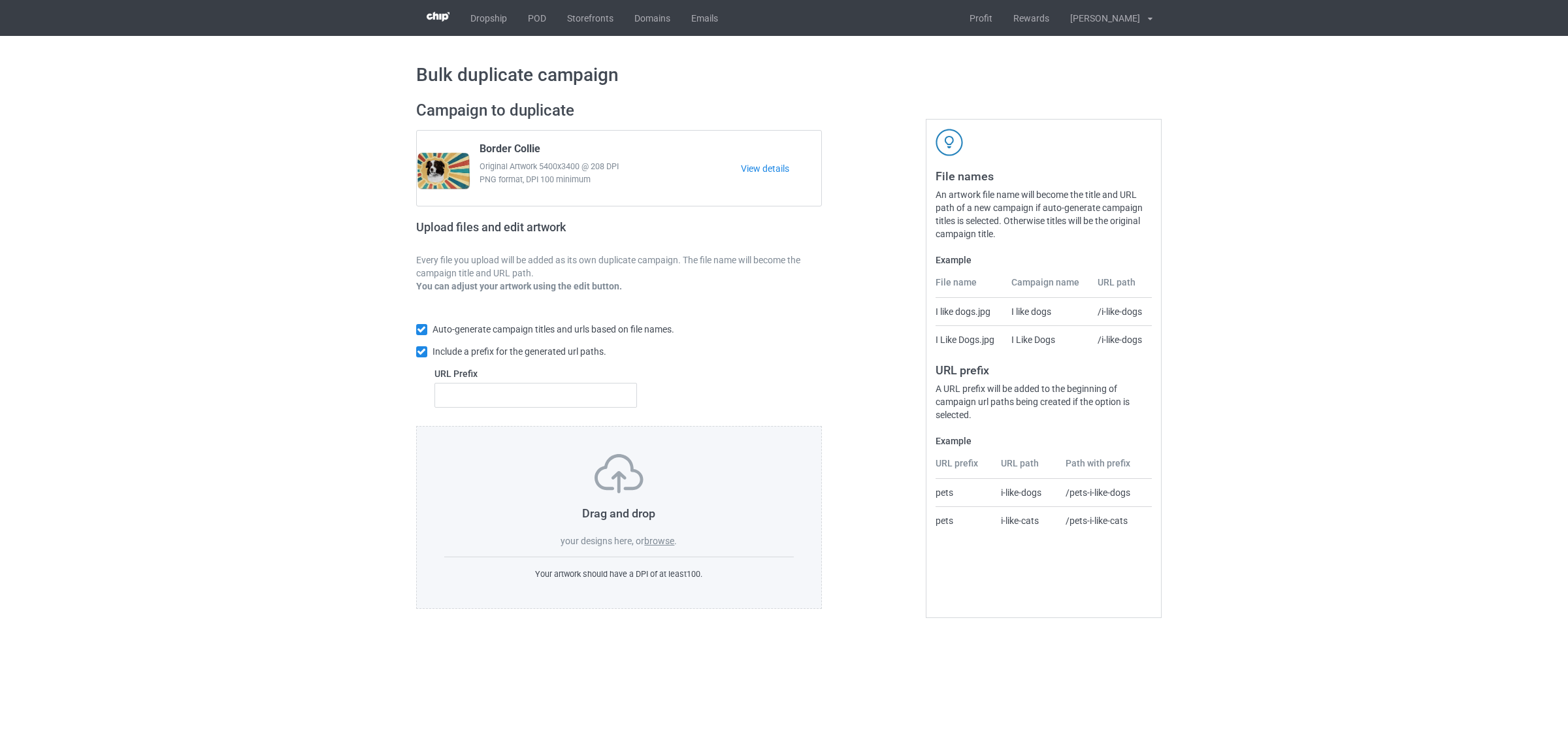
click at [670, 539] on label "browse" at bounding box center [659, 541] width 30 height 10
click at [0, 0] on input "browse" at bounding box center [0, 0] width 0 height 0
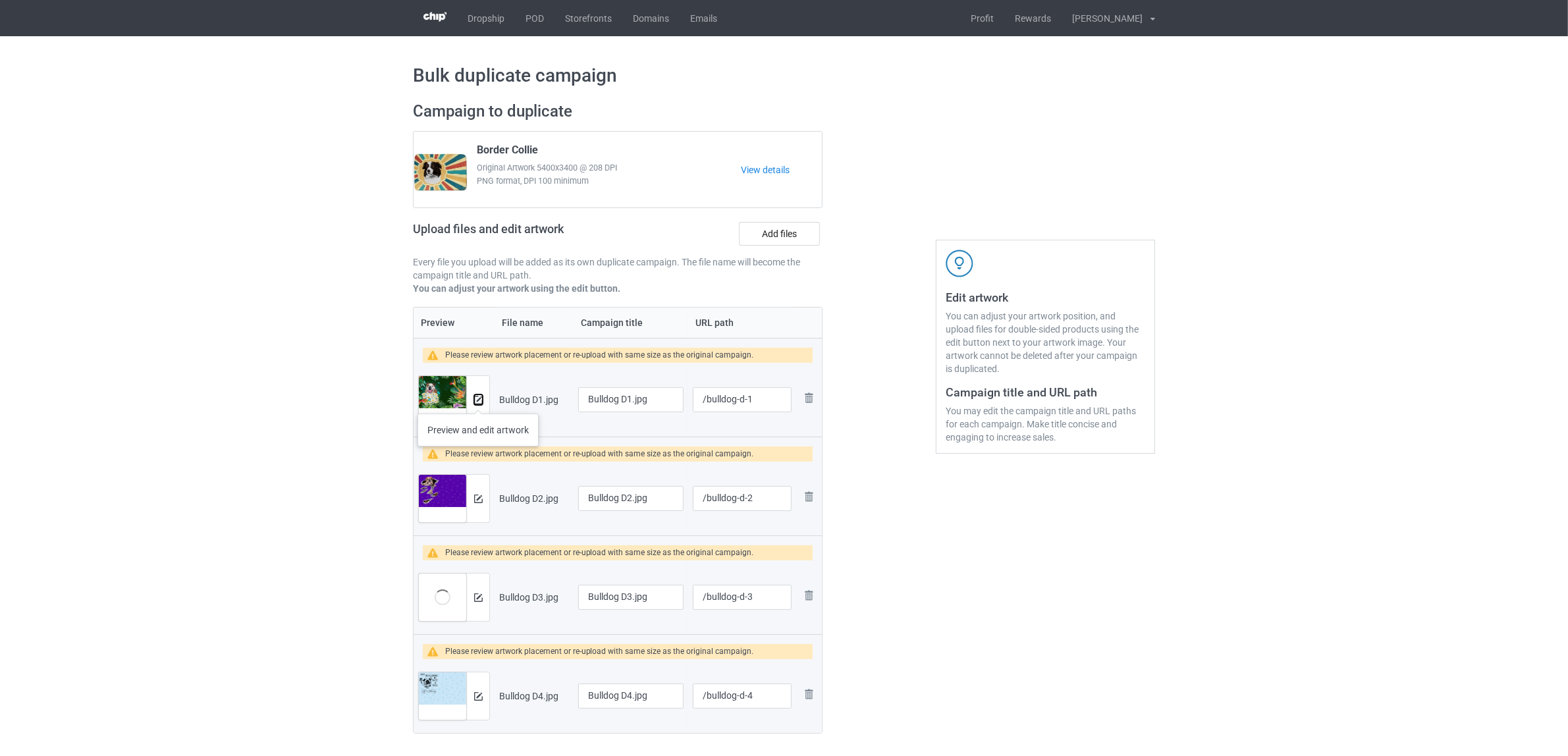
click at [479, 401] on img at bounding box center [478, 400] width 8 height 8
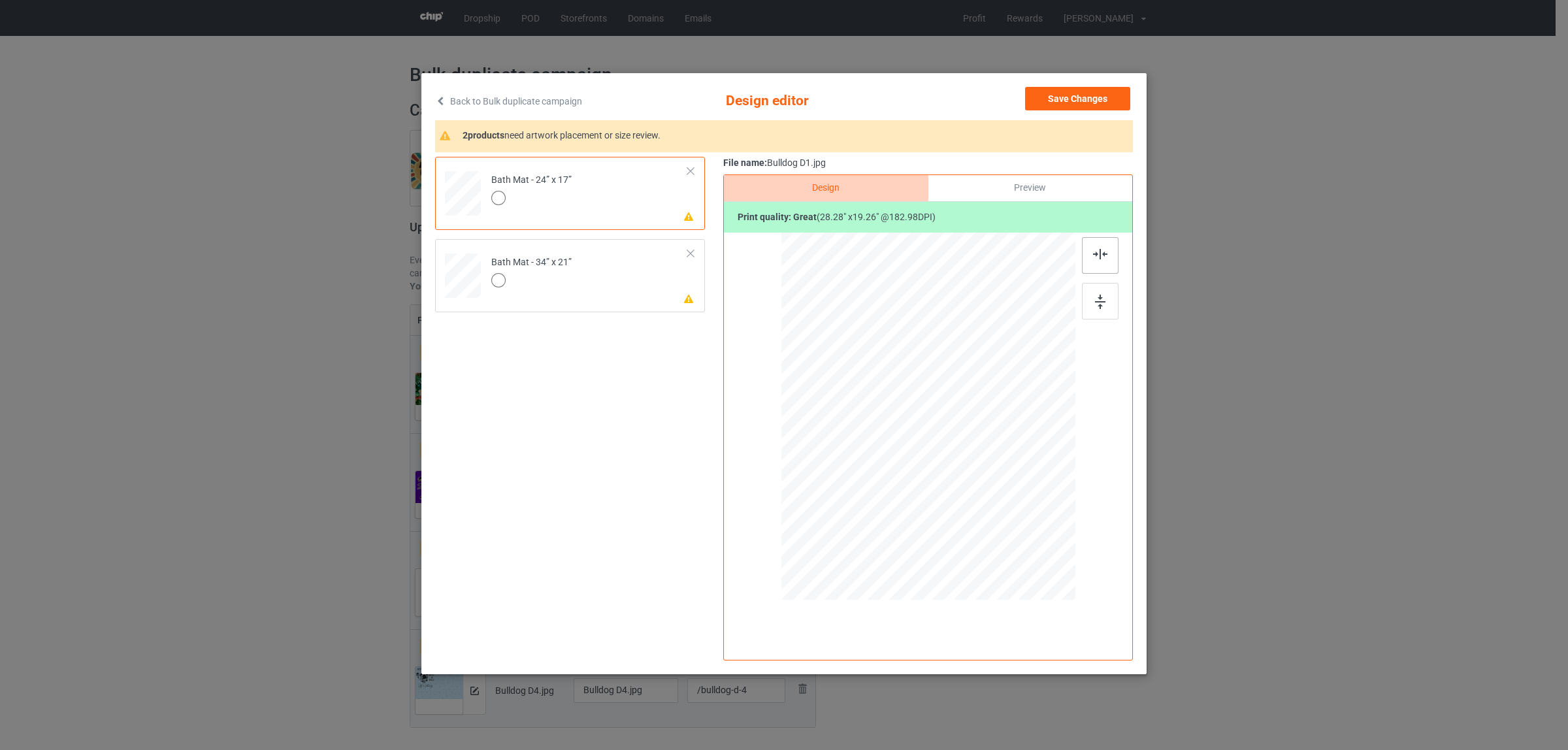
click at [1092, 248] on img at bounding box center [1099, 253] width 14 height 10
click at [602, 269] on td "Please review artwork placement Bath Mat - 34” x 21”" at bounding box center [589, 274] width 211 height 58
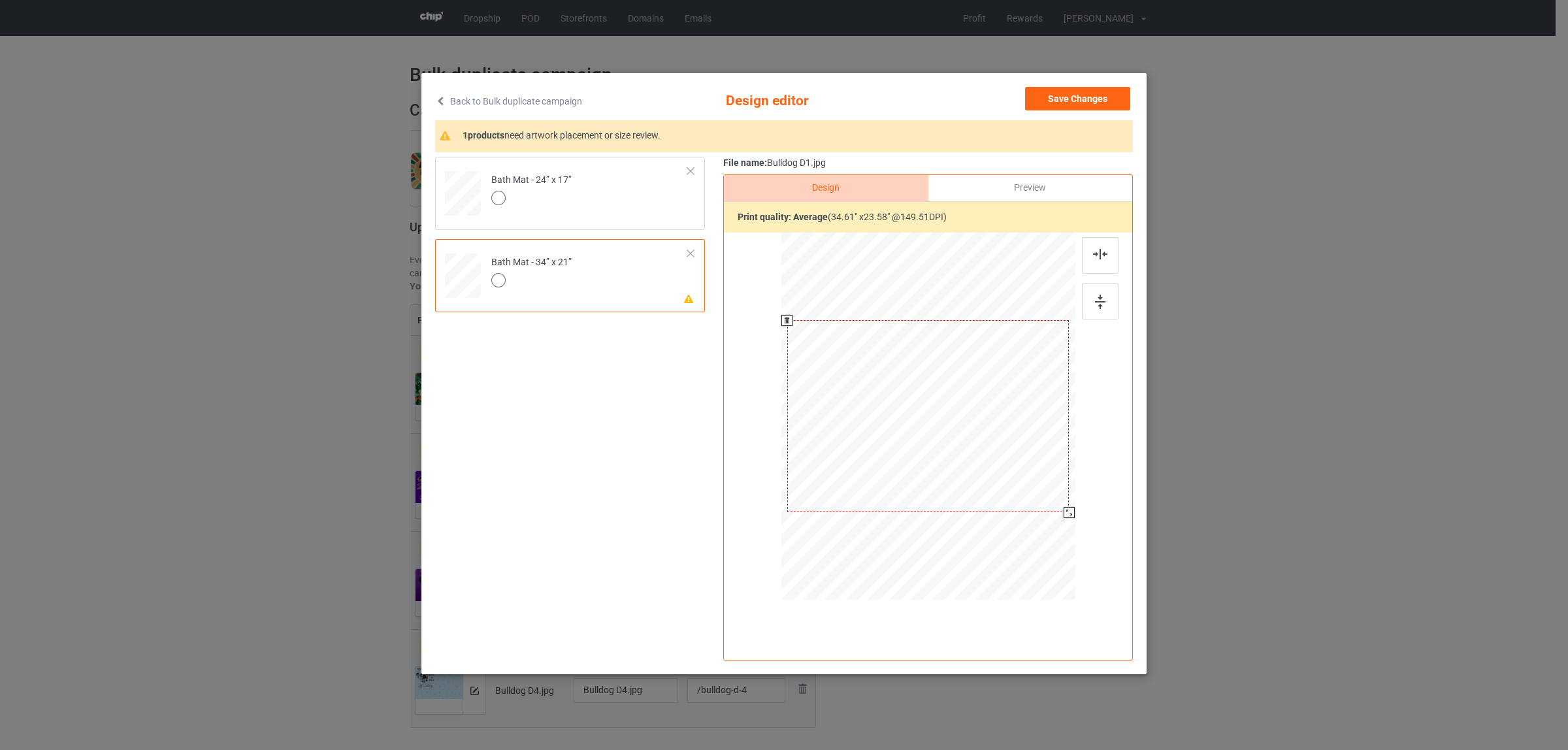
click at [1018, 395] on div at bounding box center [928, 416] width 282 height 192
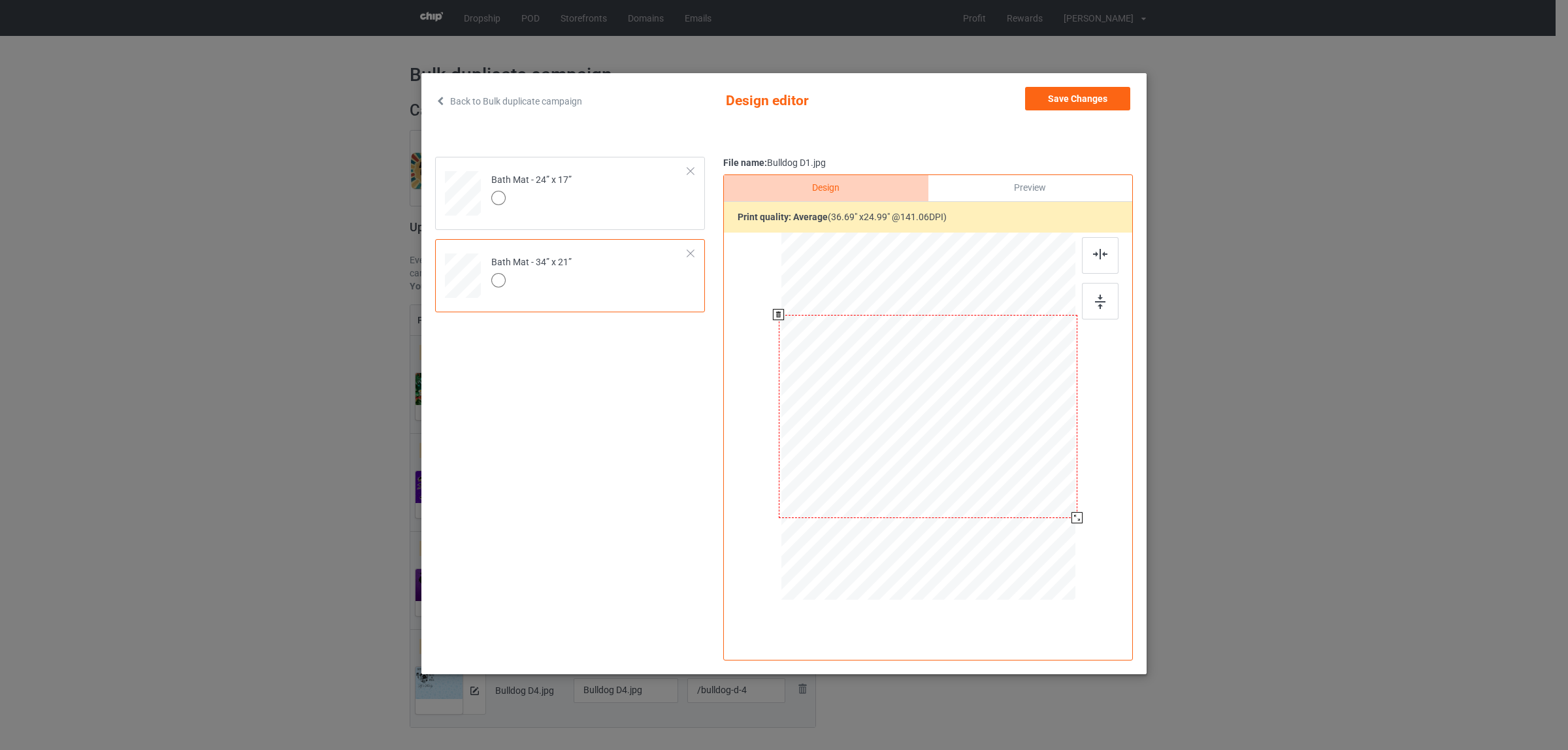
drag, startPoint x: 1068, startPoint y: 513, endPoint x: 1075, endPoint y: 521, distance: 10.6
click at [1075, 521] on div at bounding box center [1077, 517] width 11 height 11
click at [1072, 102] on button "Save Changes" at bounding box center [1077, 98] width 105 height 23
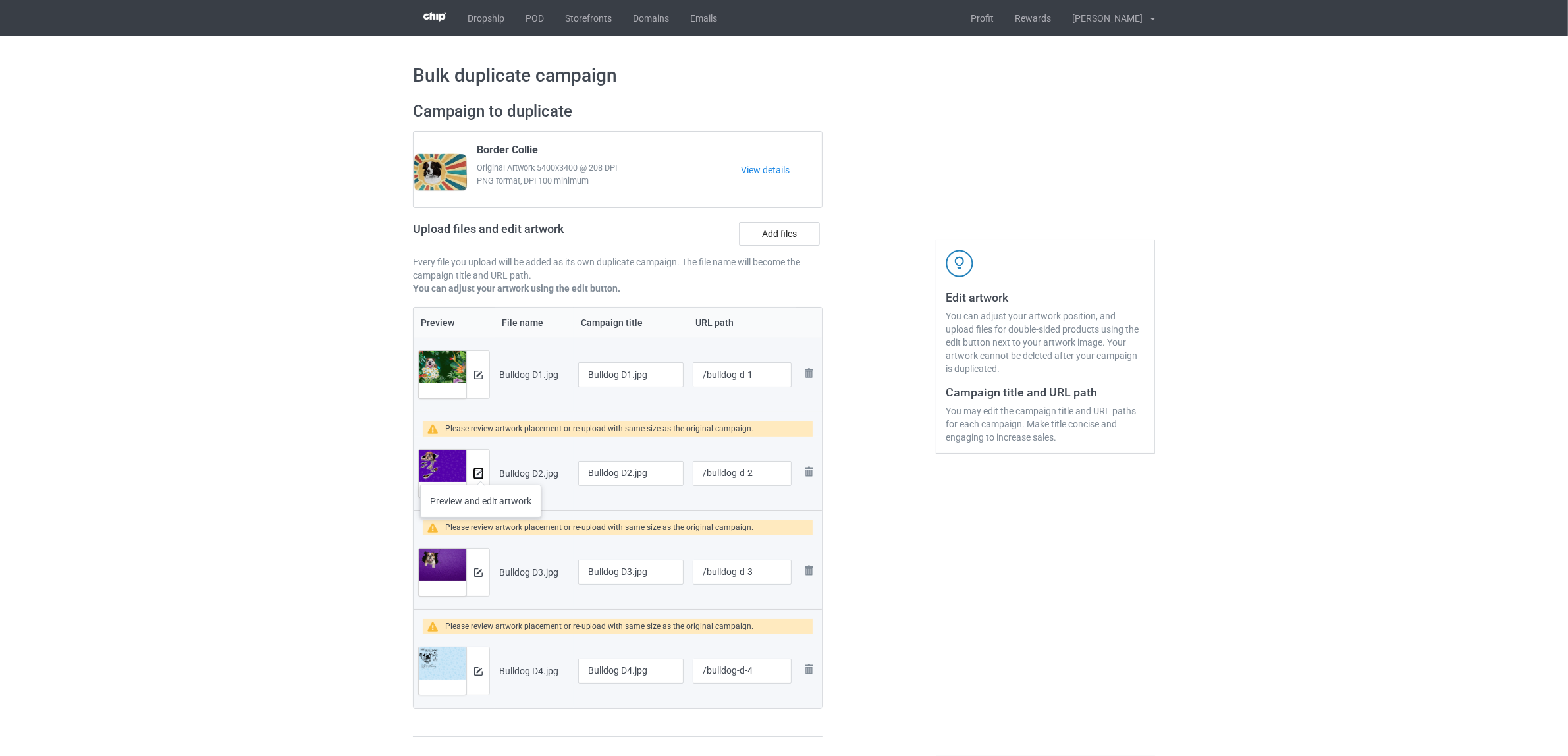
click at [480, 472] on img at bounding box center [478, 473] width 8 height 8
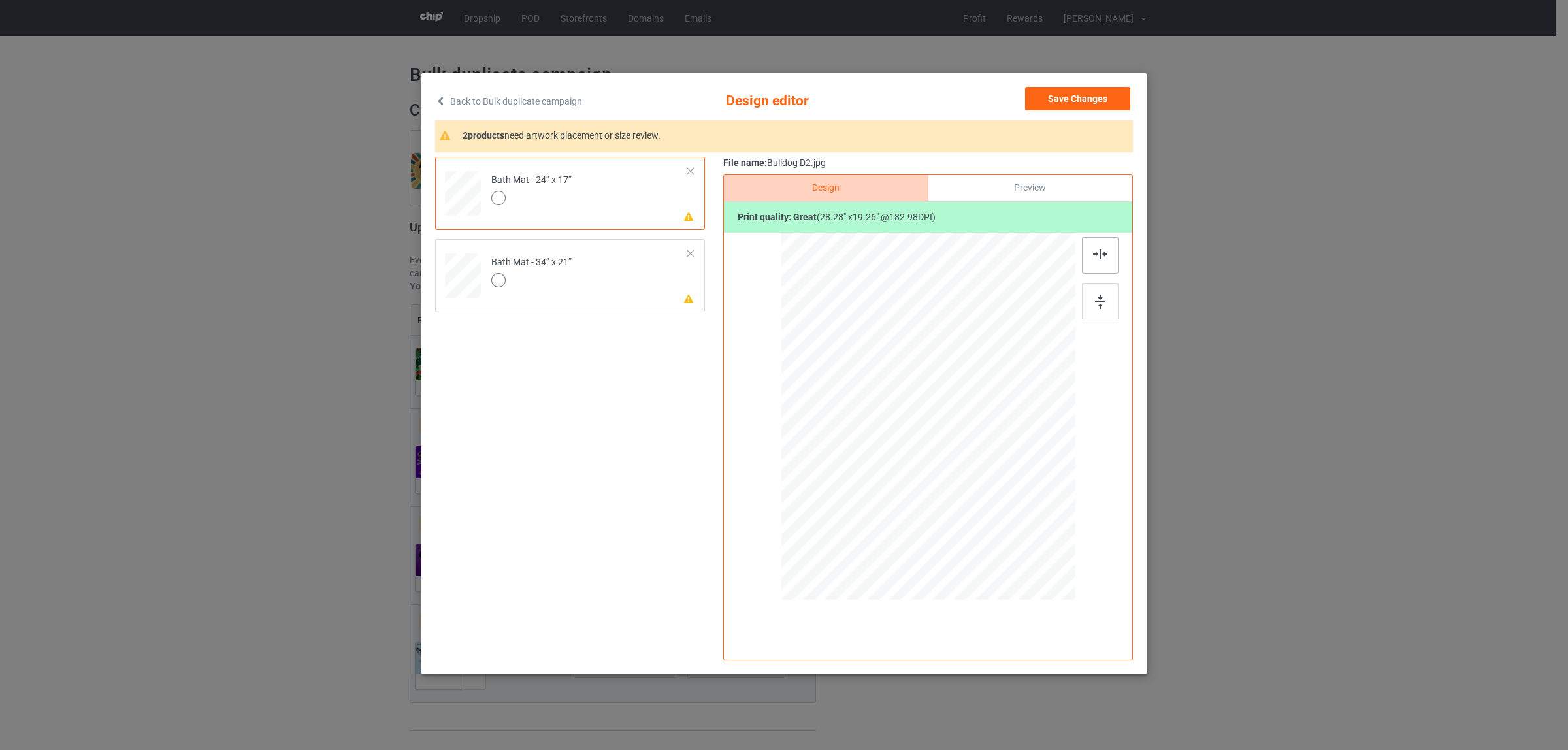
click at [1104, 257] on img at bounding box center [1099, 253] width 14 height 10
click at [602, 282] on td "Please review artwork placement Bath Mat - 34” x 21”" at bounding box center [589, 274] width 211 height 58
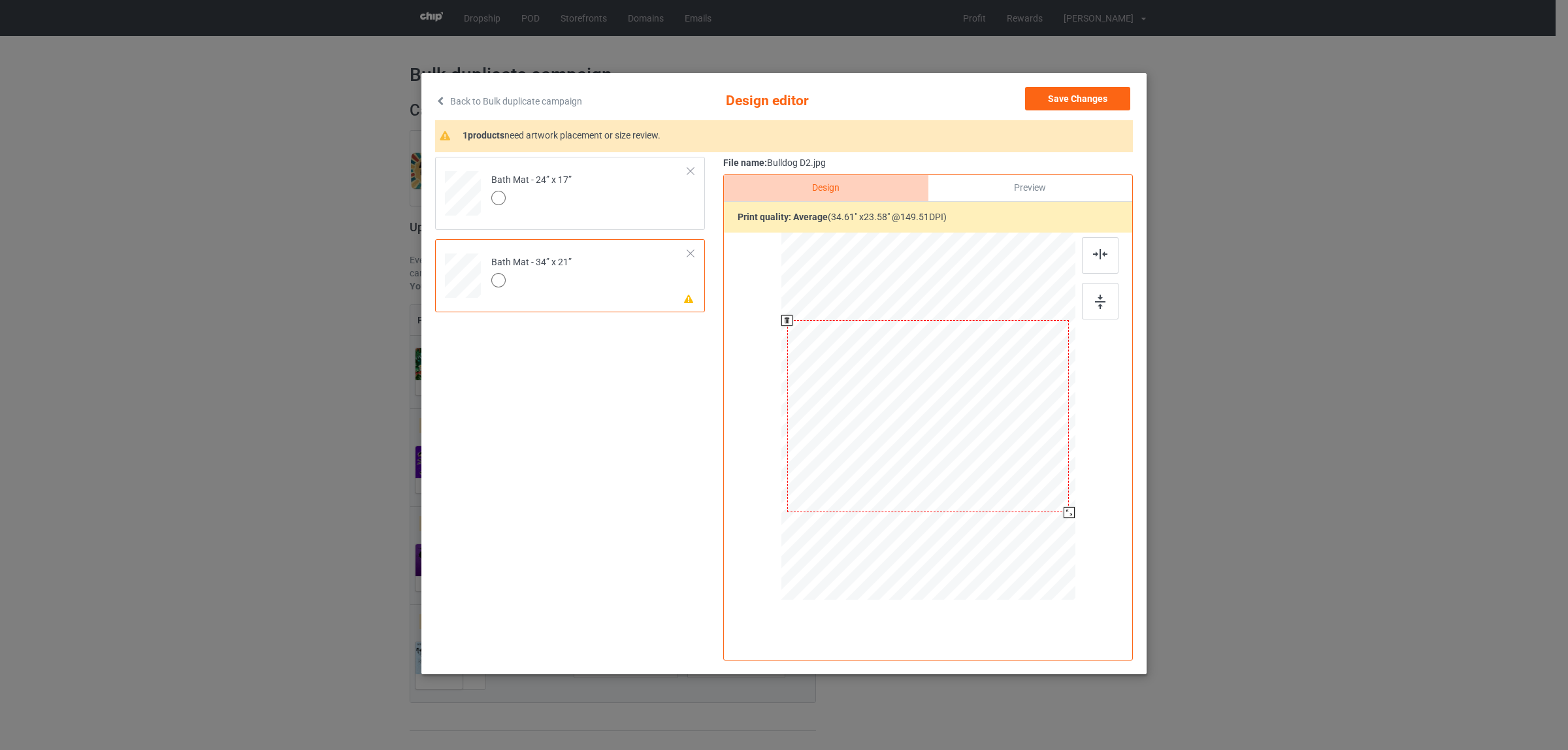
click at [923, 446] on div at bounding box center [928, 416] width 282 height 192
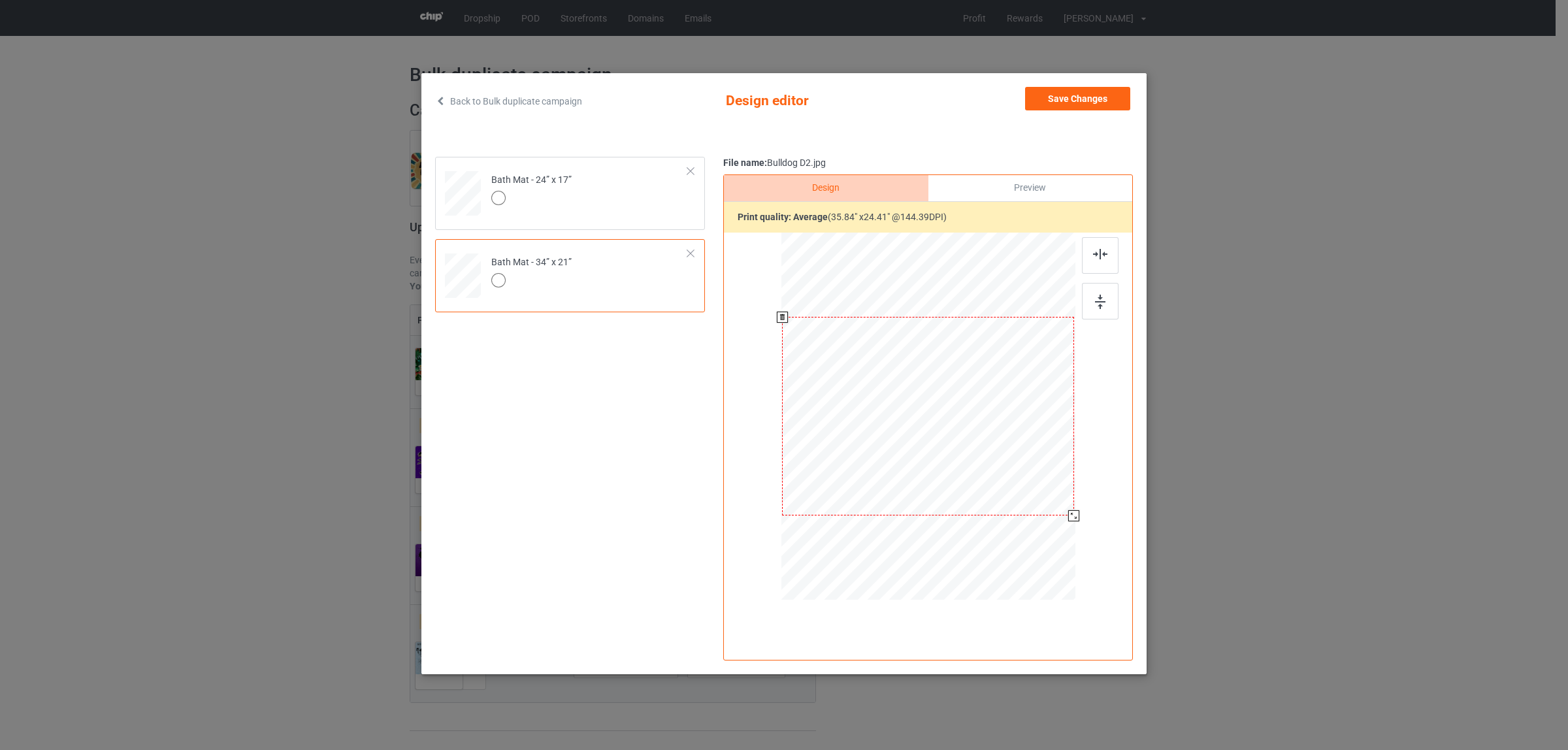
click at [1071, 520] on div at bounding box center [1074, 516] width 11 height 11
click at [1058, 101] on button "Save Changes" at bounding box center [1077, 98] width 105 height 23
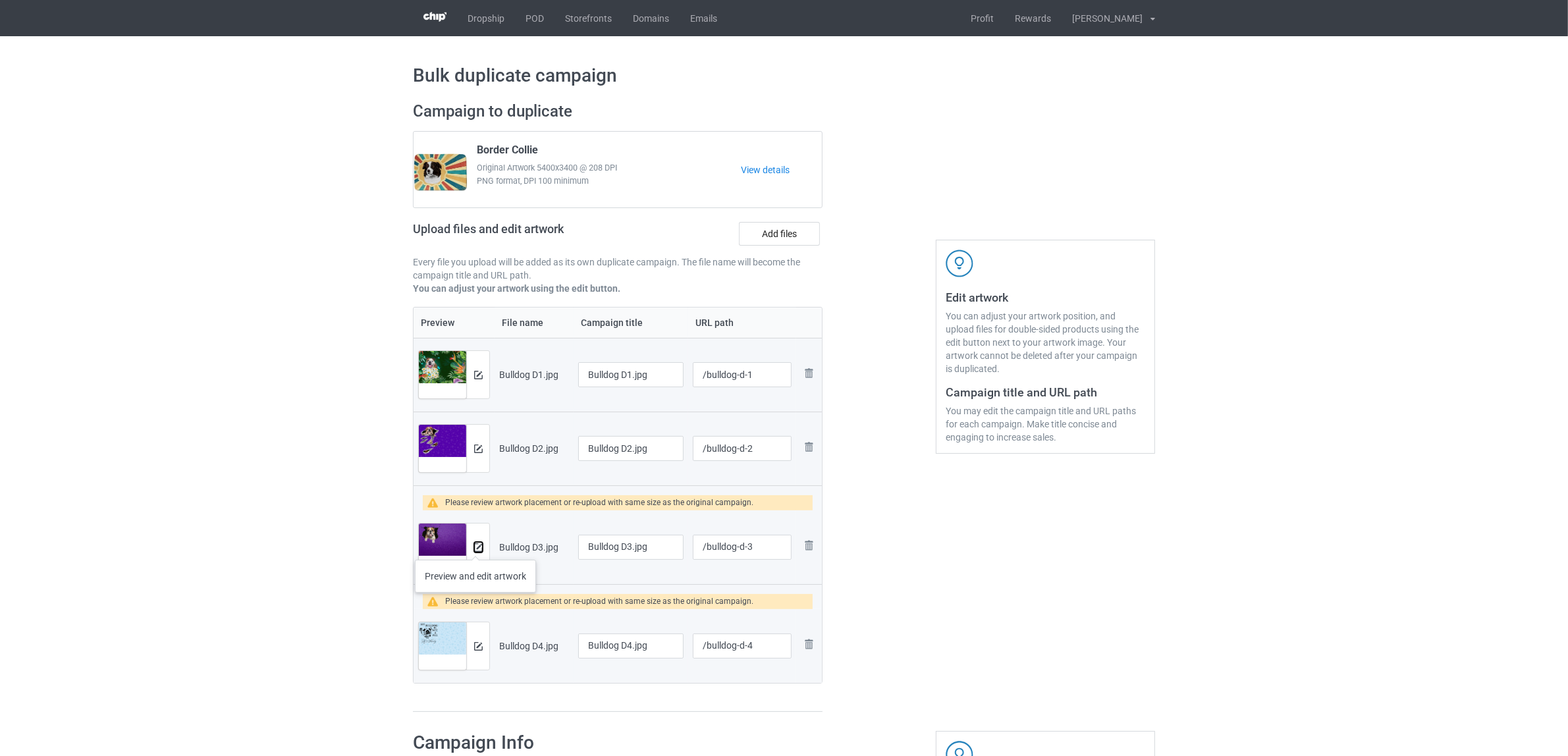
click at [476, 547] on img at bounding box center [478, 547] width 8 height 8
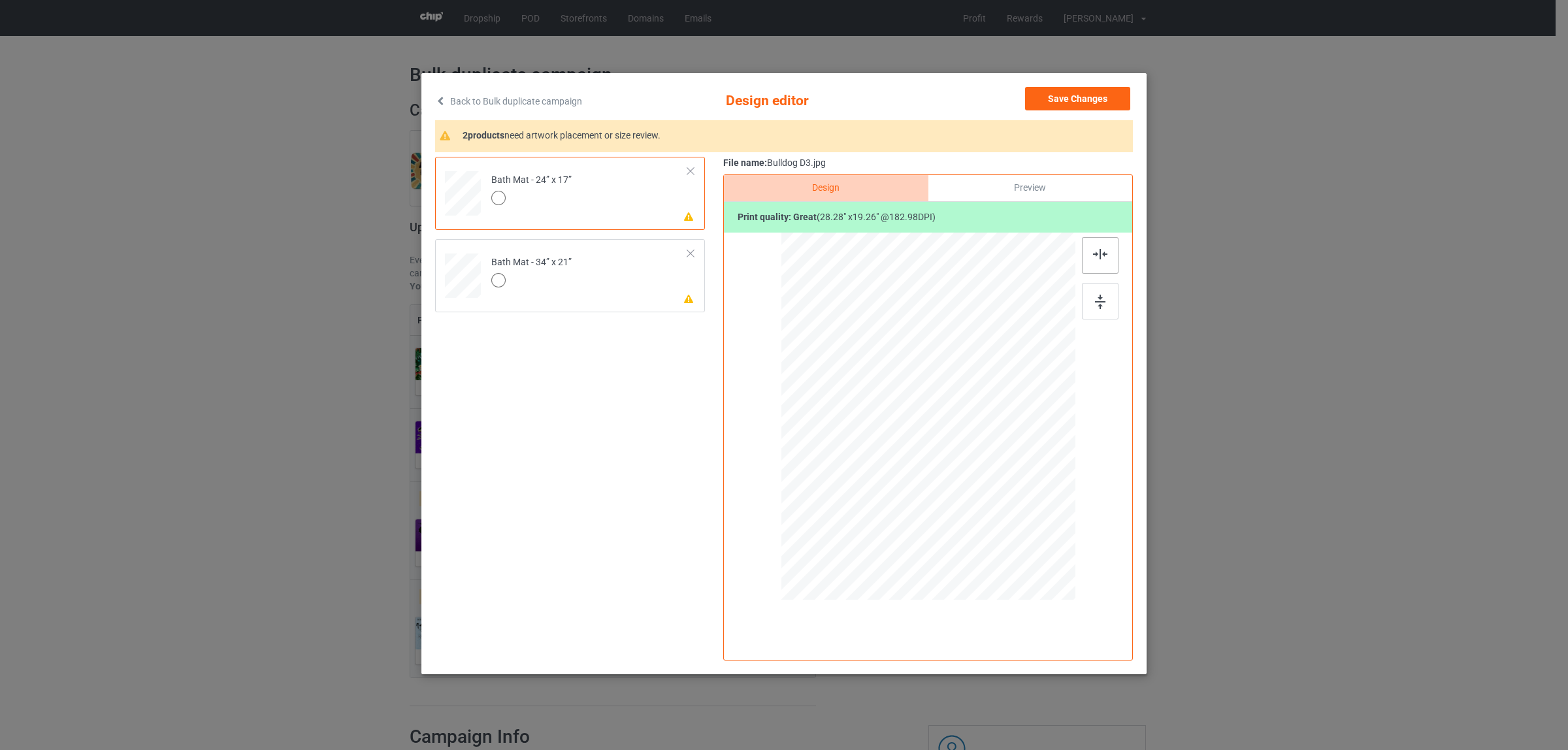
click at [1086, 253] on div at bounding box center [1099, 255] width 36 height 36
click at [588, 259] on td "Please review artwork placement Bath Mat - 34” x 21”" at bounding box center [589, 274] width 211 height 58
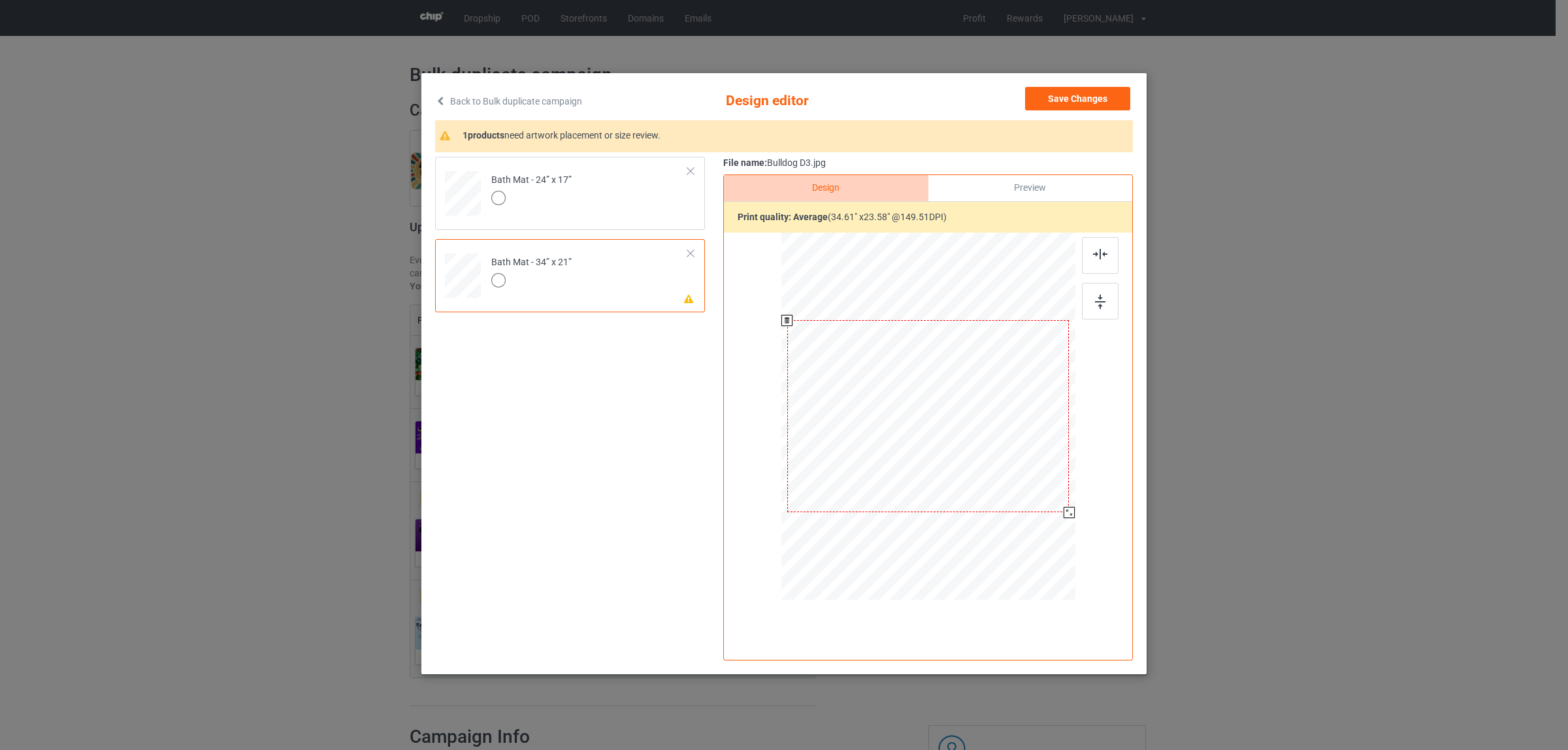
click at [932, 429] on div at bounding box center [928, 416] width 282 height 192
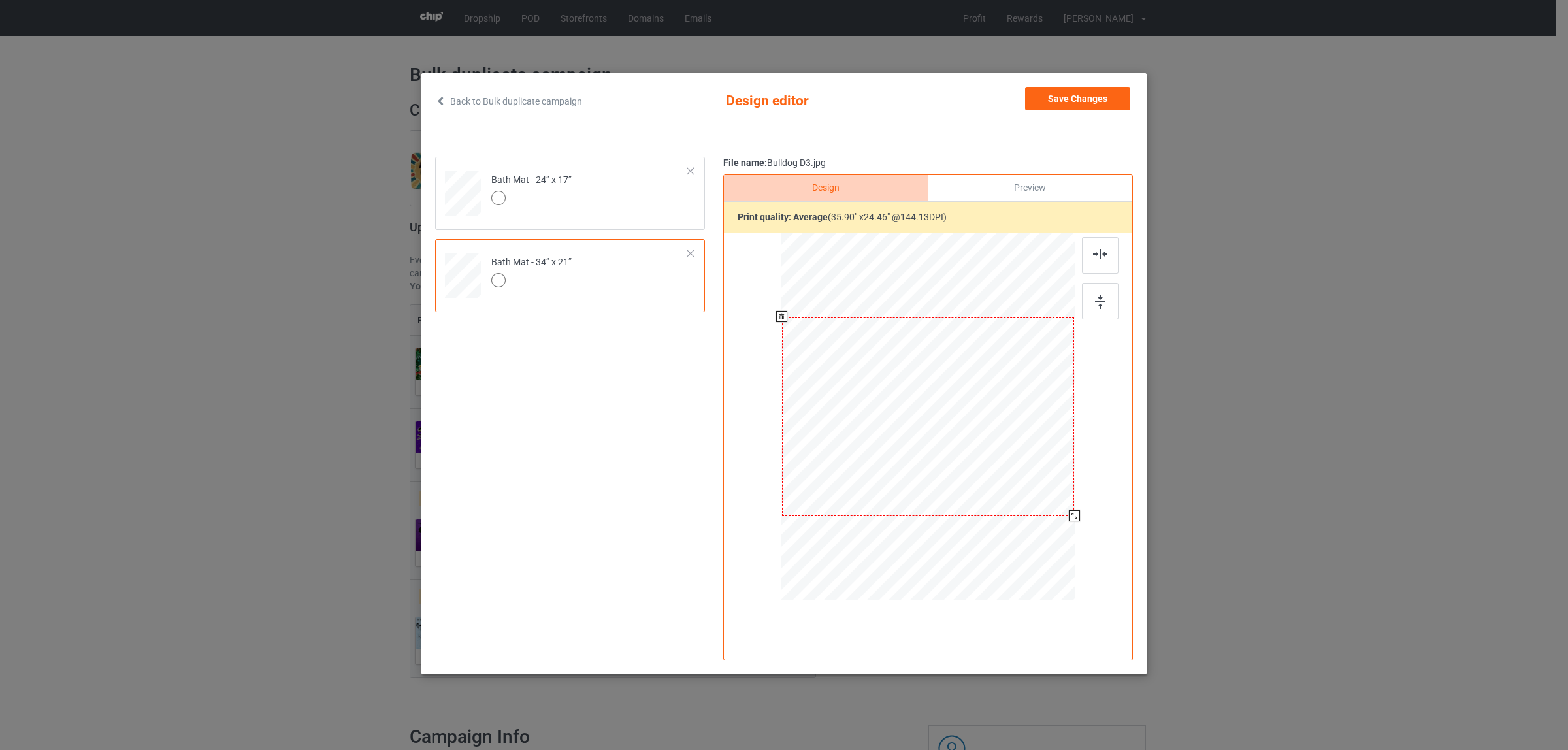
drag, startPoint x: 1068, startPoint y: 512, endPoint x: 1073, endPoint y: 518, distance: 7.8
click at [1073, 518] on div at bounding box center [1074, 516] width 11 height 11
click at [1060, 97] on button "Save Changes" at bounding box center [1077, 98] width 105 height 23
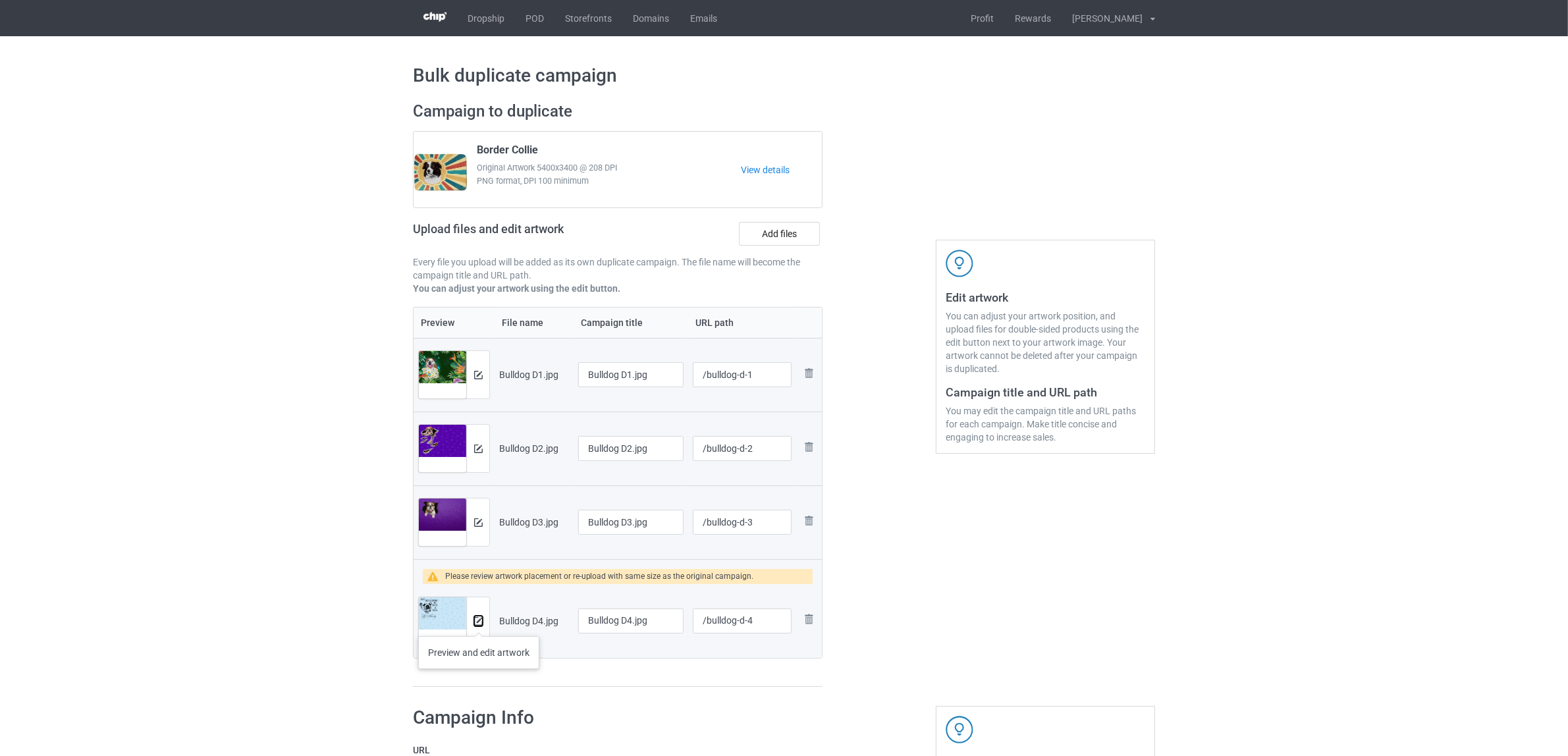
click at [479, 623] on img at bounding box center [478, 621] width 8 height 8
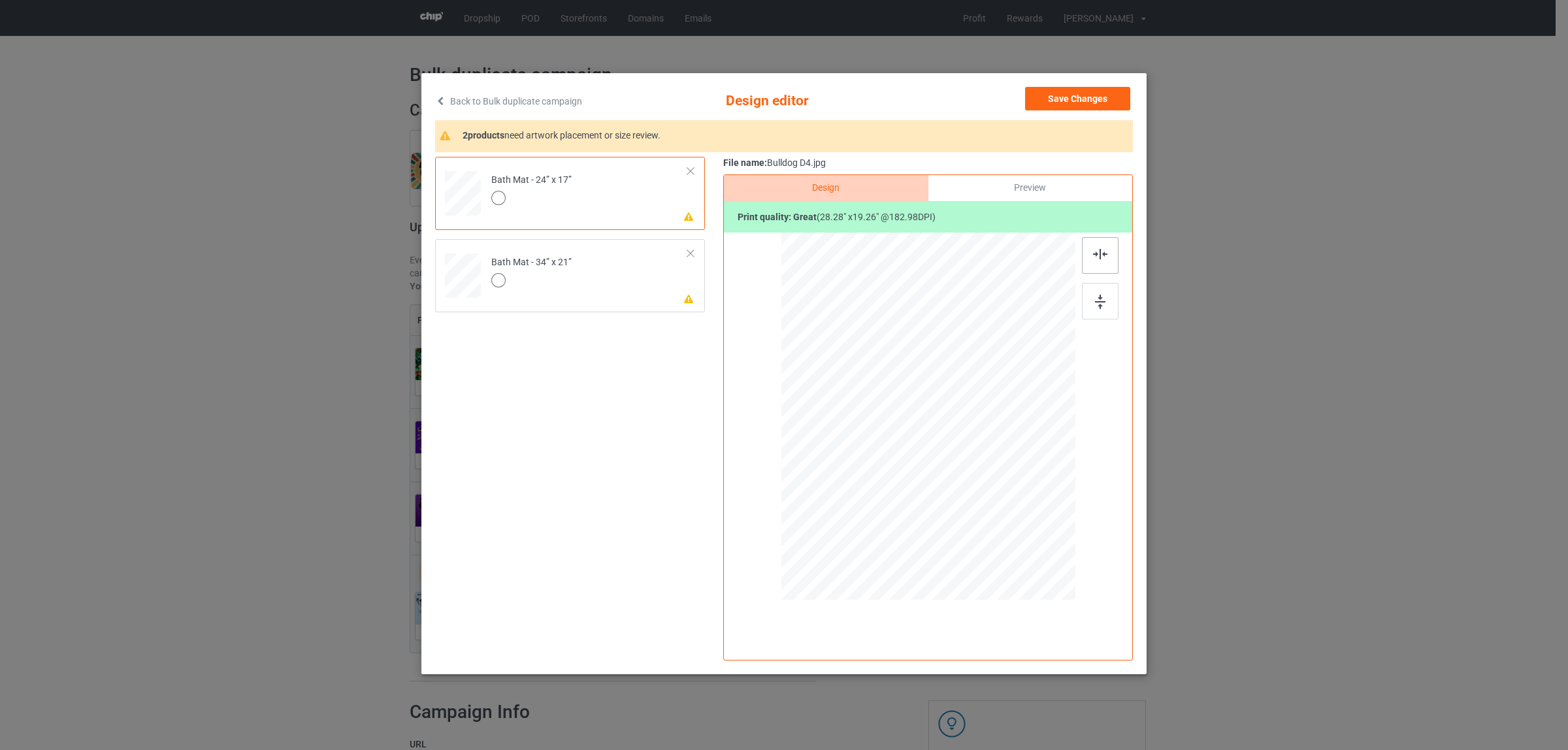
click at [1095, 246] on div at bounding box center [1099, 255] width 36 height 36
click at [628, 278] on td "Please review artwork placement Bath Mat - 34” x 21”" at bounding box center [589, 274] width 211 height 58
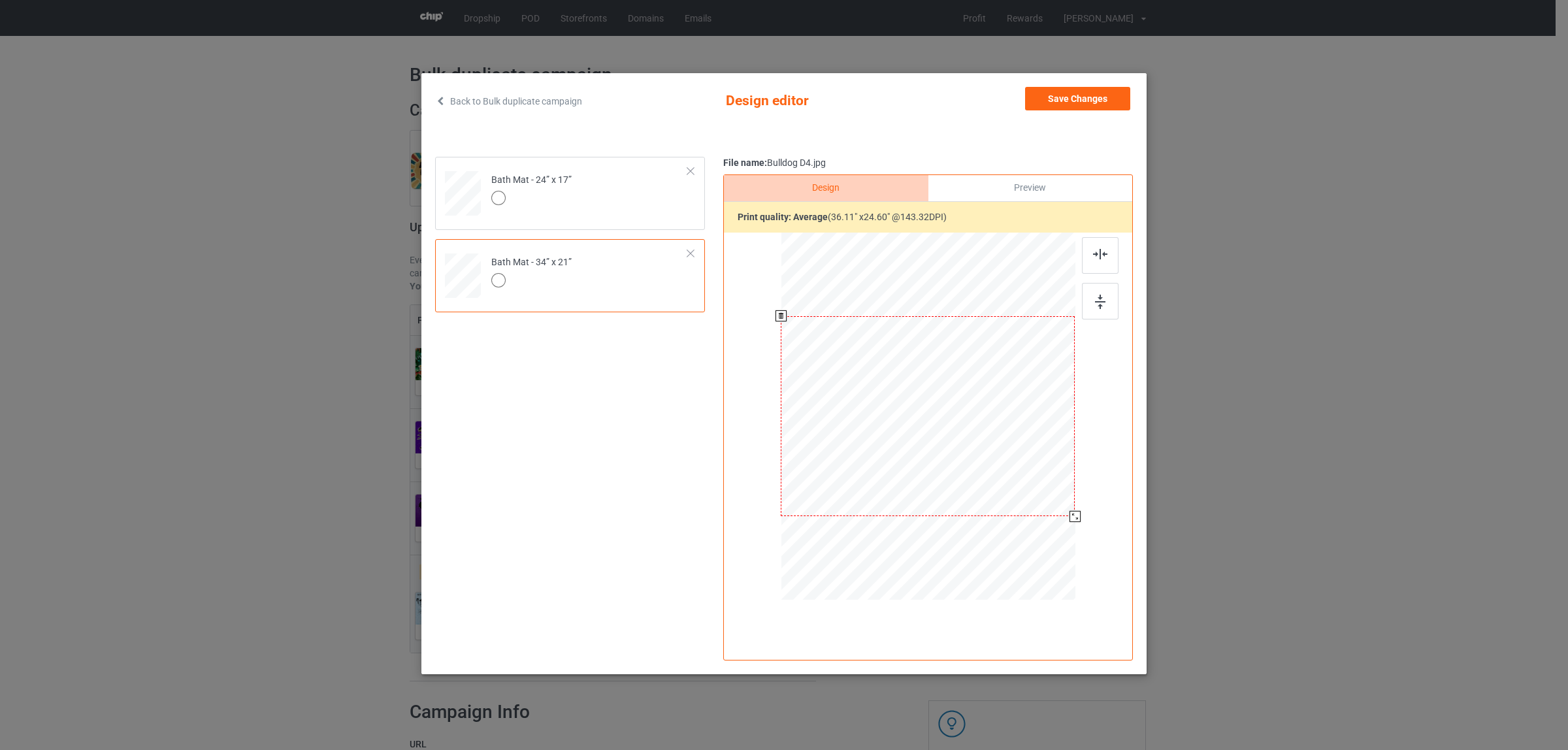
drag, startPoint x: 1069, startPoint y: 511, endPoint x: 1072, endPoint y: 520, distance: 9.5
click at [1072, 520] on div at bounding box center [1075, 516] width 11 height 11
click at [1106, 93] on button "Save Changes" at bounding box center [1077, 98] width 105 height 23
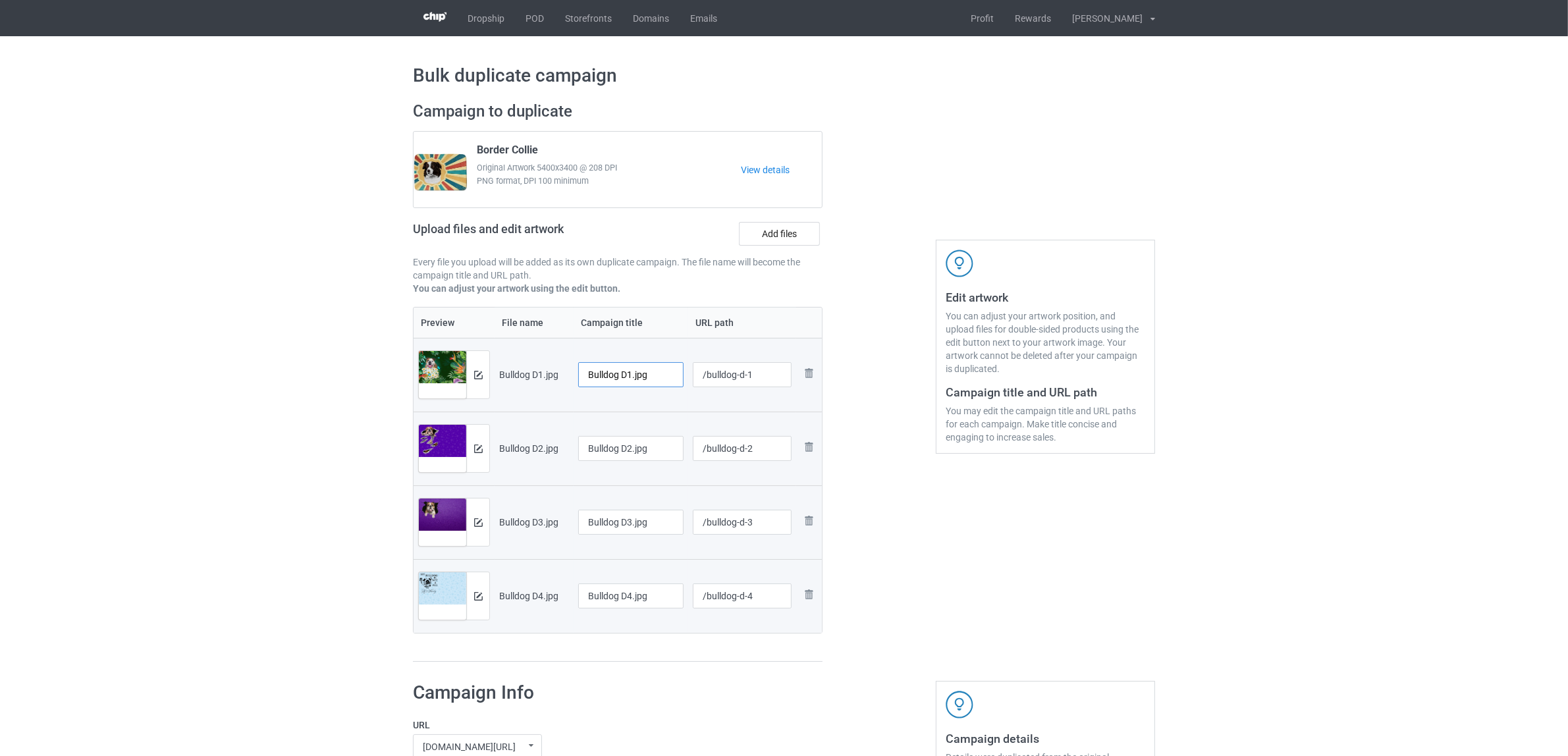
drag, startPoint x: 624, startPoint y: 376, endPoint x: 689, endPoint y: 381, distance: 65.2
click at [689, 381] on tr "Preview and edit artwork Bulldog D1.jpg Bulldog D1.jpg /bulldog-d-1 Remove file" at bounding box center [617, 374] width 408 height 74
click at [602, 376] on input "Bulldog" at bounding box center [631, 374] width 105 height 25
type input "Bulldog"
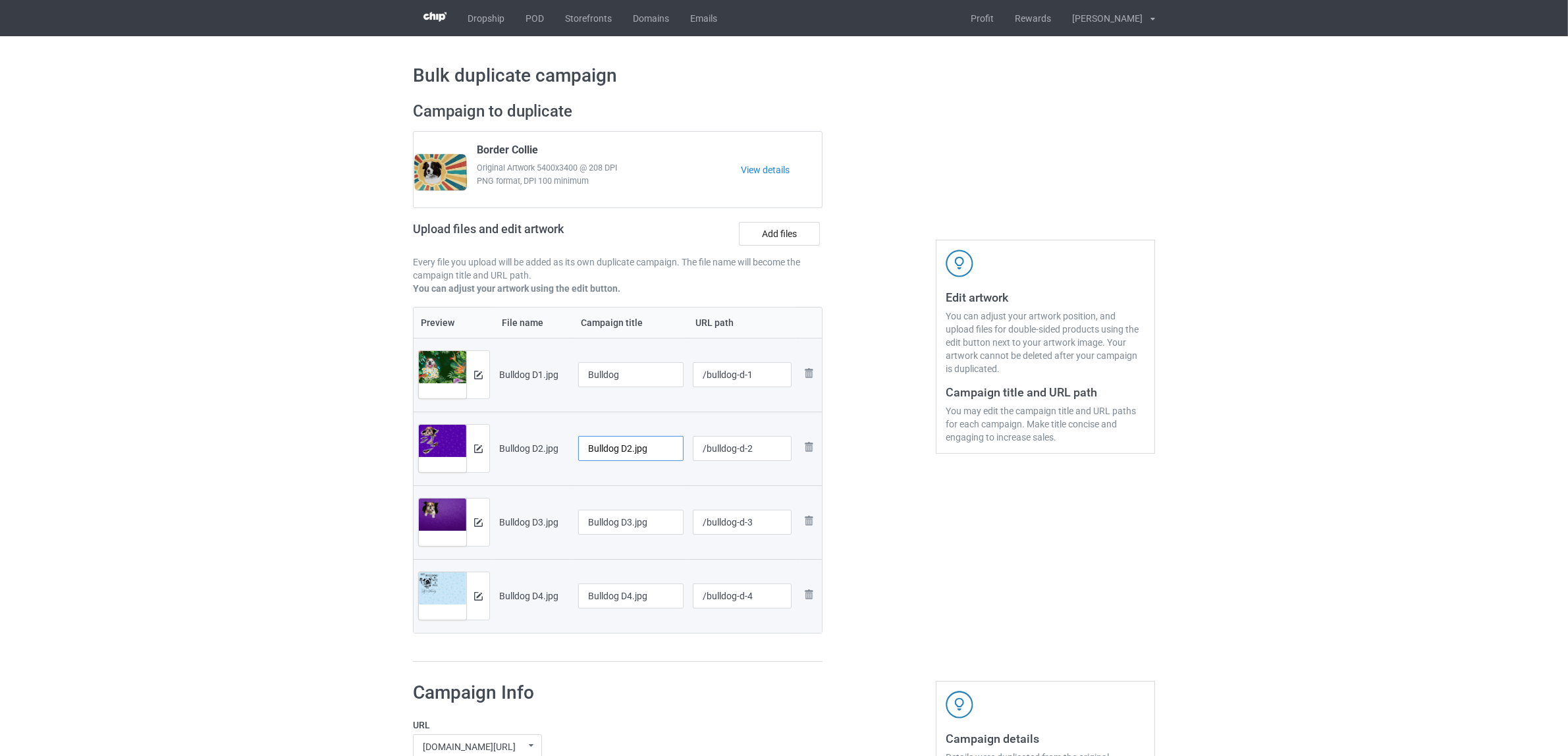
click at [615, 446] on input "Bulldog D2.jpg" at bounding box center [631, 448] width 105 height 25
paste input "text"
type input "Bulldog"
click at [611, 524] on input "Bulldog D3.jpg" at bounding box center [631, 522] width 105 height 25
paste input "text"
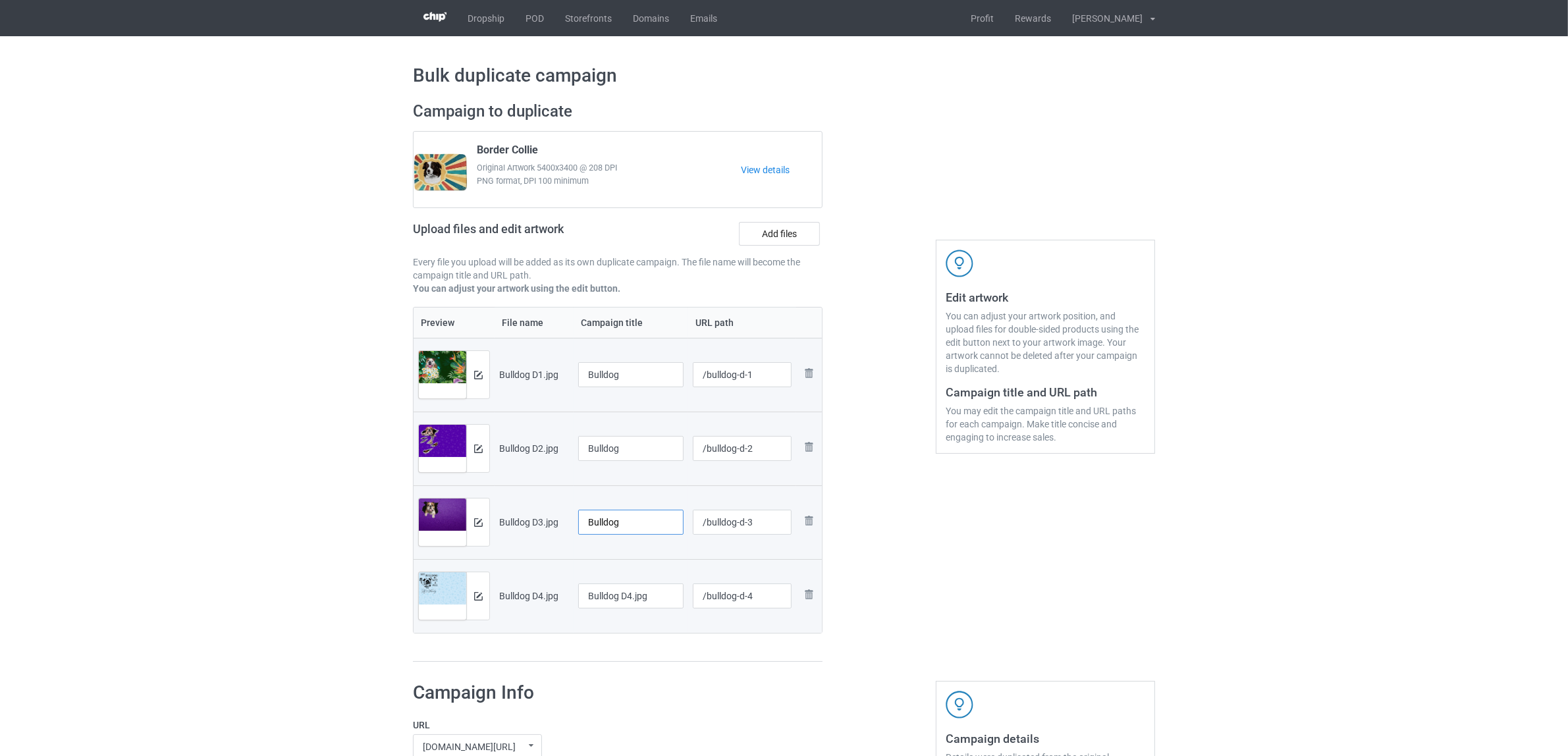
type input "Bulldog"
click at [640, 590] on input "Bulldog D4.jpg" at bounding box center [631, 596] width 105 height 25
paste input "text"
type input "Bulldog"
click at [649, 661] on div at bounding box center [617, 661] width 410 height 1
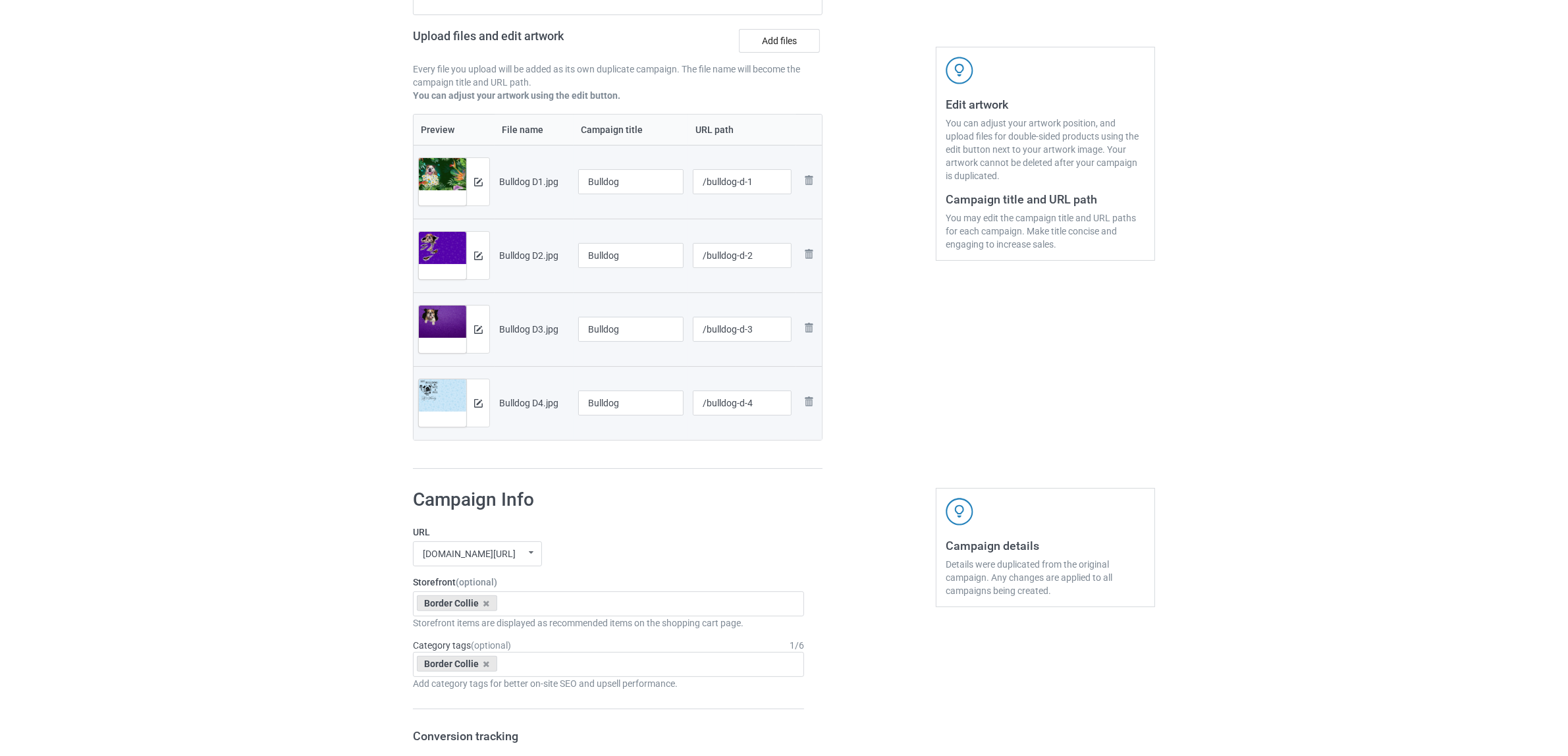
scroll to position [329, 0]
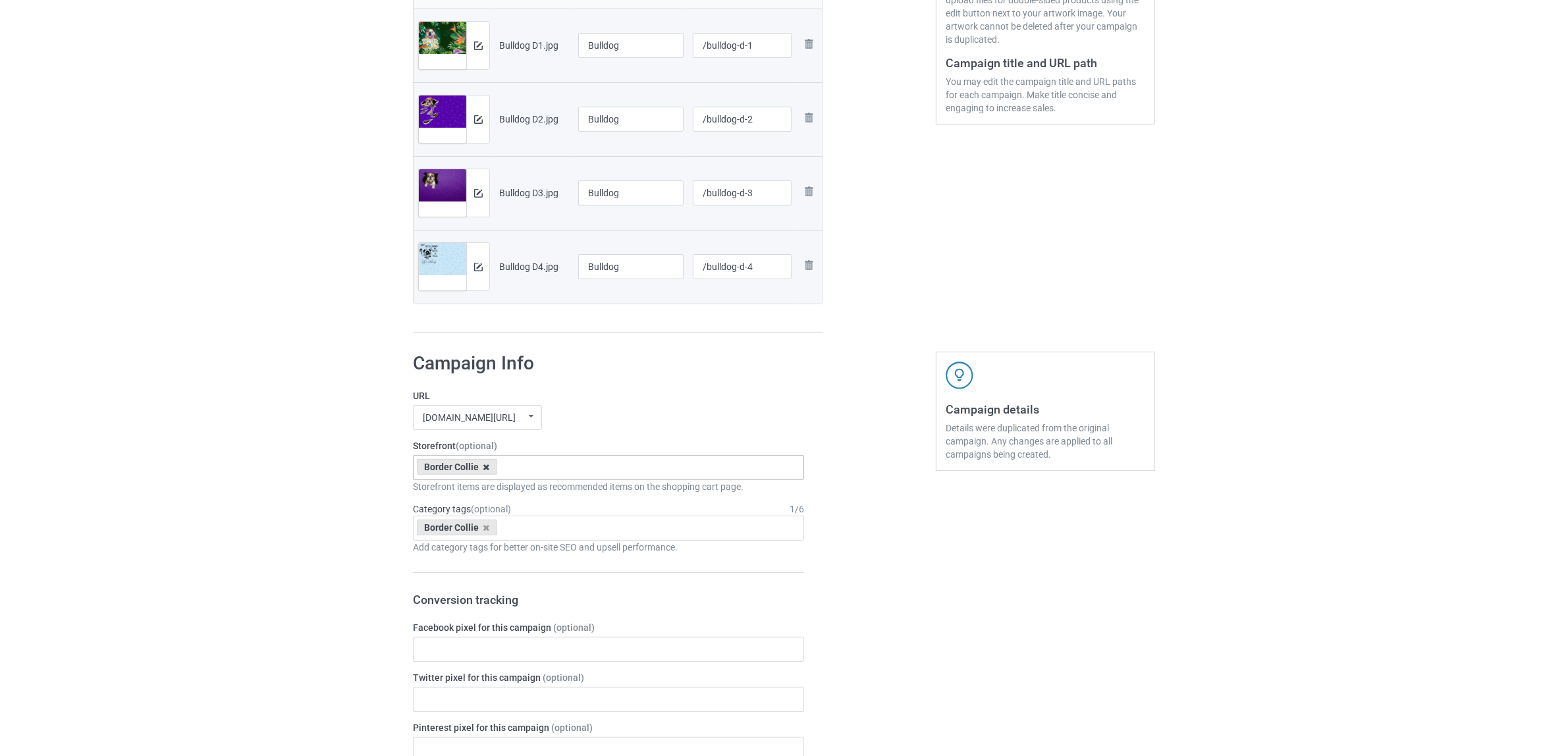
click at [485, 471] on icon at bounding box center [486, 466] width 7 height 8
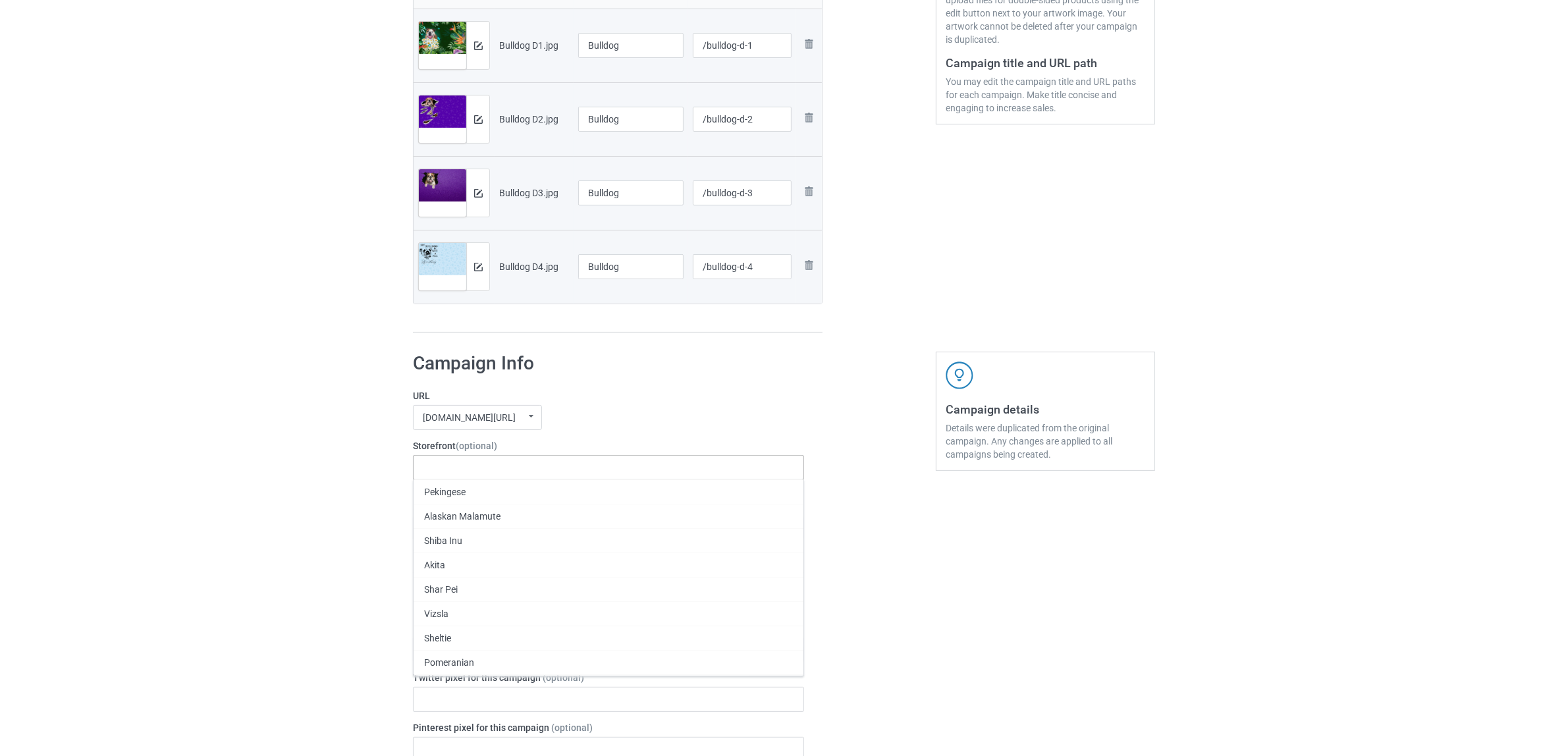
paste input "Bulldog"
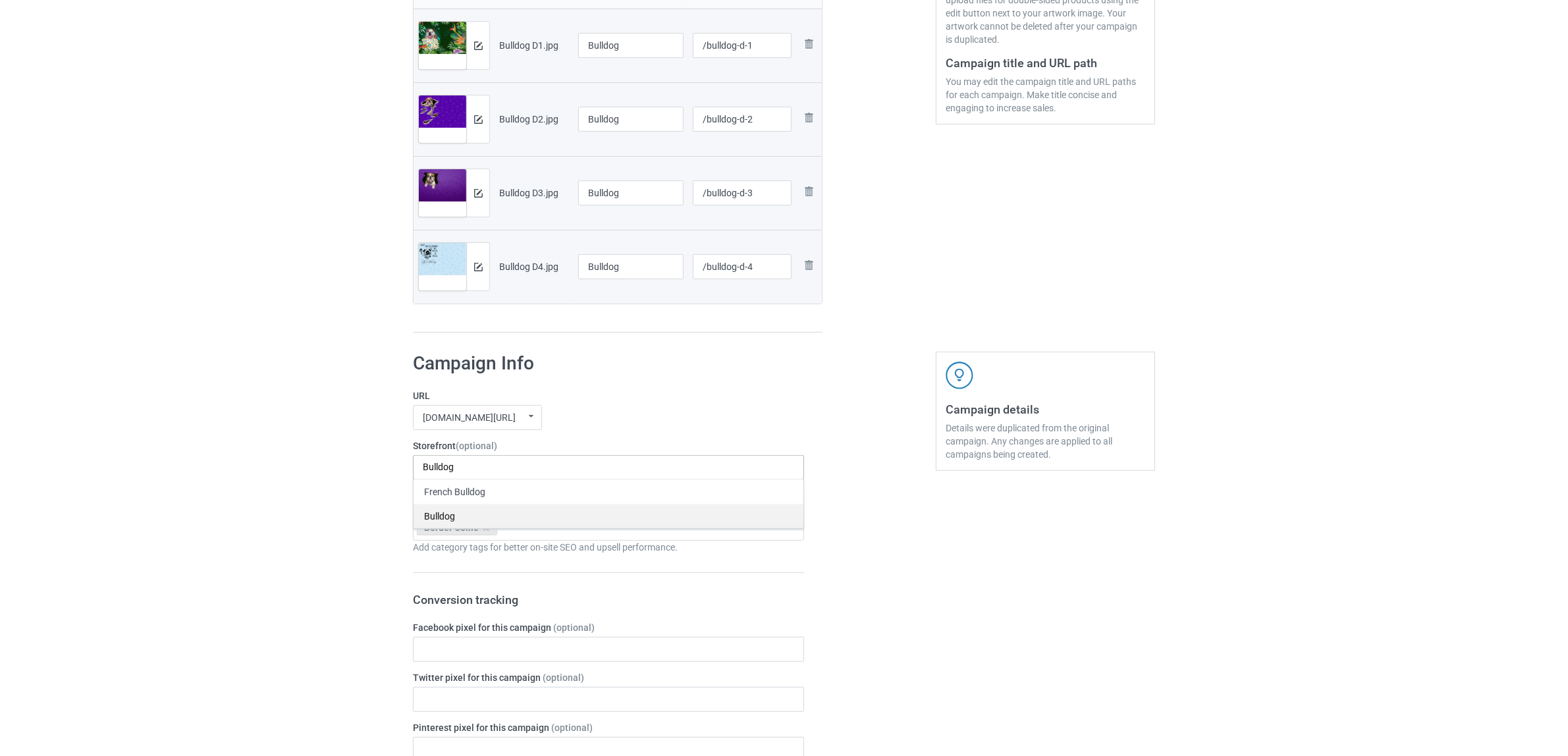
type input "Bulldog"
click at [440, 518] on div "Bulldog" at bounding box center [609, 516] width 390 height 24
click at [485, 531] on icon at bounding box center [486, 527] width 7 height 8
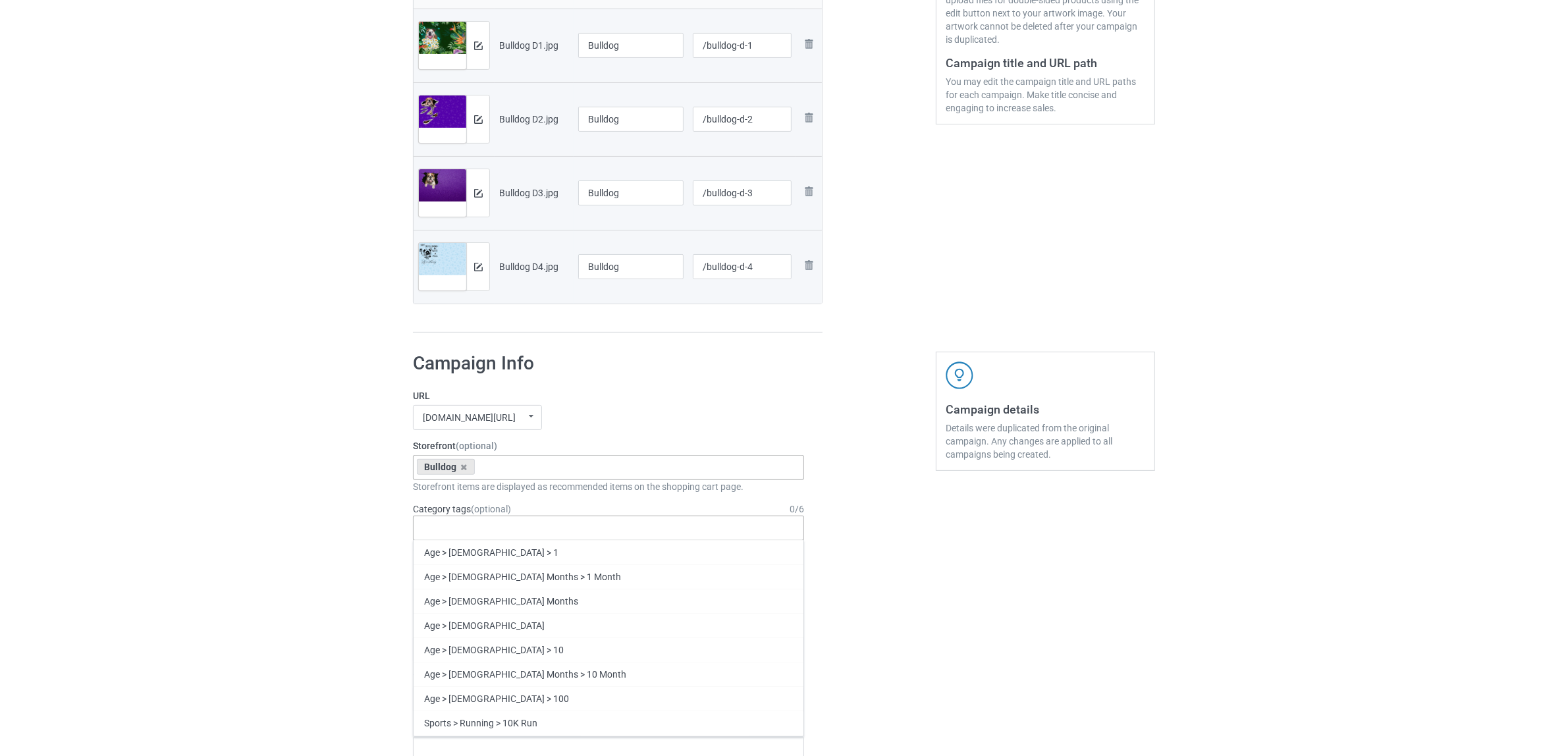
paste input "Bulldog"
type input "Bulldog"
click at [443, 599] on div "Bulldog" at bounding box center [609, 601] width 390 height 24
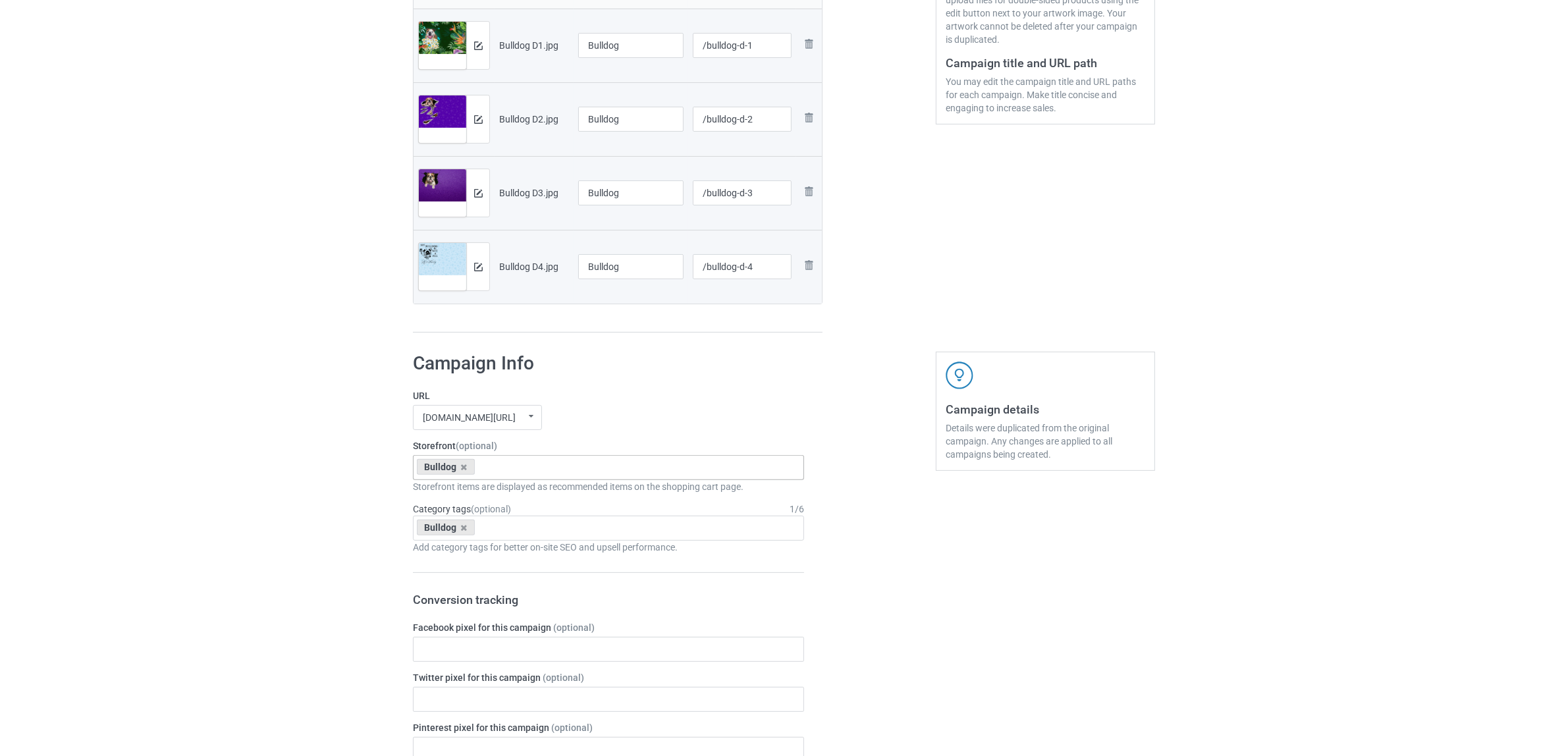
click at [309, 553] on div "Bulk duplicate campaign Campaign to duplicate Border Collie Original Artwork 54…" at bounding box center [784, 638] width 1568 height 1861
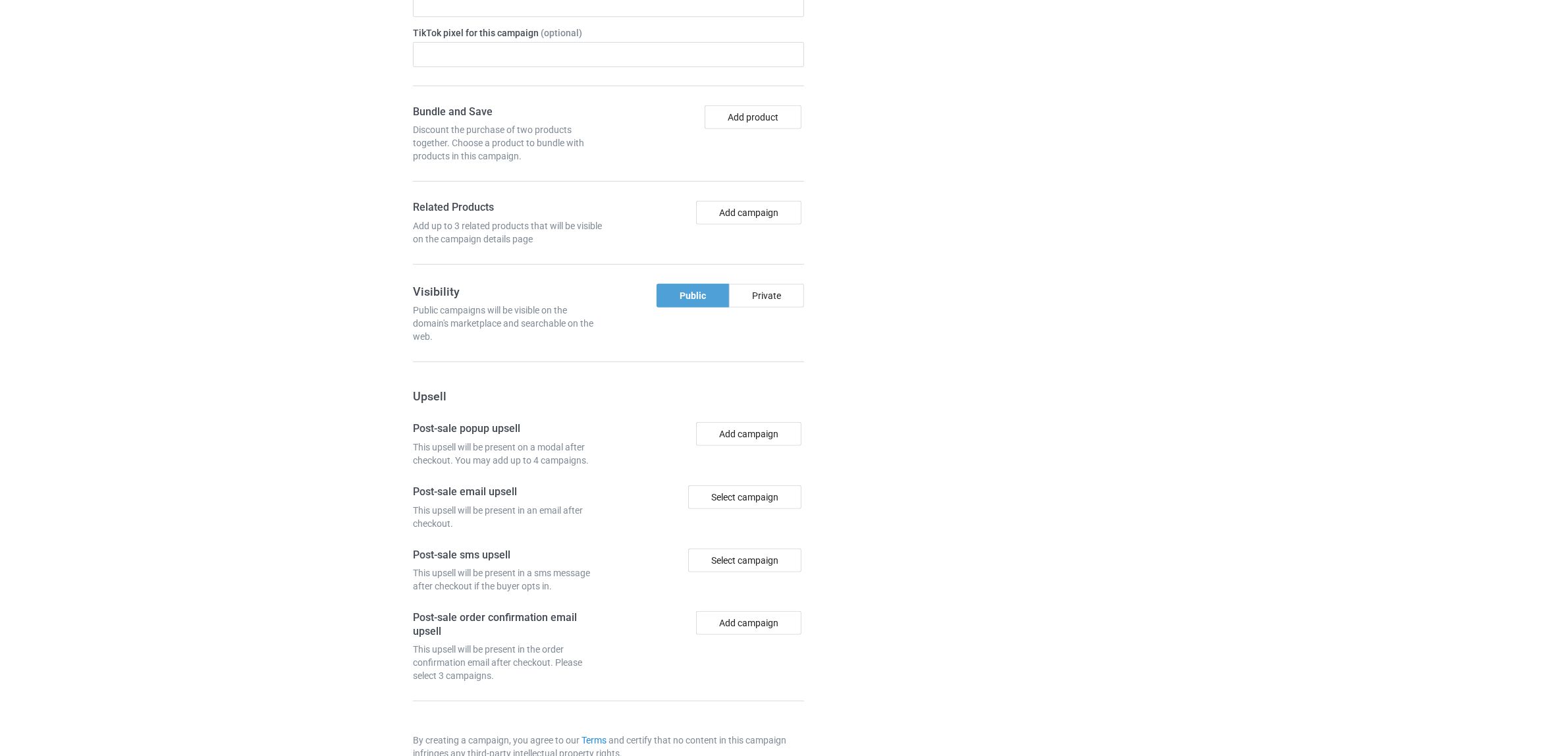
scroll to position [1146, 0]
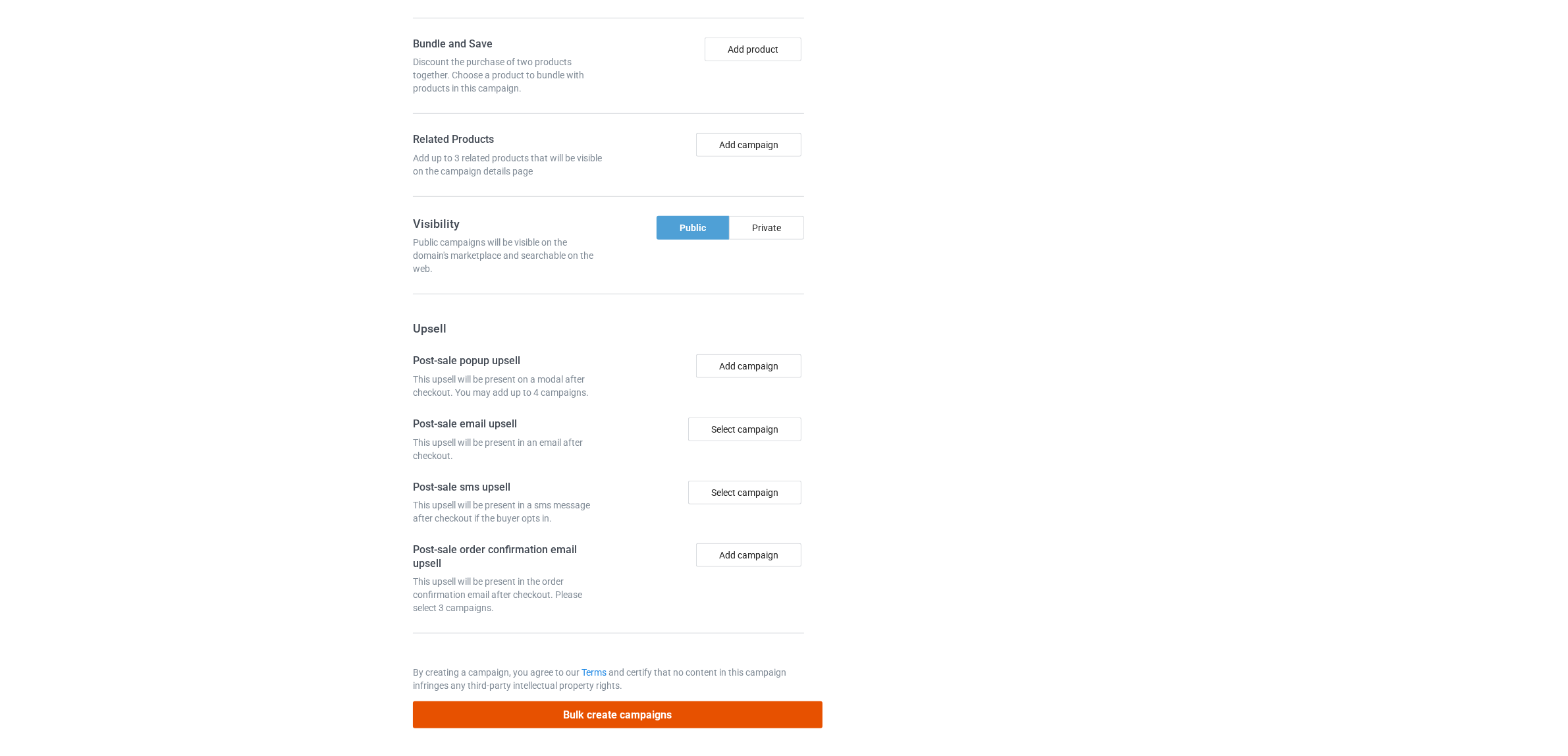
click at [649, 713] on button "Bulk create campaigns" at bounding box center [617, 715] width 410 height 27
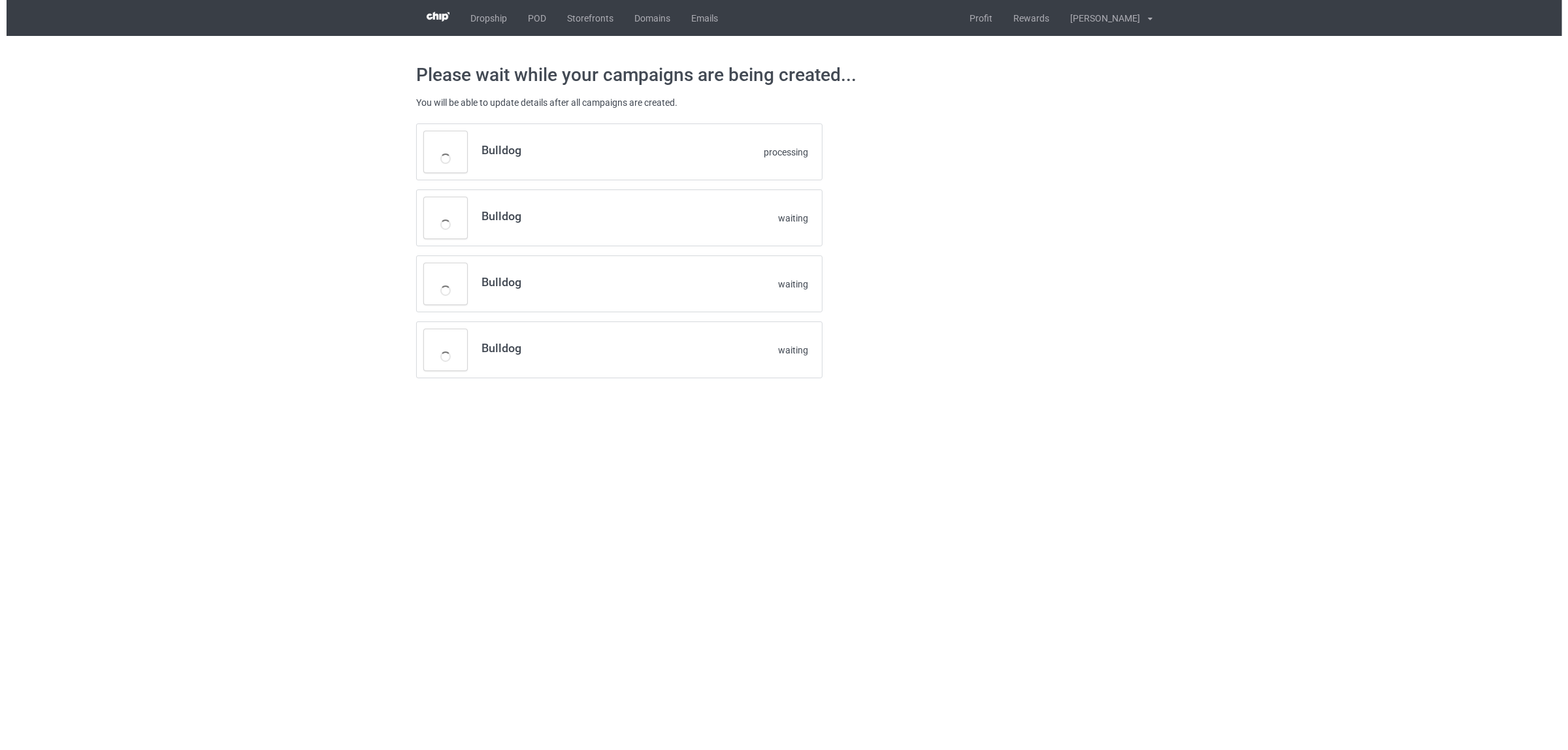
scroll to position [0, 0]
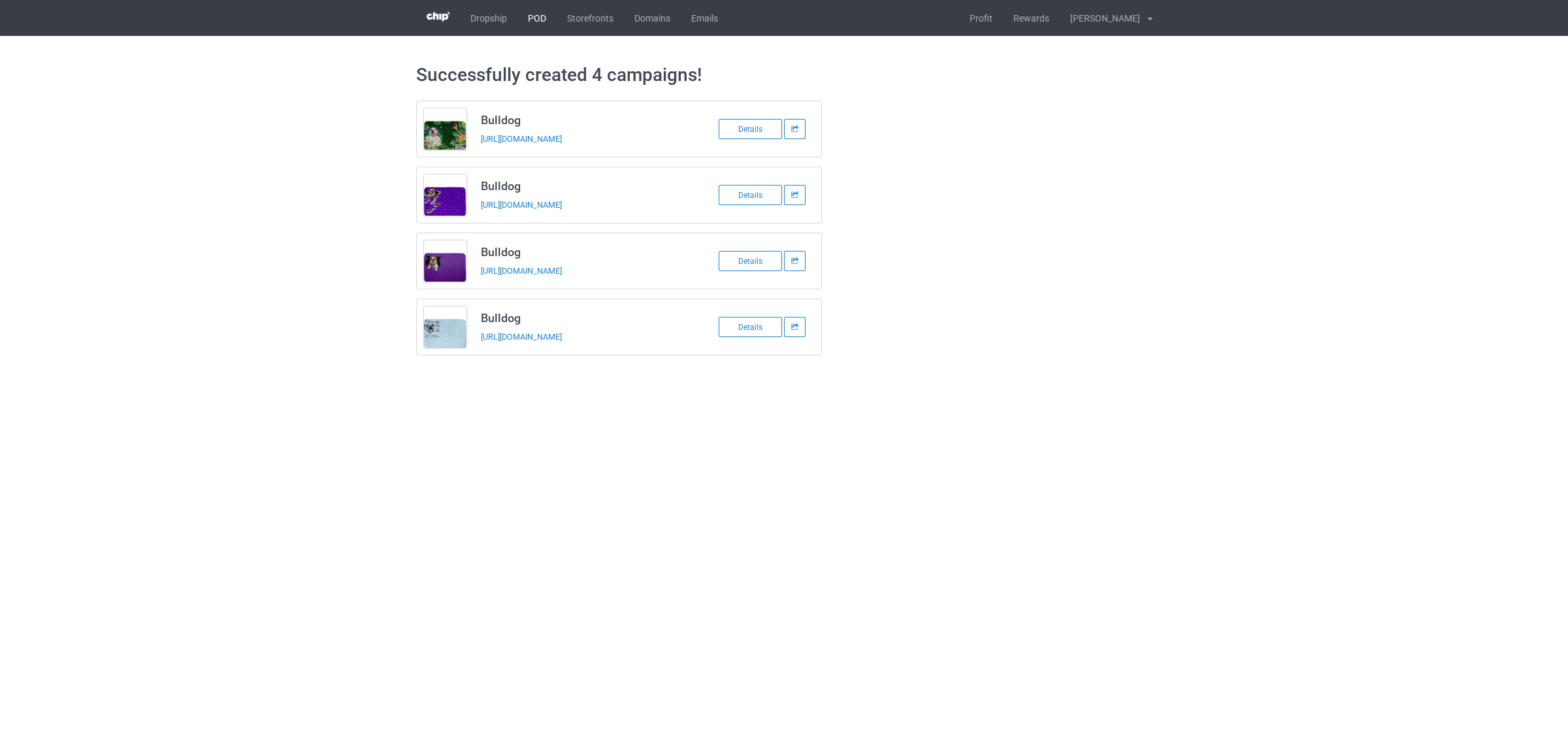
click at [540, 18] on link "POD" at bounding box center [537, 18] width 39 height 36
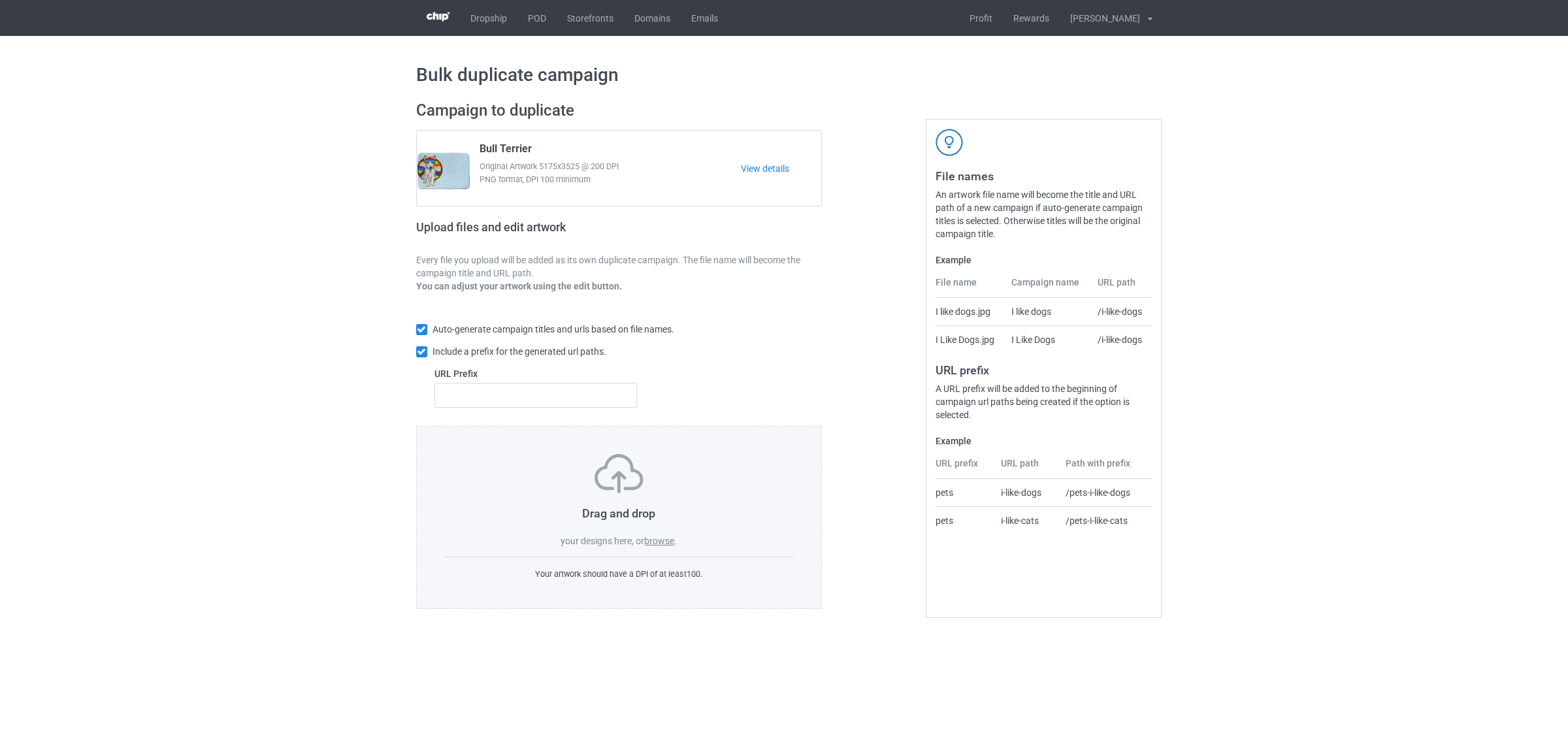
click at [654, 540] on label "browse" at bounding box center [659, 541] width 30 height 10
click at [0, 0] on input "browse" at bounding box center [0, 0] width 0 height 0
click at [664, 538] on label "browse" at bounding box center [659, 541] width 30 height 10
click at [0, 0] on input "browse" at bounding box center [0, 0] width 0 height 0
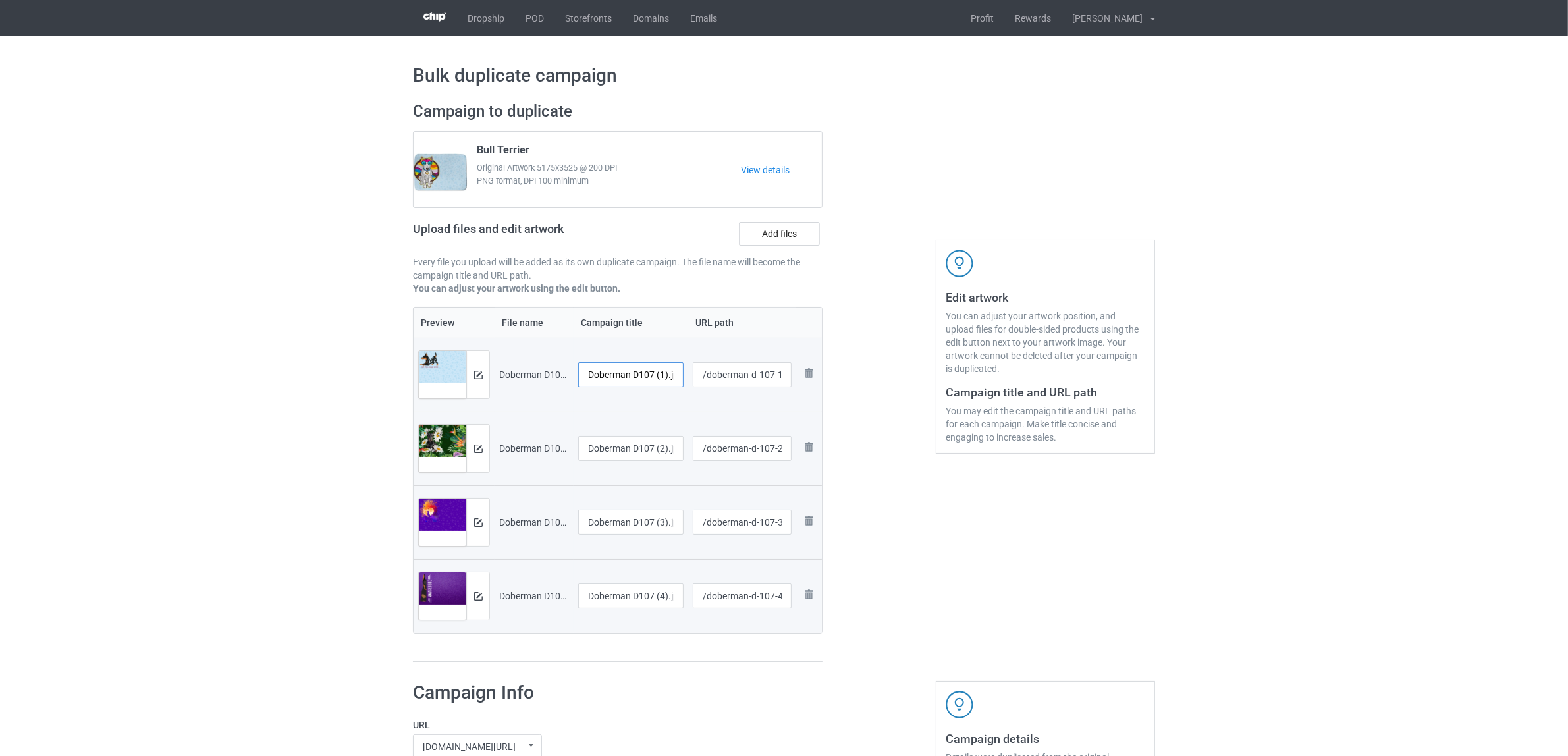
scroll to position [0, 10]
drag, startPoint x: 633, startPoint y: 376, endPoint x: 682, endPoint y: 368, distance: 49.6
click at [682, 368] on input "Doberman D107 (1).jpg" at bounding box center [631, 374] width 105 height 25
click at [620, 380] on input "Doberman" at bounding box center [631, 374] width 105 height 25
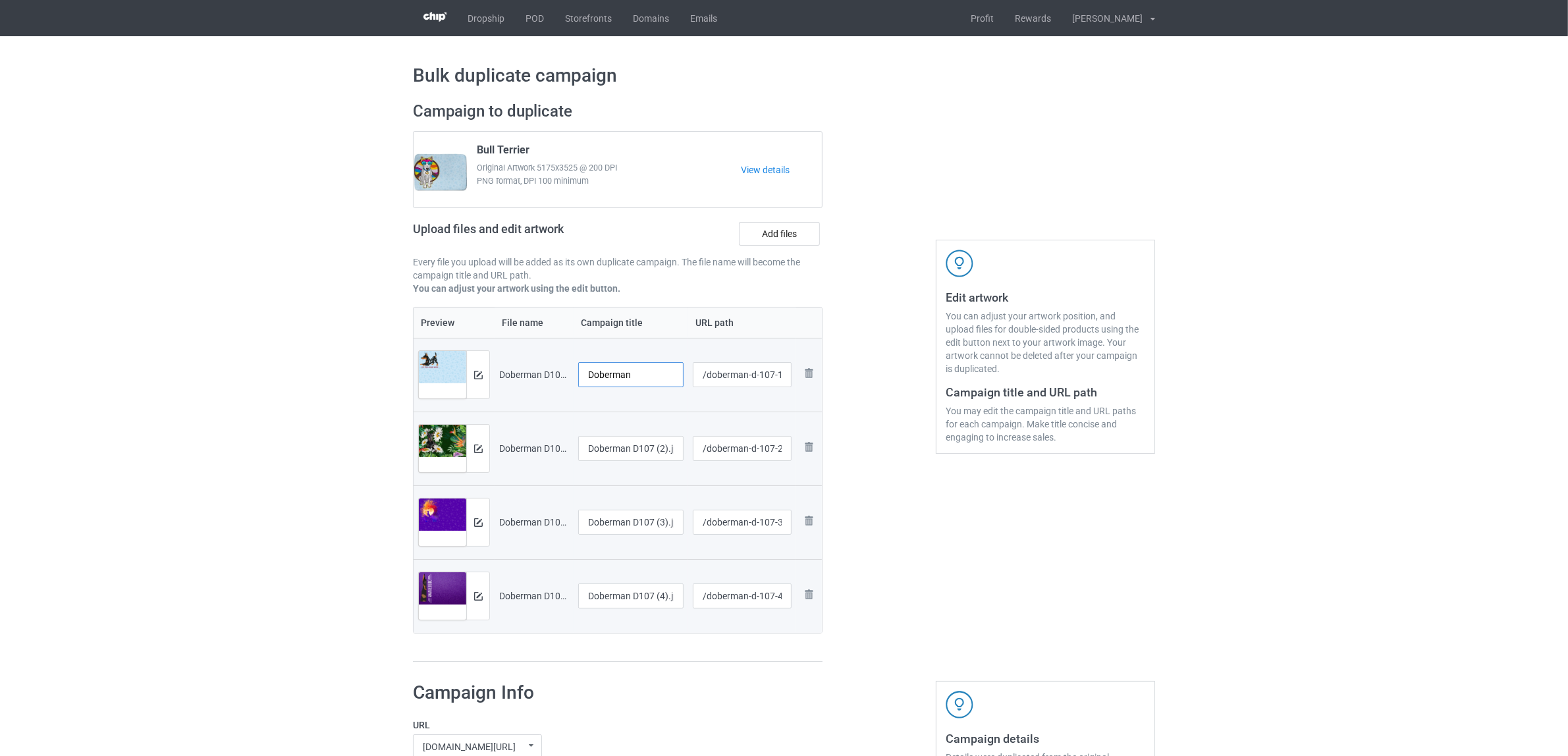
click at [620, 380] on input "Doberman" at bounding box center [631, 374] width 105 height 25
type input "Doberman"
click at [614, 456] on input "Doberman D107 (2).jpg" at bounding box center [631, 448] width 105 height 25
paste input "text"
type input "Doberman"
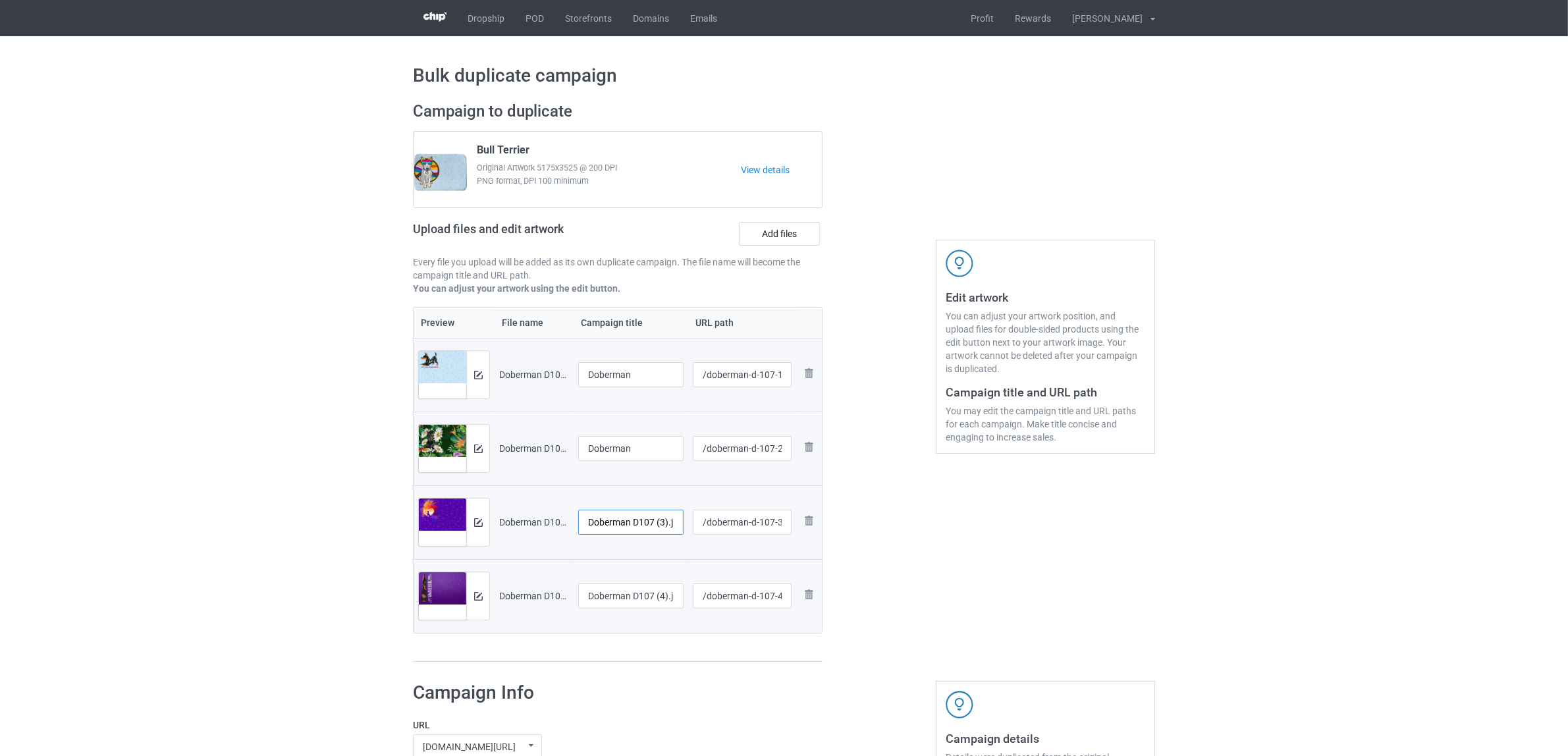
click at [616, 518] on input "Doberman D107 (3).jpg" at bounding box center [631, 522] width 105 height 25
paste input "text"
type input "Doberman"
click at [634, 602] on input "Doberman D107 (4).jpg" at bounding box center [631, 596] width 105 height 25
paste input "text"
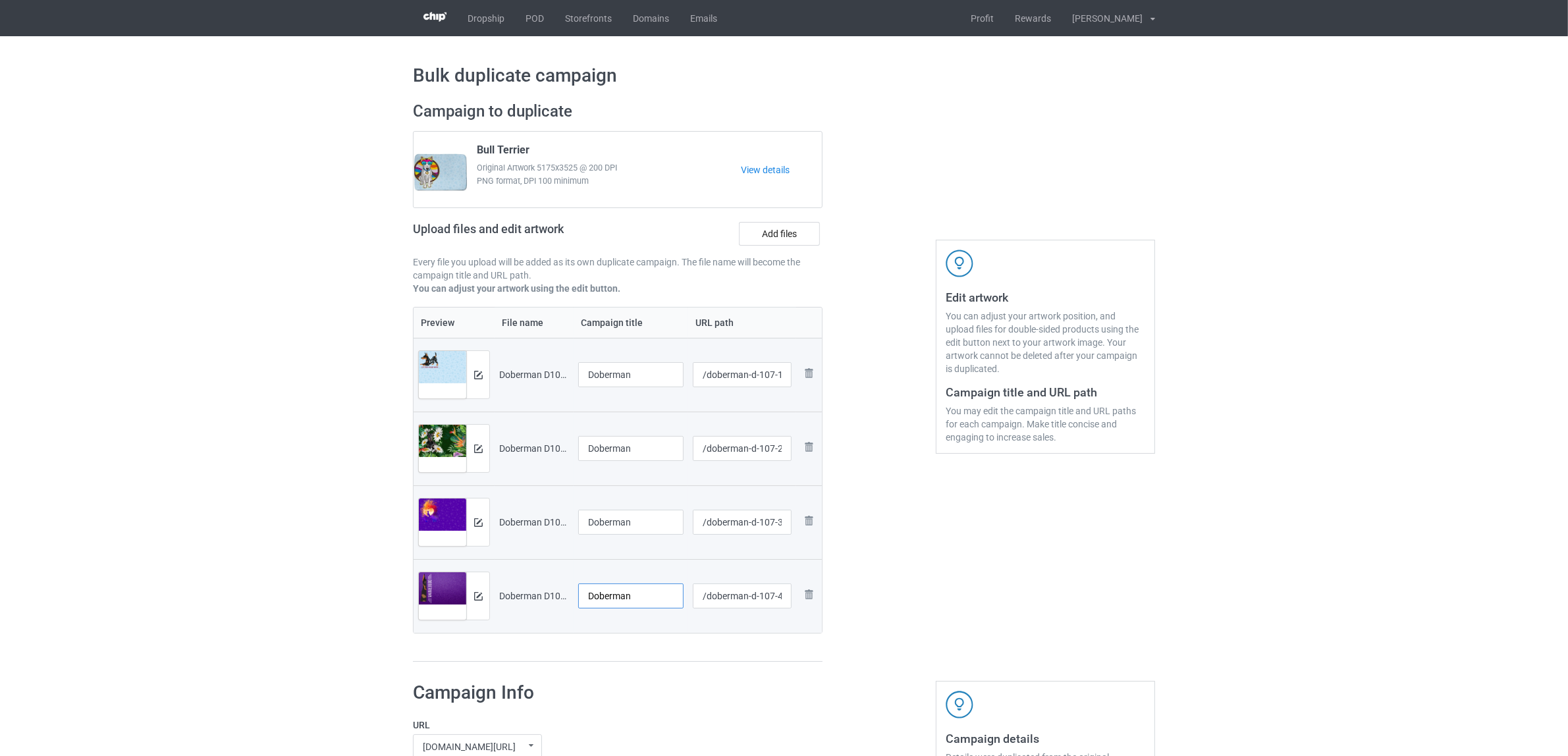
type input "Doberman"
click at [626, 647] on div "Preview File name Campaign title URL path Preview and edit artwork Doberman D10…" at bounding box center [617, 484] width 410 height 355
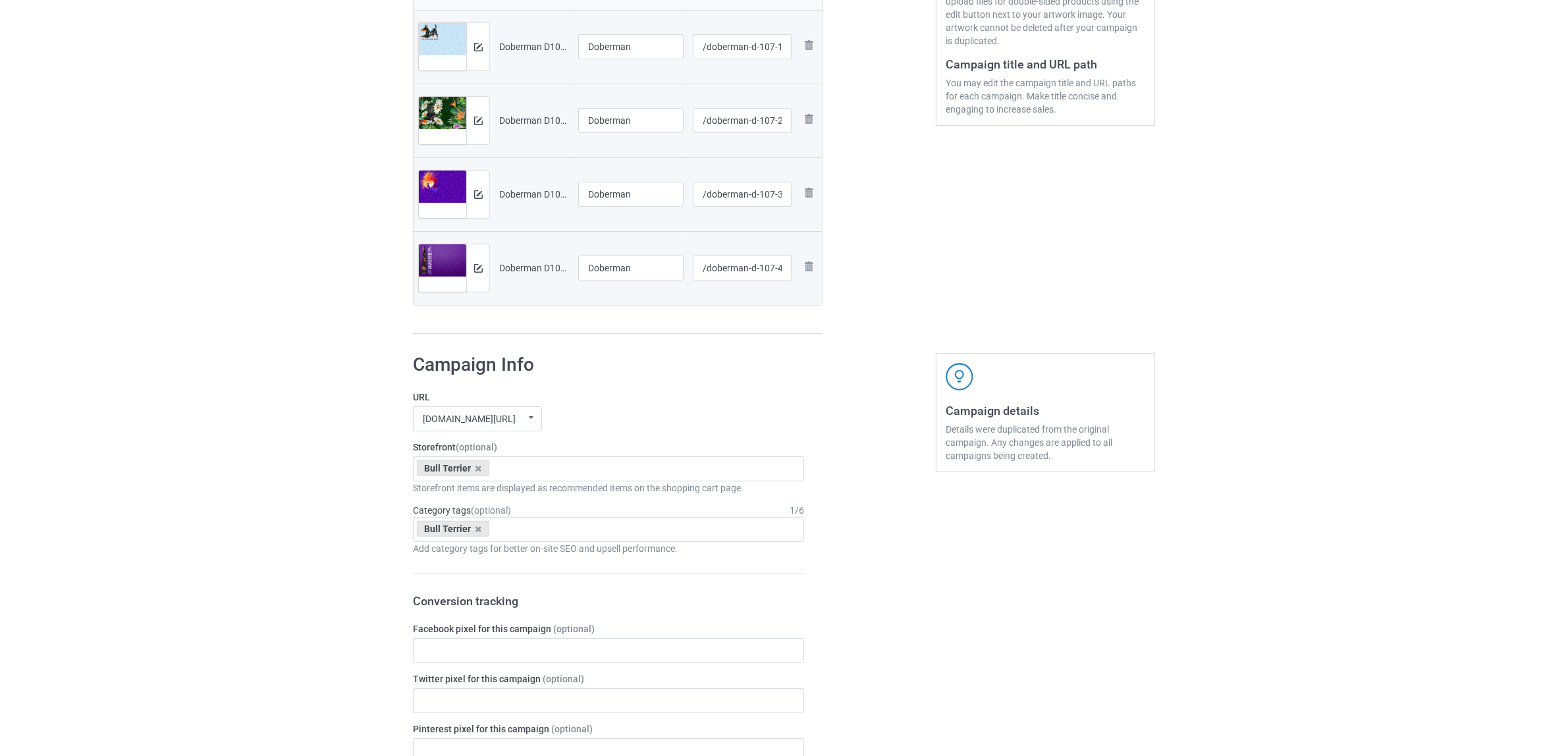
scroll to position [329, 0]
click at [479, 467] on icon at bounding box center [479, 466] width 7 height 8
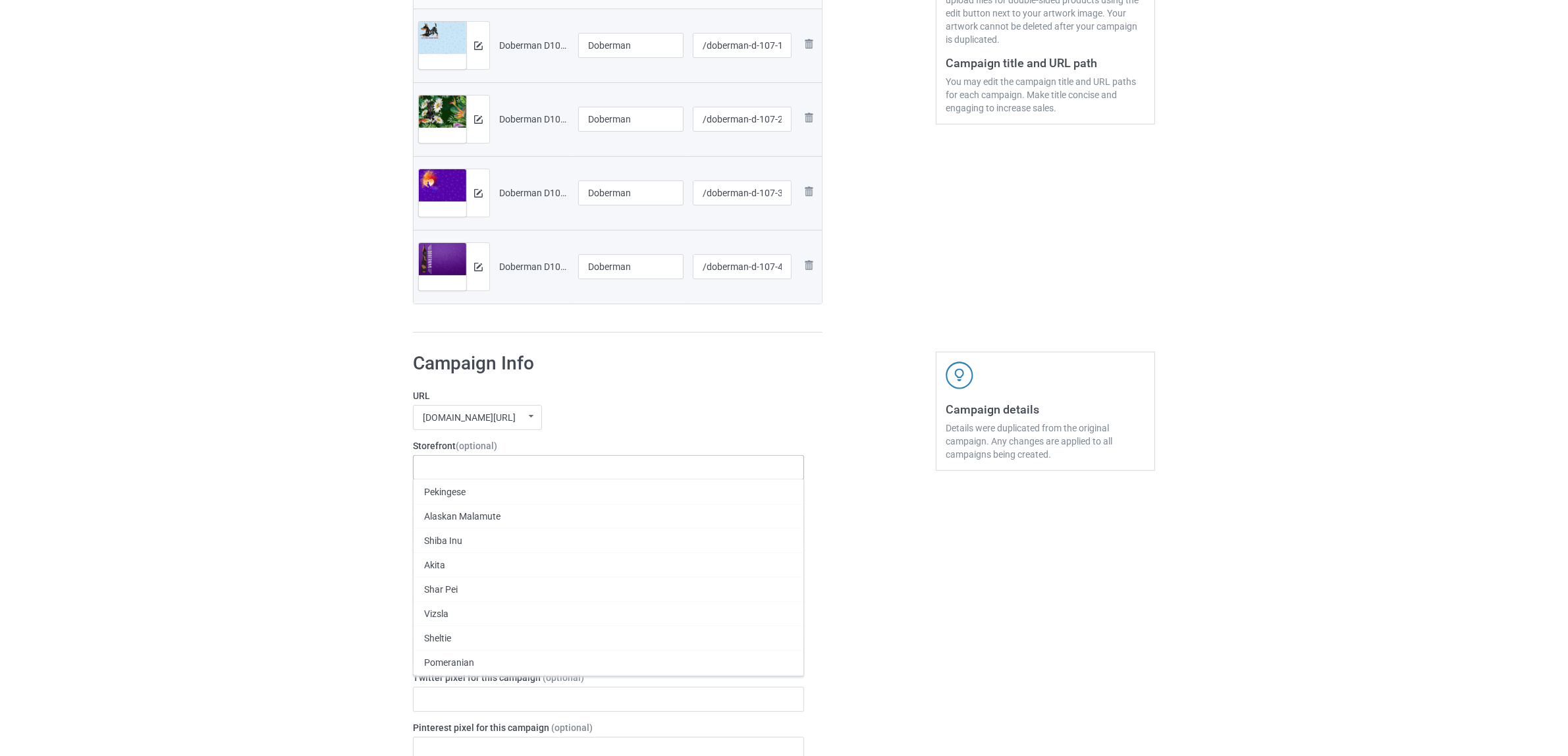
paste input "Doberman"
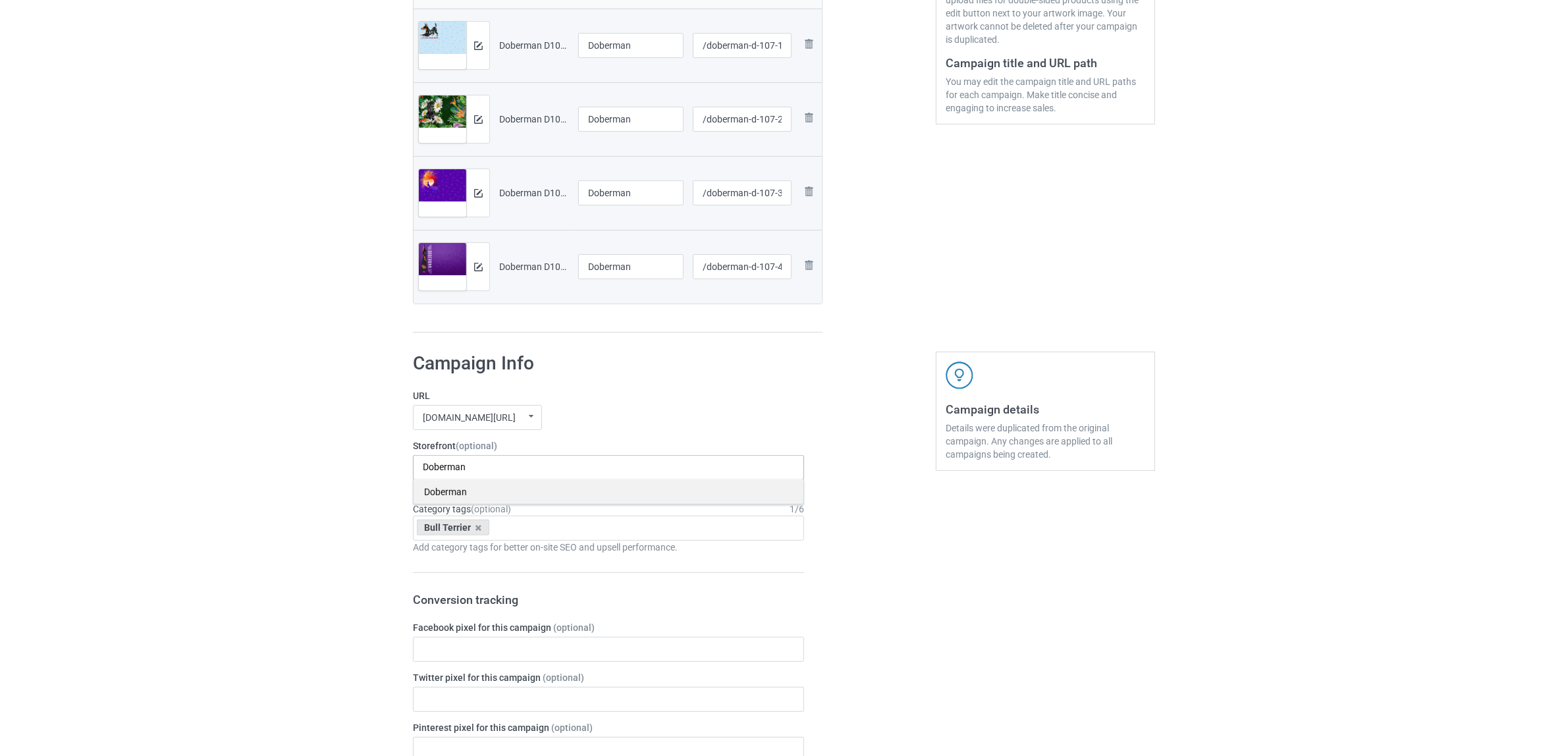
type input "Doberman"
click at [449, 492] on div "Doberman" at bounding box center [609, 491] width 390 height 24
click at [477, 527] on icon at bounding box center [479, 527] width 7 height 8
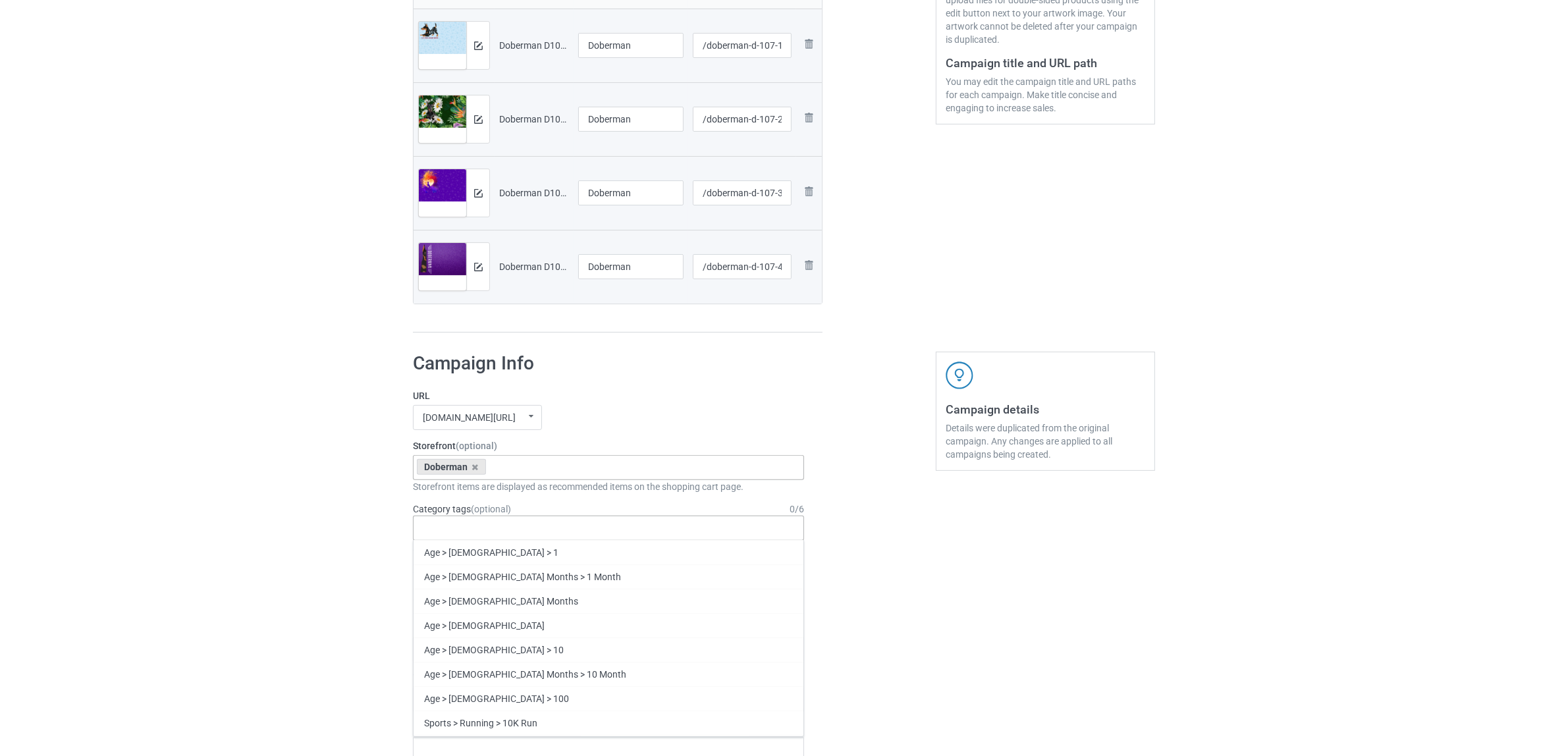
paste input "Doberman"
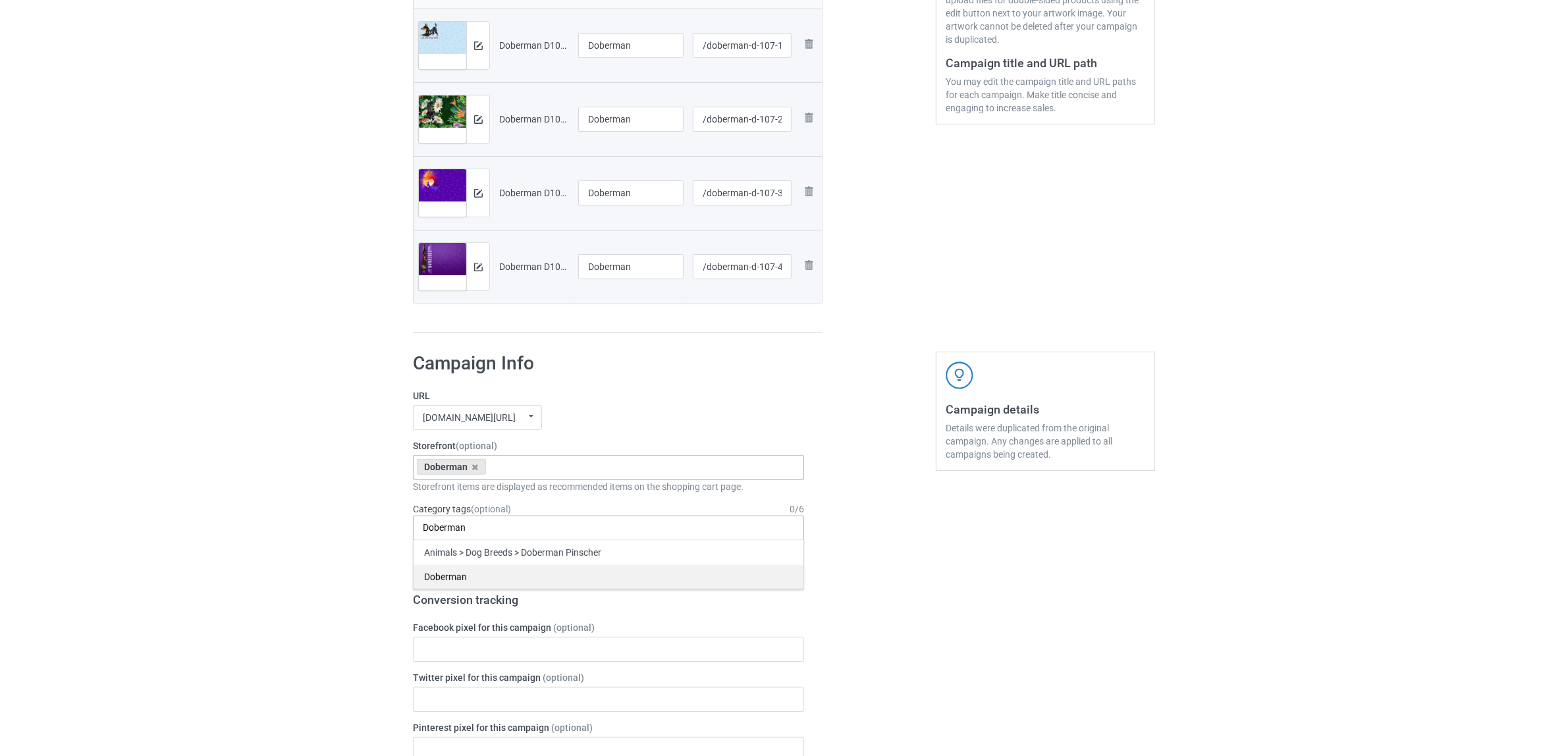
type input "Doberman"
click at [456, 580] on div "Doberman" at bounding box center [609, 577] width 390 height 24
click at [307, 535] on div "Bulk duplicate campaign Campaign to duplicate Bull Terrier Original Artwork 517…" at bounding box center [784, 638] width 1568 height 1861
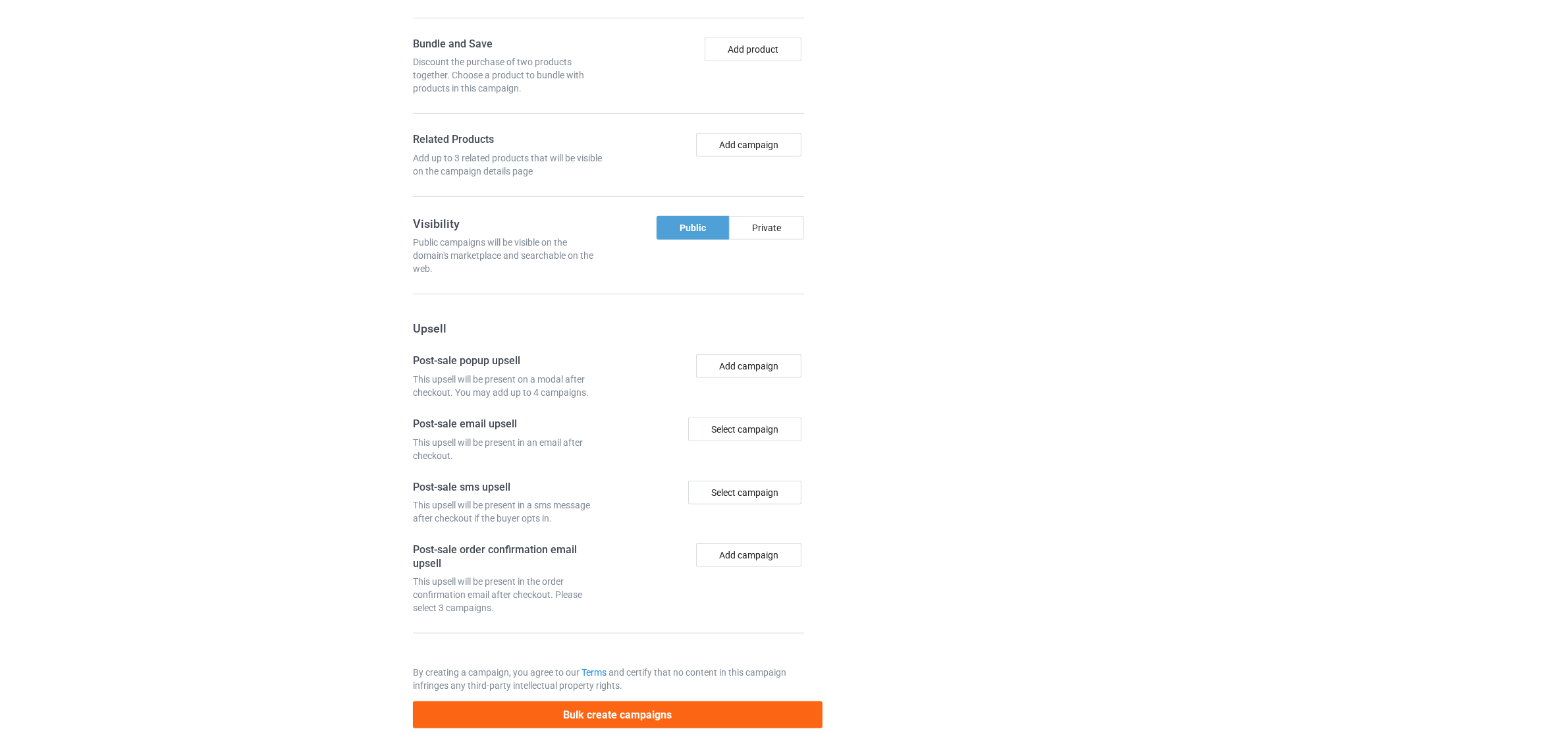
scroll to position [1146, 0]
click at [602, 715] on button "Bulk create campaigns" at bounding box center [617, 715] width 410 height 27
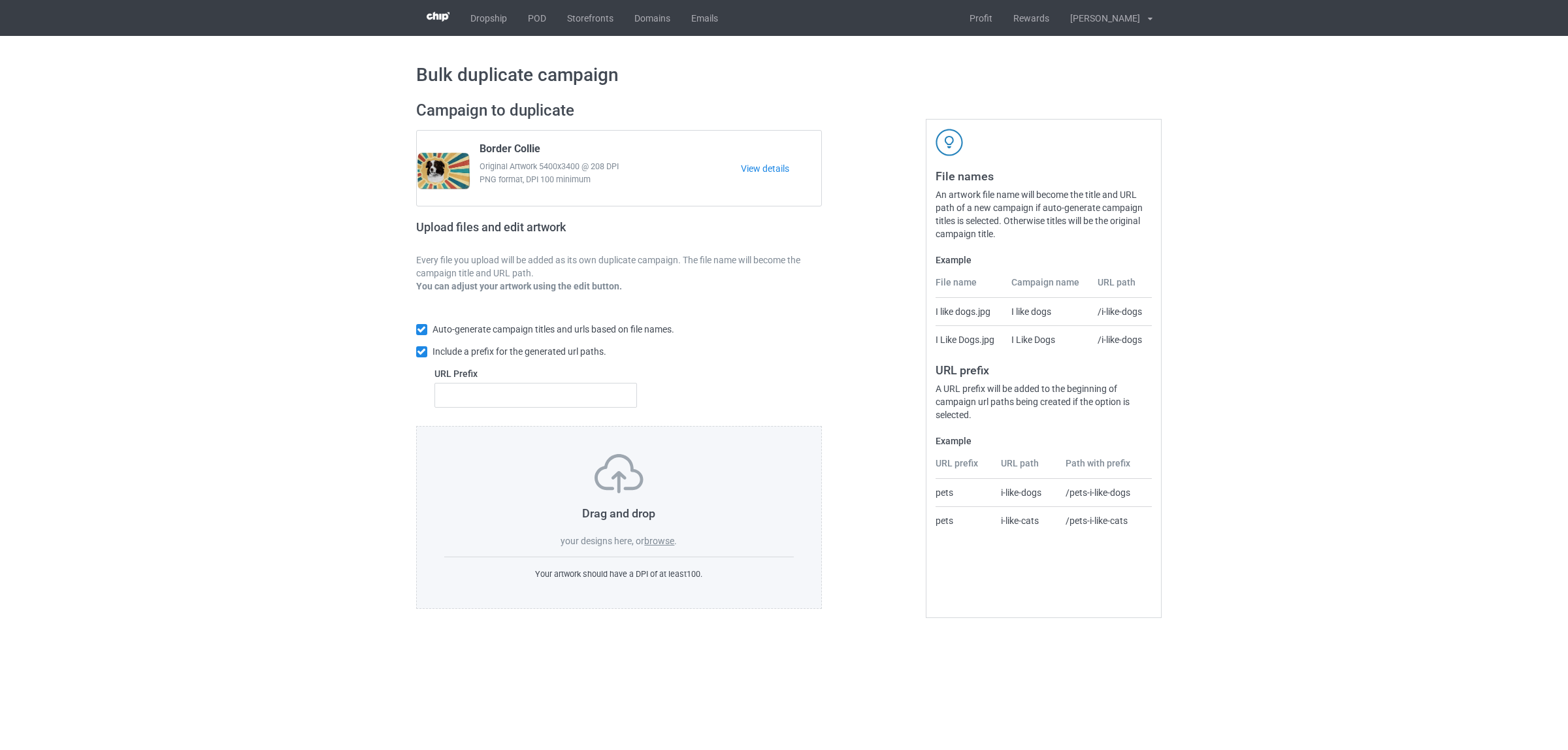
click at [655, 538] on label "browse" at bounding box center [659, 541] width 30 height 10
click at [0, 0] on input "browse" at bounding box center [0, 0] width 0 height 0
click at [654, 536] on label "browse" at bounding box center [659, 541] width 30 height 10
click at [0, 0] on input "browse" at bounding box center [0, 0] width 0 height 0
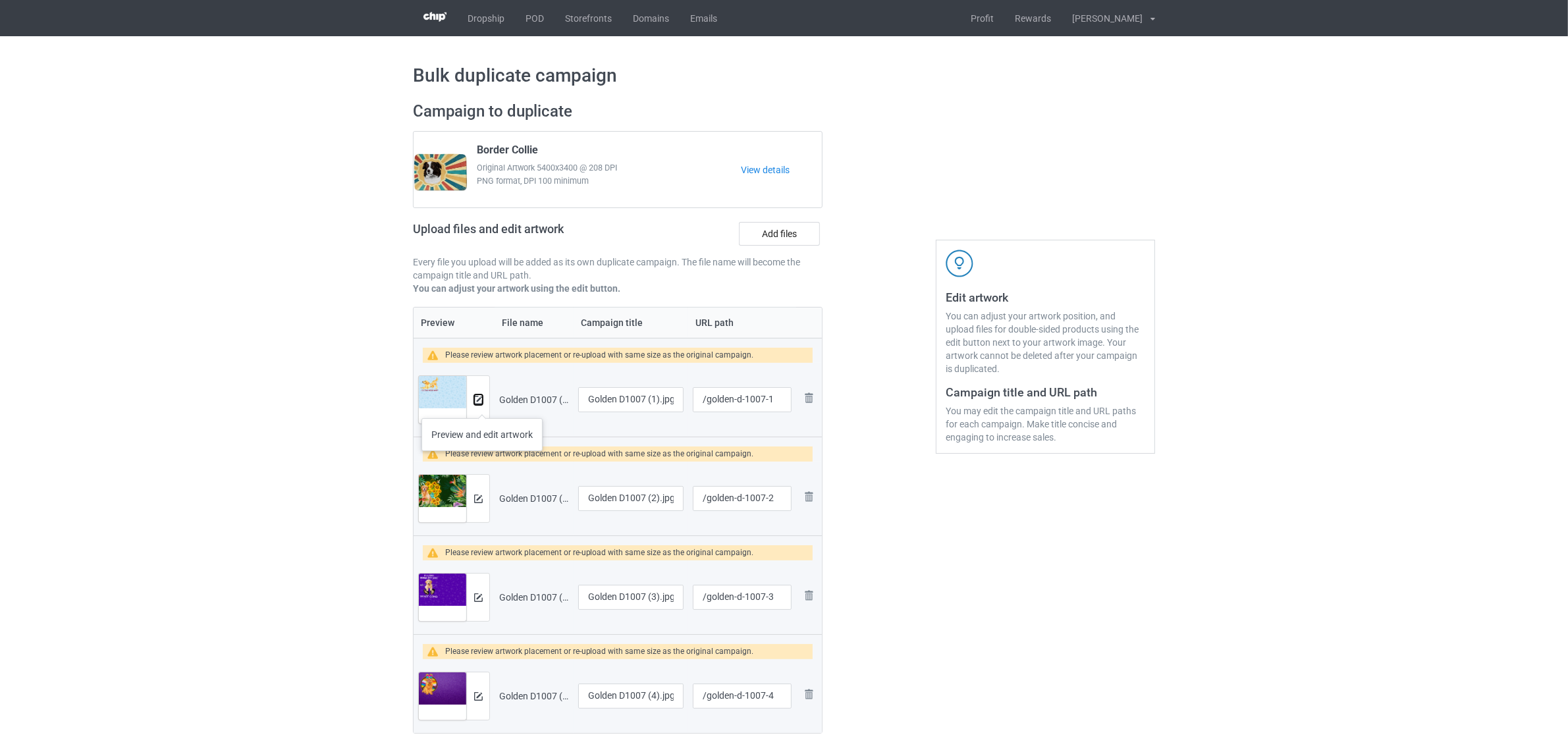
click at [482, 405] on button at bounding box center [478, 399] width 8 height 10
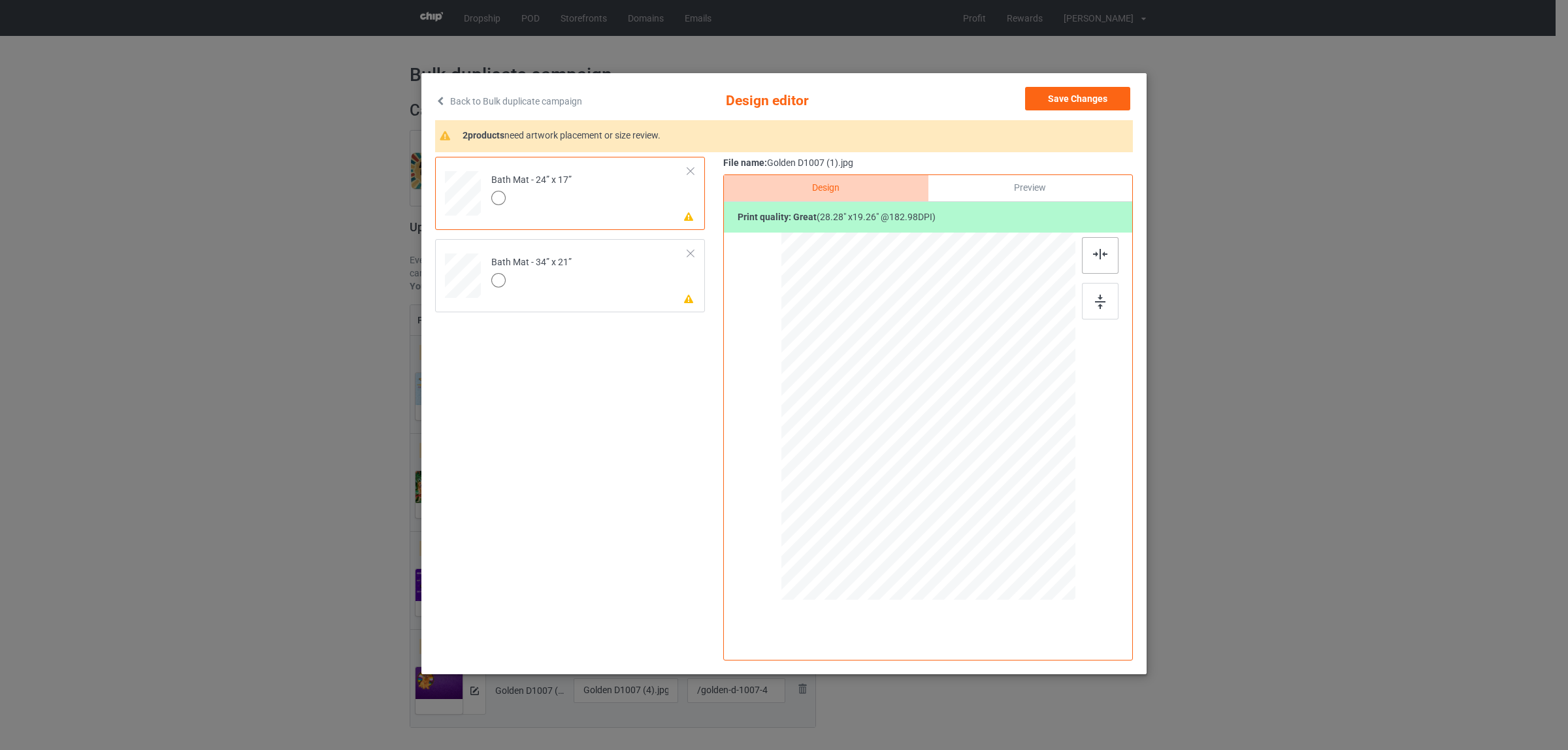
click at [1102, 247] on div at bounding box center [1099, 255] width 36 height 36
click at [596, 282] on td "Please review artwork placement Bath Mat - 34” x 21”" at bounding box center [589, 274] width 211 height 58
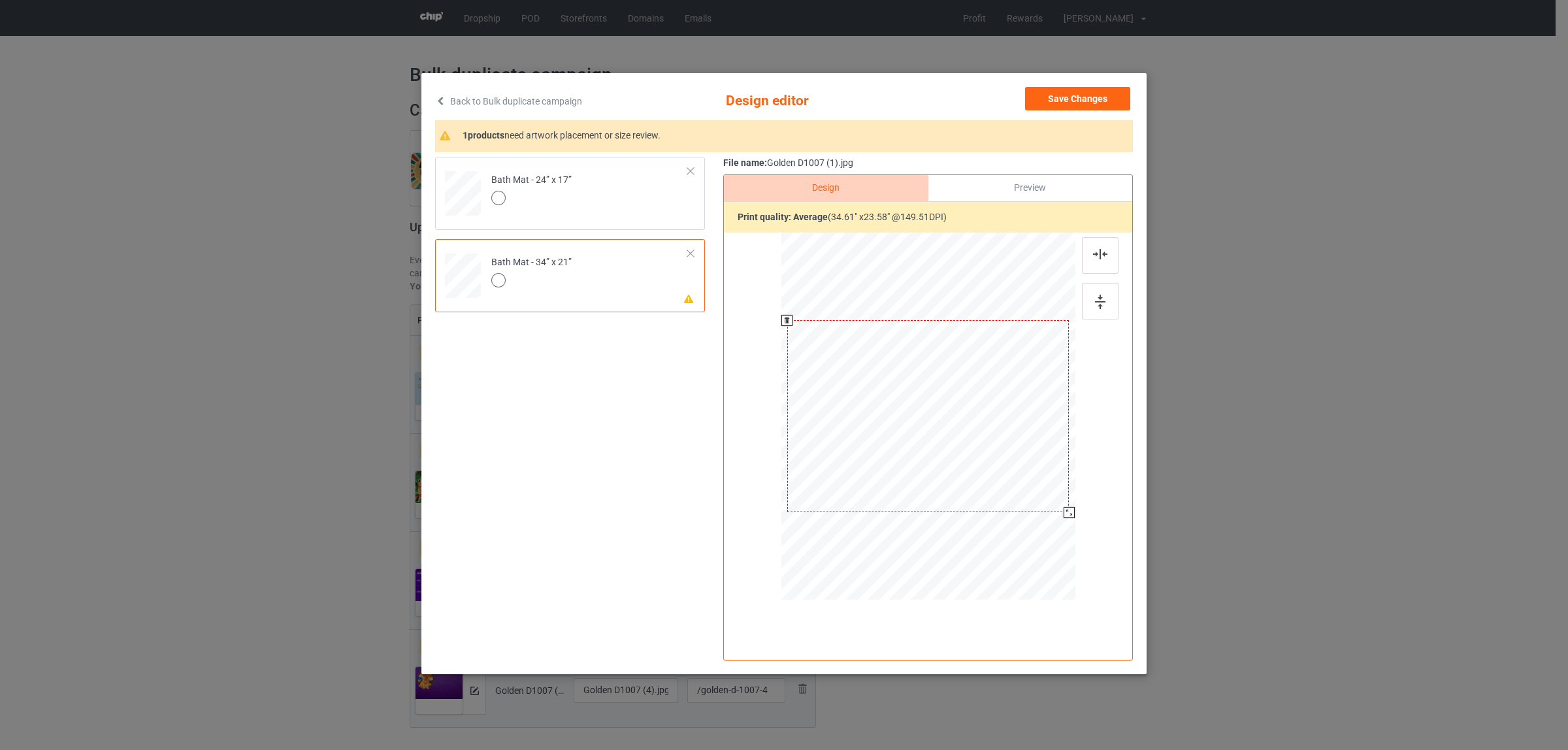
click at [978, 456] on div at bounding box center [928, 416] width 282 height 192
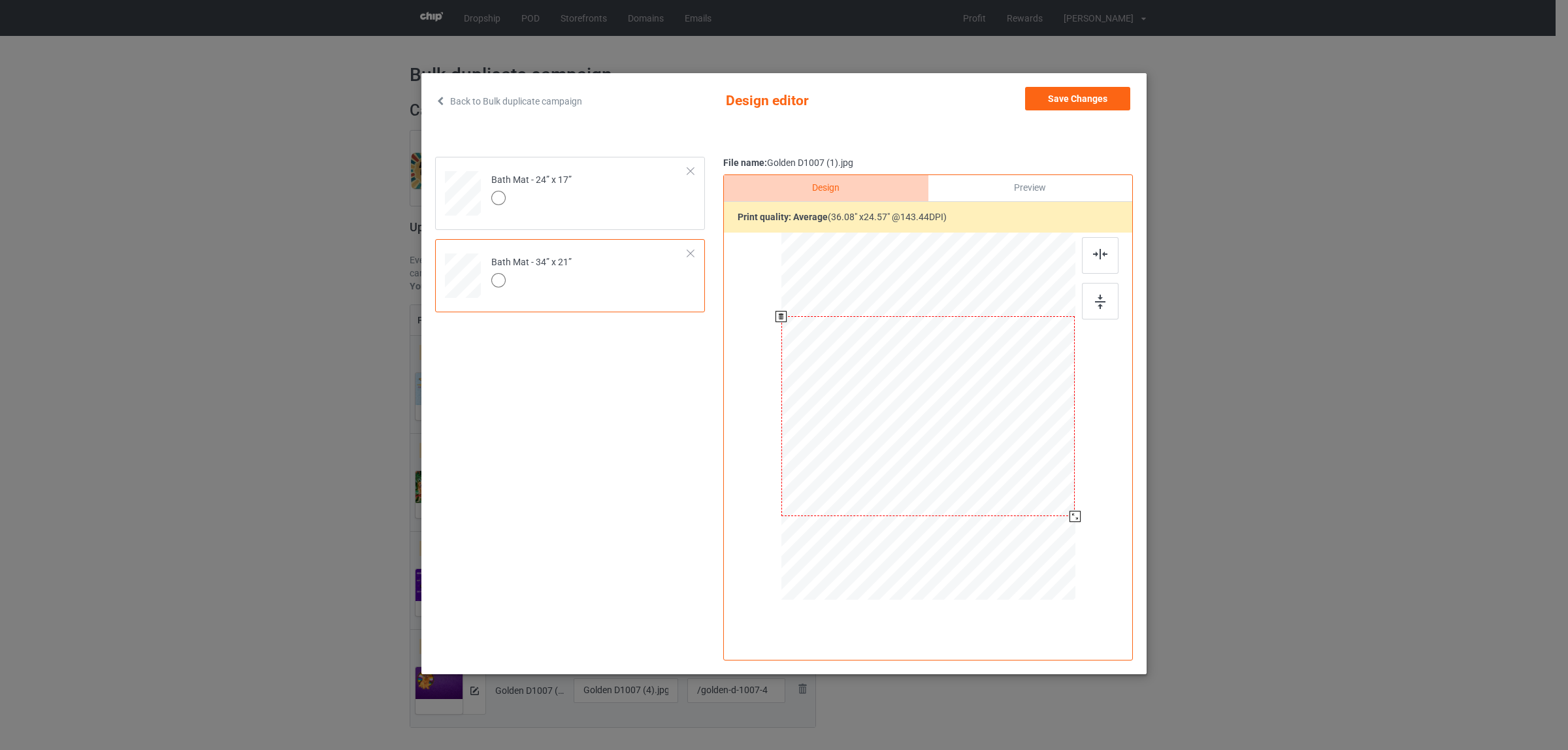
click at [1068, 520] on div at bounding box center [929, 418] width 294 height 371
click at [1053, 103] on button "Save Changes" at bounding box center [1077, 98] width 105 height 23
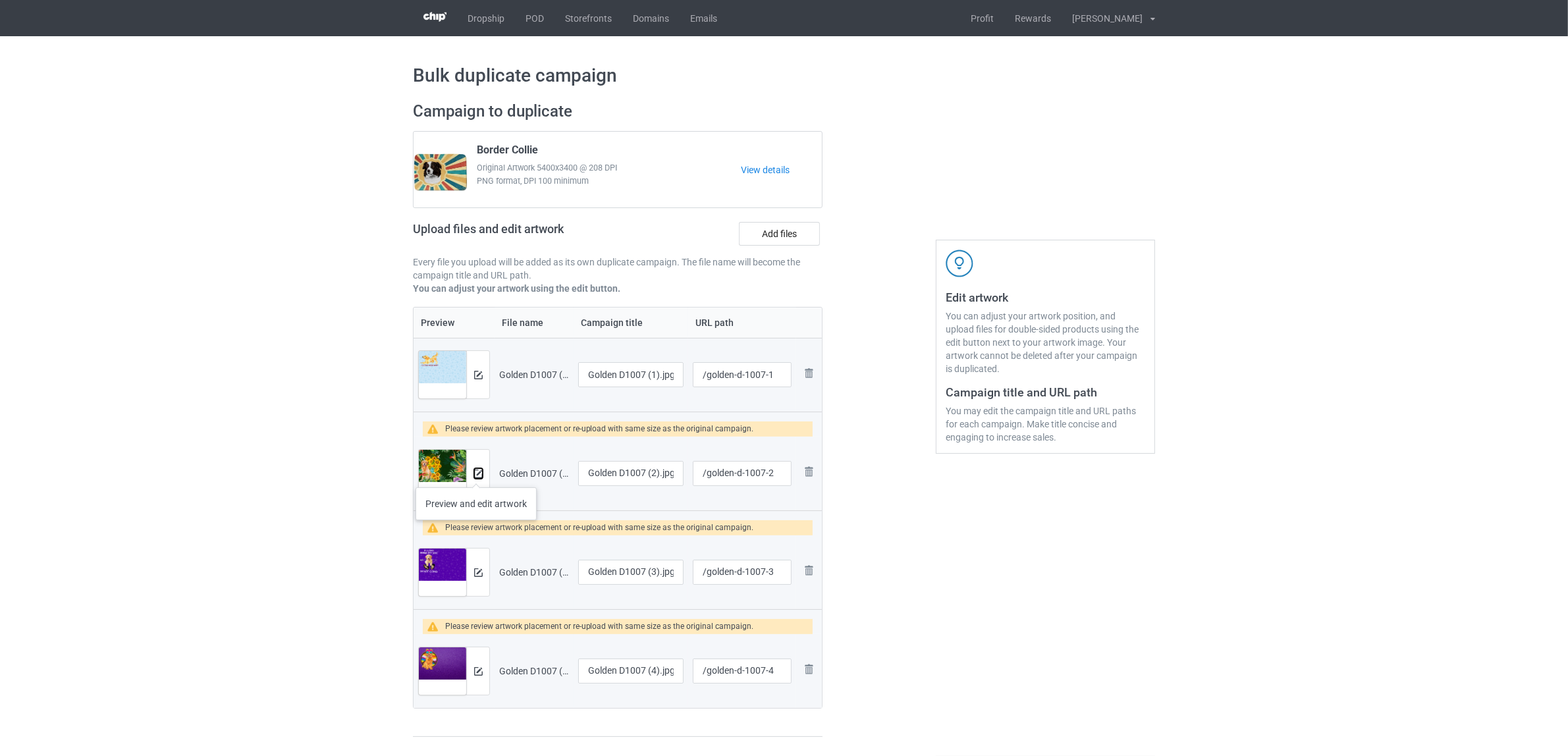
click at [478, 473] on img at bounding box center [478, 473] width 8 height 8
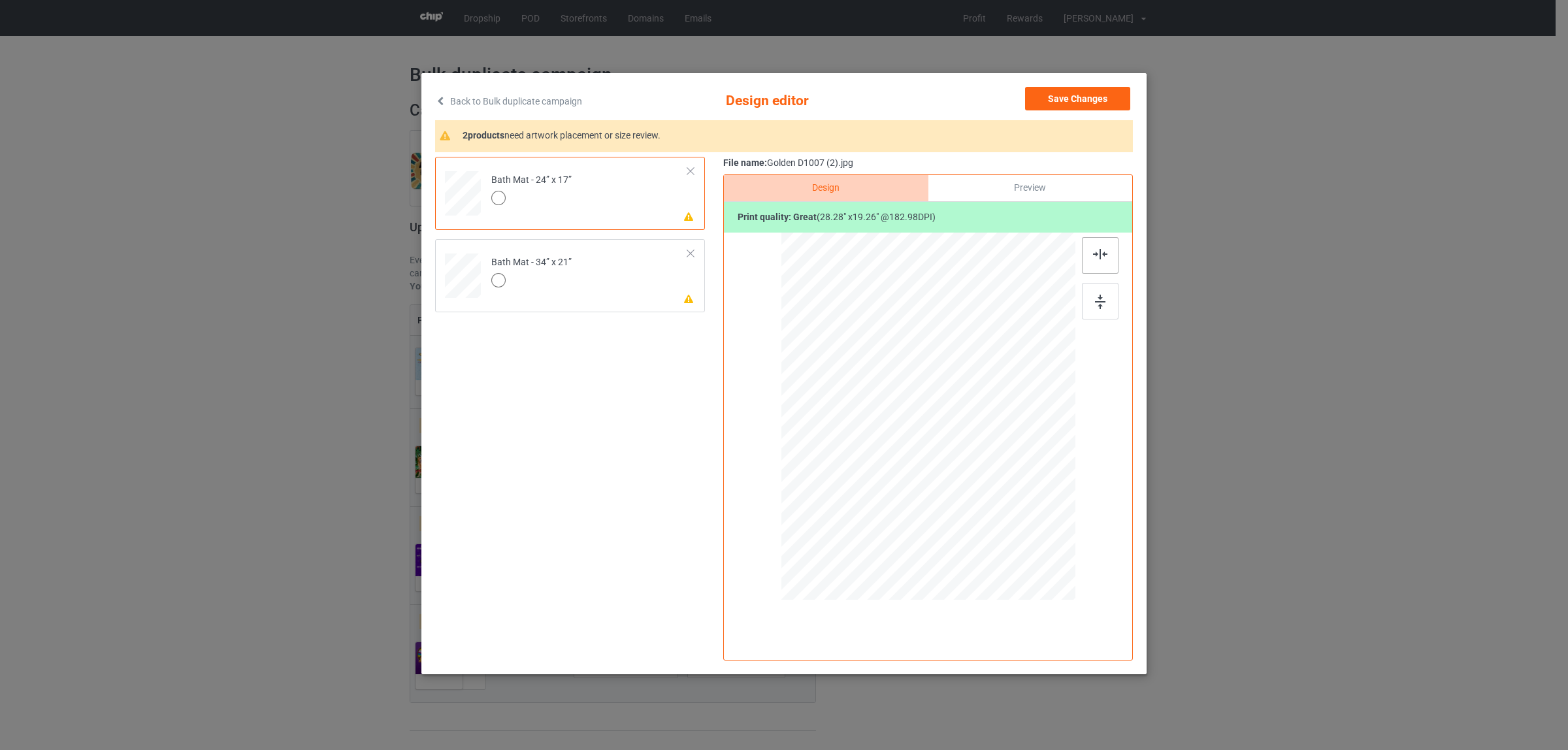
click at [1106, 246] on div at bounding box center [1099, 255] width 36 height 36
click at [573, 279] on td "Please review artwork placement Bath Mat - 34” x 21”" at bounding box center [589, 274] width 211 height 58
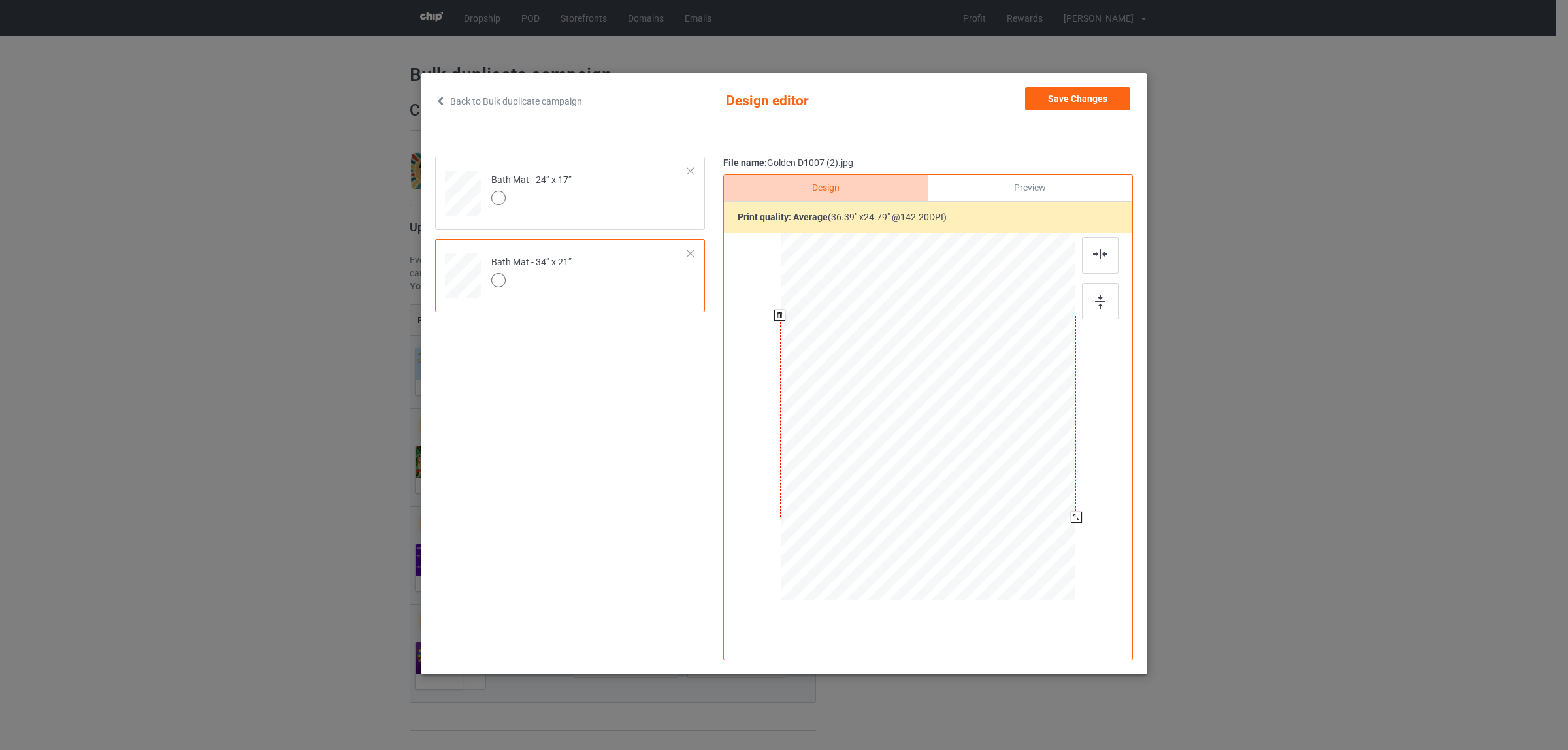
drag, startPoint x: 1068, startPoint y: 516, endPoint x: 1077, endPoint y: 519, distance: 9.5
click at [1077, 519] on div at bounding box center [1077, 517] width 11 height 11
click at [1072, 102] on button "Save Changes" at bounding box center [1077, 98] width 105 height 23
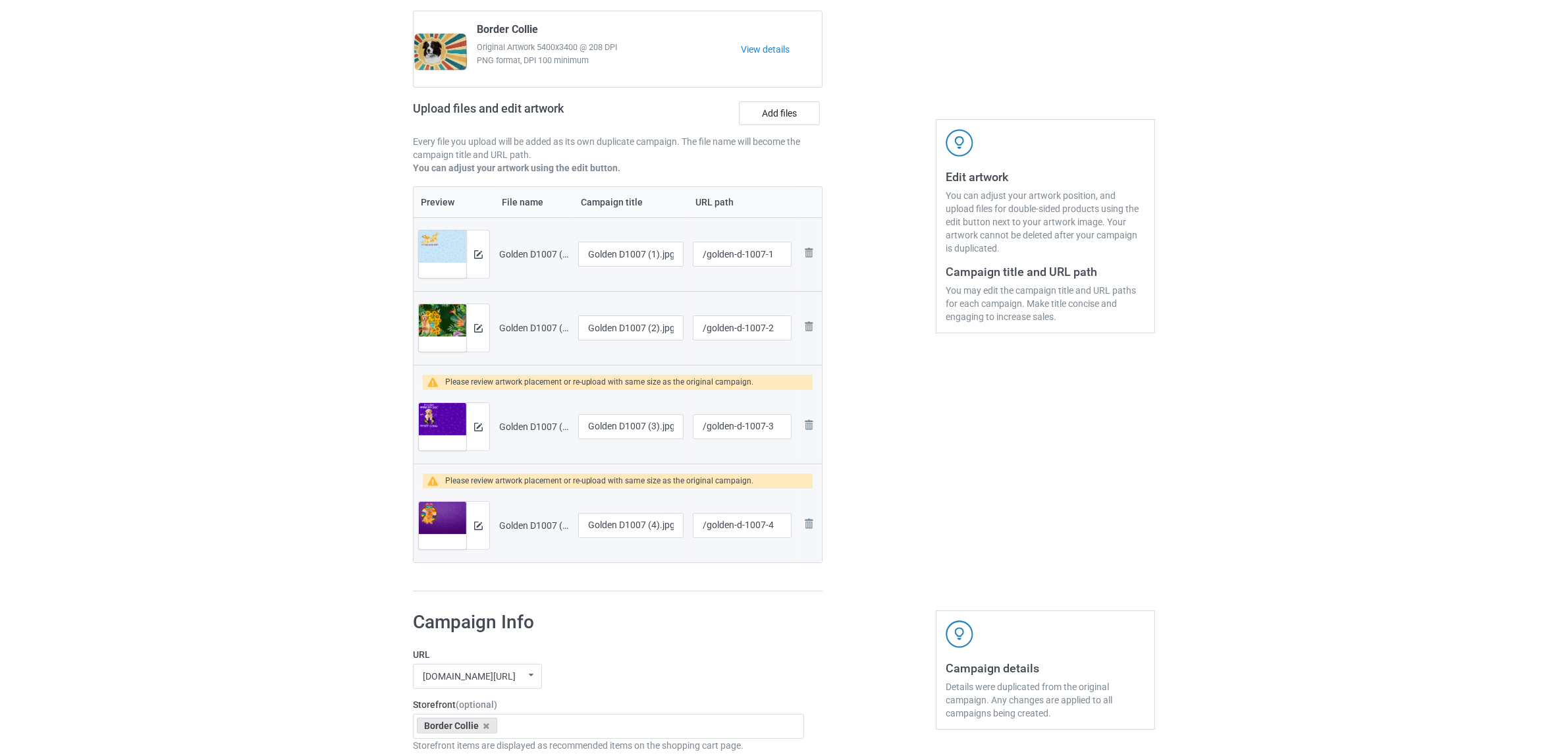
scroll to position [247, 0]
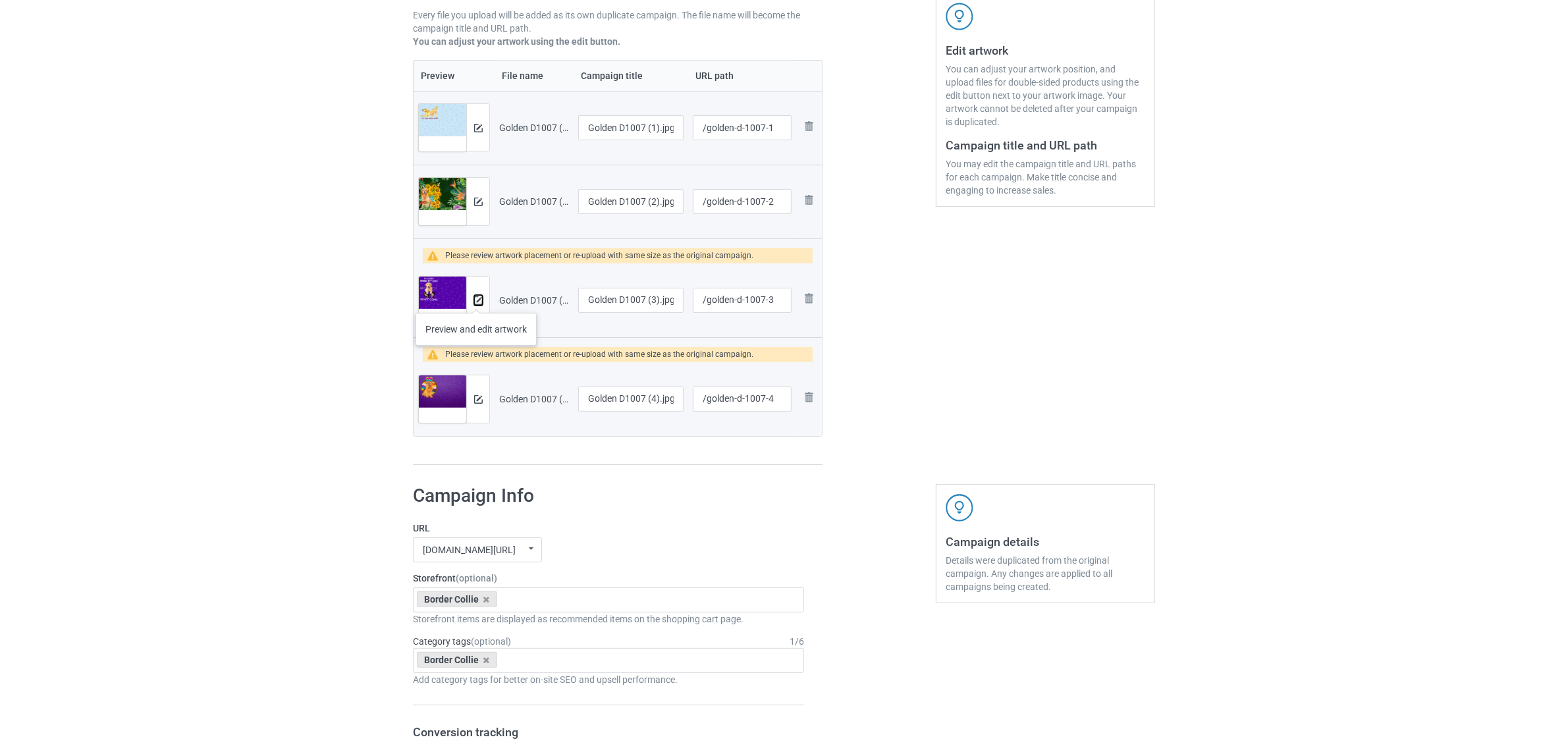
click at [477, 299] on img at bounding box center [478, 300] width 8 height 8
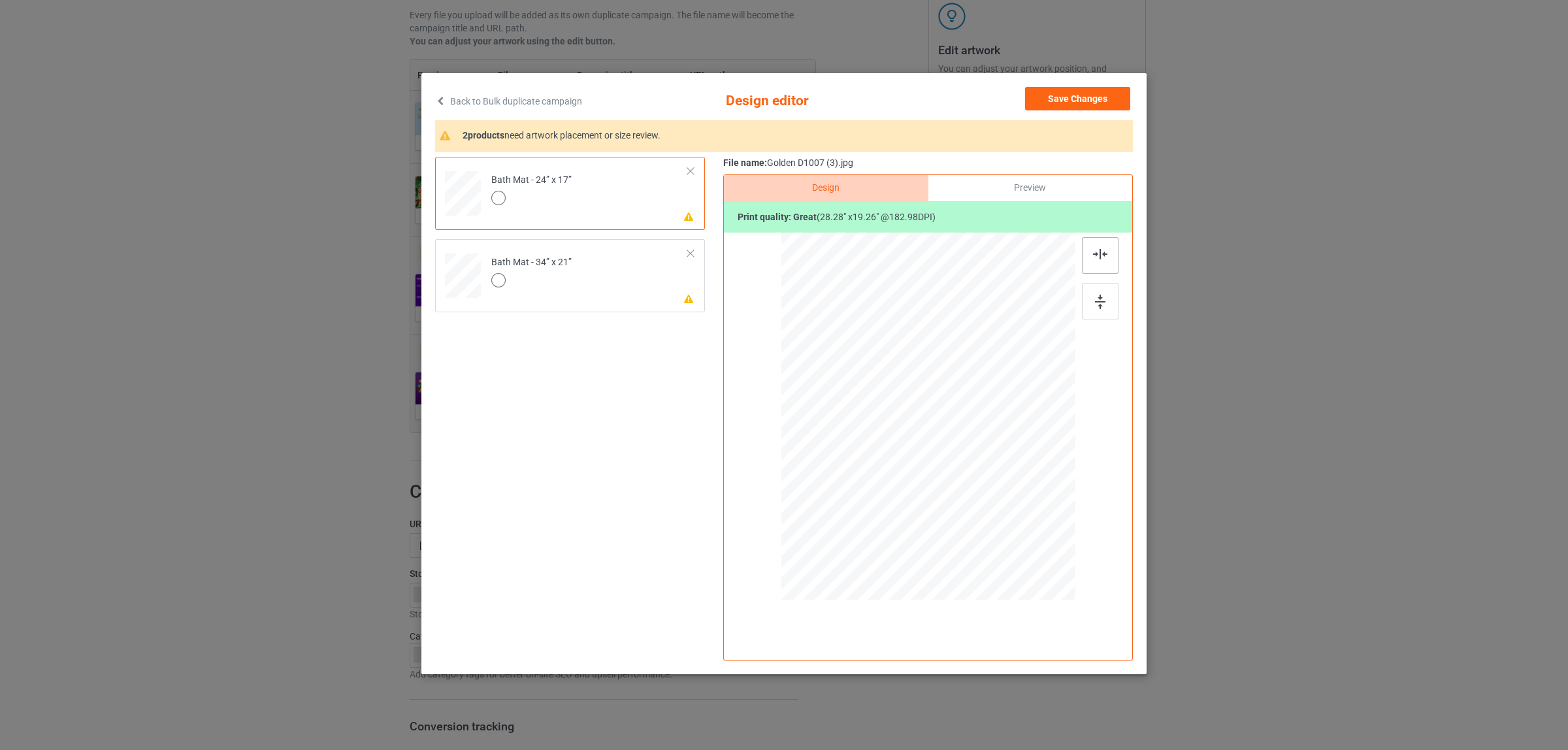
click at [1102, 256] on img at bounding box center [1099, 253] width 14 height 10
click at [567, 301] on td "Please review artwork placement Bath Mat - 34” x 21”" at bounding box center [589, 274] width 211 height 58
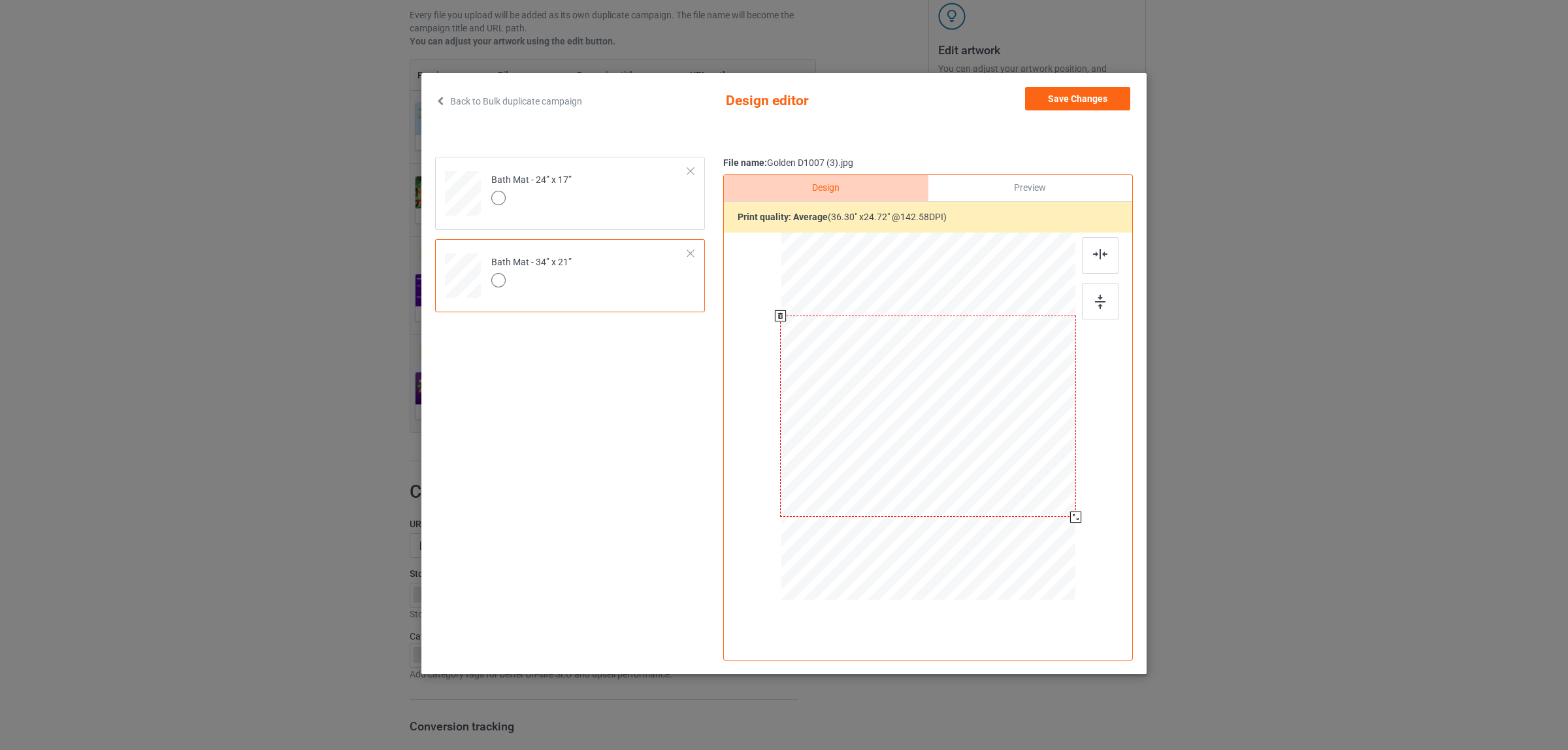
drag, startPoint x: 1068, startPoint y: 516, endPoint x: 1075, endPoint y: 521, distance: 8.6
click at [1075, 521] on div at bounding box center [1076, 517] width 11 height 11
click at [1057, 97] on button "Save Changes" at bounding box center [1077, 98] width 105 height 23
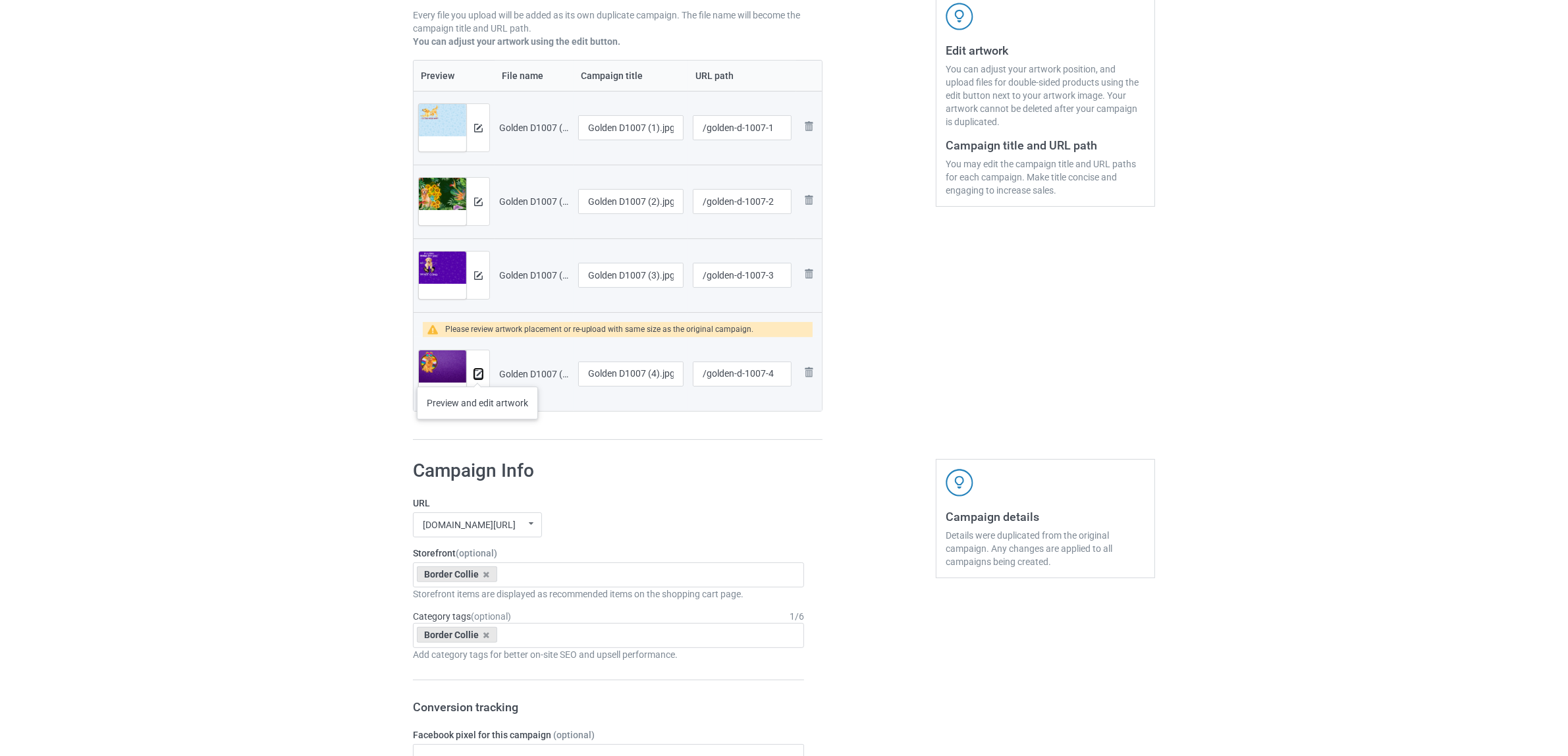
click at [478, 373] on img at bounding box center [478, 374] width 8 height 8
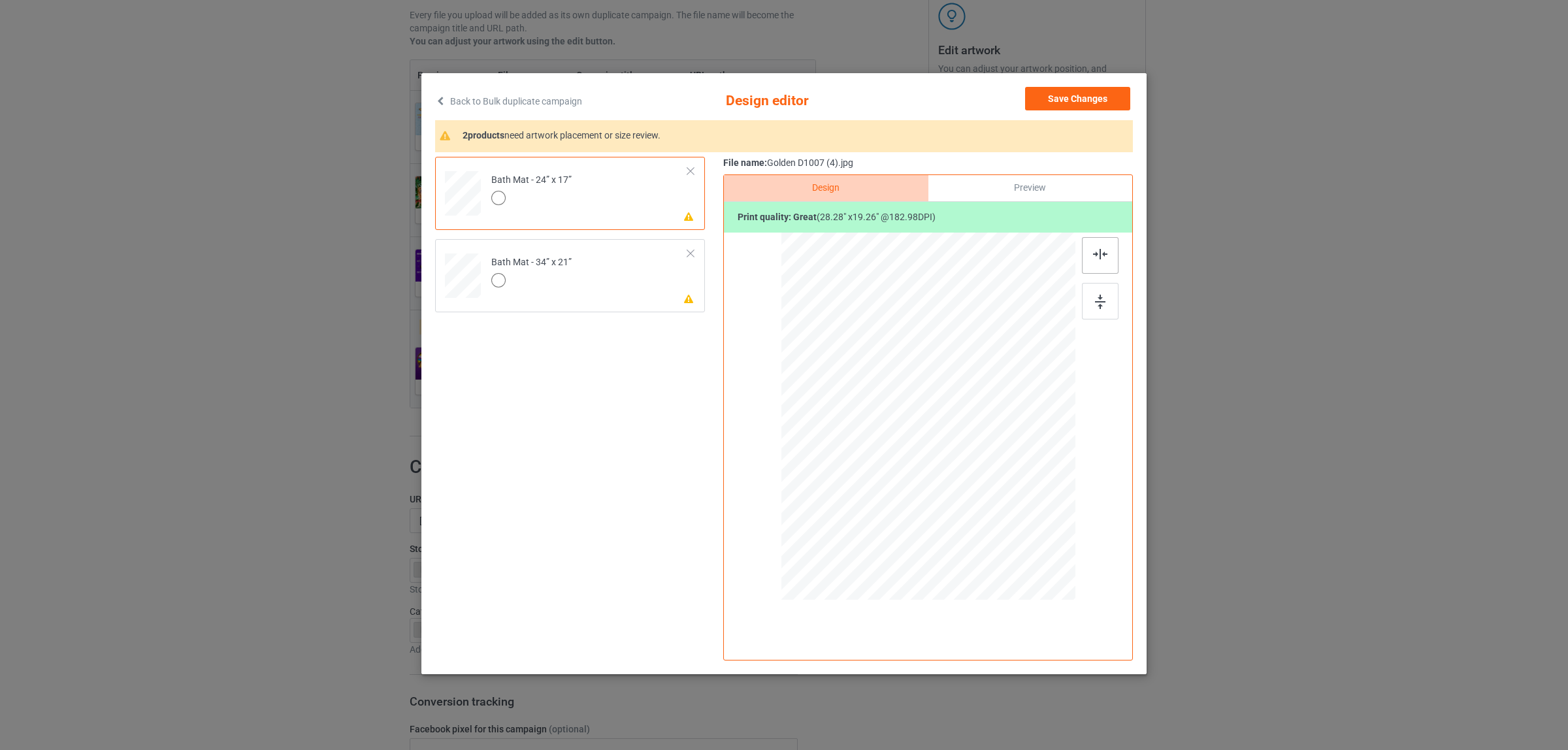
click at [1088, 248] on div at bounding box center [1099, 255] width 36 height 36
click at [543, 263] on div "Bath Mat - 34” x 21”" at bounding box center [531, 271] width 80 height 31
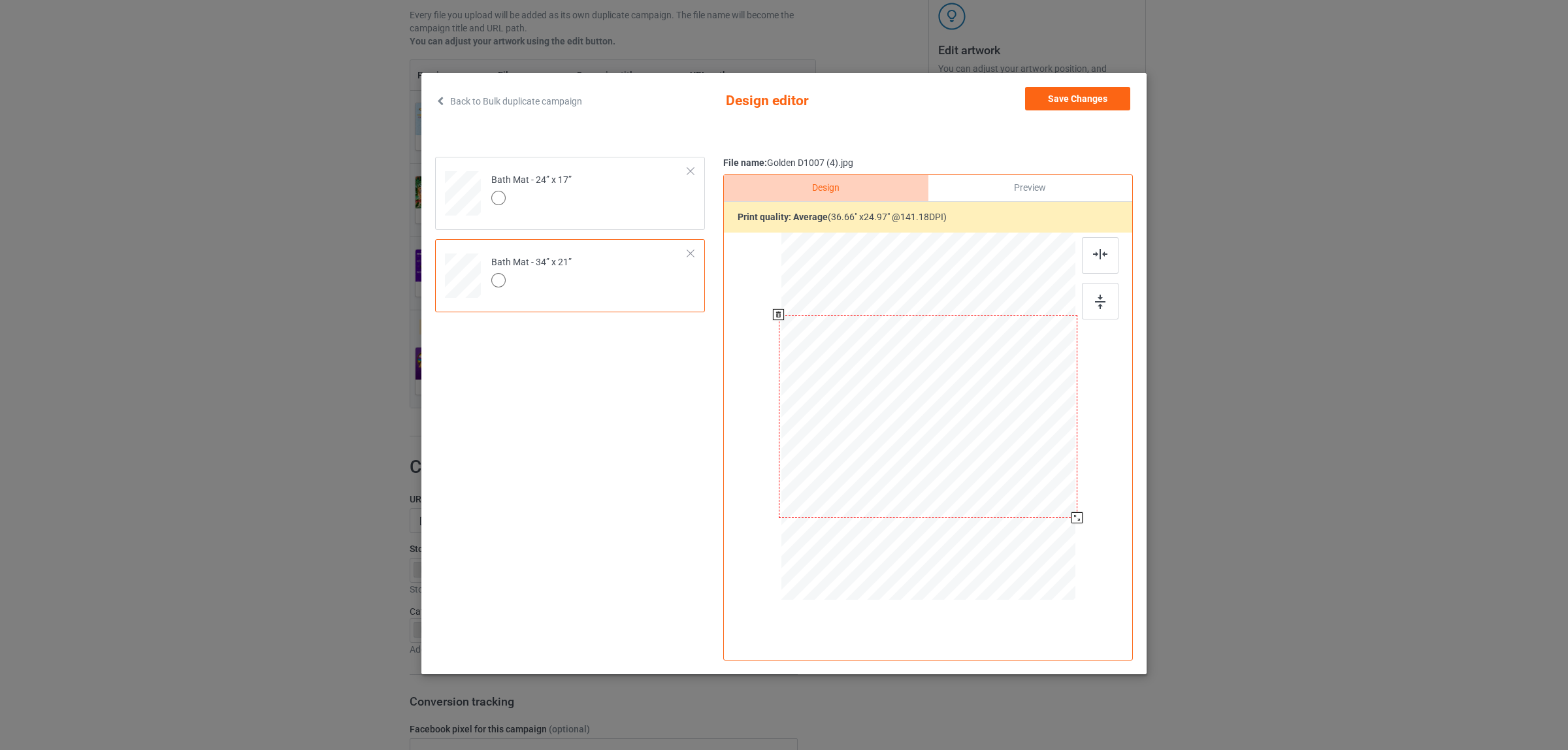
drag, startPoint x: 1066, startPoint y: 510, endPoint x: 1072, endPoint y: 520, distance: 11.7
click at [1072, 520] on div at bounding box center [1077, 517] width 11 height 11
click at [1037, 99] on button "Save Changes" at bounding box center [1077, 98] width 105 height 23
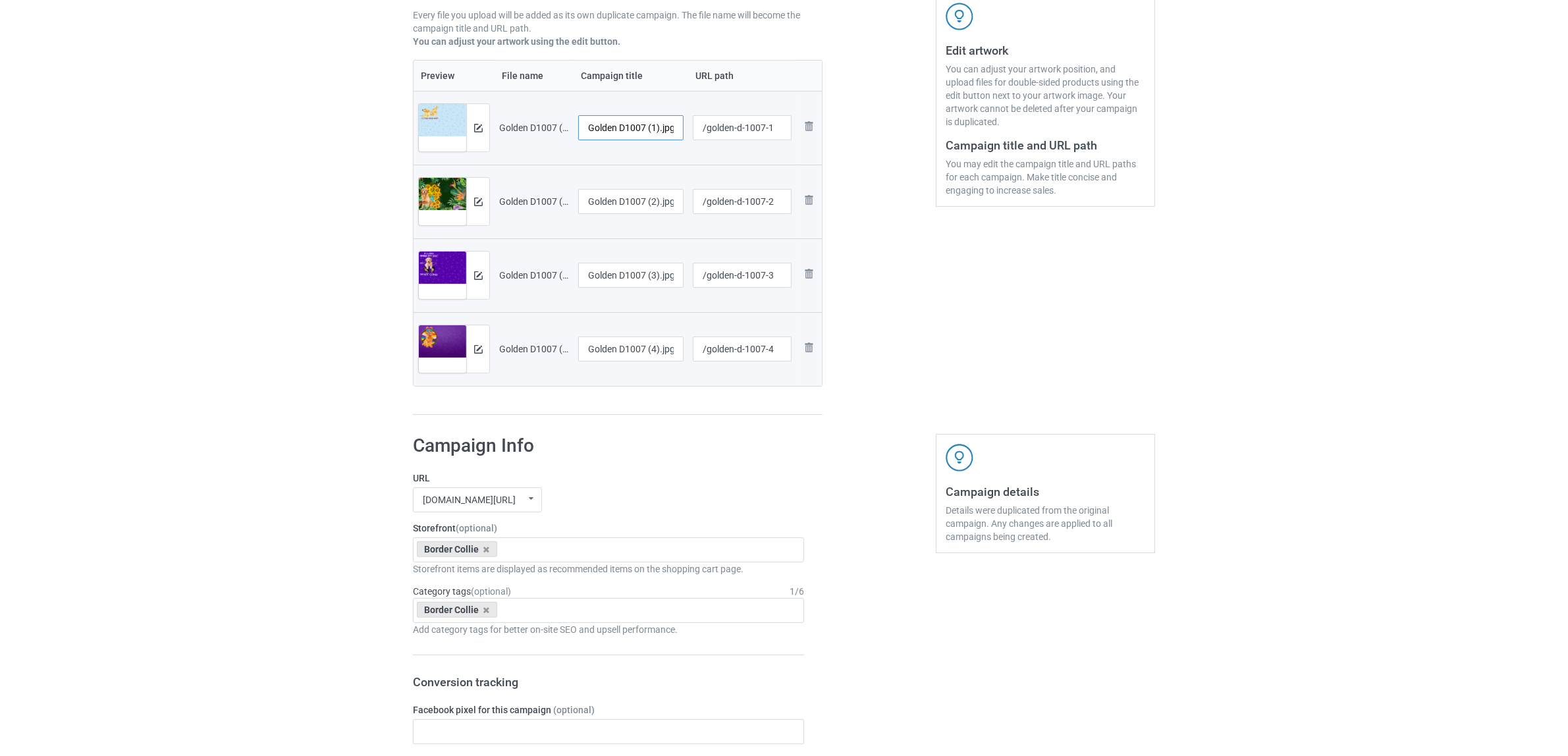
scroll to position [0, 2]
drag, startPoint x: 617, startPoint y: 123, endPoint x: 716, endPoint y: 122, distance: 99.0
click at [716, 122] on tr "Preview and edit artwork Golden D1007 (1).jpg Golden D1007 (1).jpg /golden-d-10…" at bounding box center [617, 128] width 408 height 74
click at [598, 125] on input "Golden" at bounding box center [631, 128] width 105 height 25
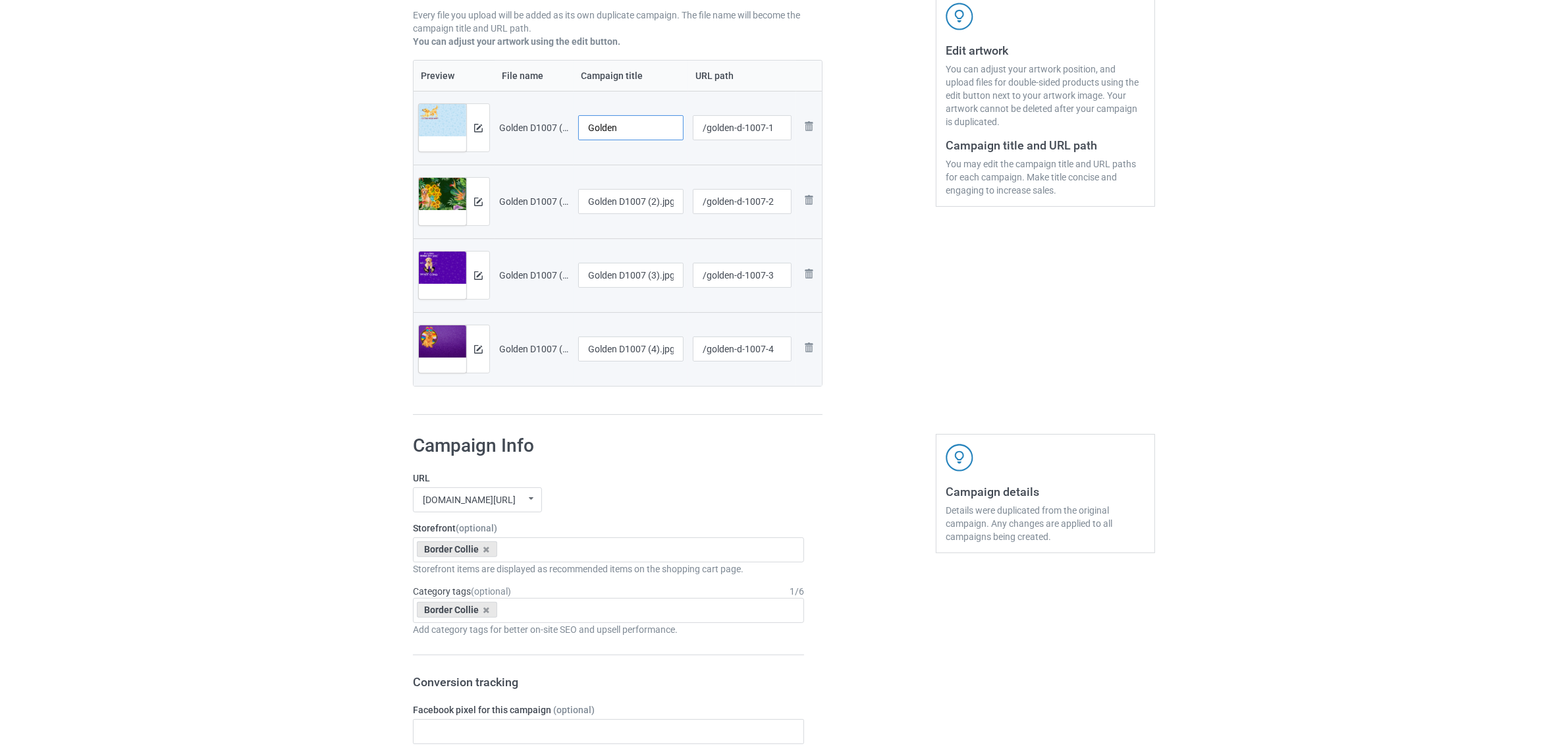
click at [598, 125] on input "Golden" at bounding box center [631, 128] width 105 height 25
type input "Golden"
click at [647, 211] on input "Golden D1007 (2).jpg" at bounding box center [631, 201] width 105 height 25
paste input "text"
type input "Golden"
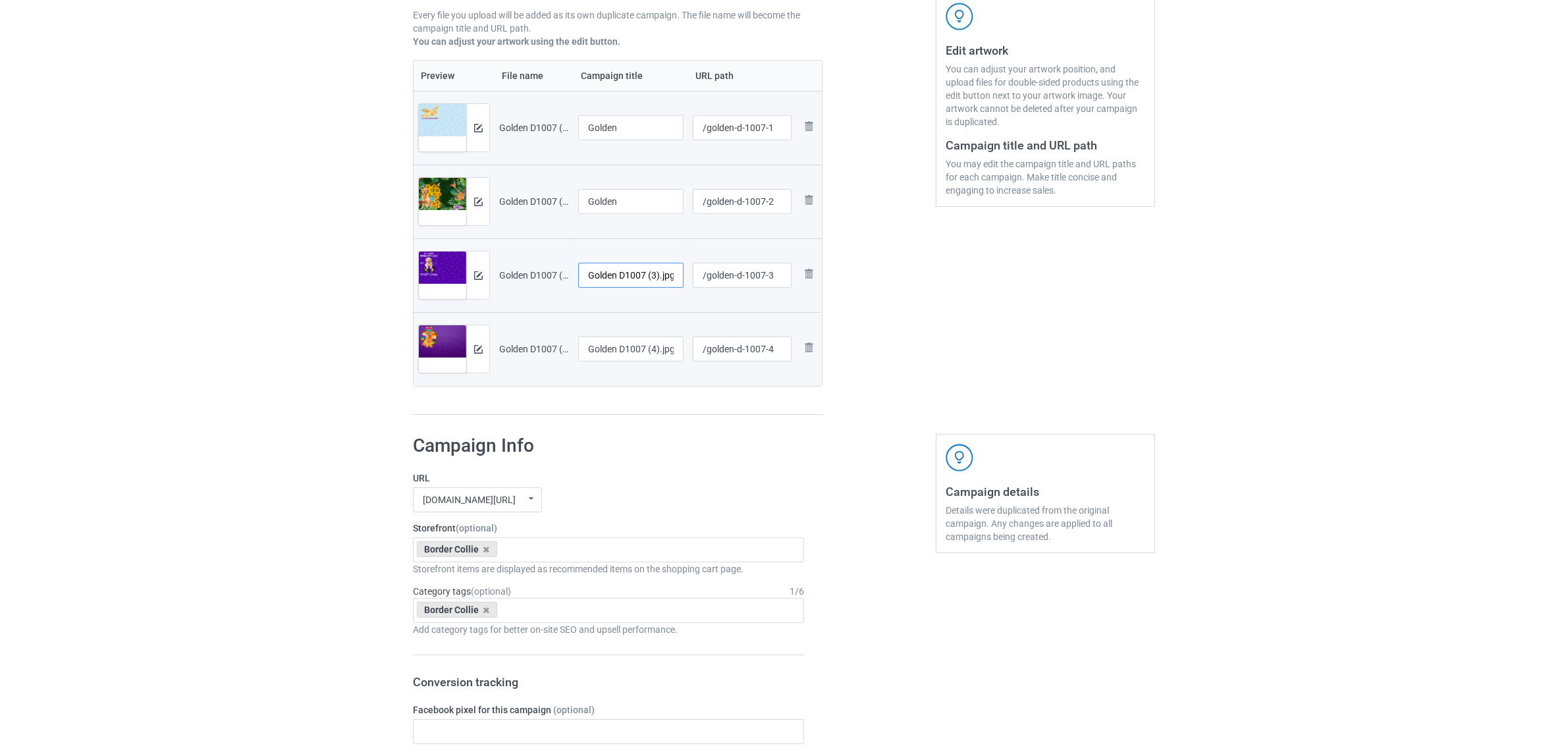
click at [626, 280] on input "Golden D1007 (3).jpg" at bounding box center [631, 275] width 105 height 25
paste input "text"
type input "Golden"
click at [637, 355] on input "Golden D1007 (4).jpg" at bounding box center [631, 349] width 105 height 25
paste input "text"
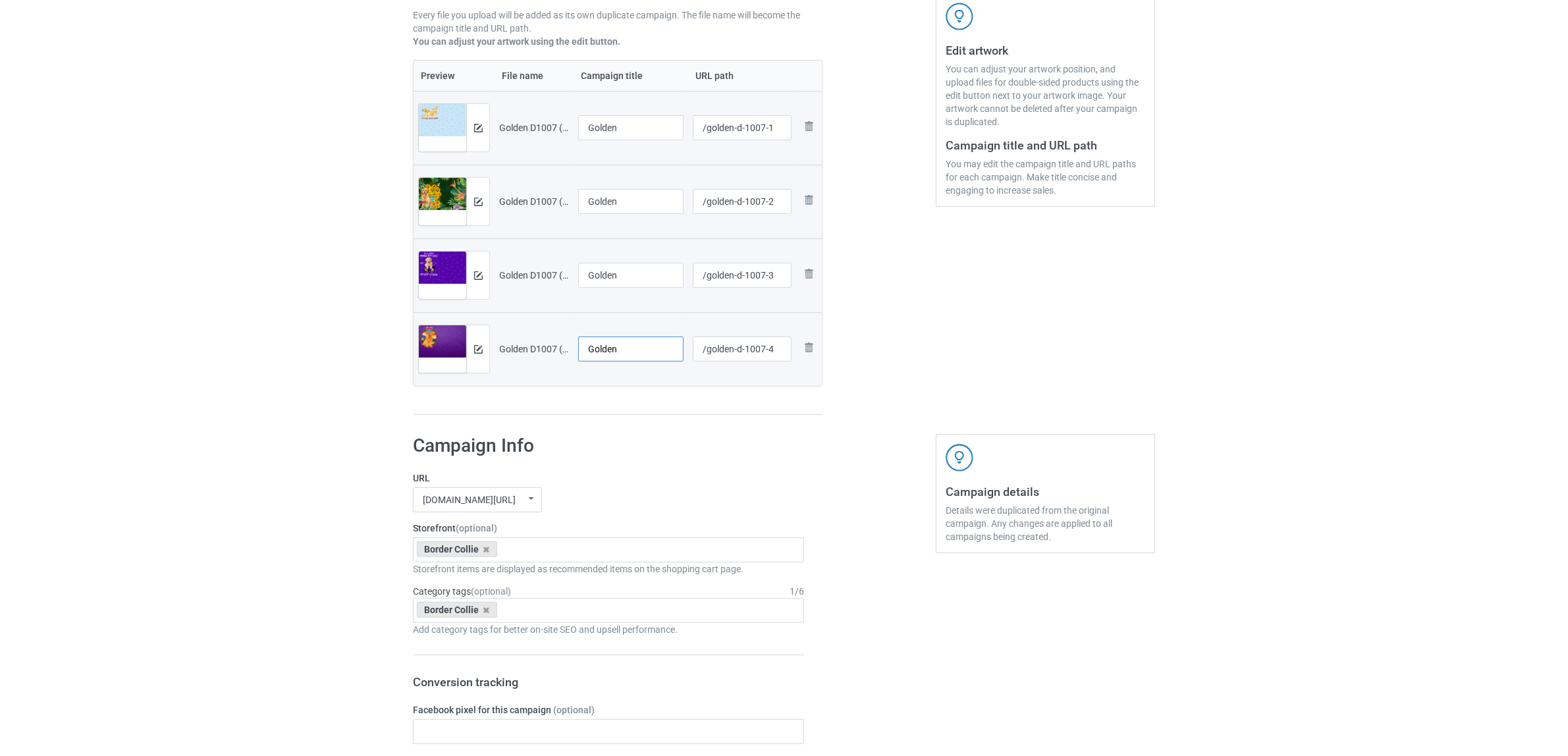
type input "Golden"
click at [483, 549] on icon at bounding box center [486, 549] width 7 height 8
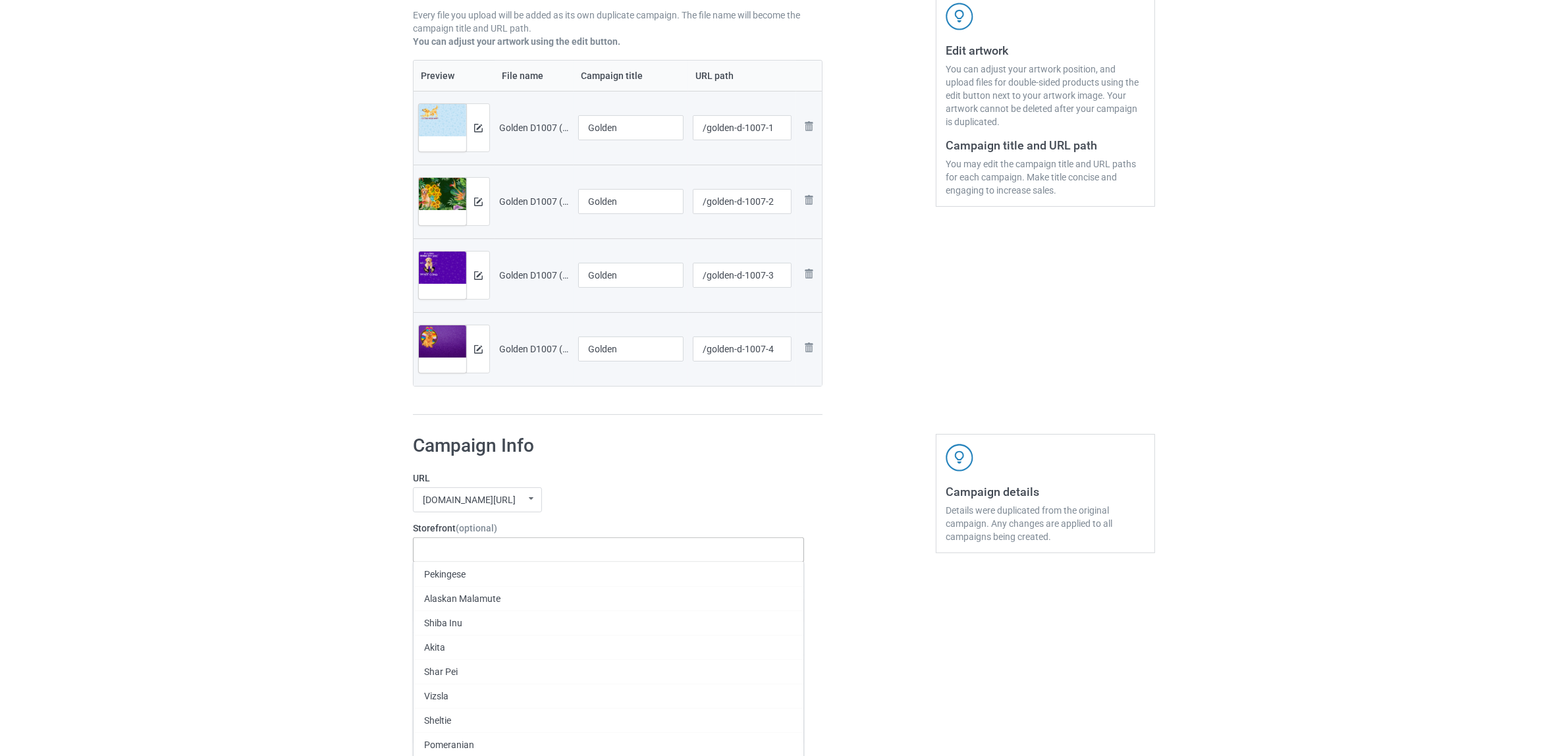
paste input "Golden"
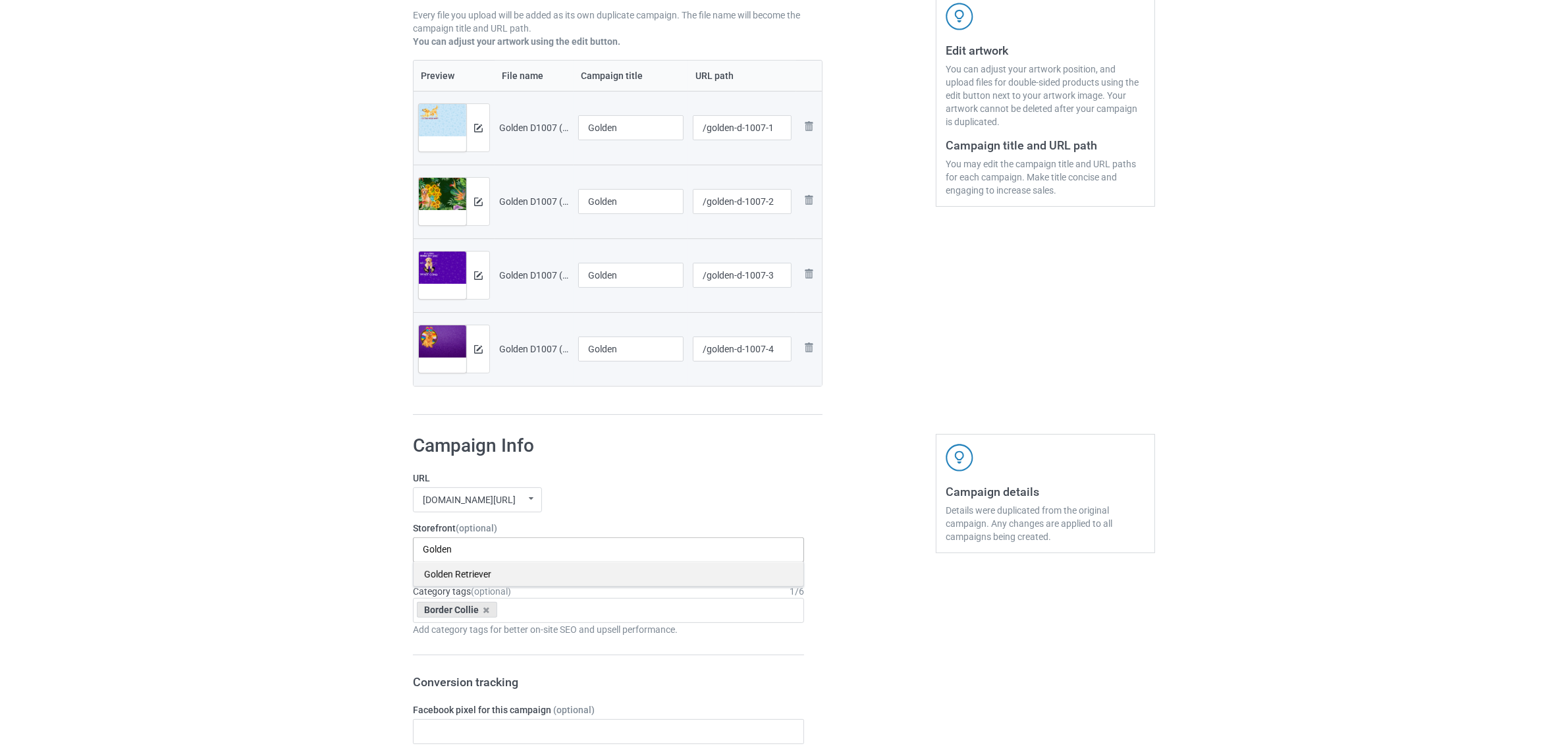
type input "Golden"
click at [453, 582] on div "Golden Retriever" at bounding box center [609, 574] width 390 height 24
click at [480, 611] on div "Border Collie" at bounding box center [457, 610] width 81 height 16
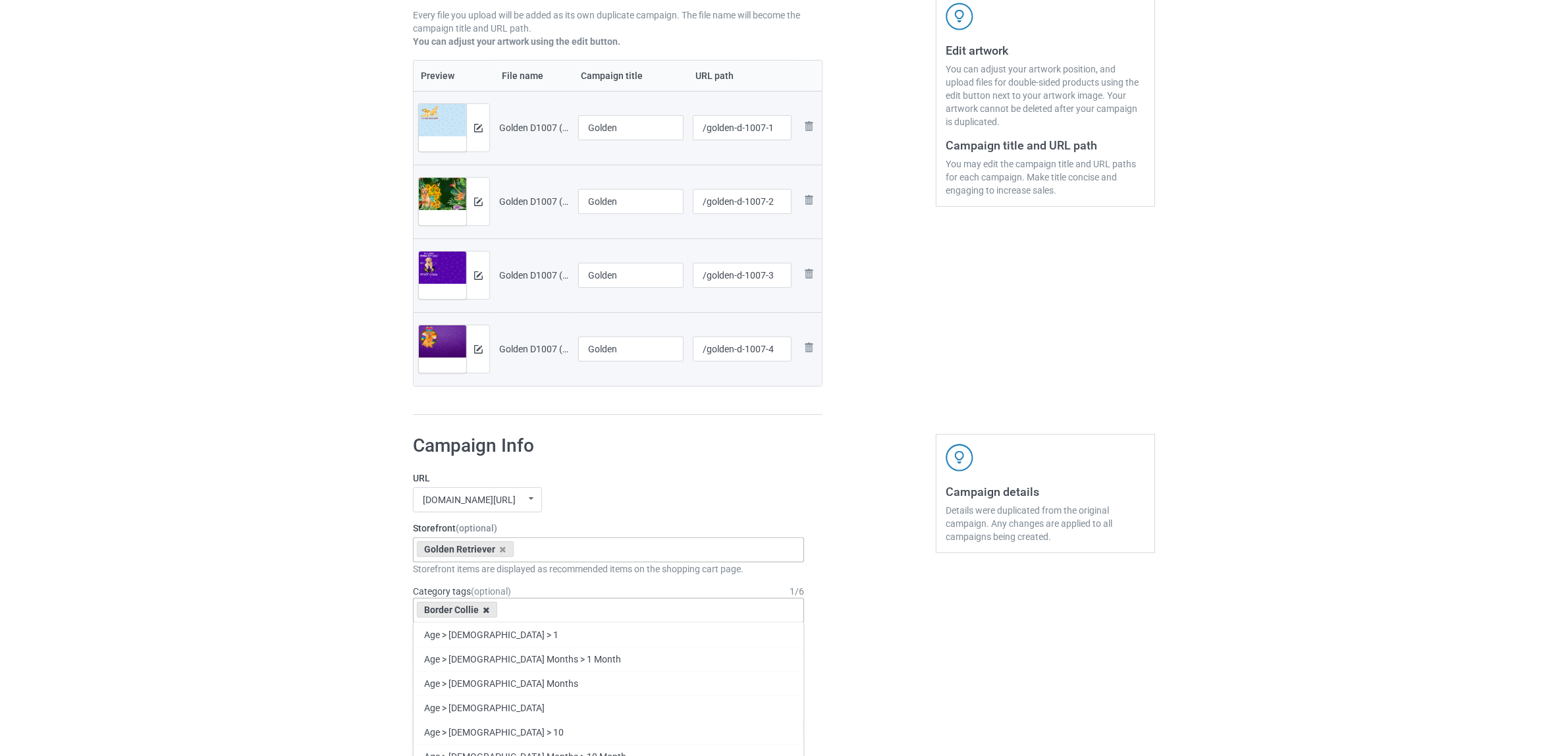
click at [488, 611] on icon at bounding box center [486, 610] width 7 height 8
paste input "Golden"
type input "Golden"
click at [449, 664] on div "Golden" at bounding box center [609, 658] width 390 height 24
paste input "Golden"
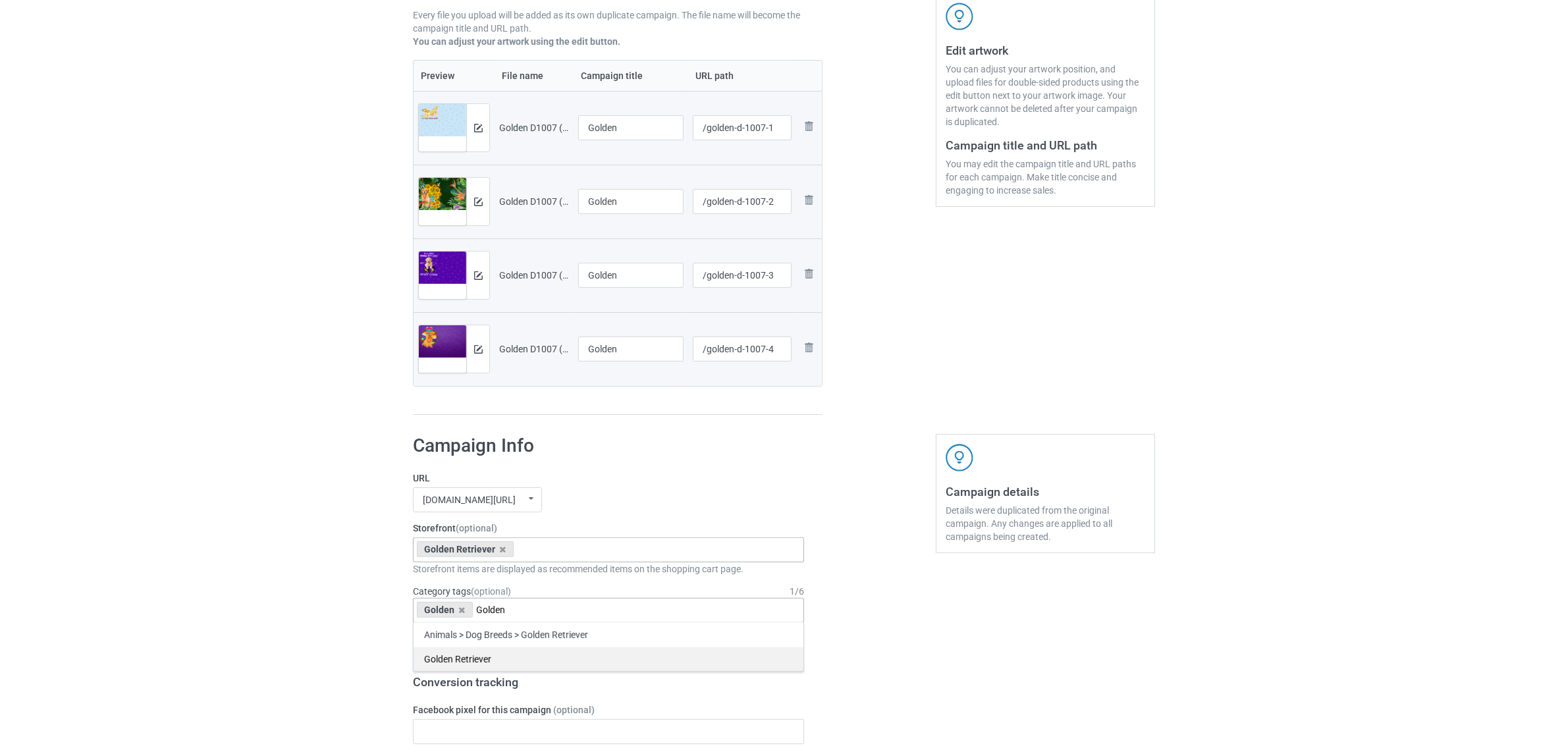
type input "Golden"
click at [463, 661] on div "Golden Retriever" at bounding box center [609, 658] width 390 height 24
click at [291, 608] on div "Bulk duplicate campaign Campaign to duplicate Border Collie Original Artwork 54…" at bounding box center [784, 719] width 1568 height 1861
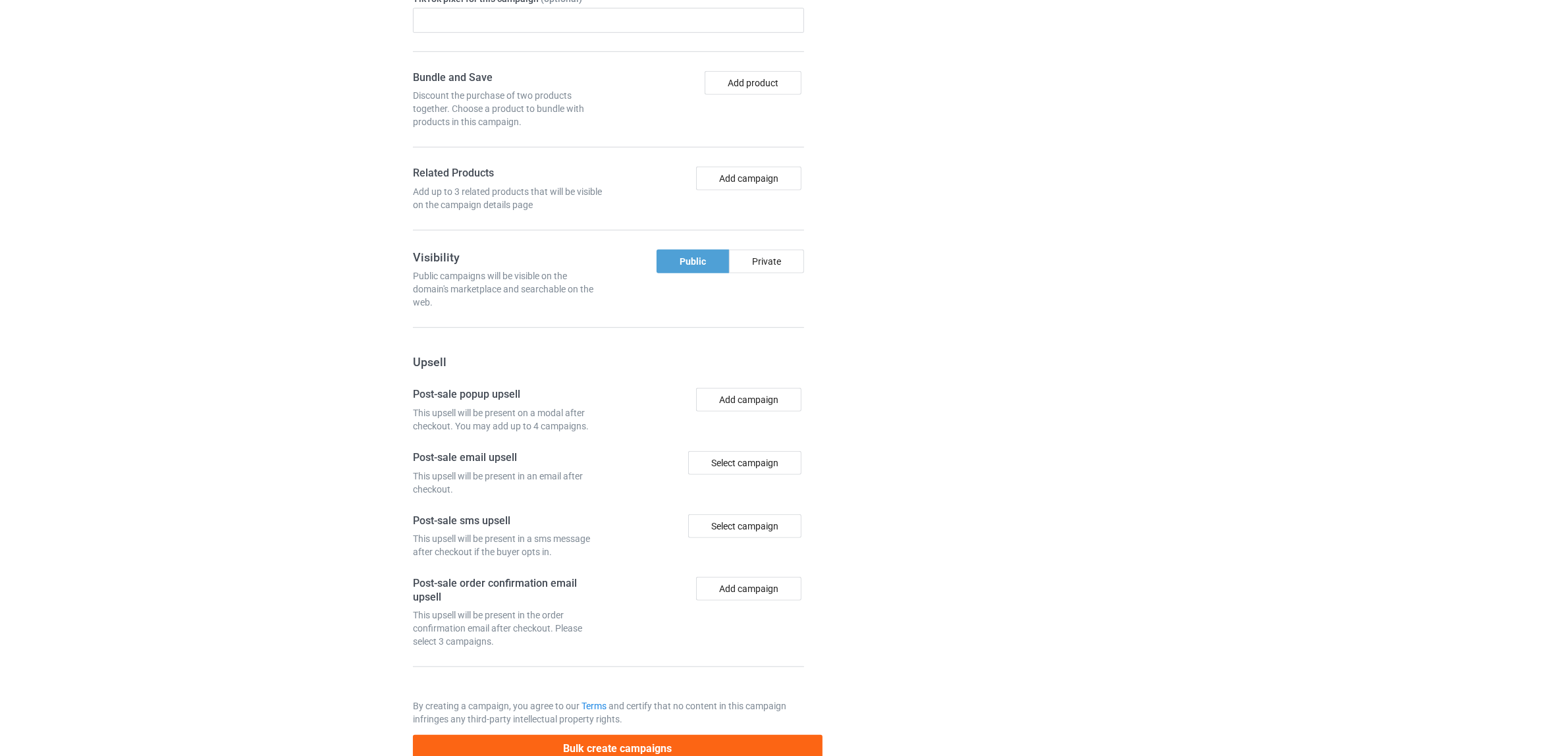
scroll to position [1146, 0]
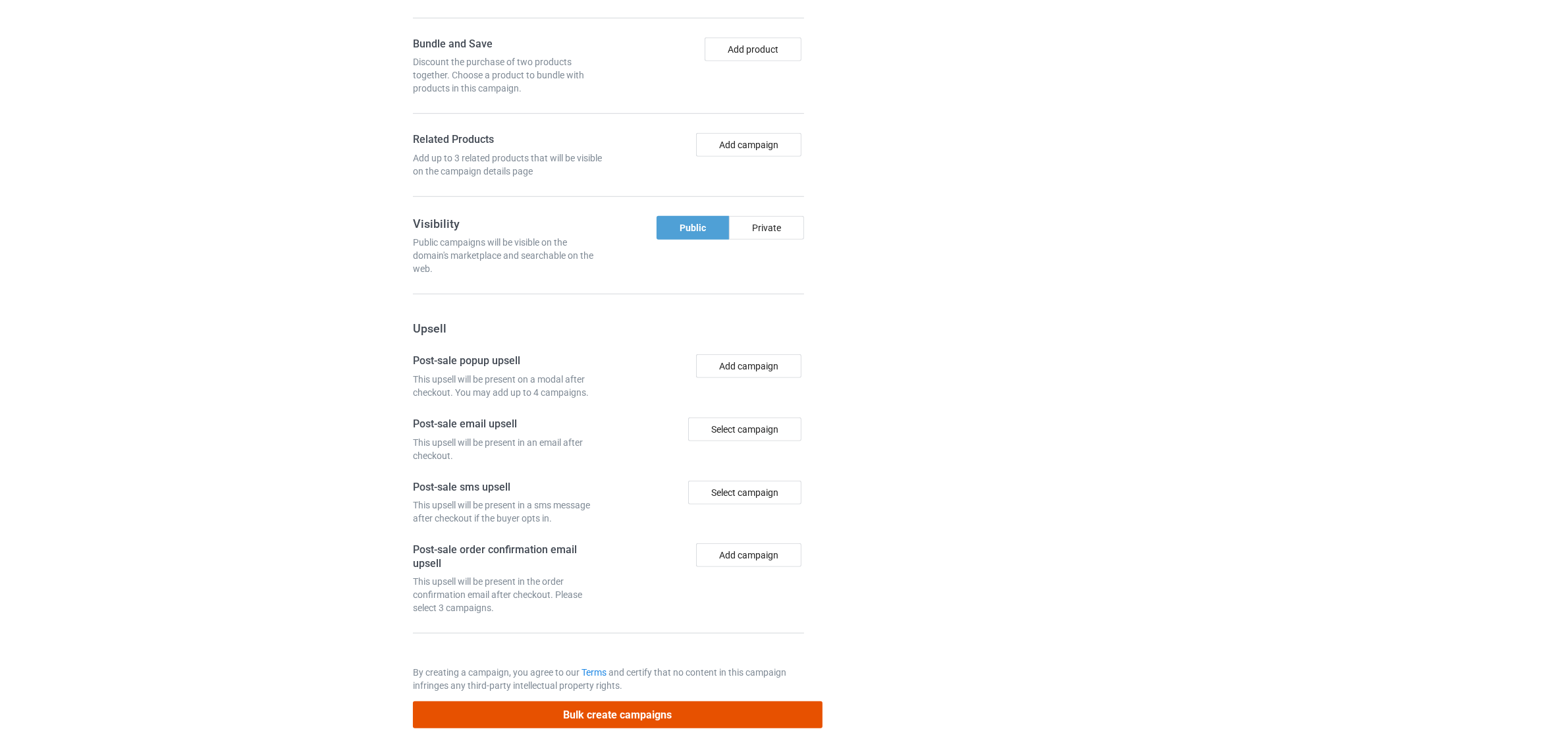
click at [611, 715] on button "Bulk create campaigns" at bounding box center [617, 715] width 410 height 27
